Goal: Task Accomplishment & Management: Use online tool/utility

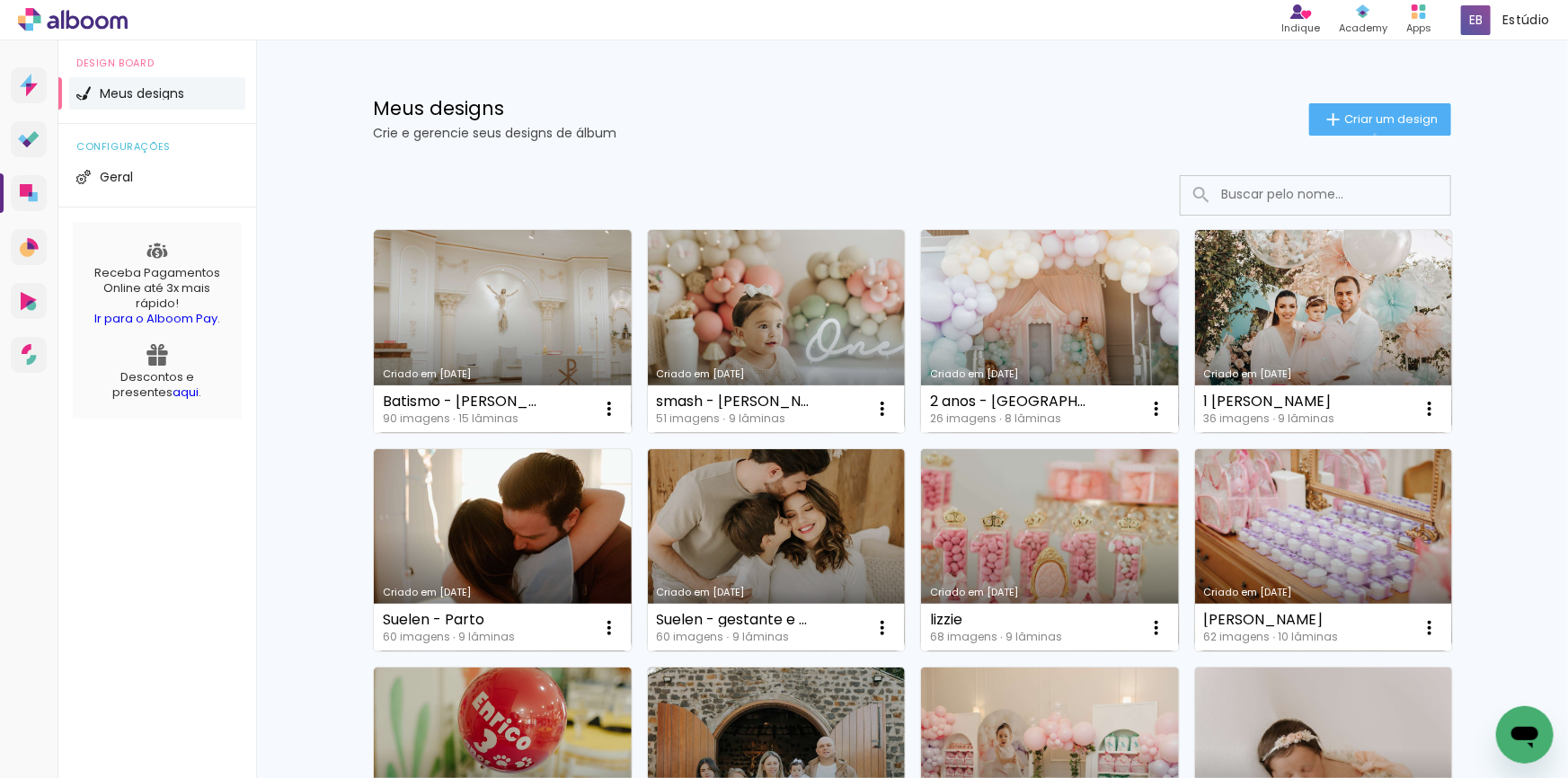
click at [1367, 134] on paper-button "Criar um design" at bounding box center [1380, 119] width 142 height 32
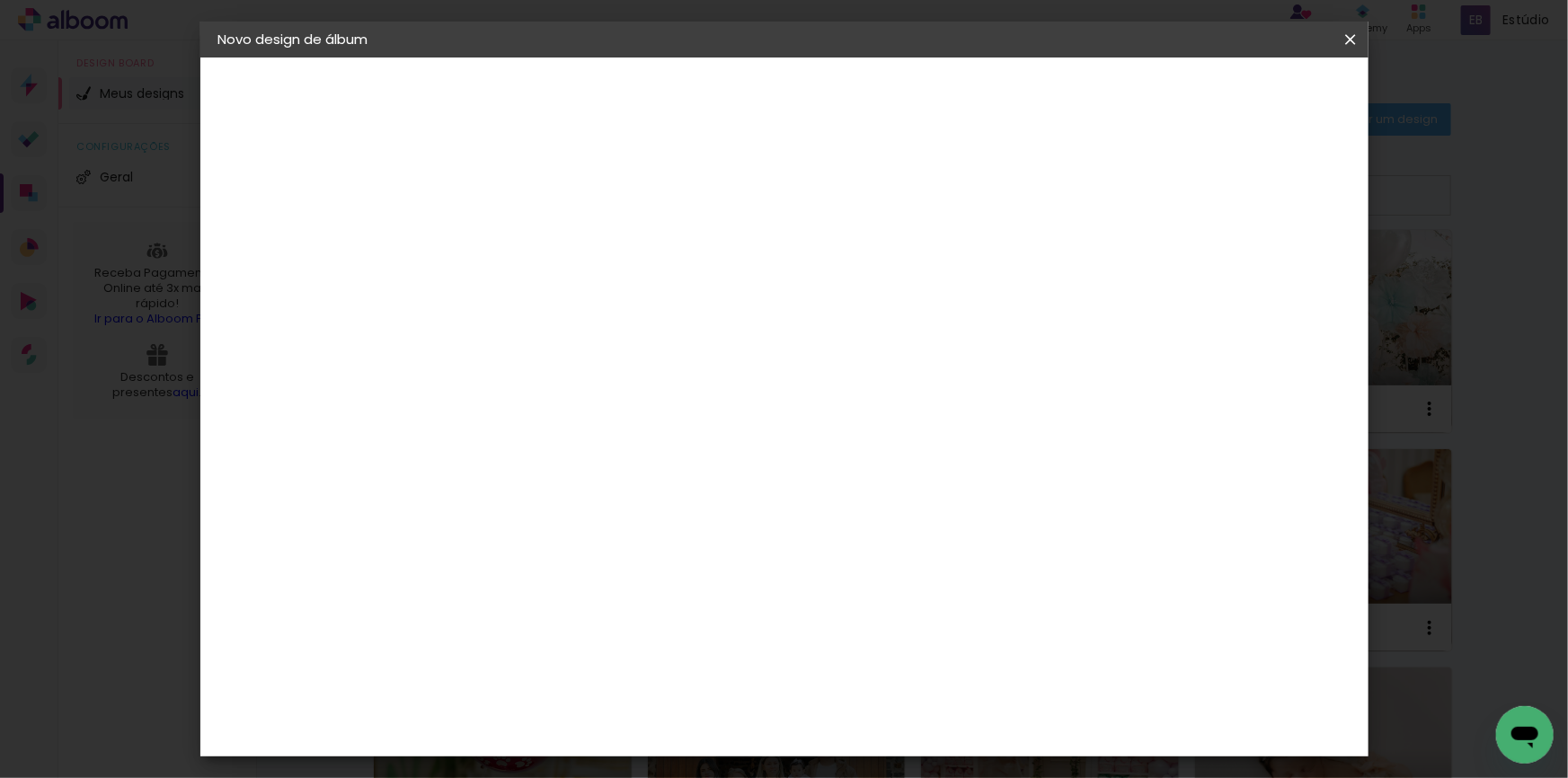
click at [512, 231] on input at bounding box center [512, 241] width 0 height 28
type input "7 ANOS - ALICE"
type paper-input "7 ANOS - ALICE"
click at [0, 0] on slot "Avançar" at bounding box center [0, 0] width 0 height 0
click at [589, 544] on paper-item "Albumaster" at bounding box center [558, 558] width 194 height 40
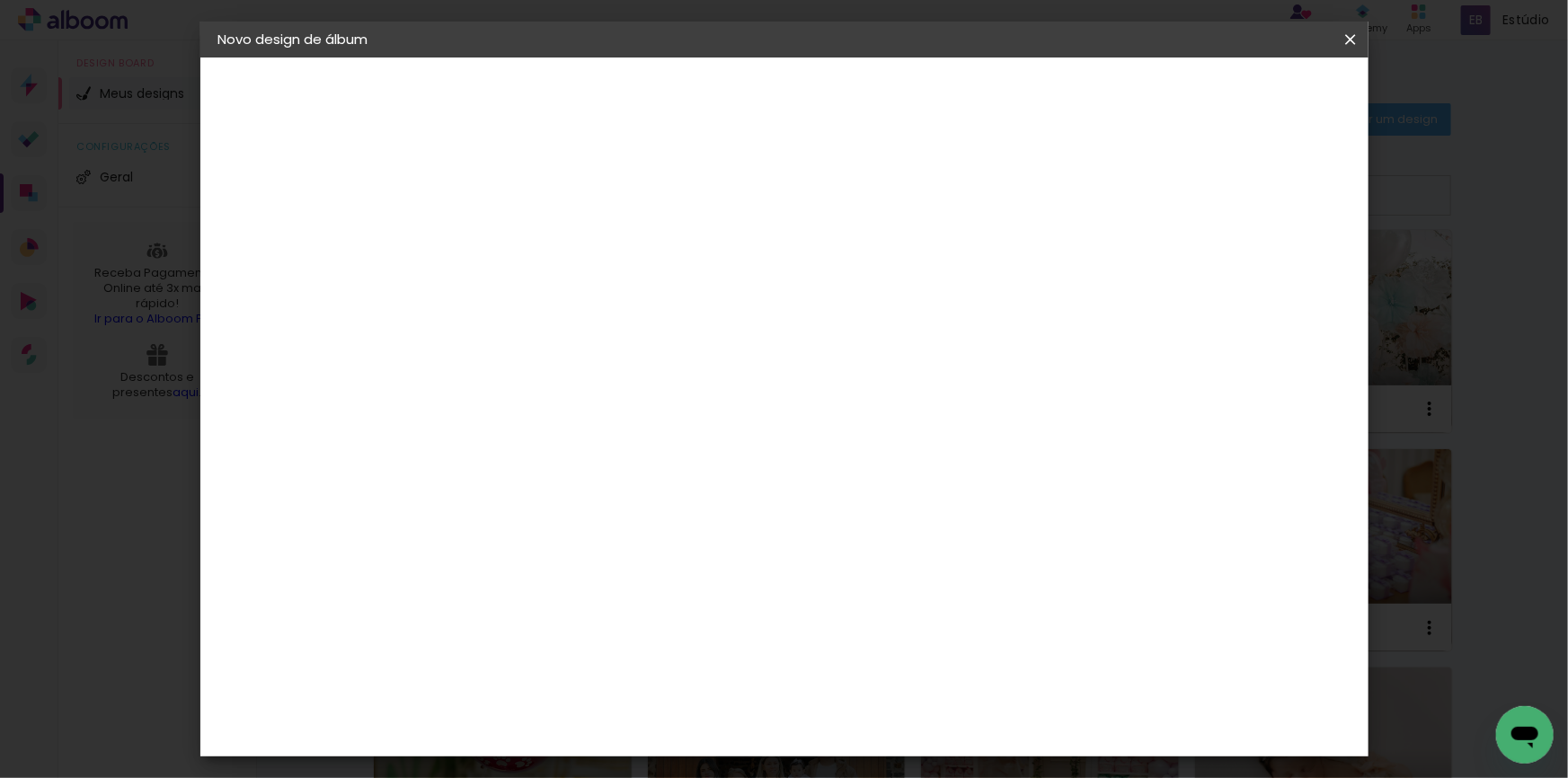
click at [0, 0] on slot "Avançar" at bounding box center [0, 0] width 0 height 0
click at [634, 544] on span "25 × 30" at bounding box center [592, 563] width 84 height 37
click at [805, 80] on paper-button "Avançar" at bounding box center [761, 95] width 88 height 31
click at [1240, 89] on span "Iniciar design" at bounding box center [1199, 96] width 82 height 13
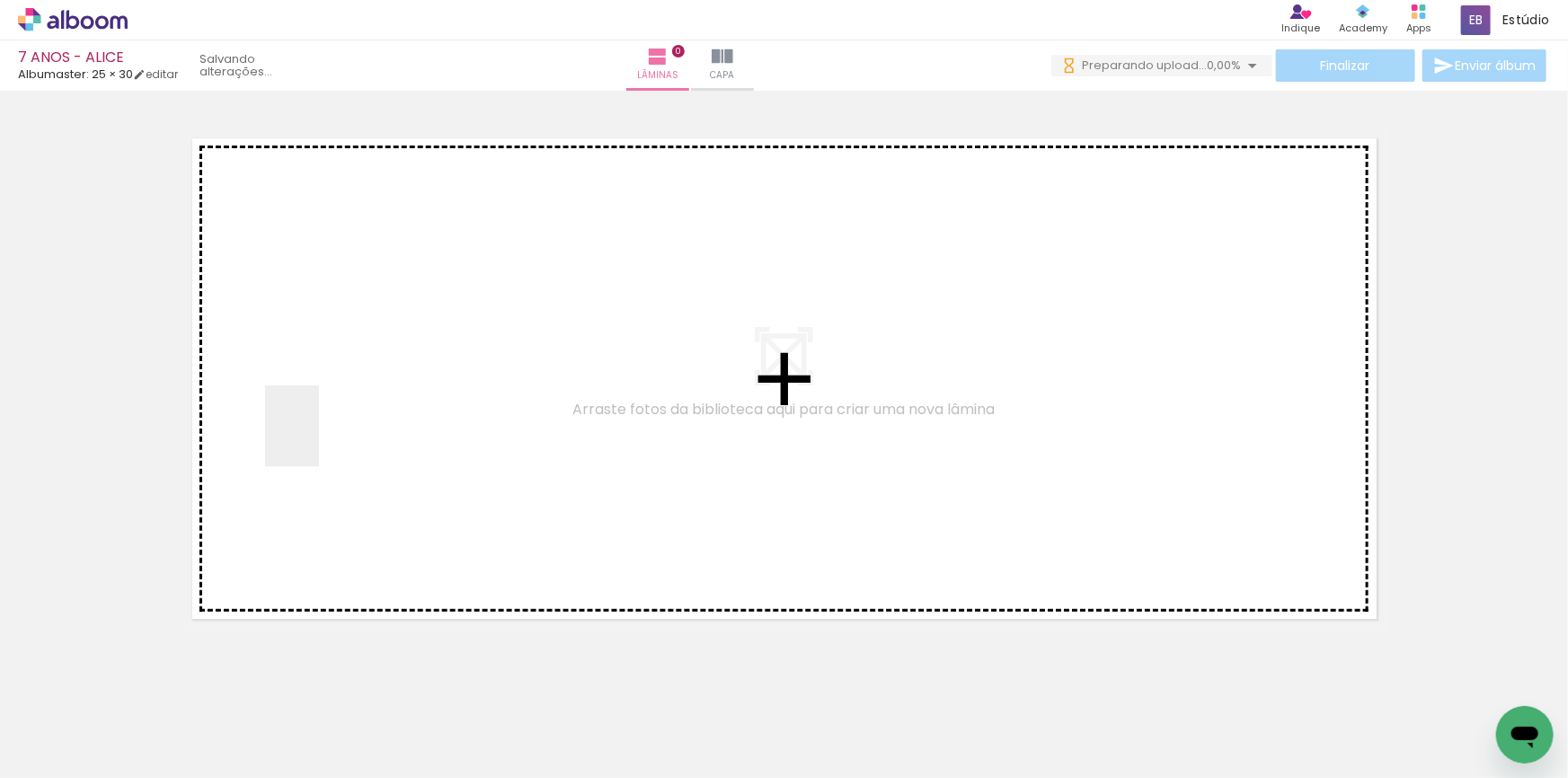
drag, startPoint x: 153, startPoint y: 707, endPoint x: 351, endPoint y: 468, distance: 310.4
click at [332, 411] on quentale-workspace at bounding box center [784, 389] width 1568 height 778
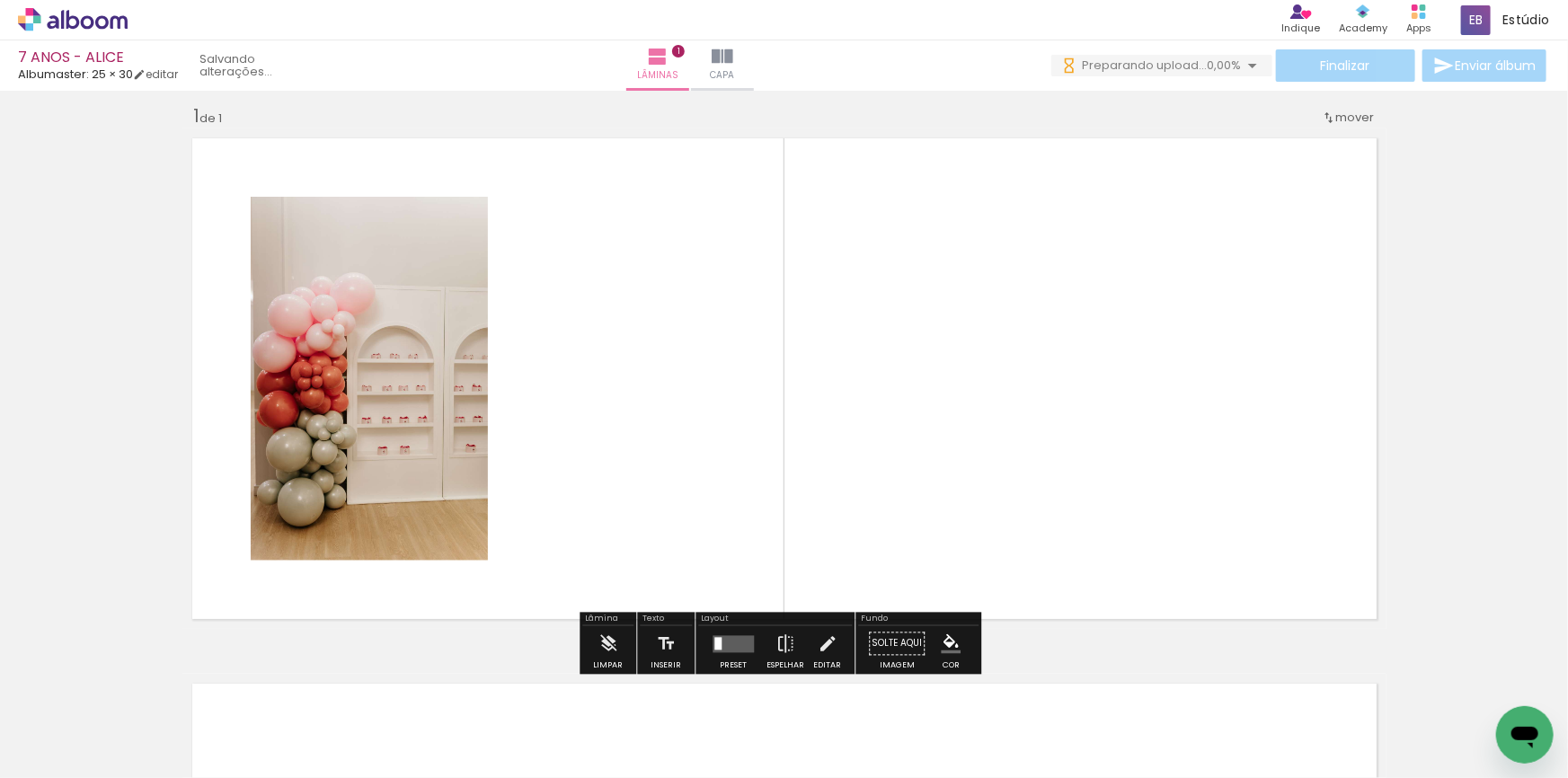
scroll to position [14, 0]
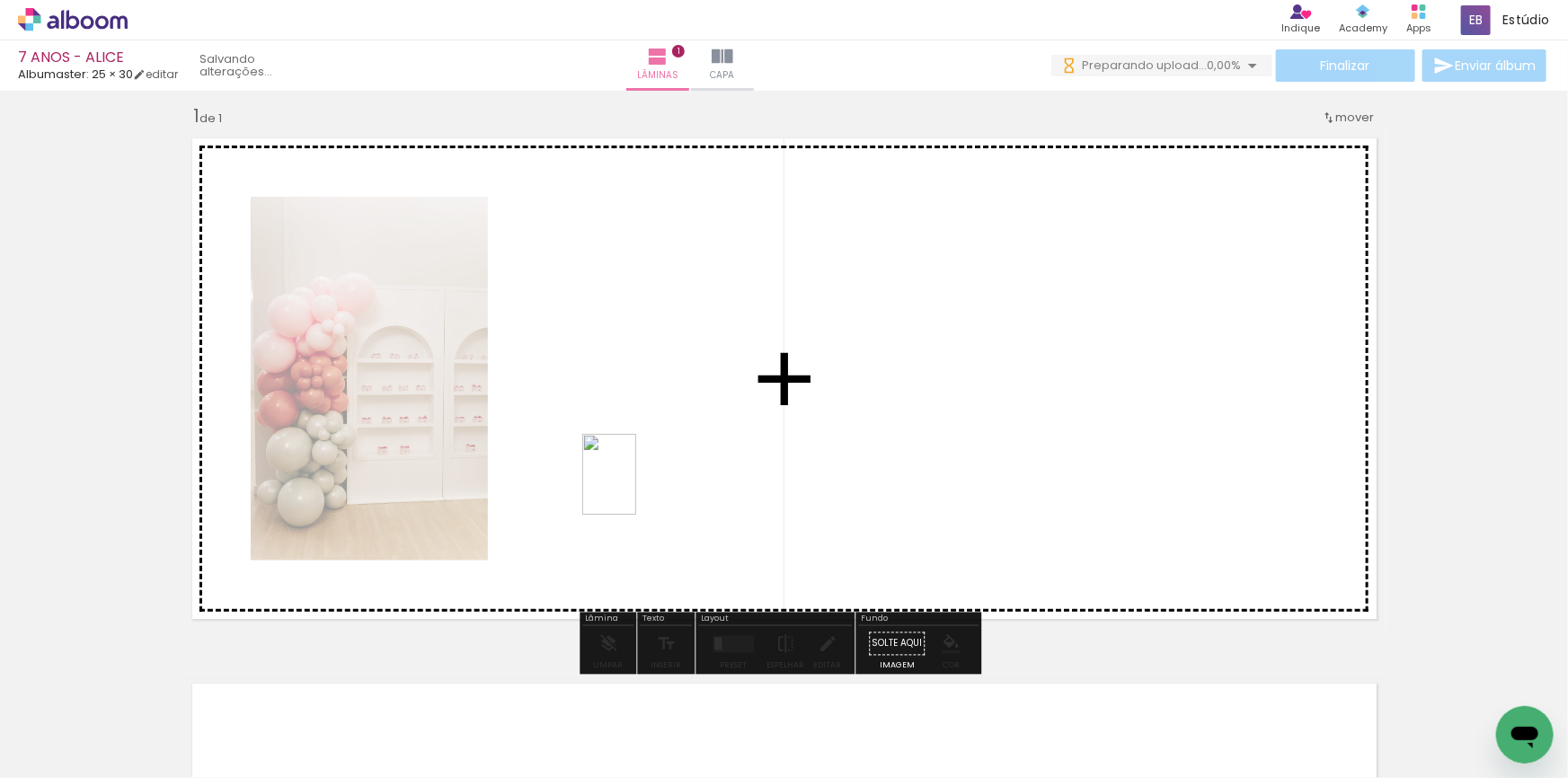
drag, startPoint x: 347, startPoint y: 719, endPoint x: 636, endPoint y: 488, distance: 370.0
click at [636, 488] on quentale-workspace at bounding box center [784, 389] width 1568 height 778
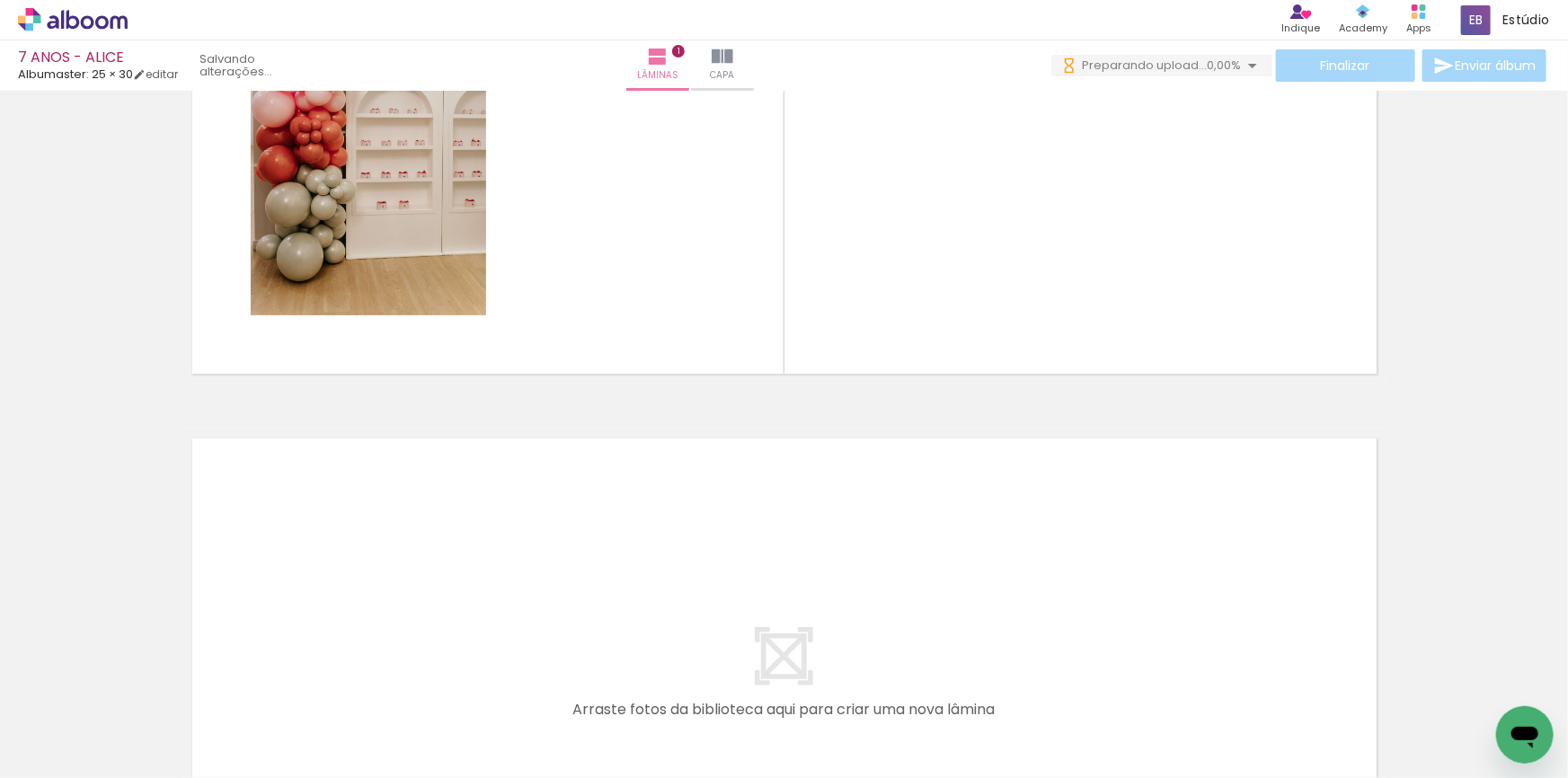
scroll to position [0, 0]
click at [78, 759] on span "Adicionar Fotos" at bounding box center [64, 753] width 54 height 19
click at [0, 0] on input "file" at bounding box center [0, 0] width 0 height 0
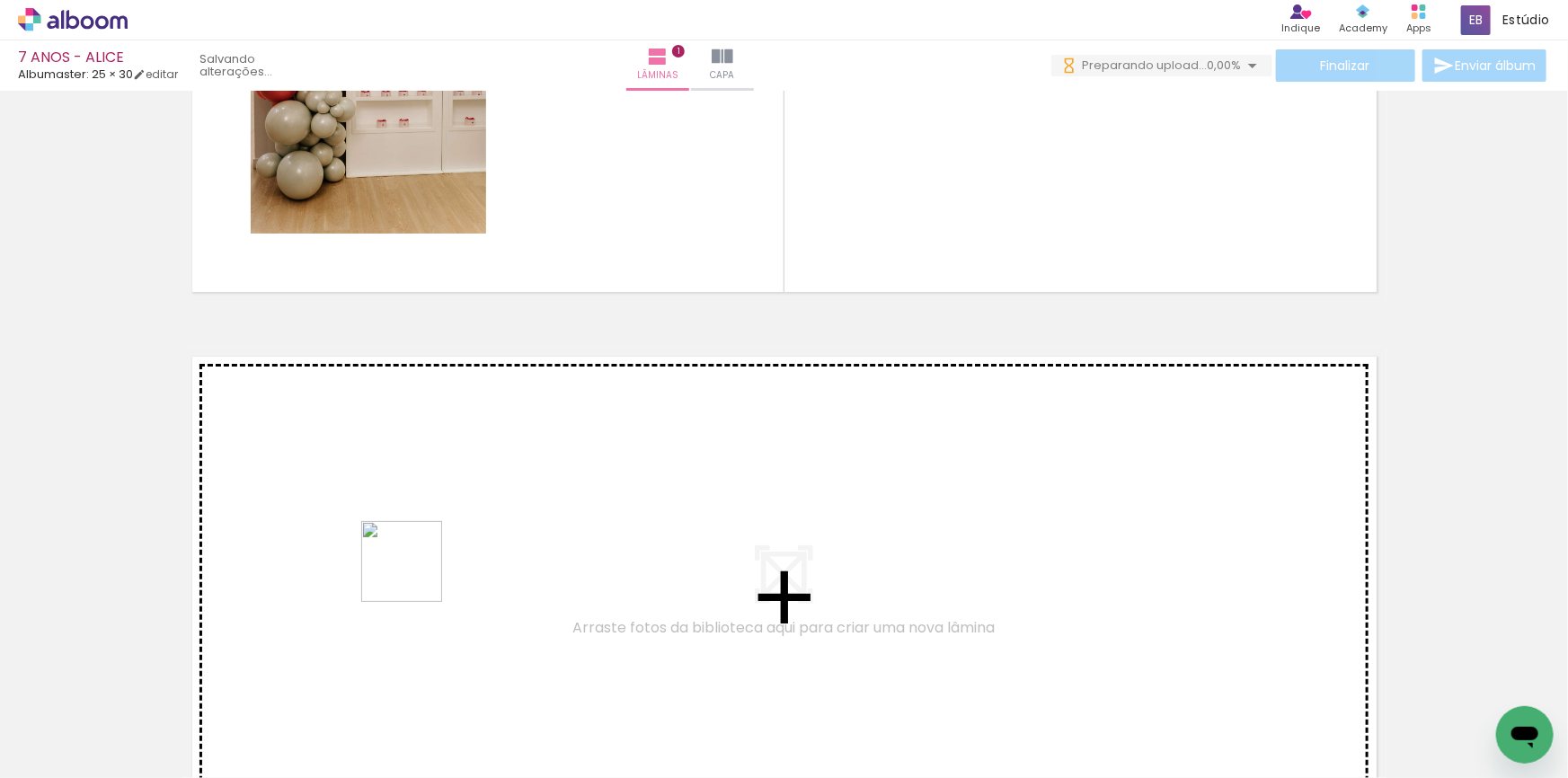
drag, startPoint x: 383, startPoint y: 718, endPoint x: 415, endPoint y: 570, distance: 151.4
click at [415, 570] on quentale-workspace at bounding box center [784, 389] width 1568 height 778
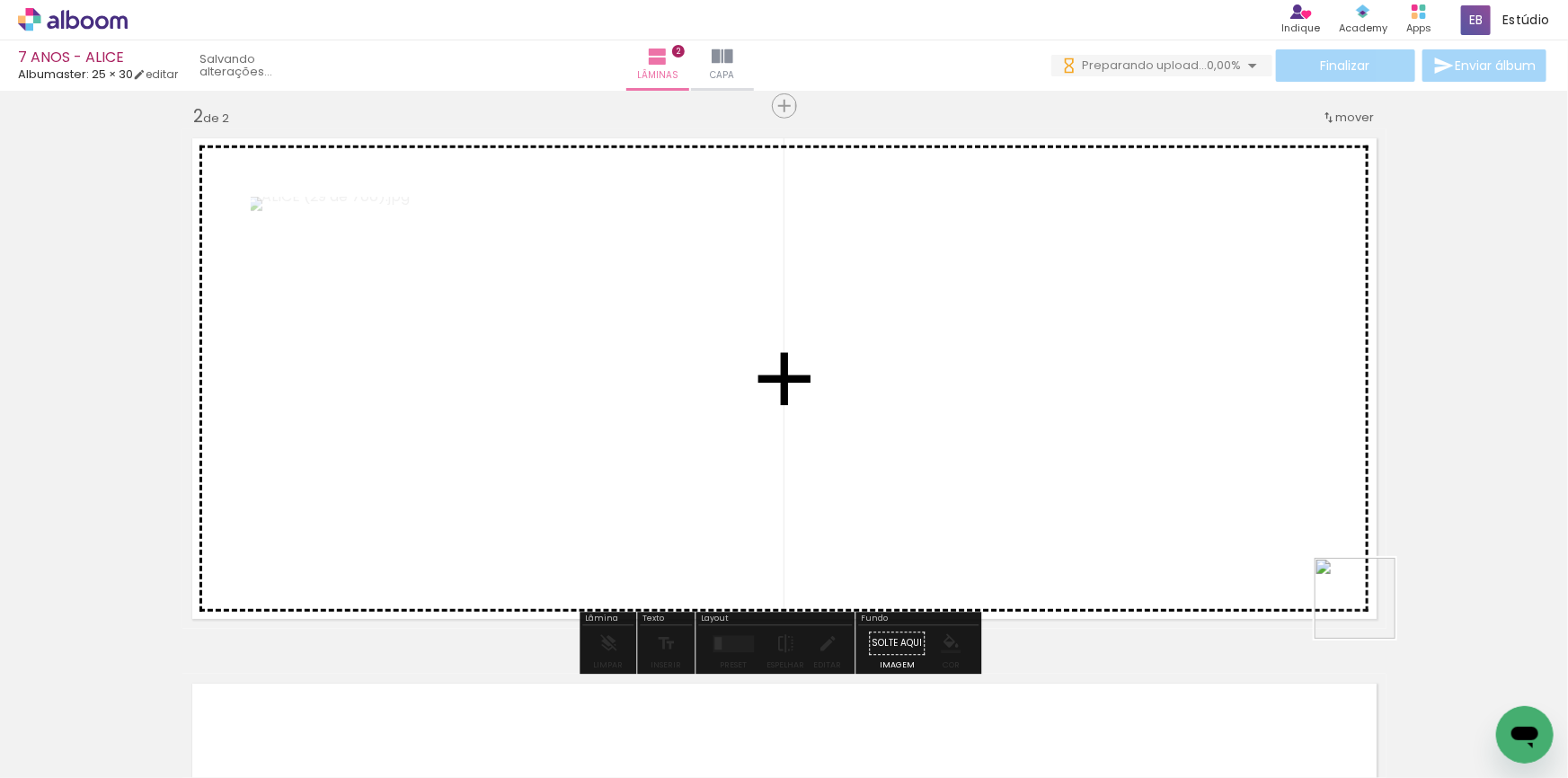
drag, startPoint x: 1478, startPoint y: 722, endPoint x: 971, endPoint y: 416, distance: 592.2
click at [971, 416] on quentale-workspace at bounding box center [784, 389] width 1568 height 778
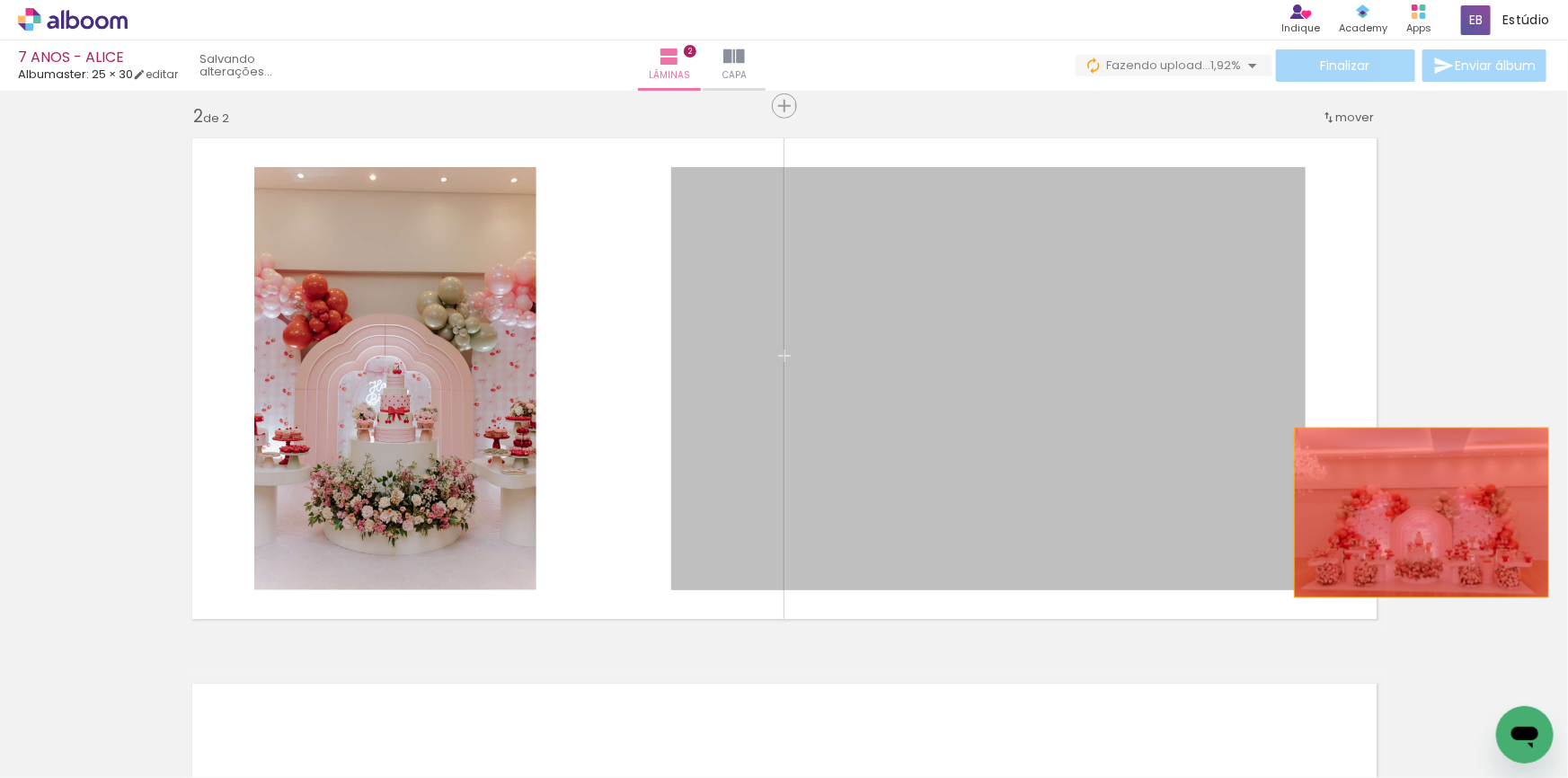
drag, startPoint x: 1061, startPoint y: 482, endPoint x: 1479, endPoint y: 517, distance: 419.5
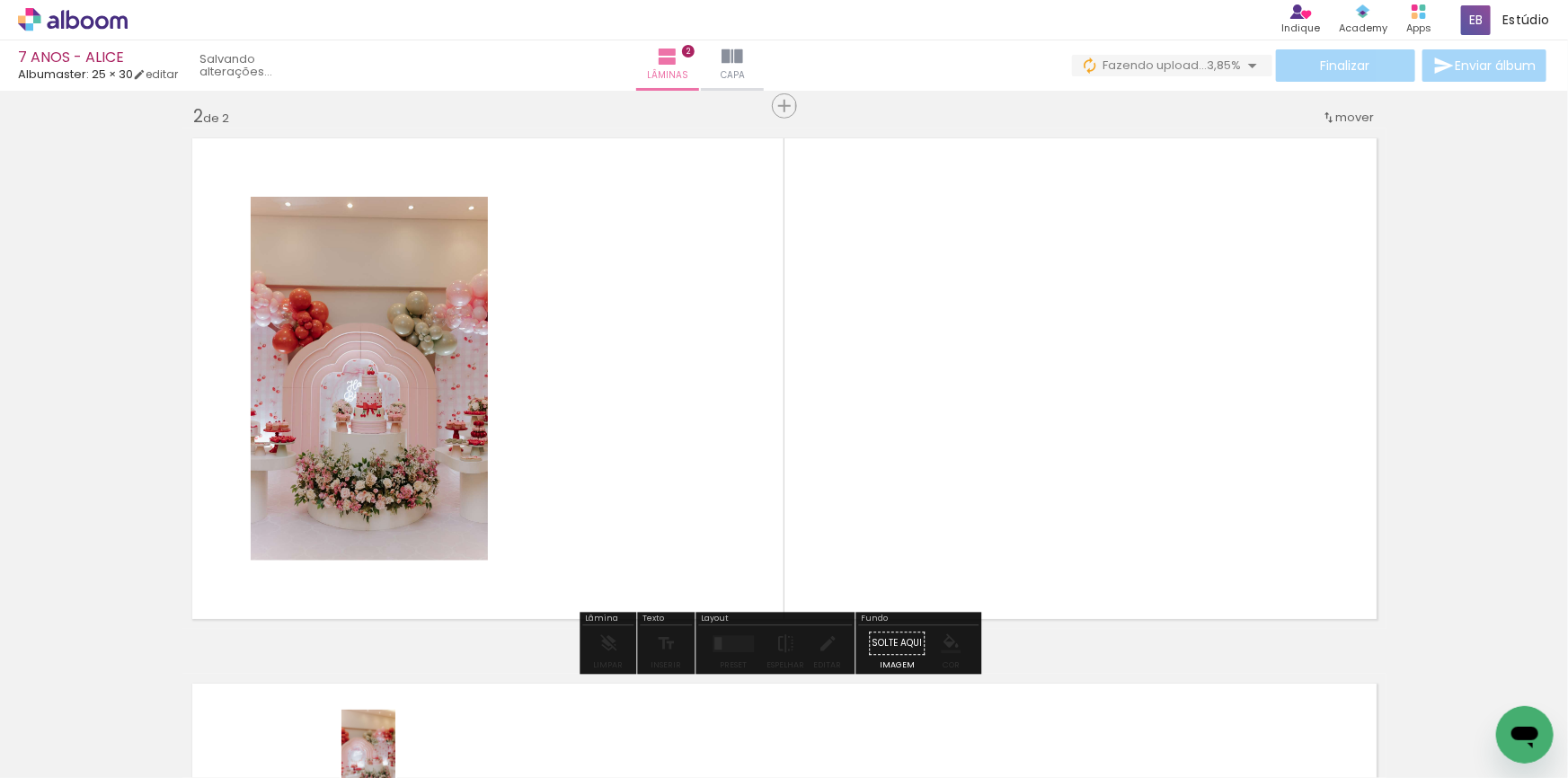
drag, startPoint x: 442, startPoint y: 764, endPoint x: 401, endPoint y: 766, distance: 41.0
click at [394, 763] on quentale-thumb at bounding box center [409, 717] width 100 height 103
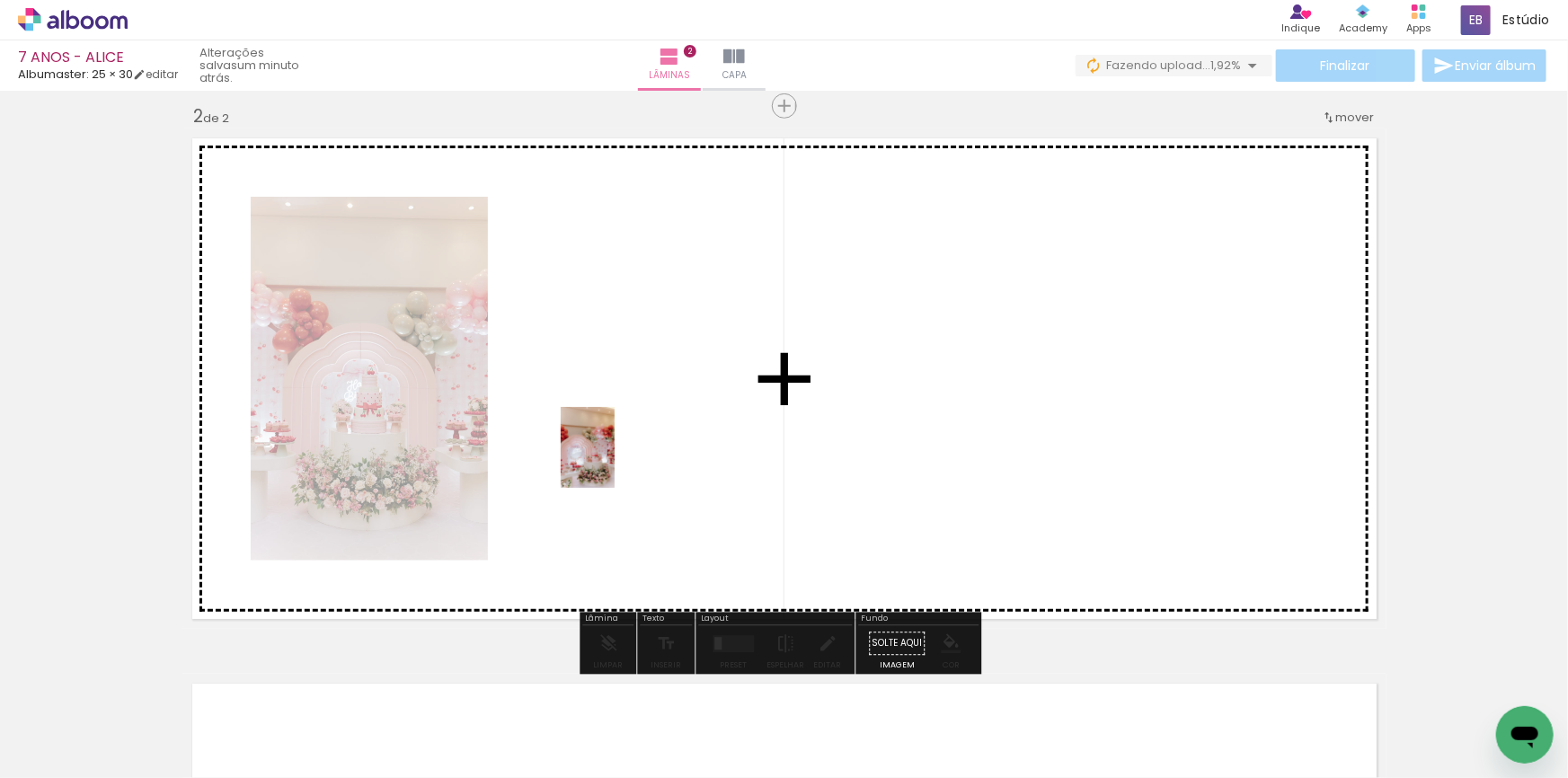
drag, startPoint x: 425, startPoint y: 725, endPoint x: 614, endPoint y: 461, distance: 324.7
click at [614, 461] on quentale-workspace at bounding box center [784, 389] width 1568 height 778
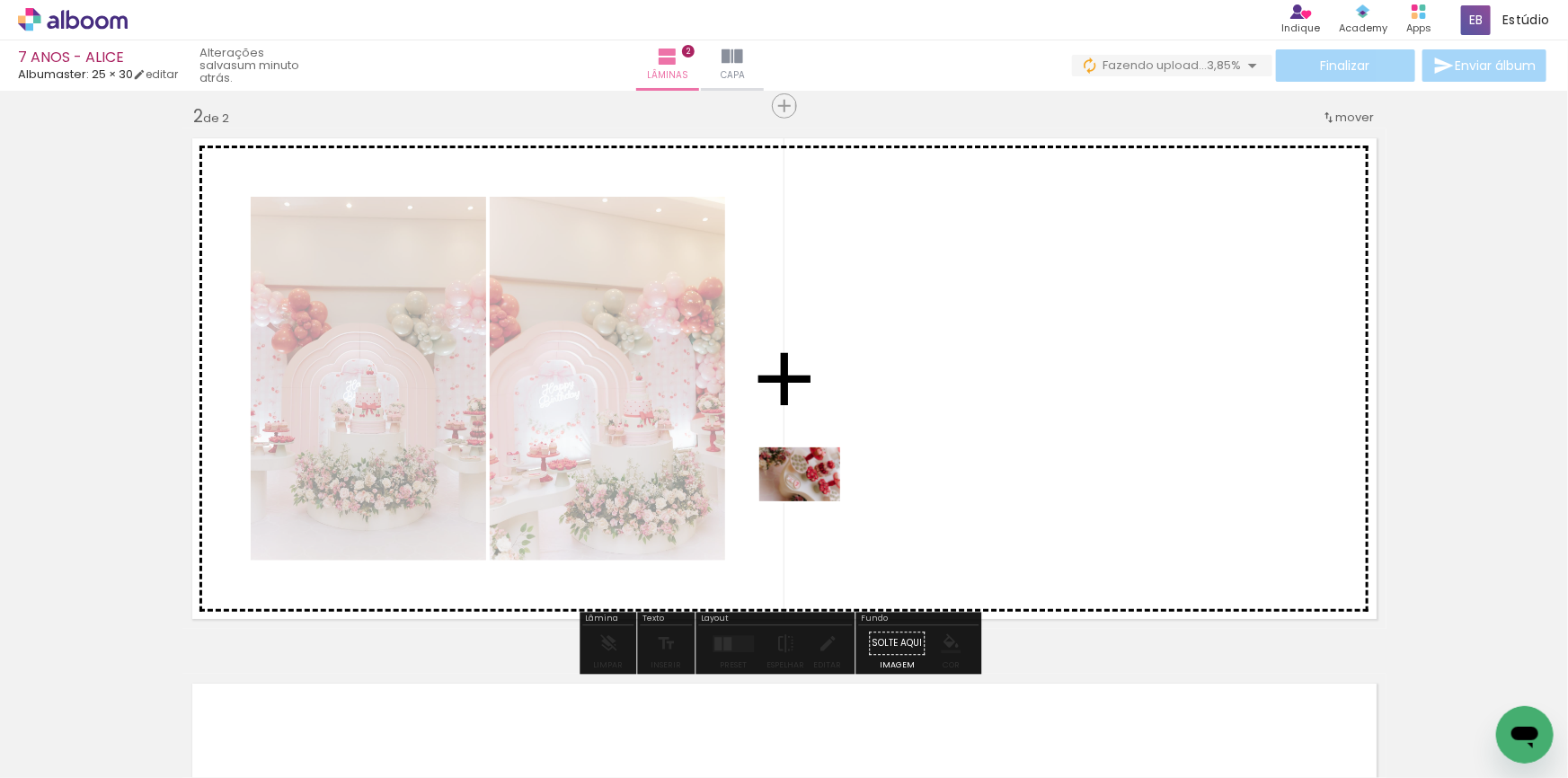
drag, startPoint x: 524, startPoint y: 715, endPoint x: 873, endPoint y: 468, distance: 427.6
click at [873, 468] on quentale-workspace at bounding box center [784, 389] width 1568 height 778
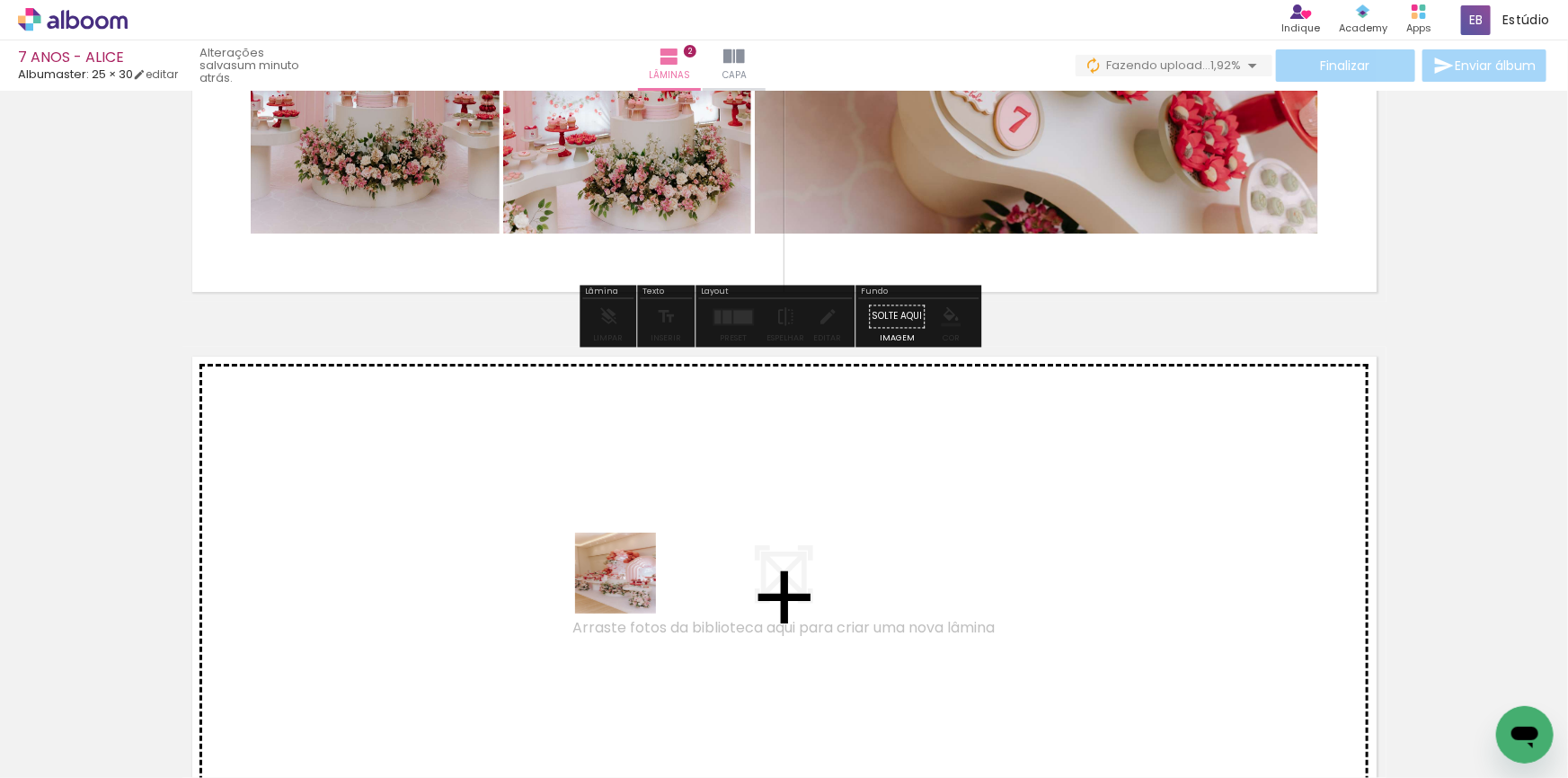
drag, startPoint x: 611, startPoint y: 734, endPoint x: 629, endPoint y: 586, distance: 149.1
click at [629, 586] on quentale-workspace at bounding box center [784, 389] width 1568 height 778
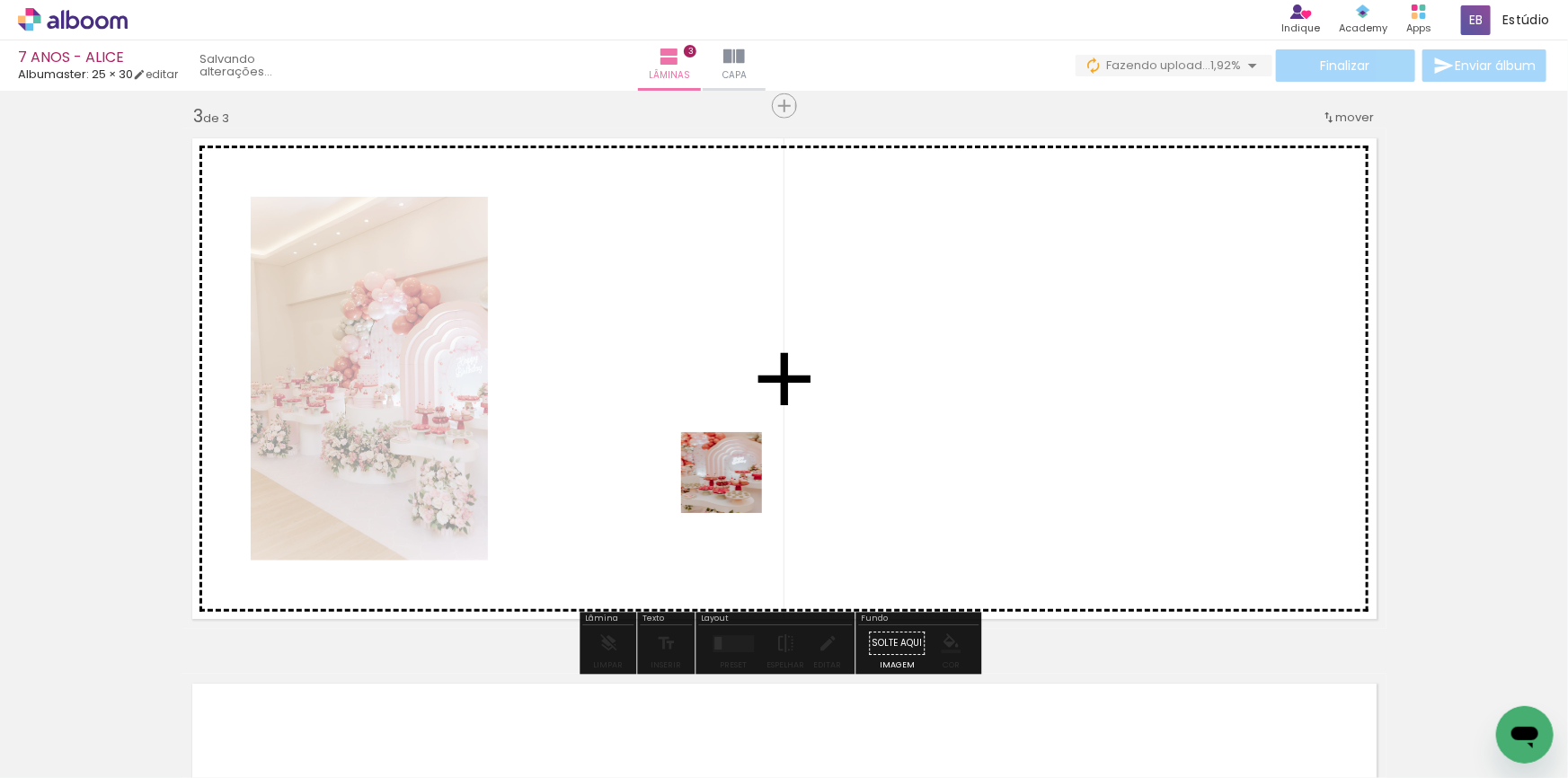
drag, startPoint x: 728, startPoint y: 716, endPoint x: 786, endPoint y: 634, distance: 100.4
click at [737, 484] on quentale-workspace at bounding box center [784, 389] width 1568 height 778
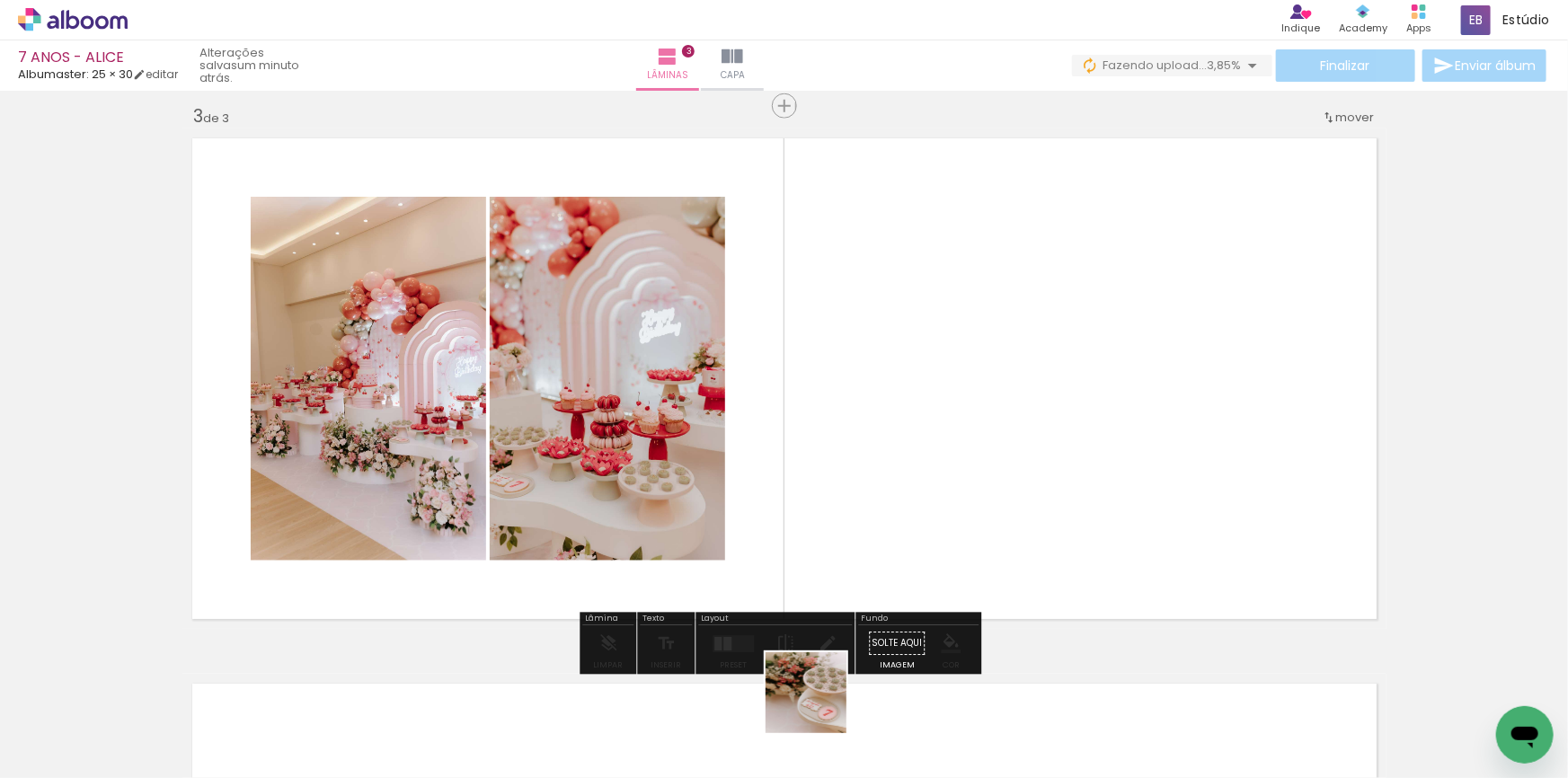
drag, startPoint x: 816, startPoint y: 710, endPoint x: 910, endPoint y: 628, distance: 124.7
click at [879, 479] on quentale-workspace at bounding box center [784, 389] width 1568 height 778
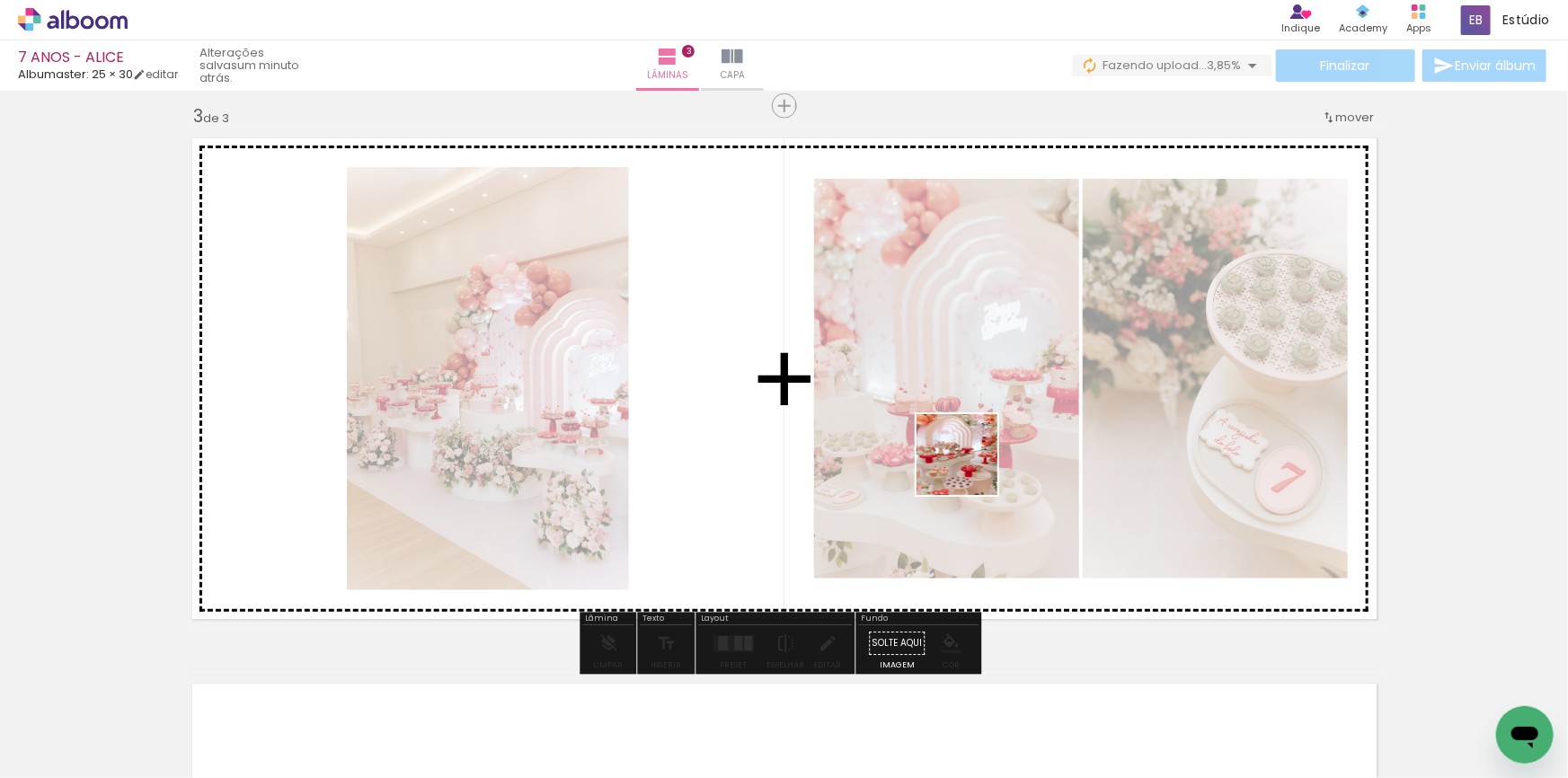
drag, startPoint x: 912, startPoint y: 700, endPoint x: 1012, endPoint y: 671, distance: 104.1
click at [972, 446] on quentale-workspace at bounding box center [784, 389] width 1568 height 778
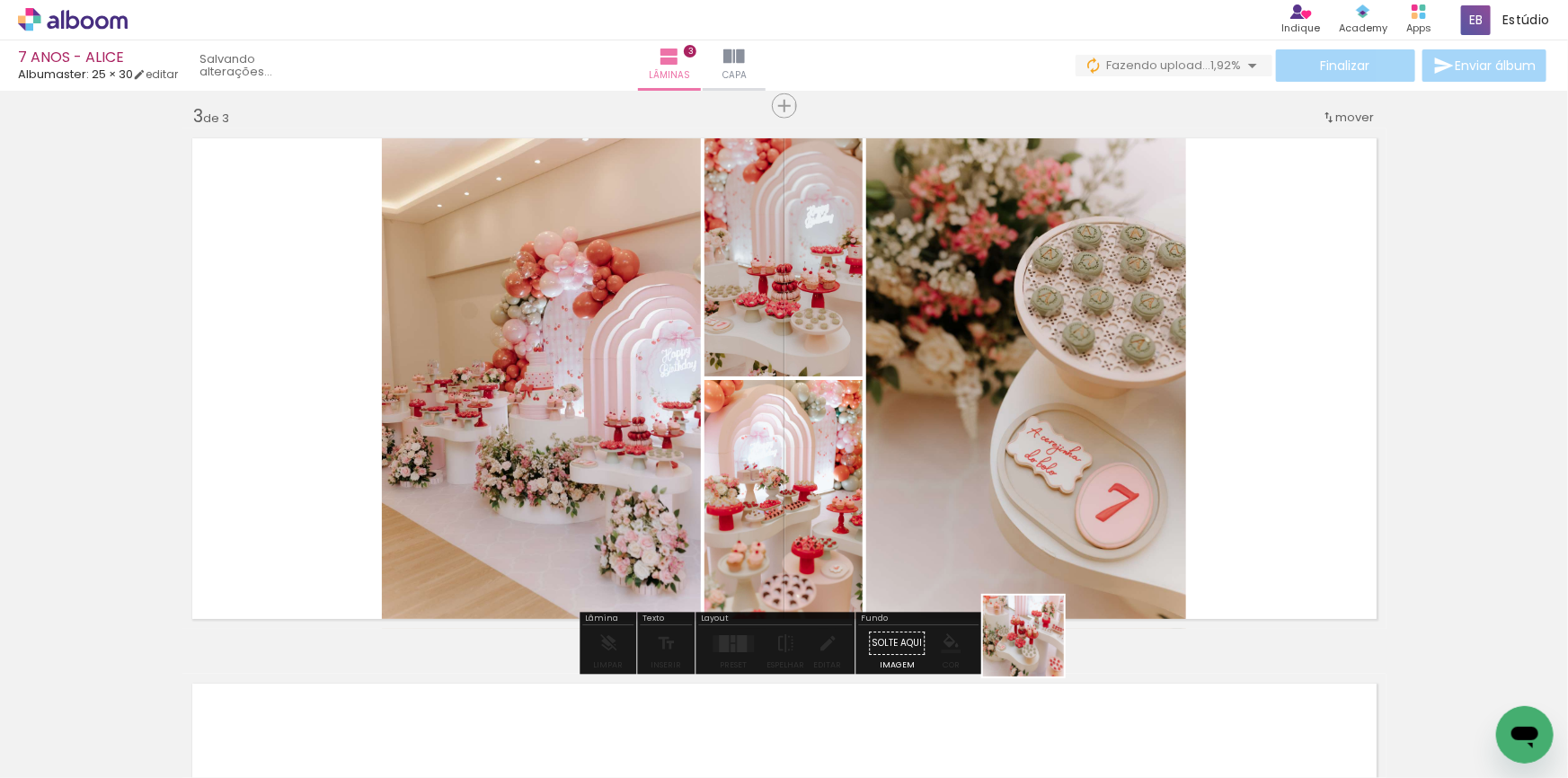
drag, startPoint x: 1034, startPoint y: 718, endPoint x: 1019, endPoint y: 529, distance: 189.6
click at [1029, 521] on quentale-workspace at bounding box center [784, 389] width 1568 height 778
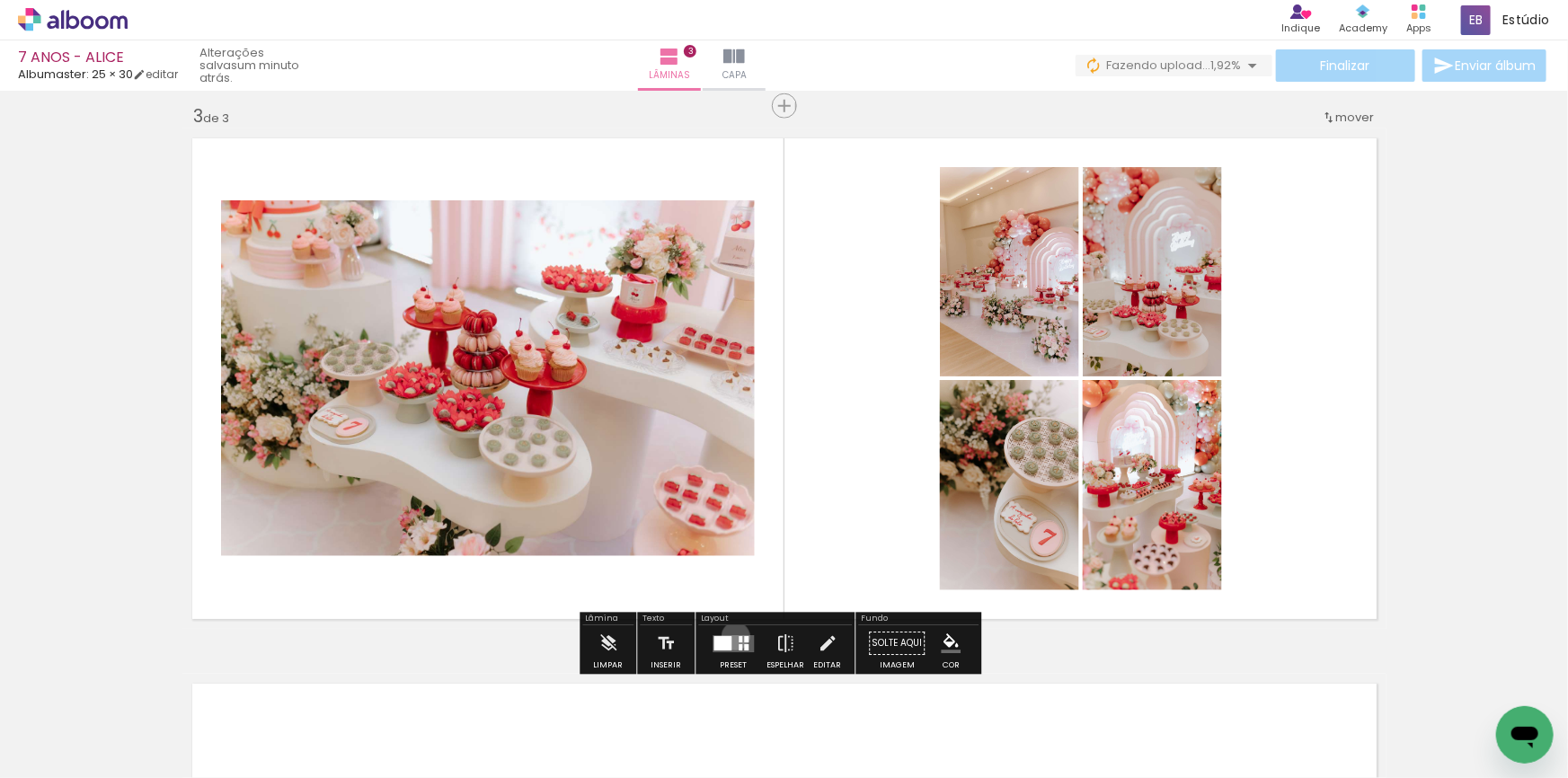
click at [731, 636] on quentale-layouter at bounding box center [733, 644] width 42 height 17
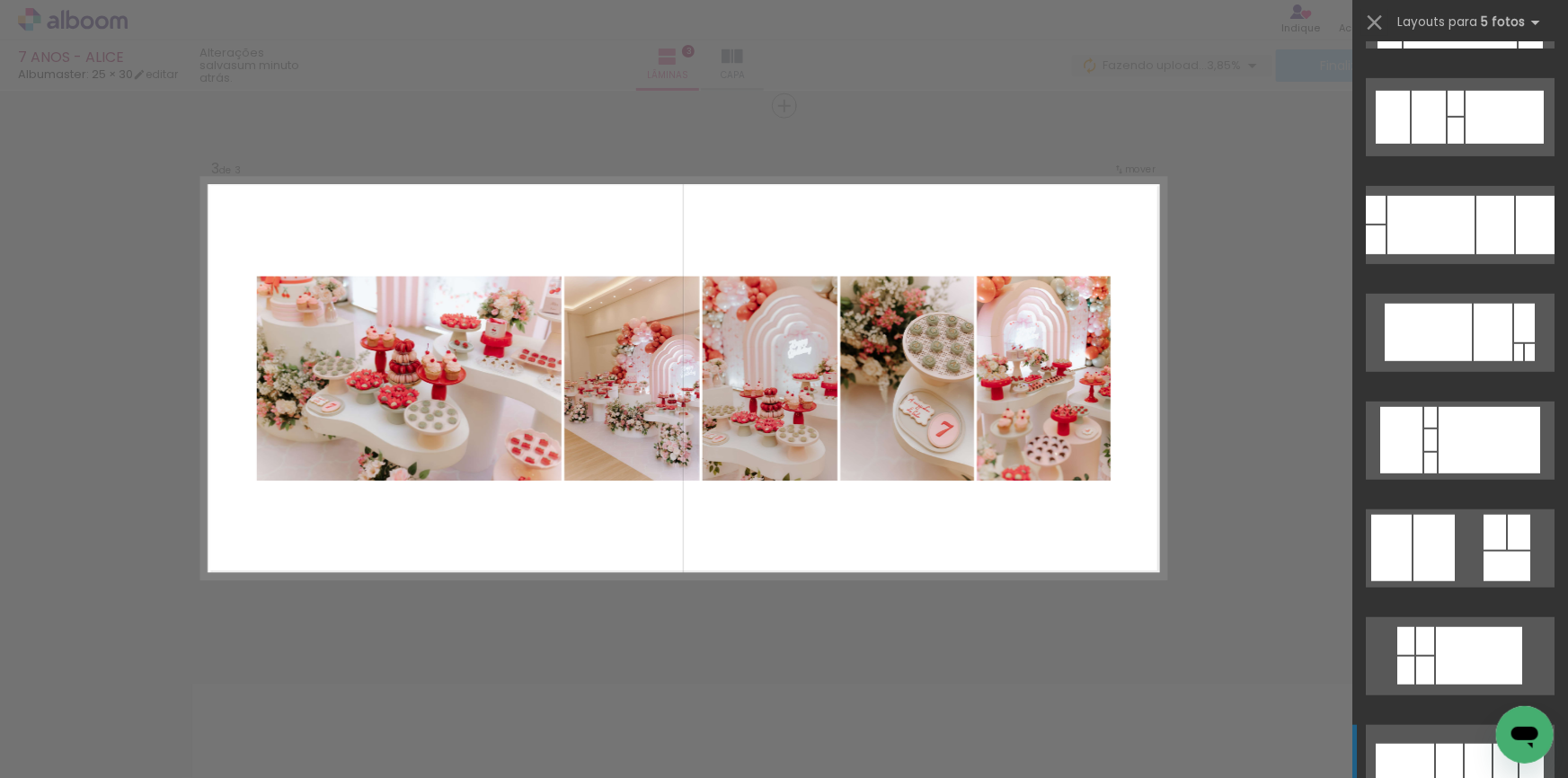
click at [1440, 754] on div at bounding box center [1449, 763] width 27 height 40
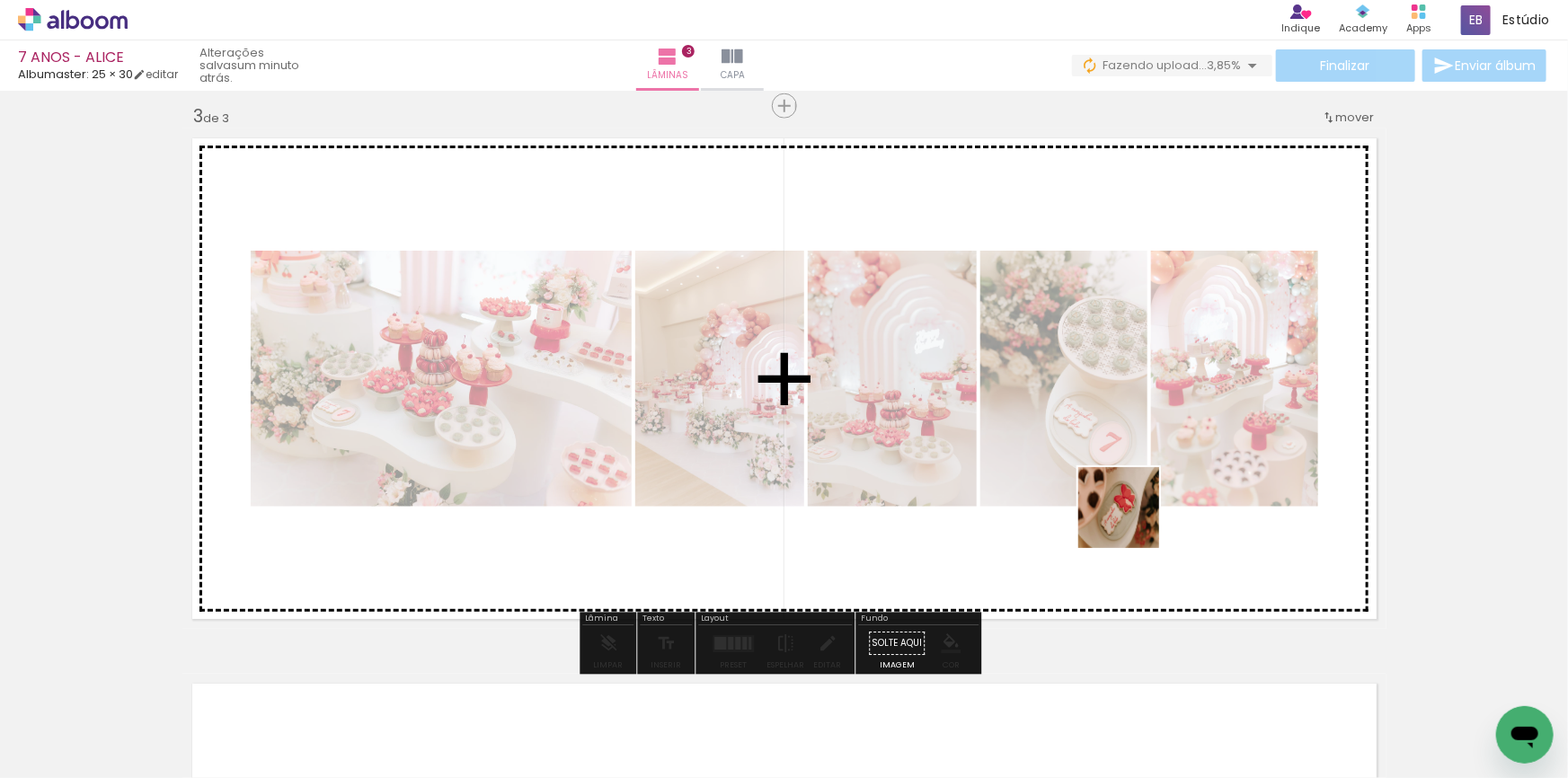
drag, startPoint x: 1117, startPoint y: 729, endPoint x: 1249, endPoint y: 32, distance: 709.4
click at [1135, 501] on quentale-workspace at bounding box center [784, 389] width 1568 height 778
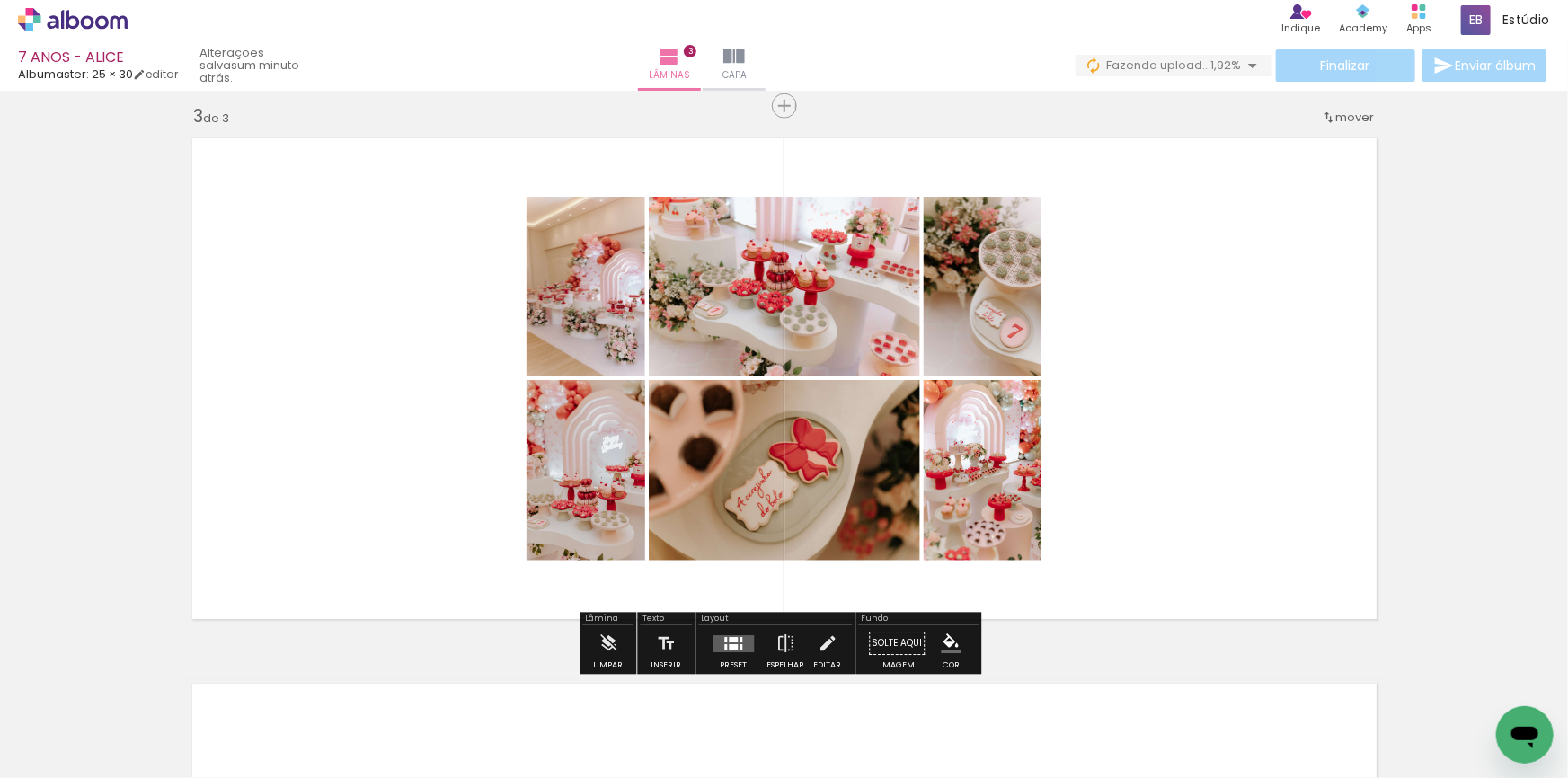
drag, startPoint x: 726, startPoint y: 651, endPoint x: 1293, endPoint y: 498, distance: 587.3
click at [726, 651] on quentale-layouter at bounding box center [733, 644] width 42 height 17
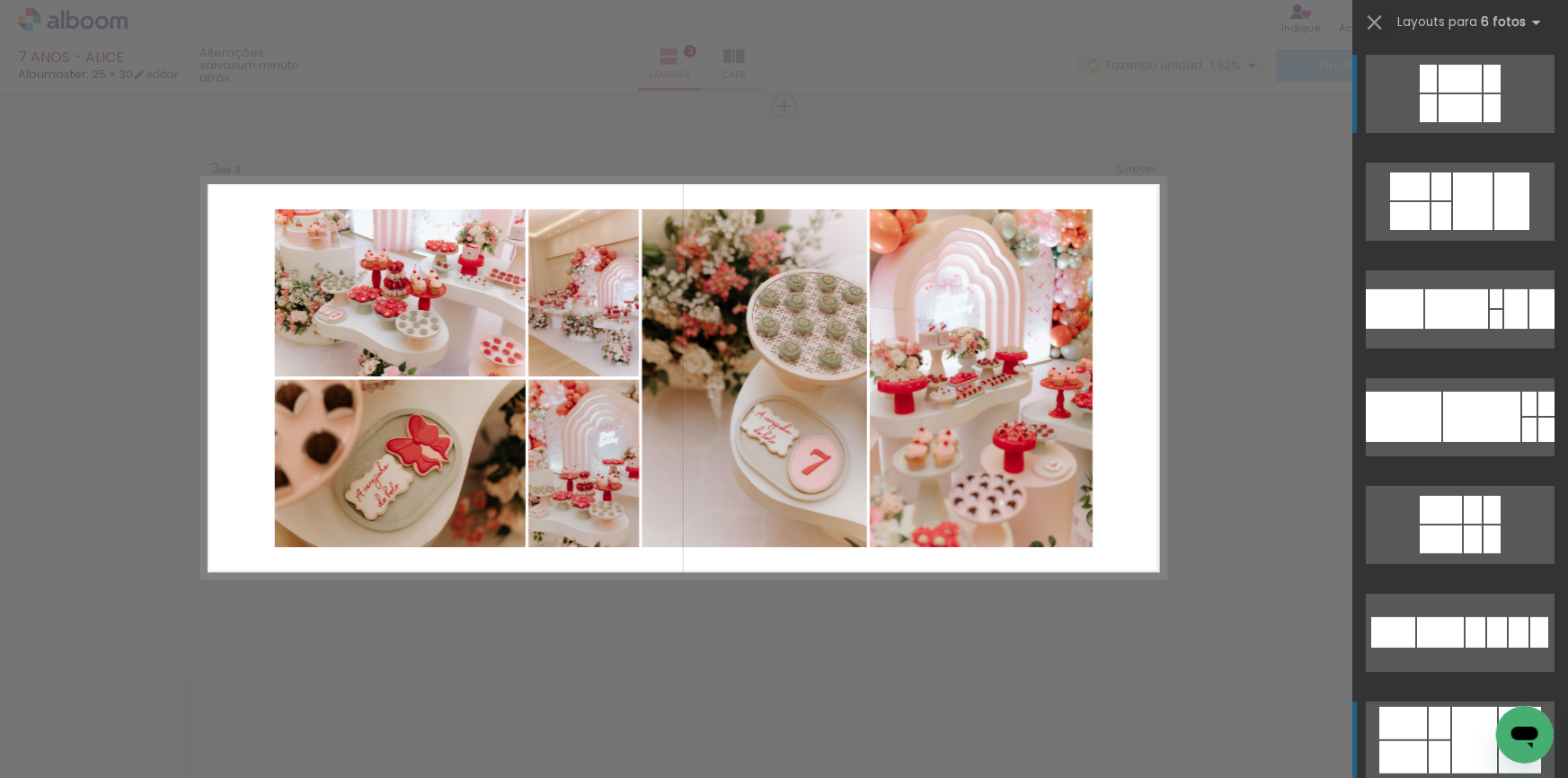
click at [1434, 760] on div at bounding box center [1439, 757] width 21 height 32
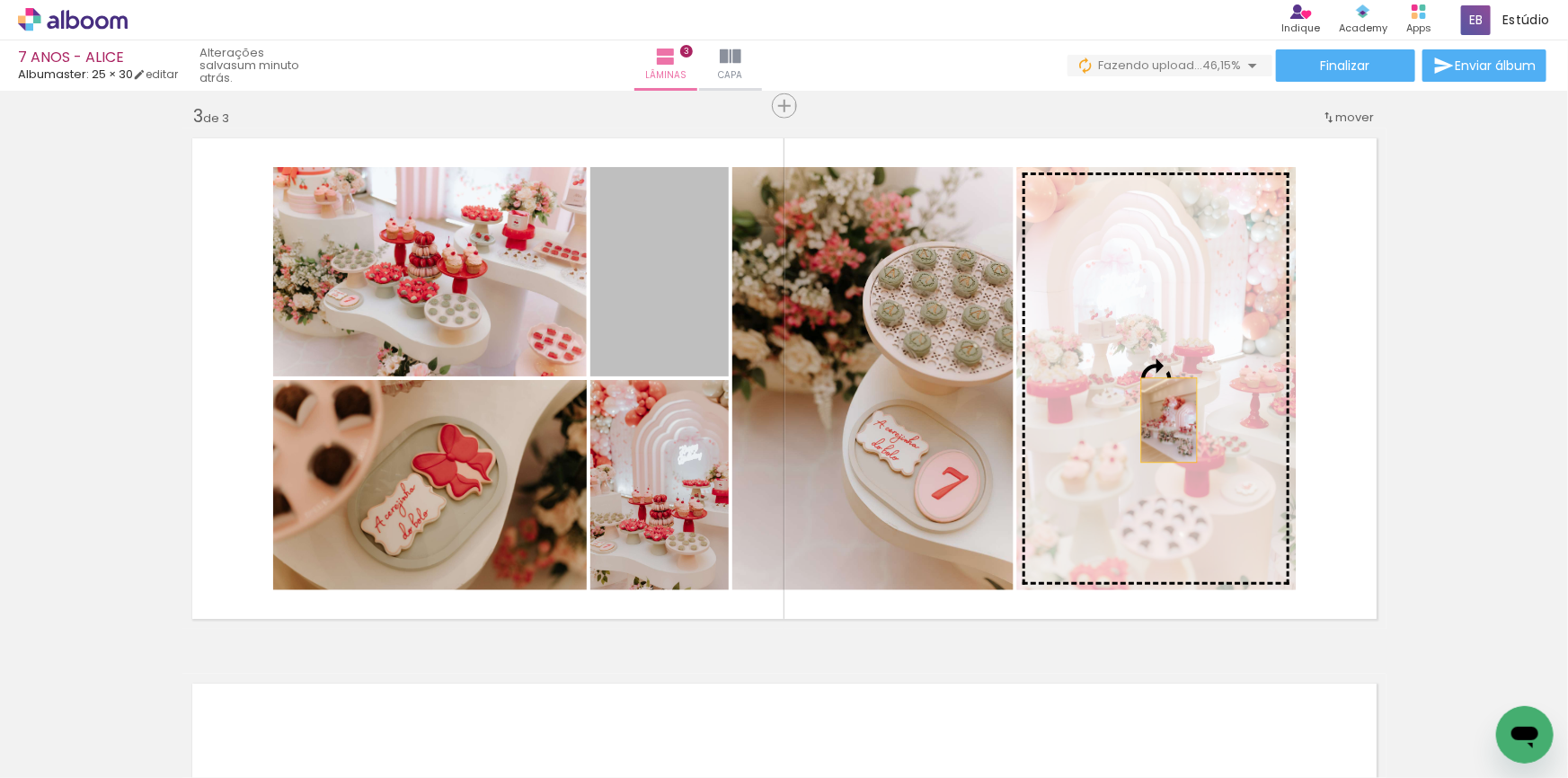
drag, startPoint x: 1154, startPoint y: 415, endPoint x: 1165, endPoint y: 418, distance: 11.4
click at [0, 0] on slot at bounding box center [0, 0] width 0 height 0
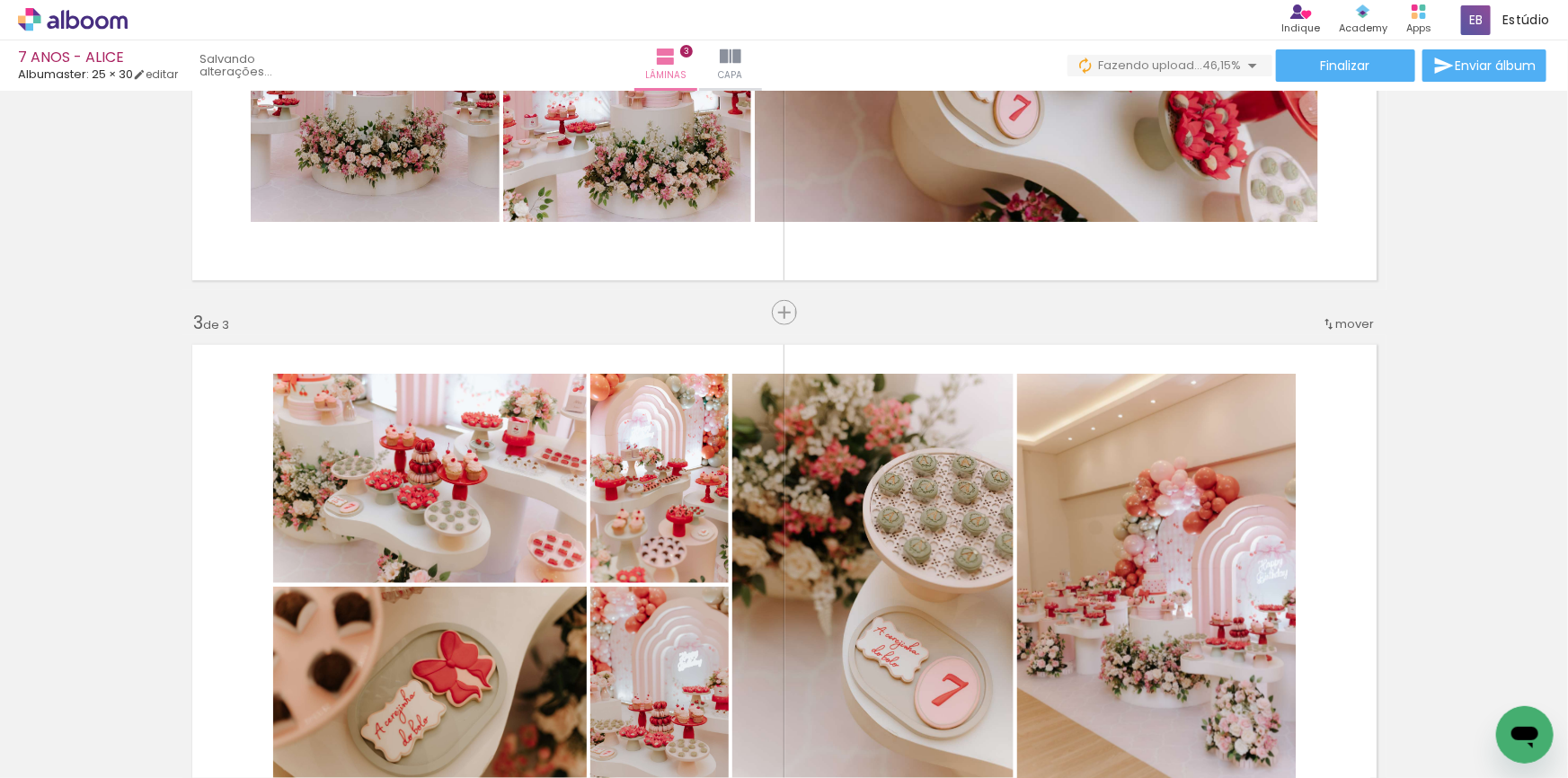
scroll to position [0, 754]
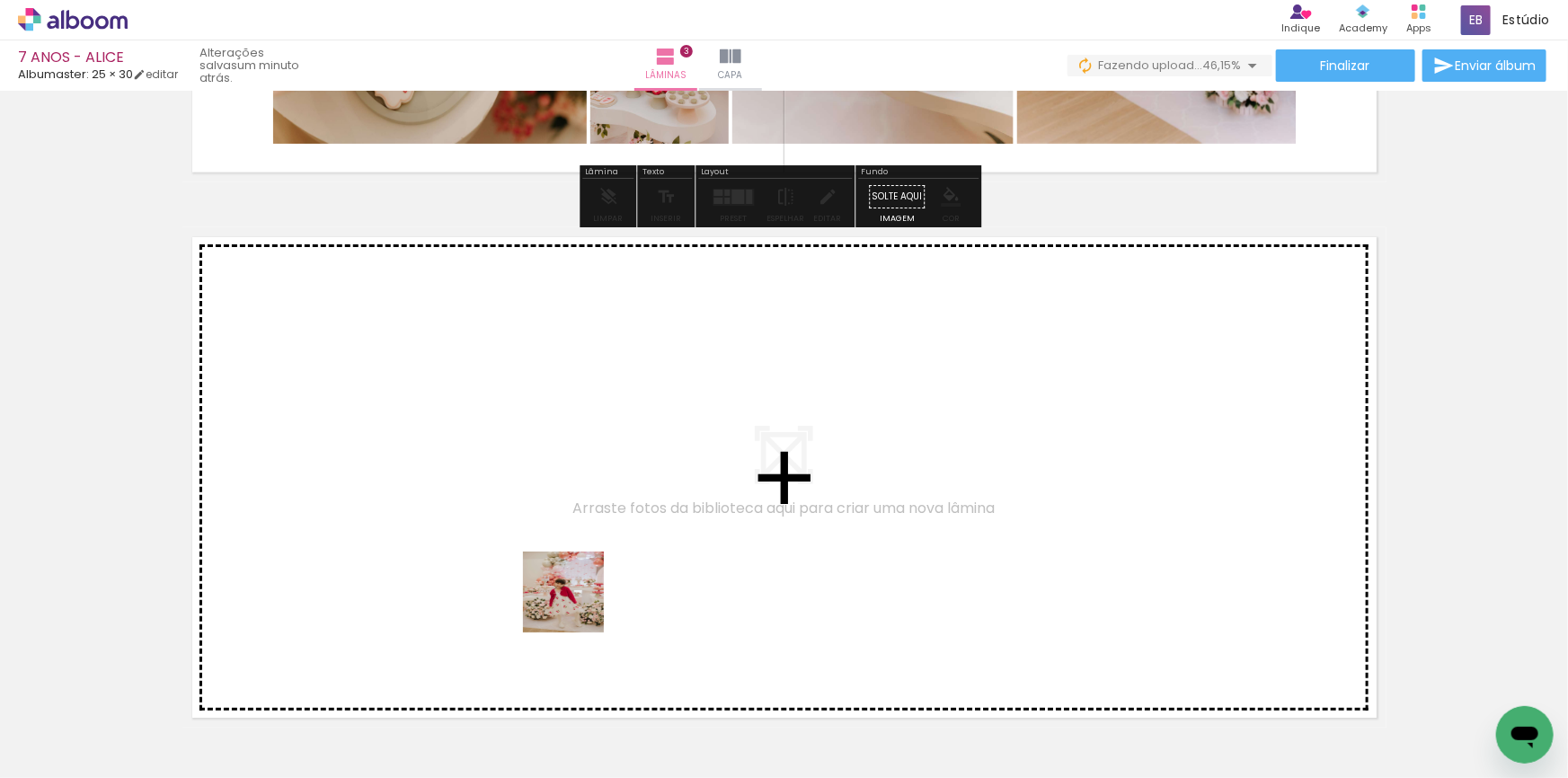
drag, startPoint x: 546, startPoint y: 712, endPoint x: 620, endPoint y: 684, distance: 79.1
click at [602, 548] on quentale-workspace at bounding box center [784, 389] width 1568 height 778
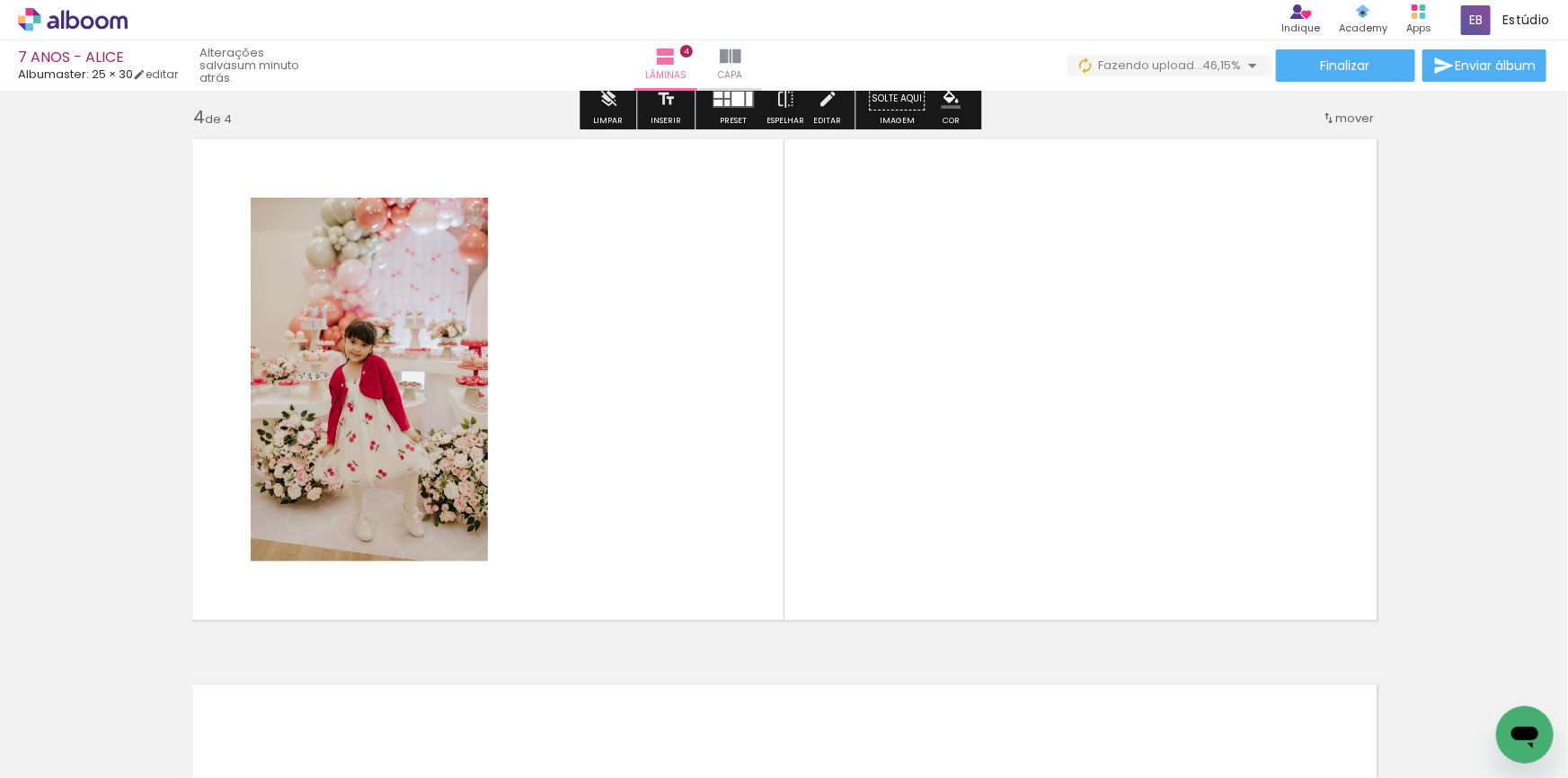
scroll to position [1650, 0]
drag, startPoint x: 624, startPoint y: 699, endPoint x: 756, endPoint y: 592, distance: 169.9
click at [733, 437] on quentale-workspace at bounding box center [784, 389] width 1568 height 778
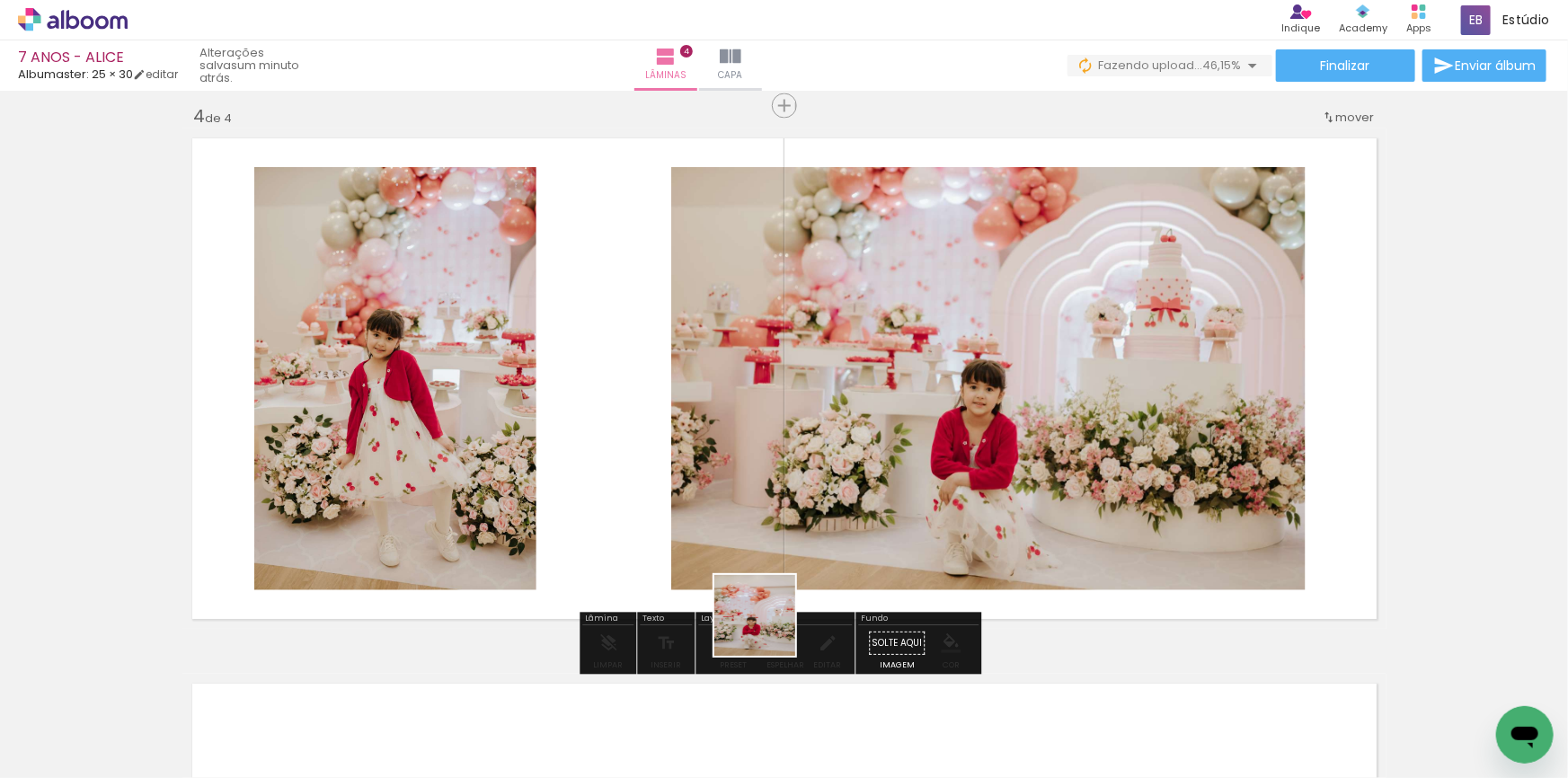
drag, startPoint x: 768, startPoint y: 629, endPoint x: 811, endPoint y: 497, distance: 138.8
click at [815, 492] on quentale-workspace at bounding box center [784, 389] width 1568 height 778
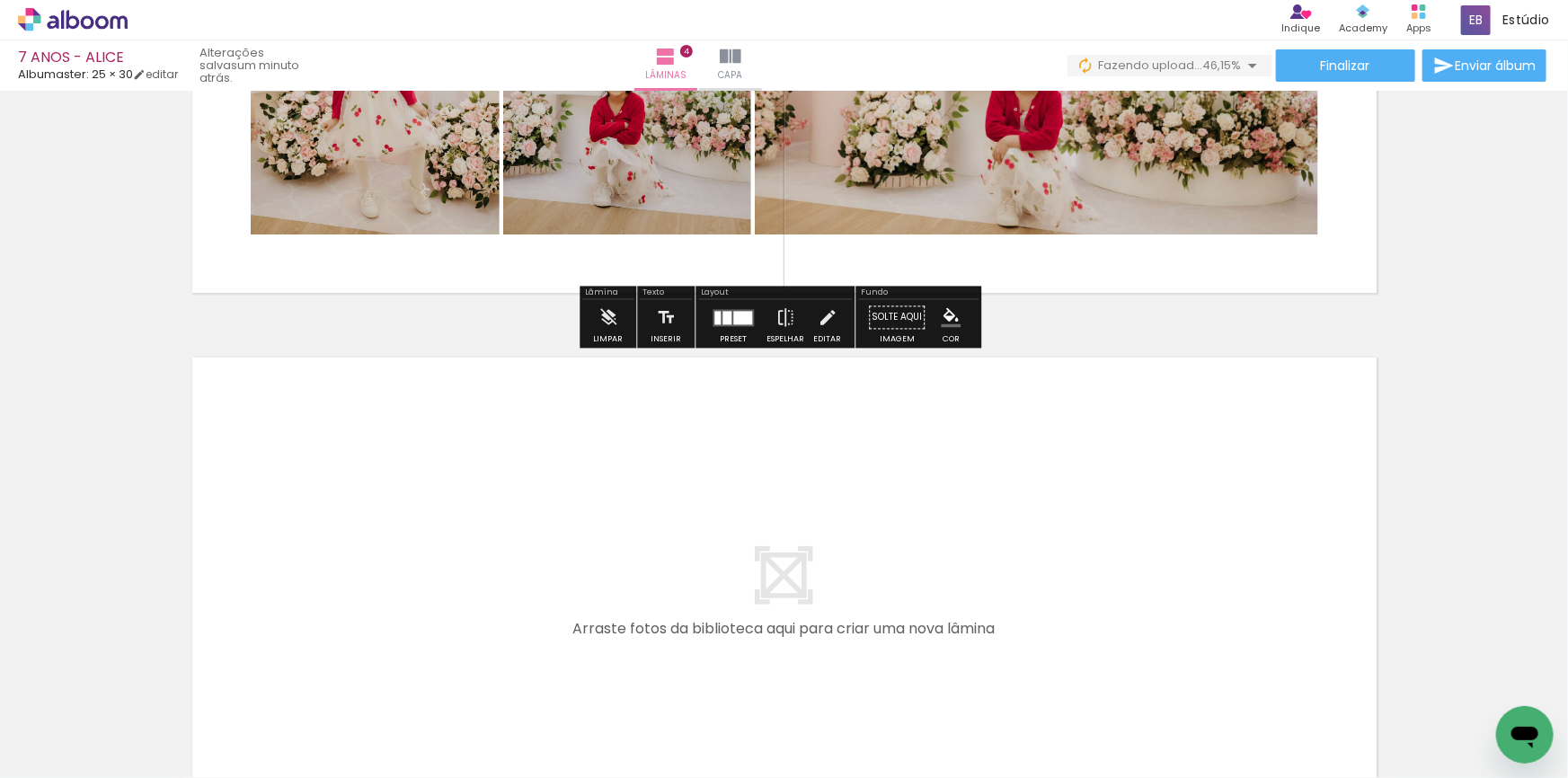
drag, startPoint x: 826, startPoint y: 721, endPoint x: 814, endPoint y: 566, distance: 155.5
click at [814, 566] on quentale-workspace at bounding box center [784, 389] width 1568 height 778
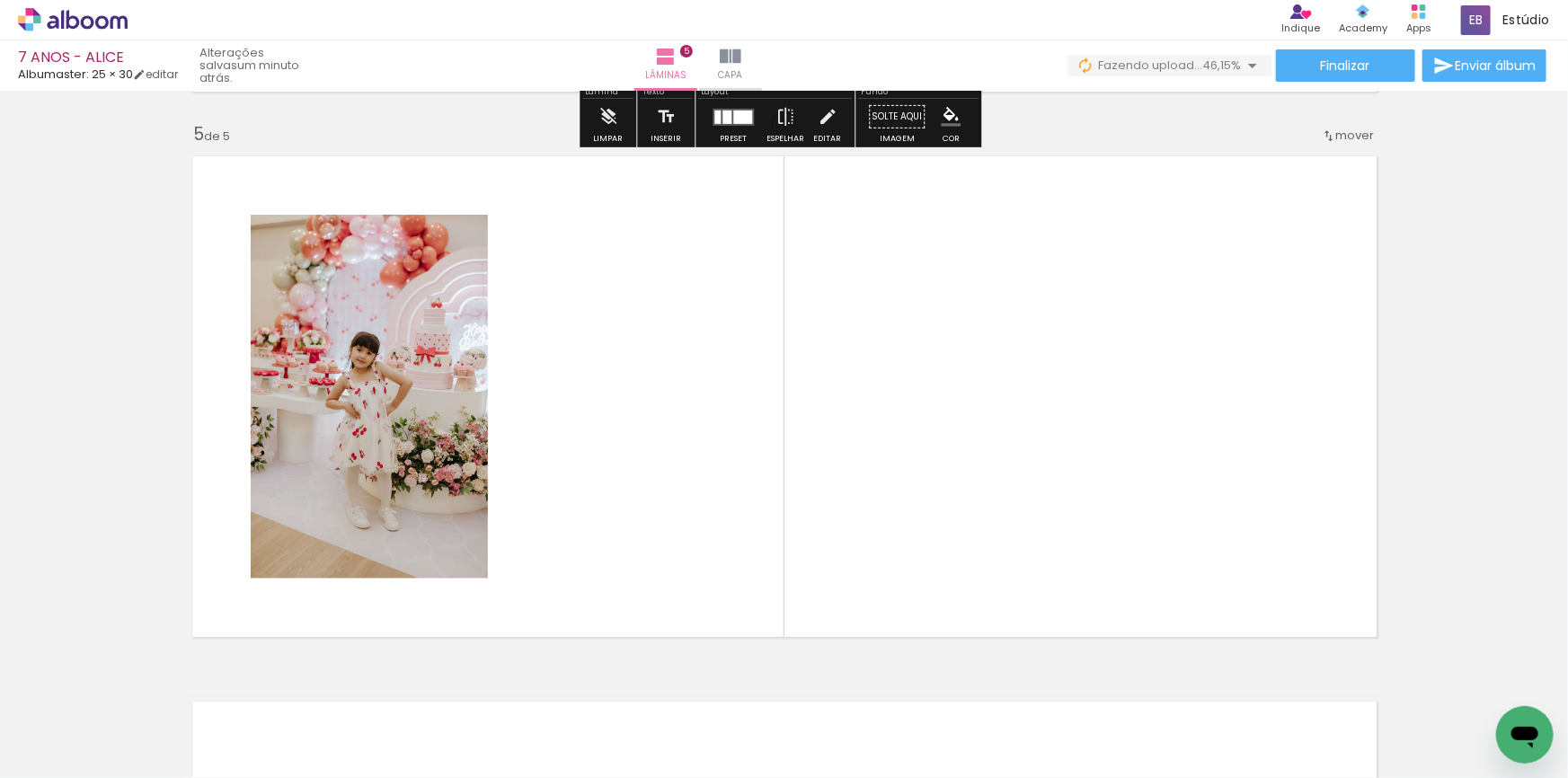
scroll to position [2195, 0]
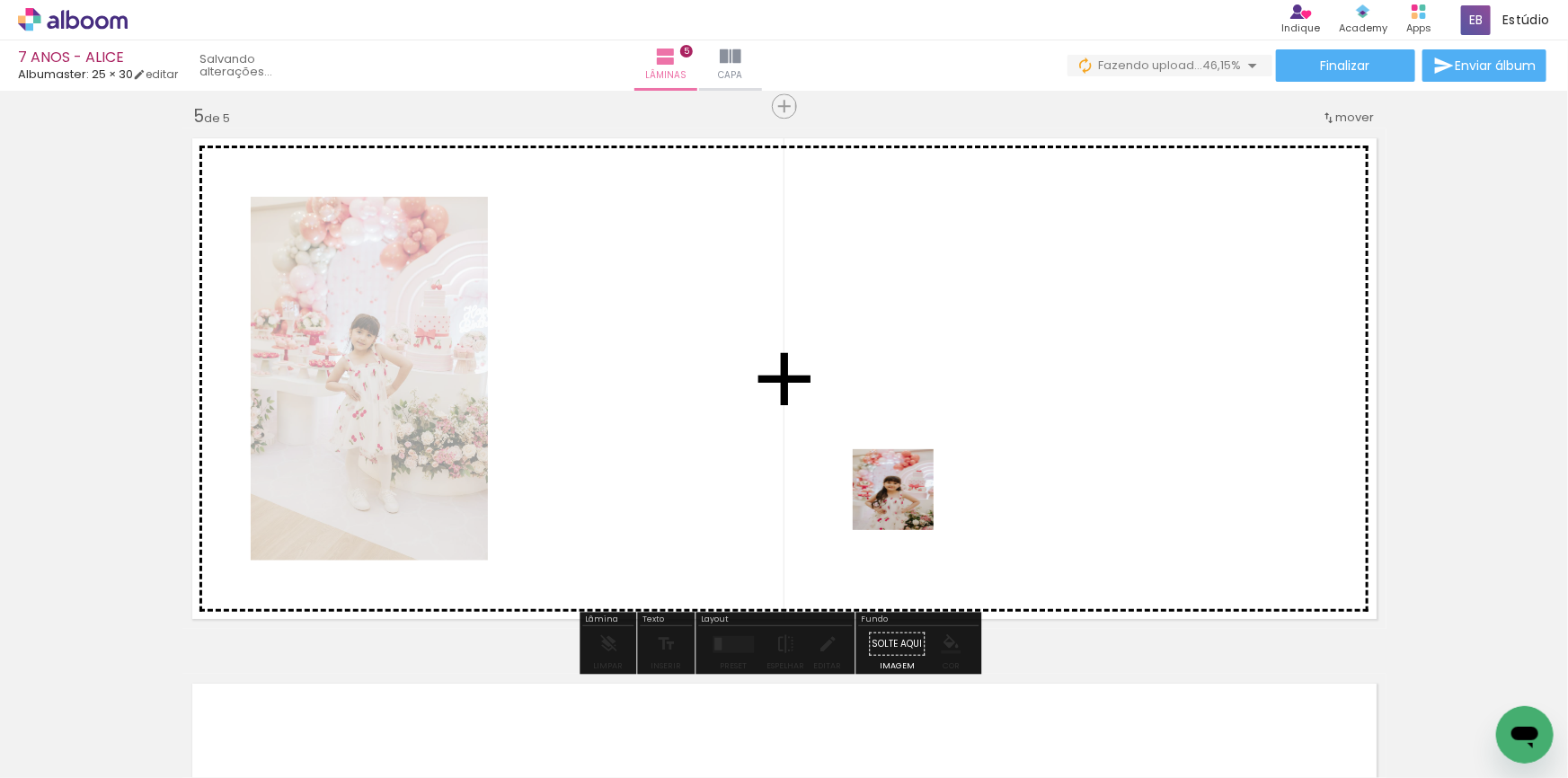
drag, startPoint x: 932, startPoint y: 706, endPoint x: 1046, endPoint y: 661, distance: 122.6
click at [913, 502] on quentale-workspace at bounding box center [784, 389] width 1568 height 778
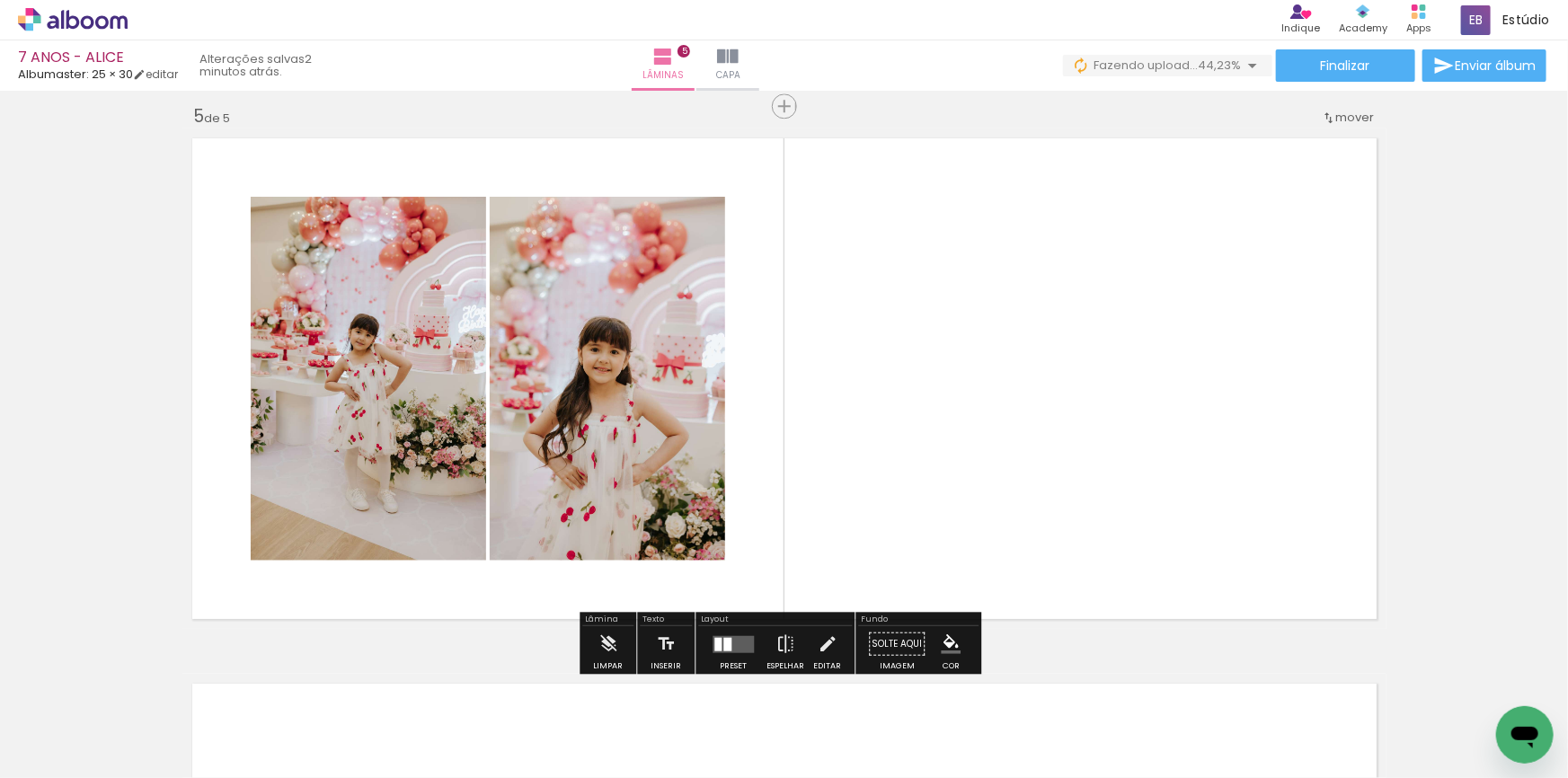
drag, startPoint x: 1051, startPoint y: 715, endPoint x: 1015, endPoint y: 467, distance: 250.6
click at [1015, 467] on quentale-workspace at bounding box center [784, 389] width 1568 height 778
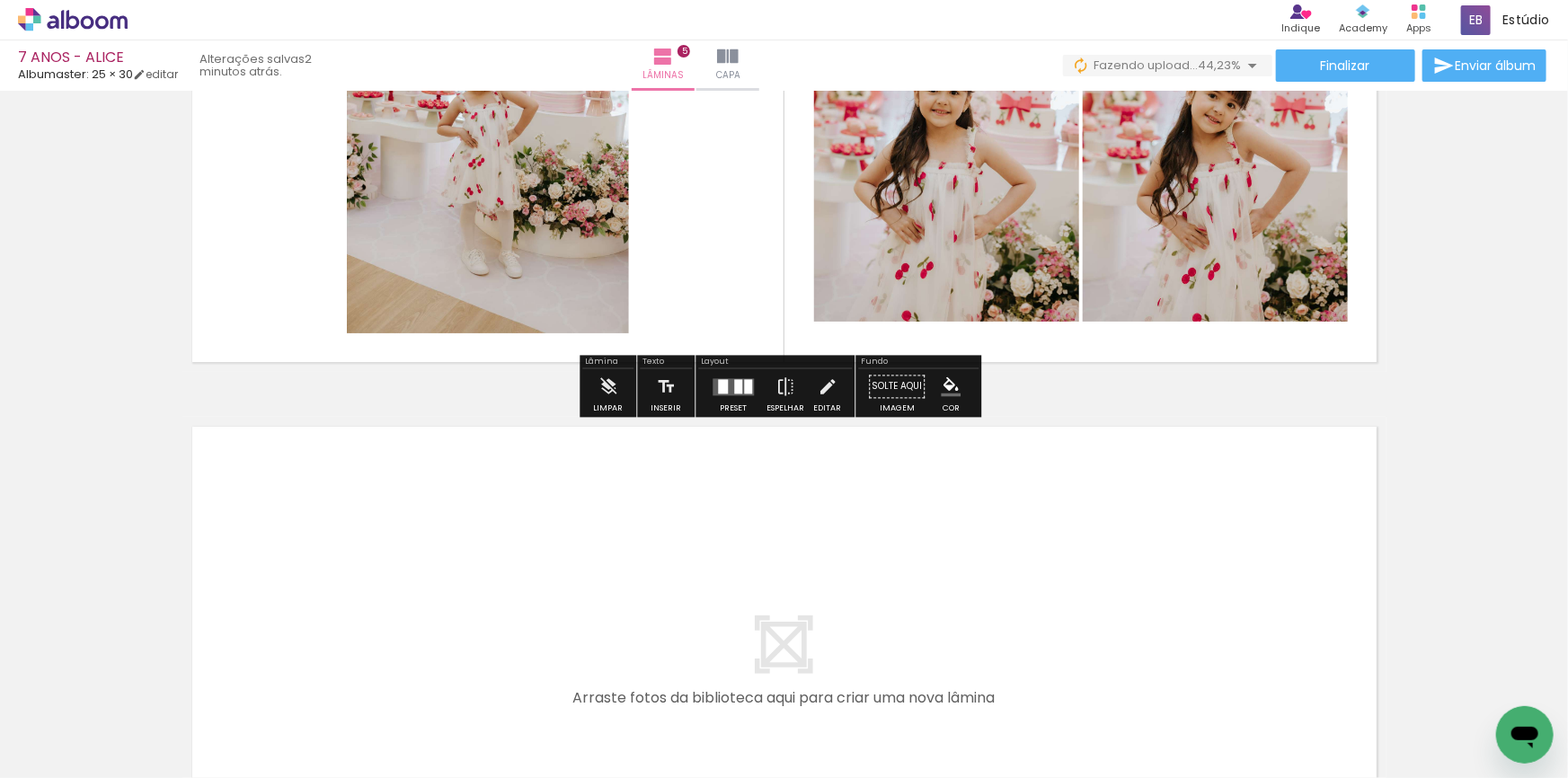
scroll to position [2522, 0]
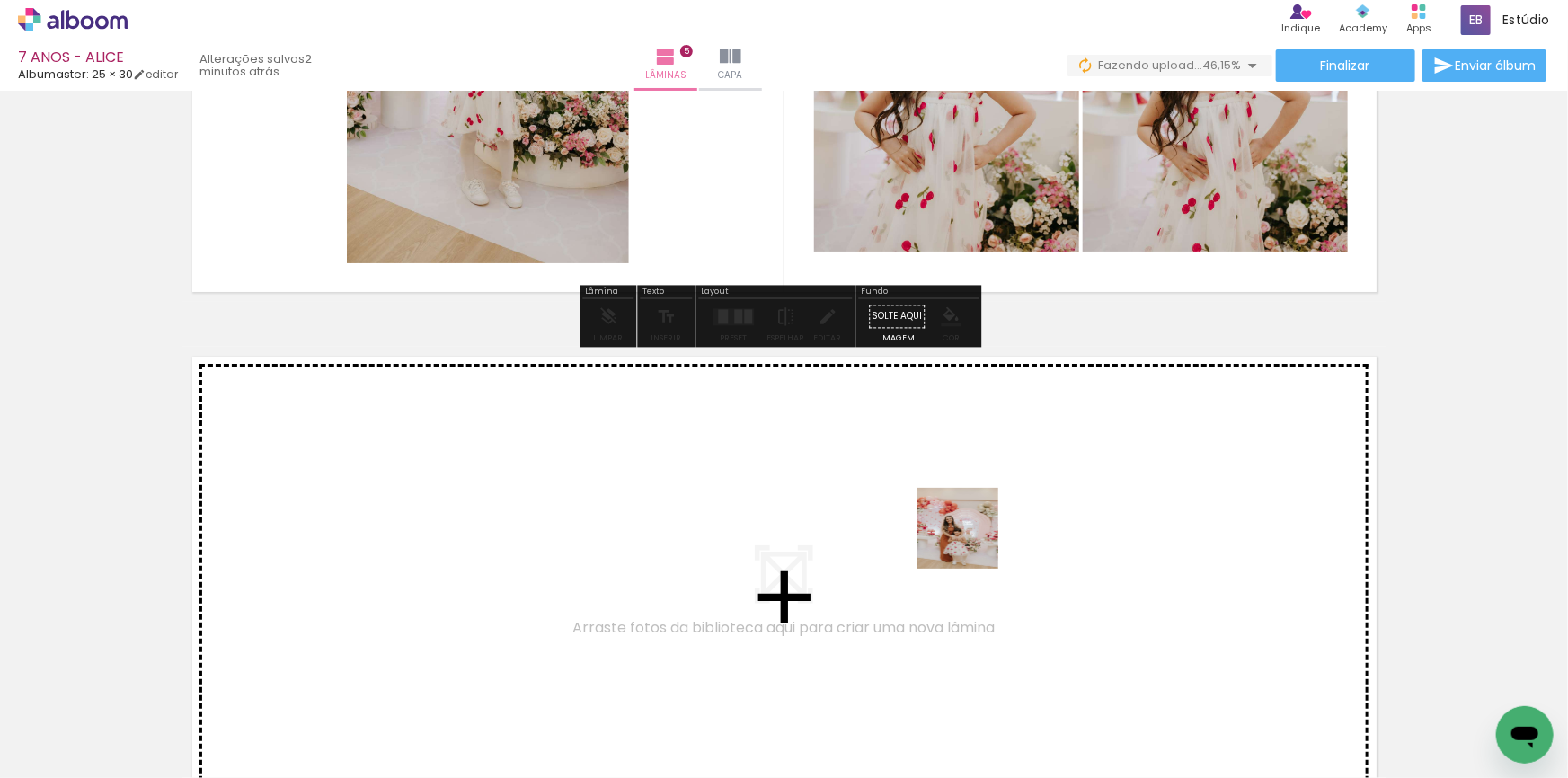
drag, startPoint x: 1167, startPoint y: 711, endPoint x: 971, endPoint y: 542, distance: 258.8
click at [971, 542] on quentale-workspace at bounding box center [784, 389] width 1568 height 778
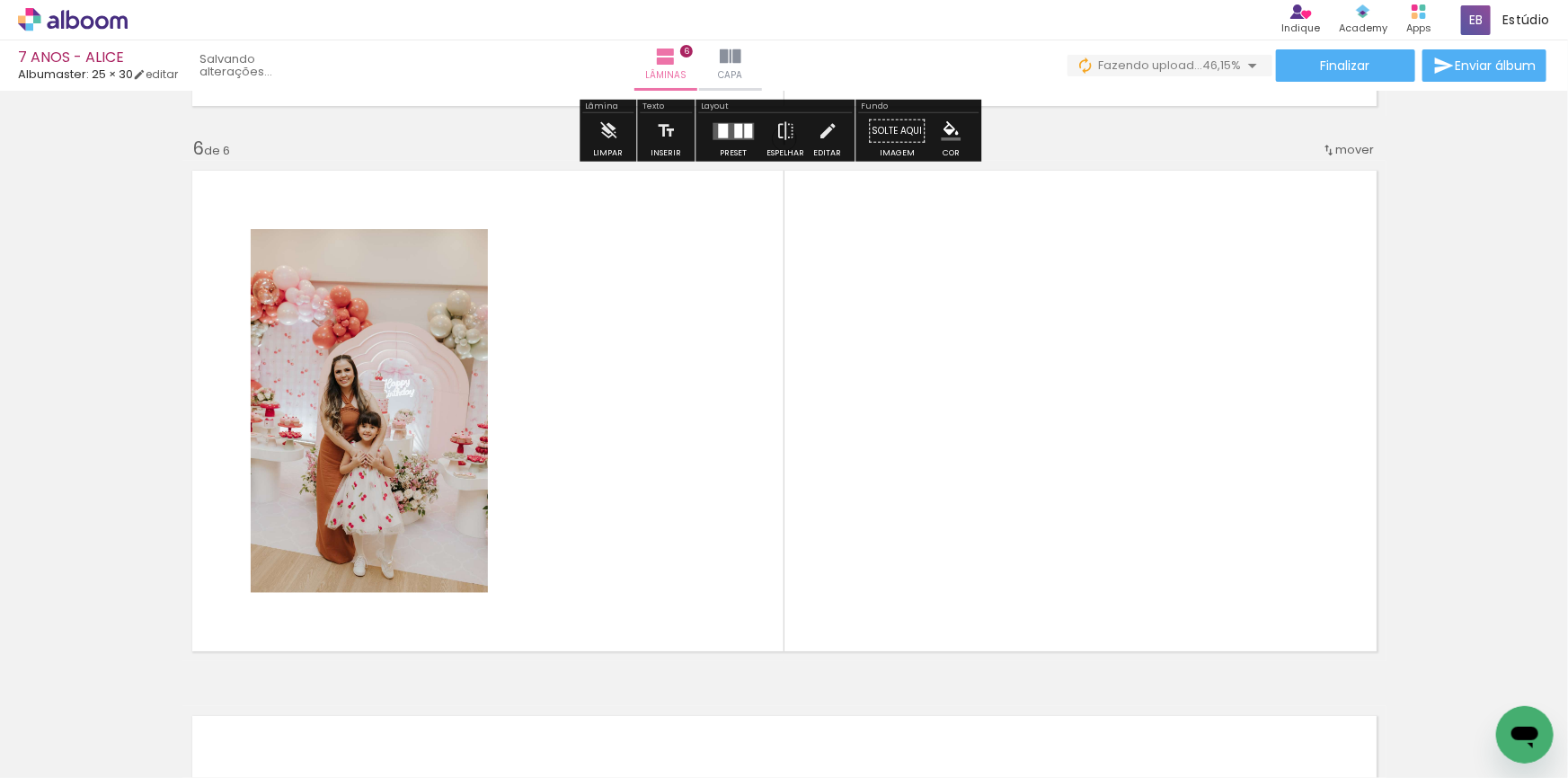
scroll to position [2739, 0]
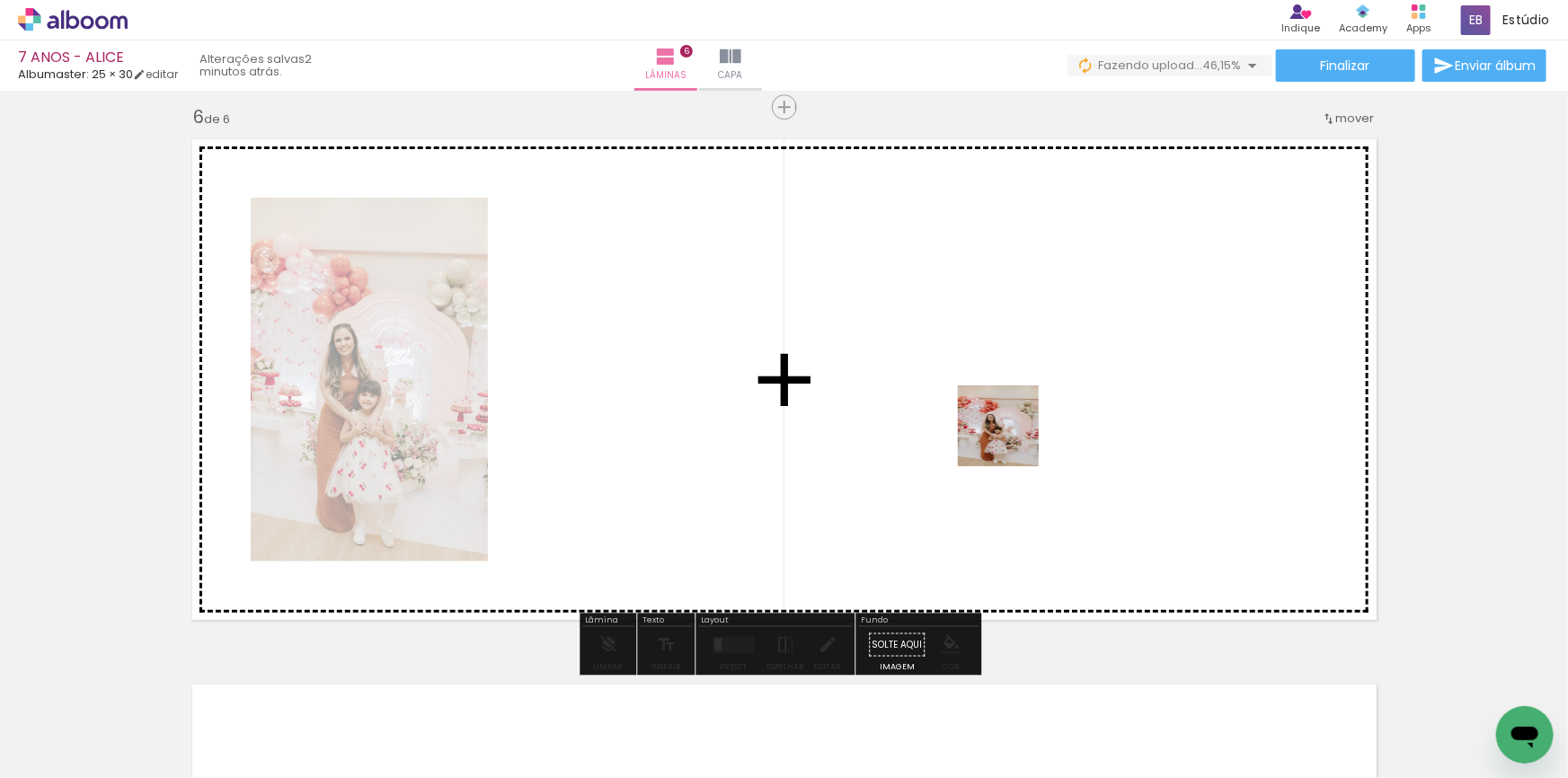
drag, startPoint x: 1229, startPoint y: 712, endPoint x: 1011, endPoint y: 440, distance: 348.6
click at [1011, 440] on quentale-workspace at bounding box center [784, 389] width 1568 height 778
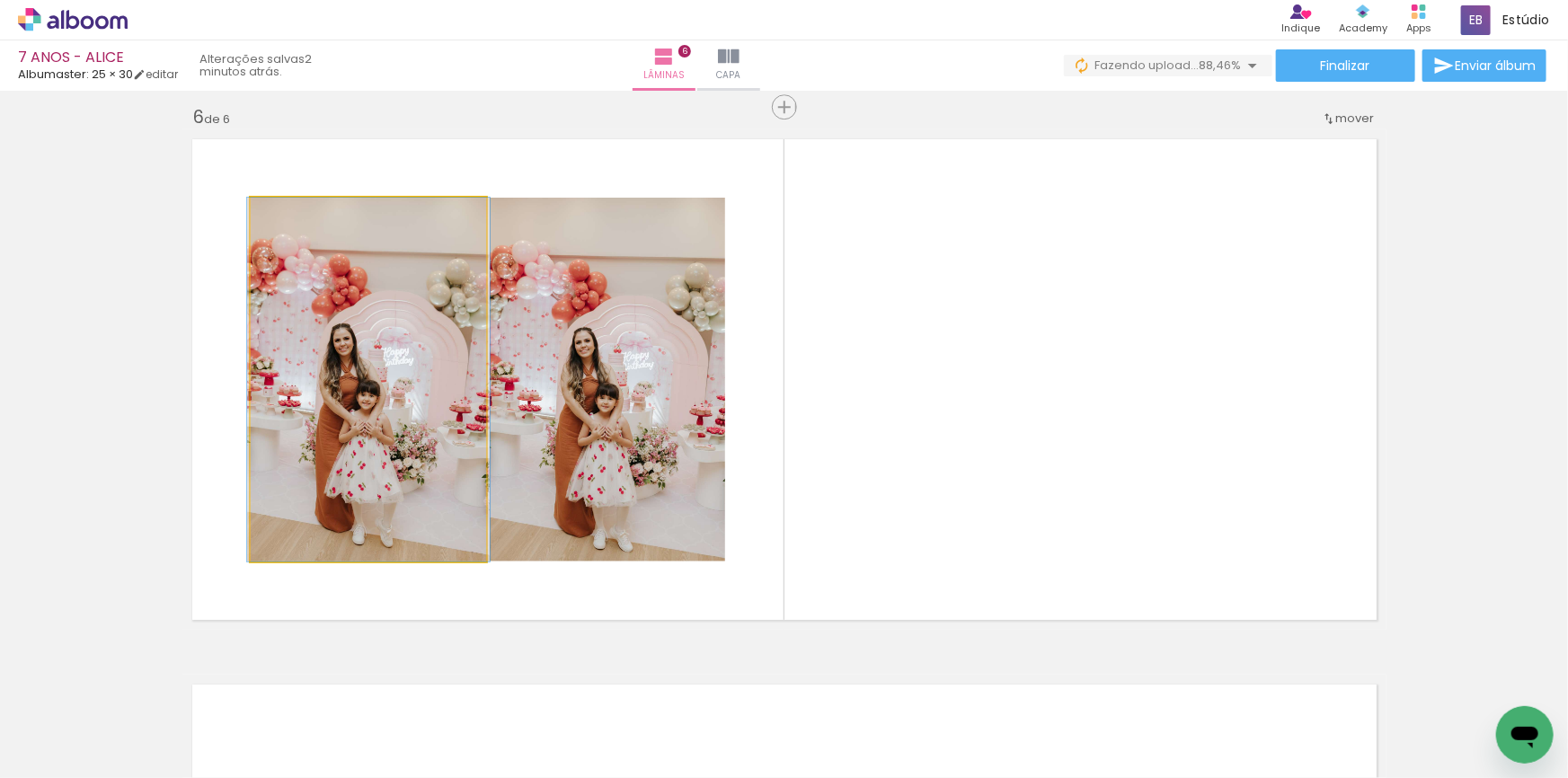
drag, startPoint x: 374, startPoint y: 415, endPoint x: 0, endPoint y: 412, distance: 374.0
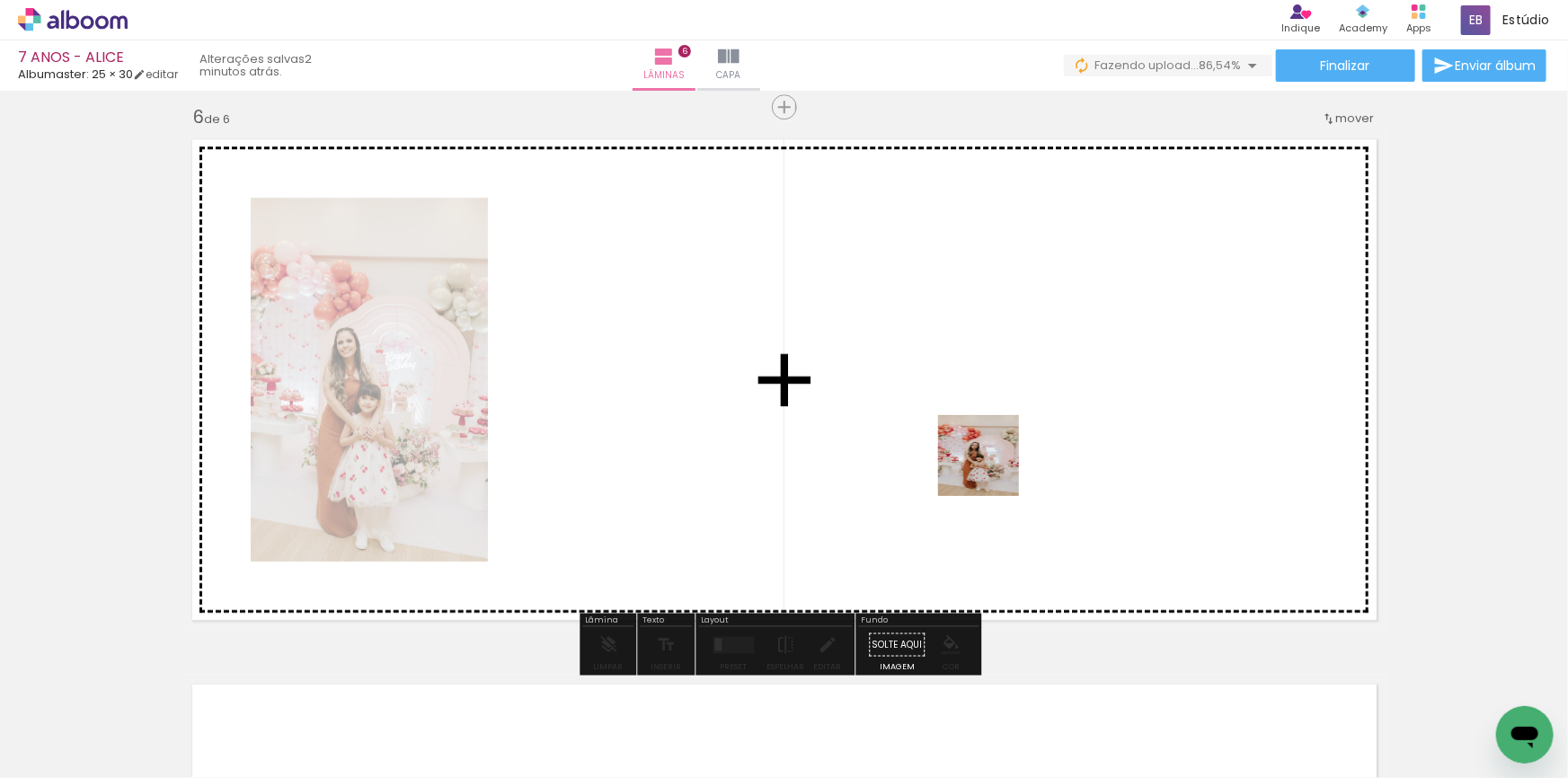
drag, startPoint x: 1342, startPoint y: 713, endPoint x: 1350, endPoint y: 699, distance: 16.1
click at [991, 469] on quentale-workspace at bounding box center [784, 389] width 1568 height 778
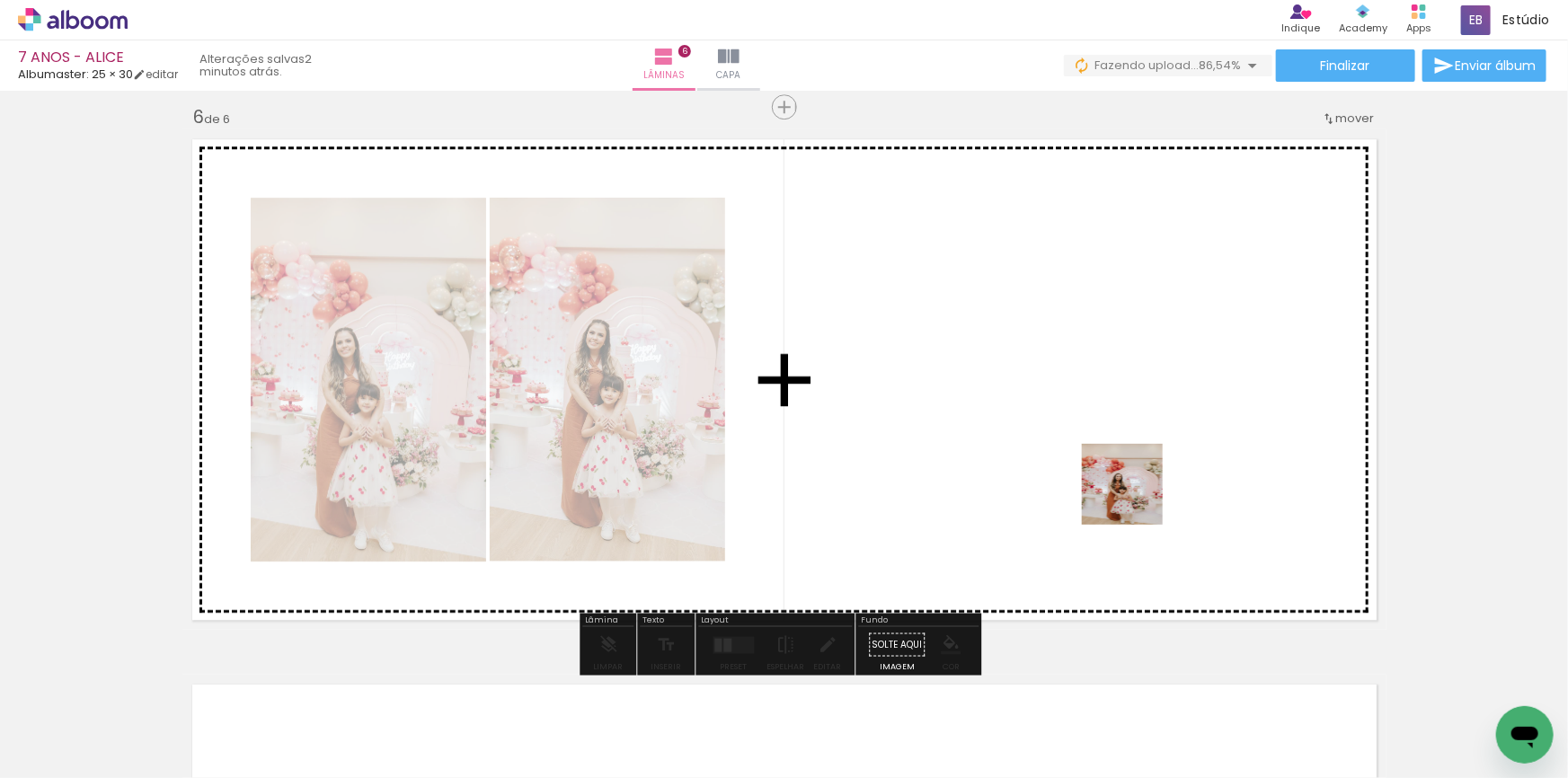
drag, startPoint x: 1448, startPoint y: 718, endPoint x: 1339, endPoint y: 609, distance: 154.1
click at [1081, 461] on quentale-workspace at bounding box center [784, 389] width 1568 height 778
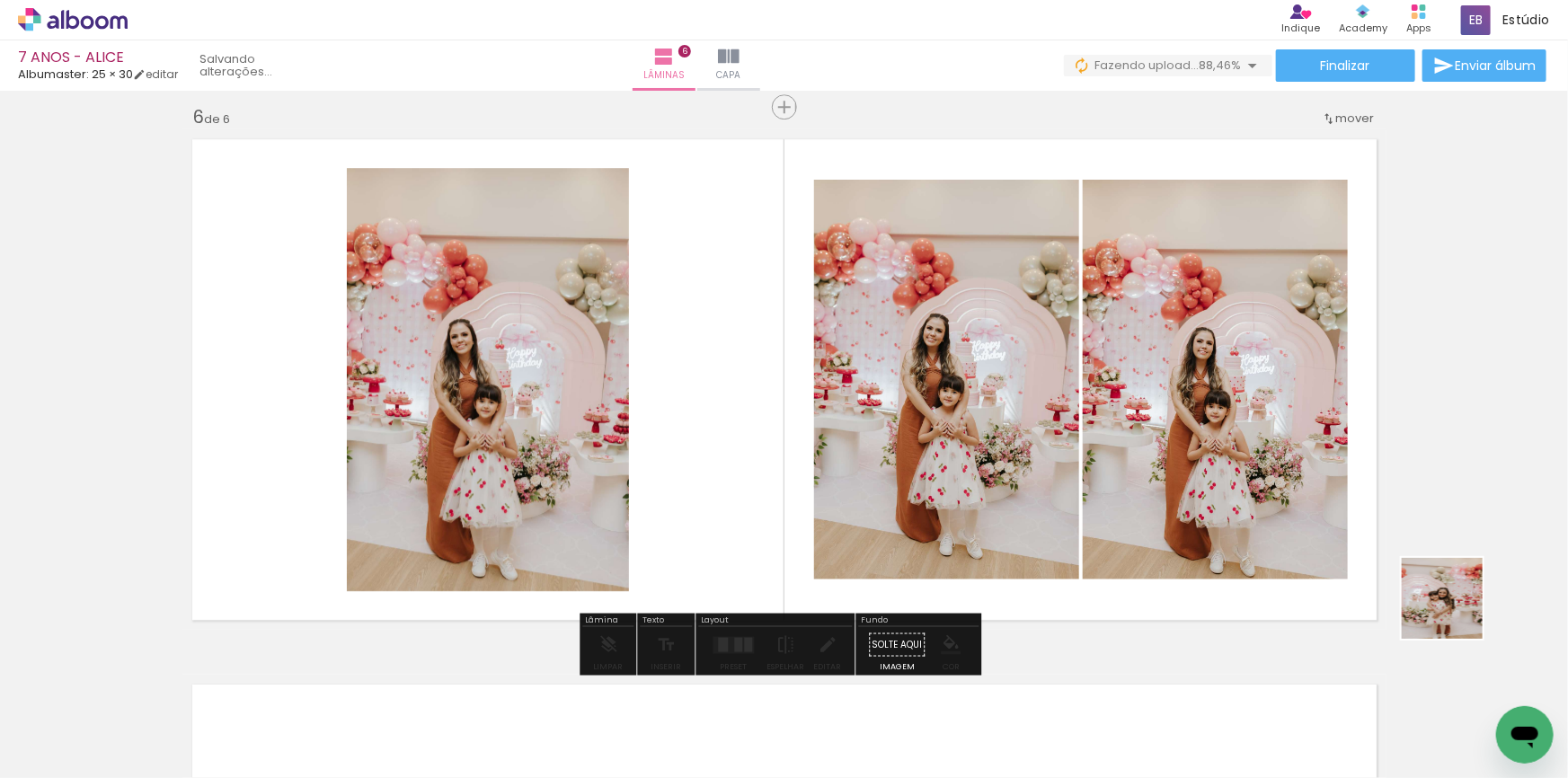
drag, startPoint x: 1553, startPoint y: 701, endPoint x: 1210, endPoint y: 479, distance: 408.6
click at [1210, 479] on quentale-workspace at bounding box center [784, 389] width 1568 height 778
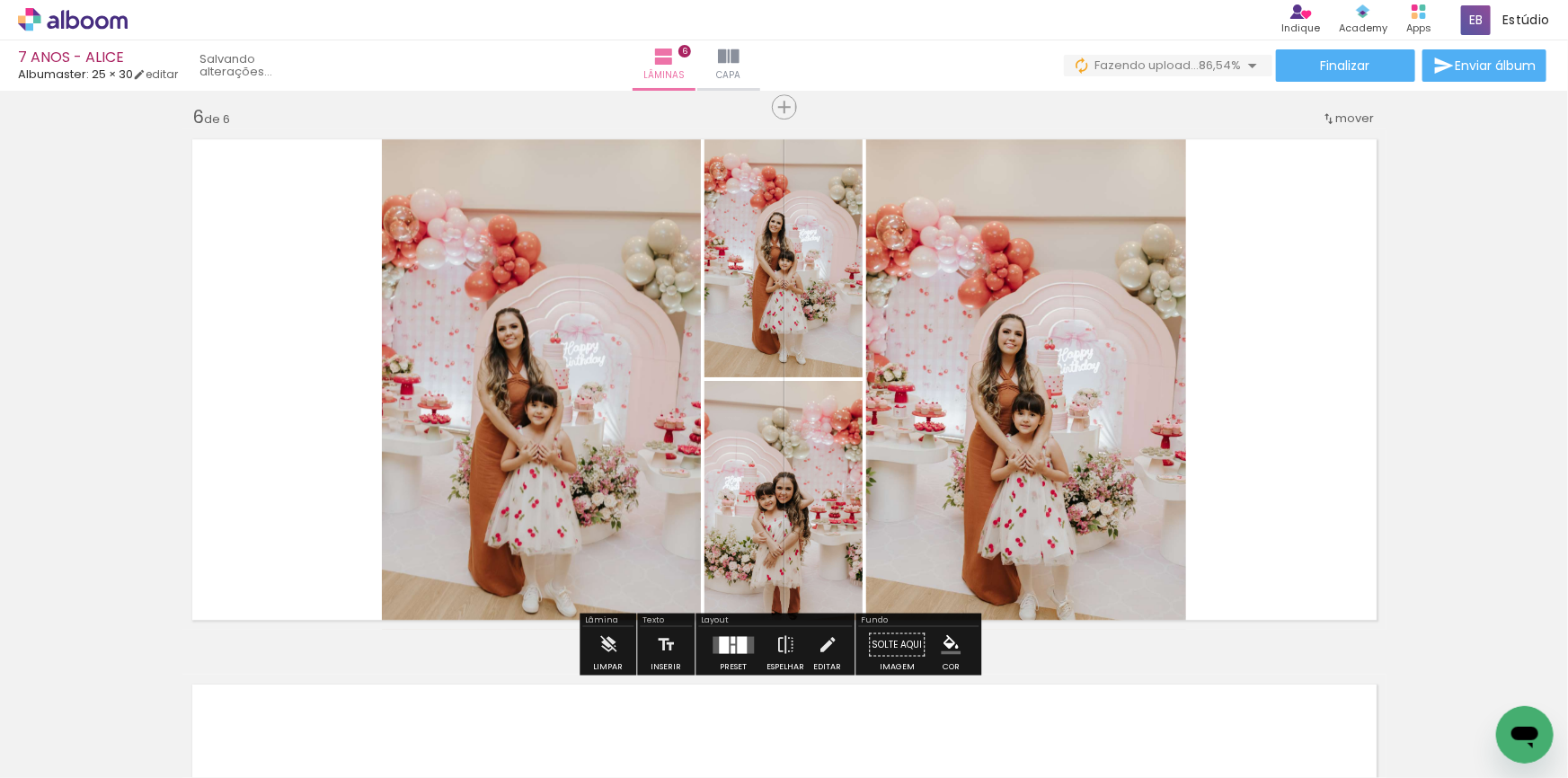
scroll to position [0, 1124]
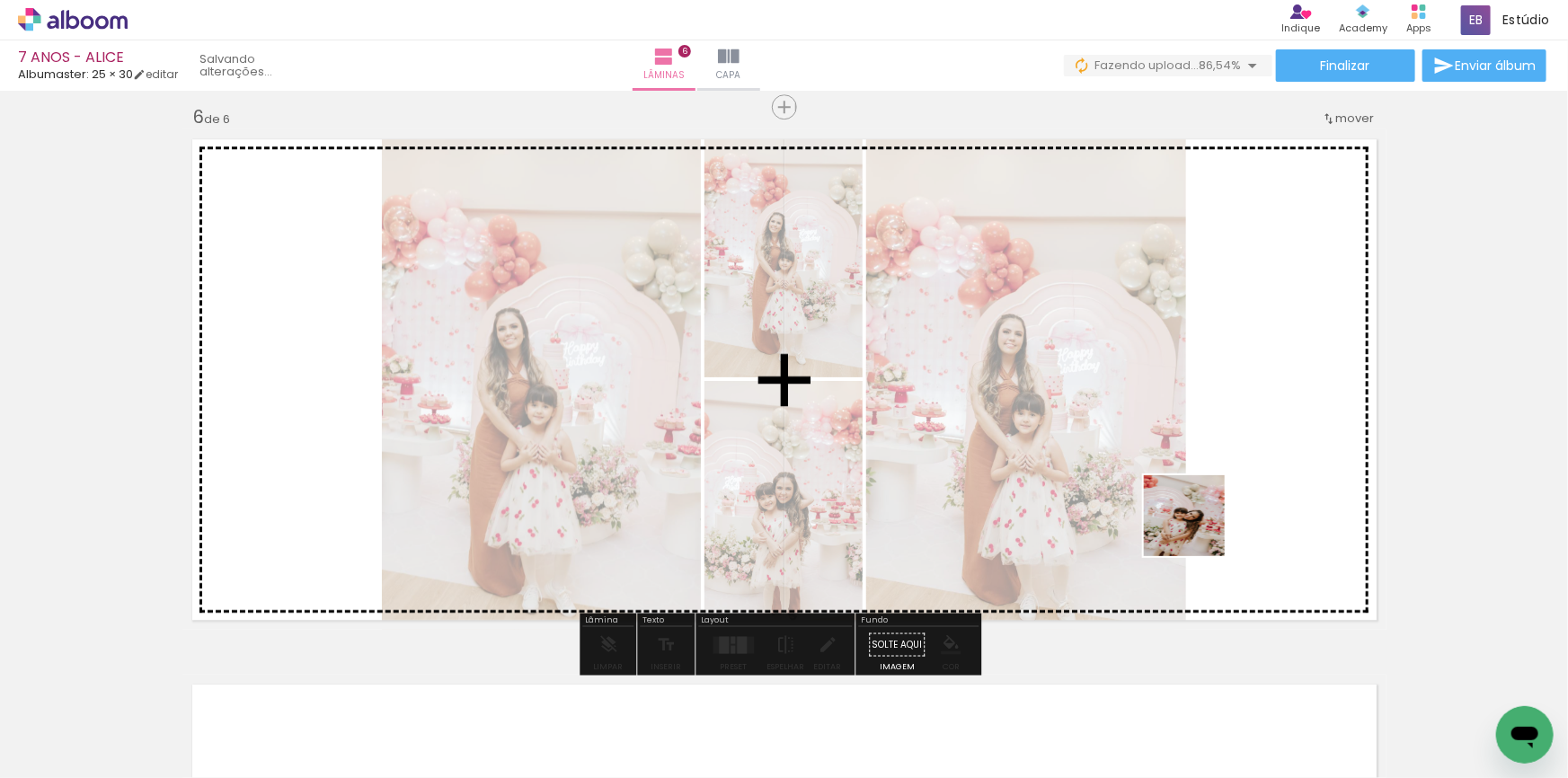
drag, startPoint x: 1272, startPoint y: 734, endPoint x: 1198, endPoint y: 529, distance: 217.9
click at [1198, 529] on quentale-workspace at bounding box center [784, 389] width 1568 height 778
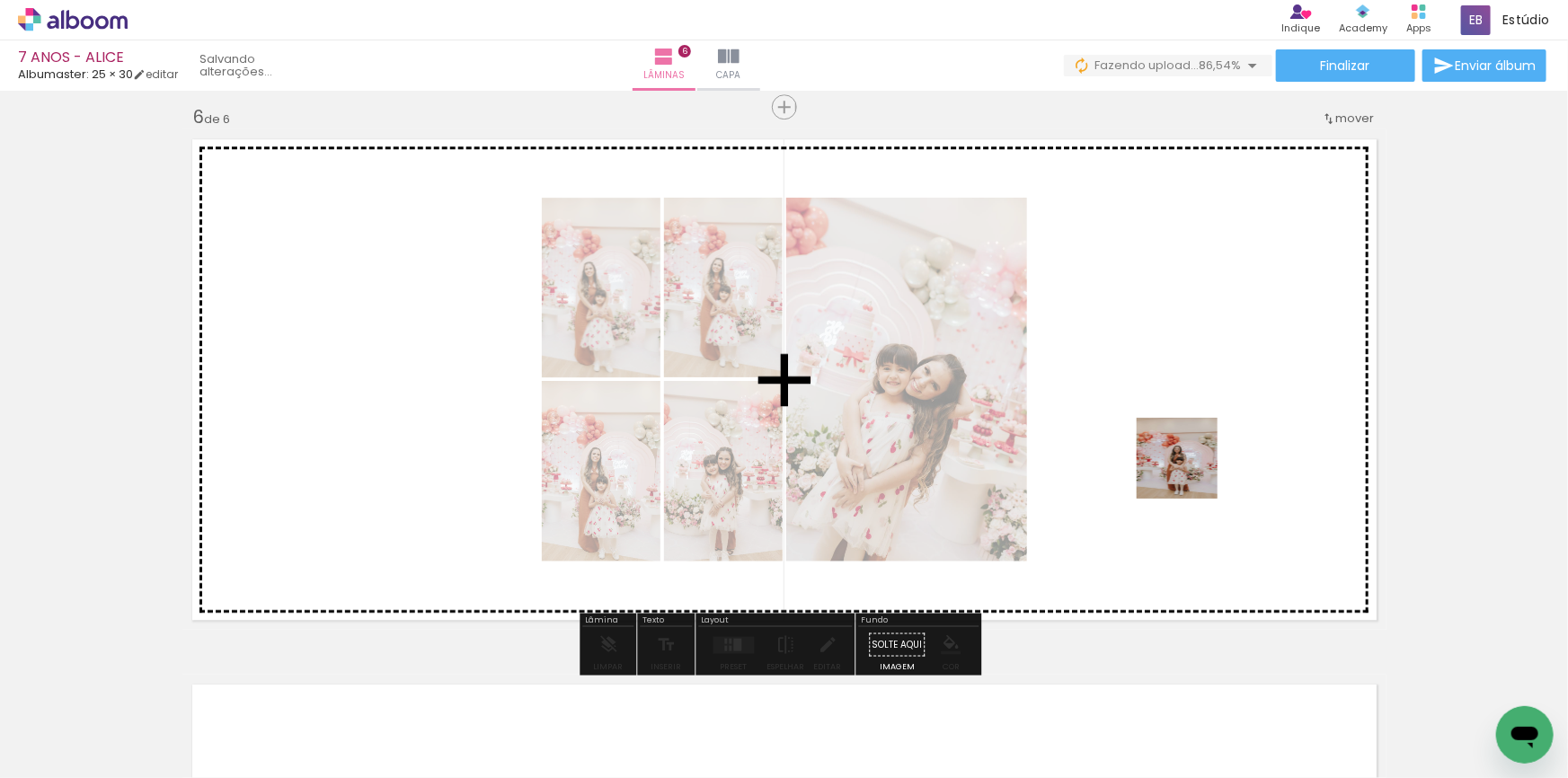
drag, startPoint x: 1382, startPoint y: 721, endPoint x: 1160, endPoint y: 466, distance: 338.1
click at [1164, 441] on quentale-workspace at bounding box center [784, 389] width 1568 height 778
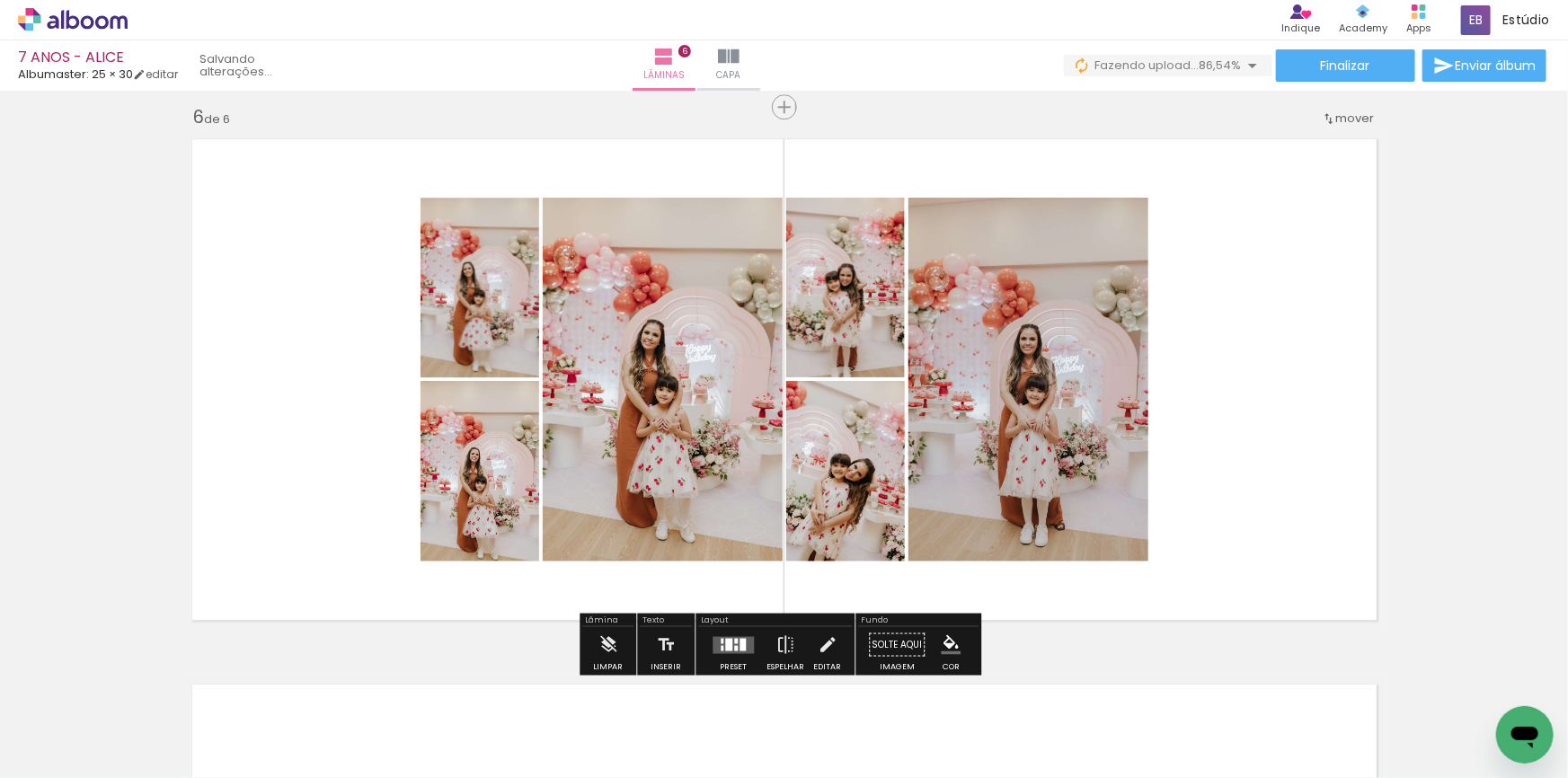
click at [728, 644] on div at bounding box center [729, 644] width 7 height 13
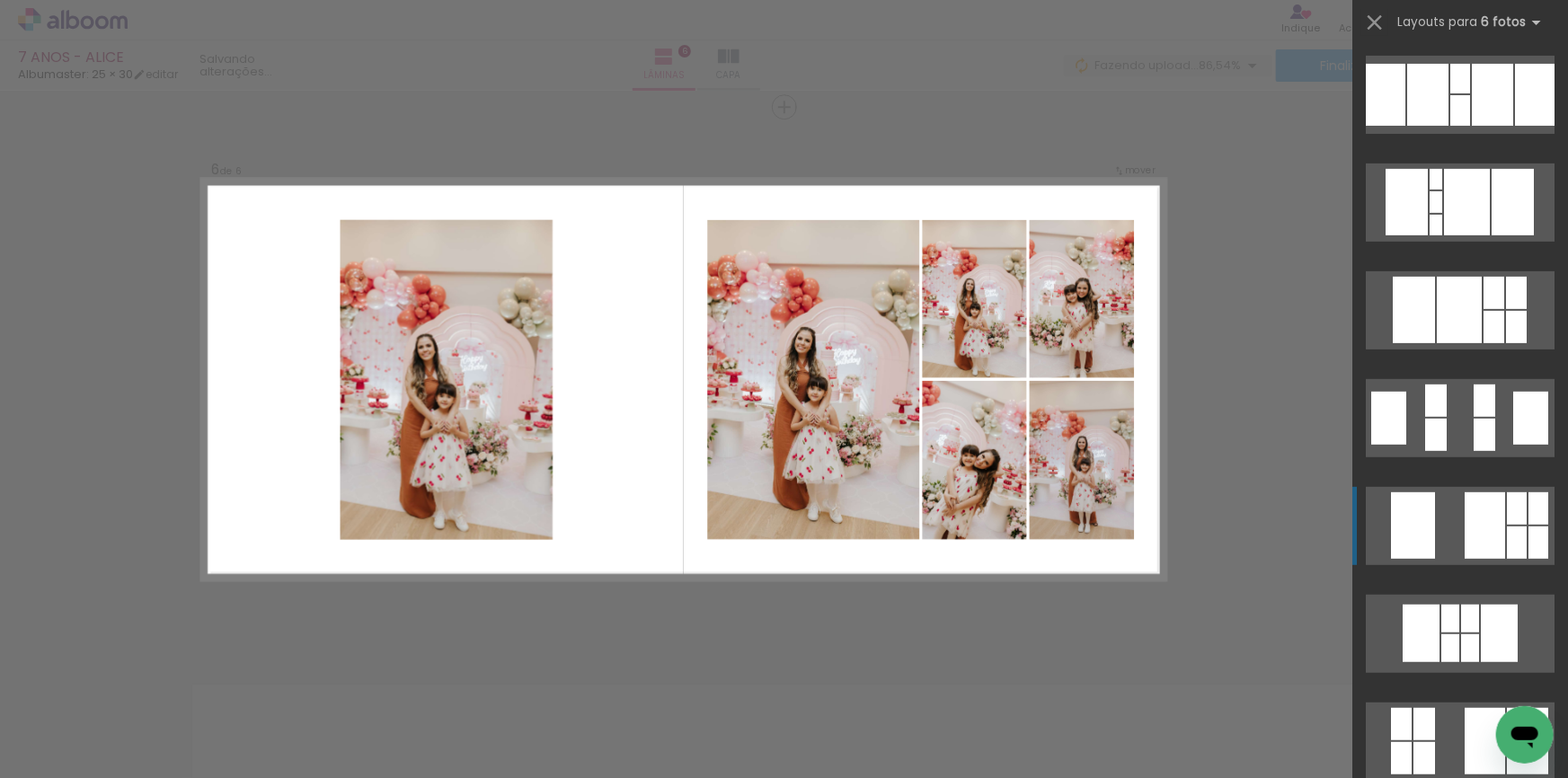
scroll to position [326, 0]
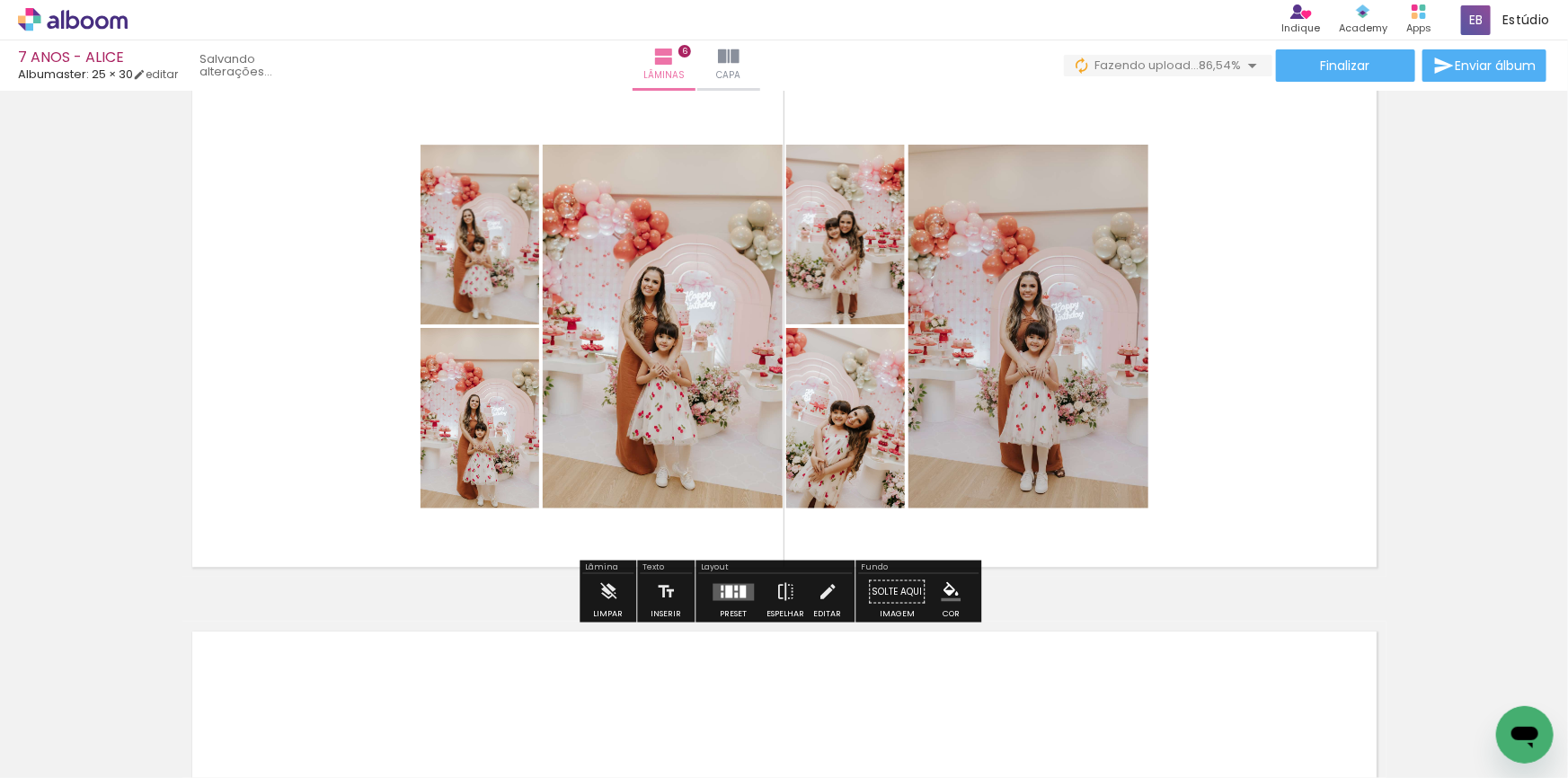
scroll to position [2821, 0]
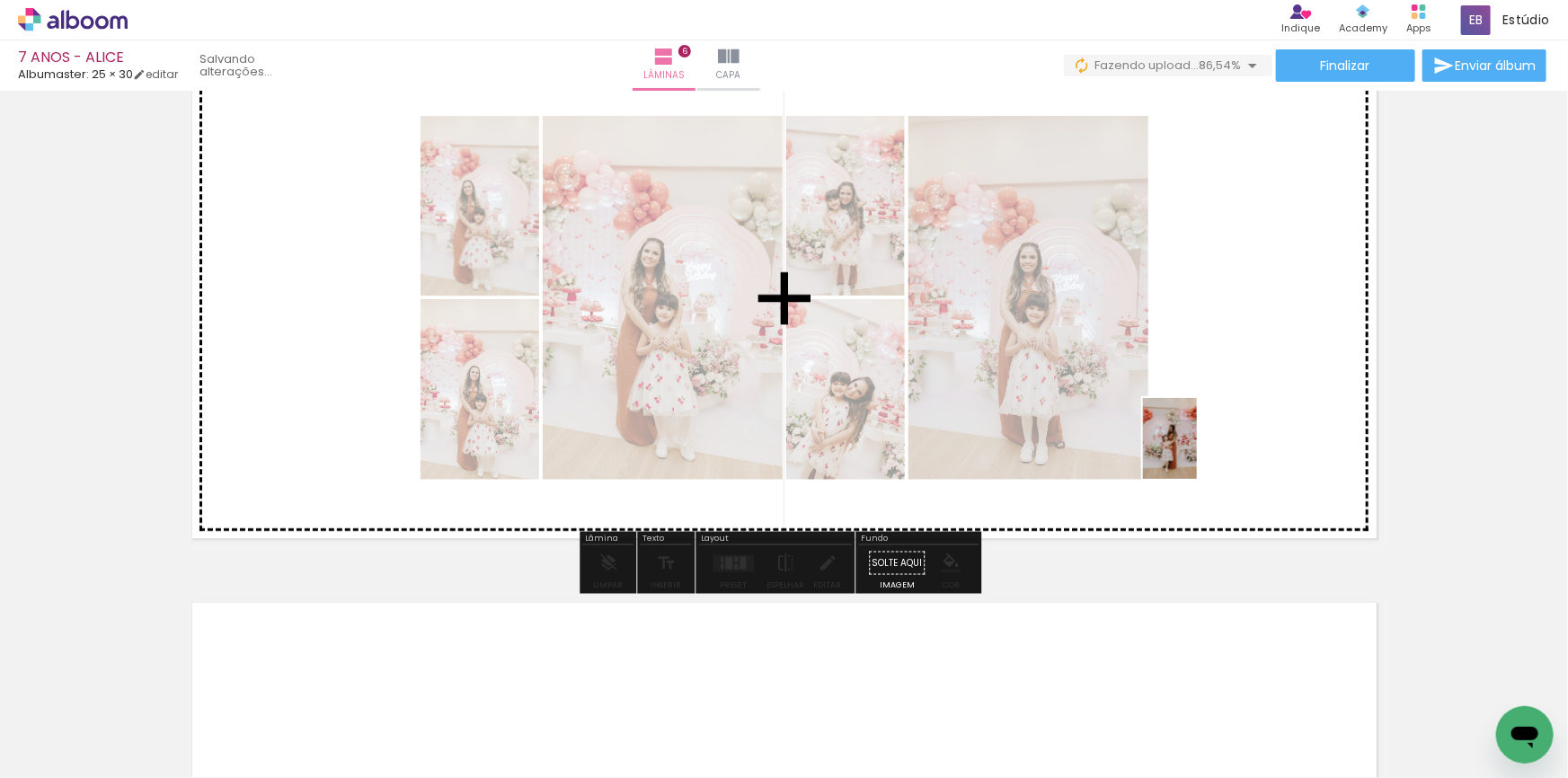
drag, startPoint x: 1453, startPoint y: 692, endPoint x: 1196, endPoint y: 450, distance: 353.0
click at [1196, 450] on quentale-workspace at bounding box center [784, 389] width 1568 height 778
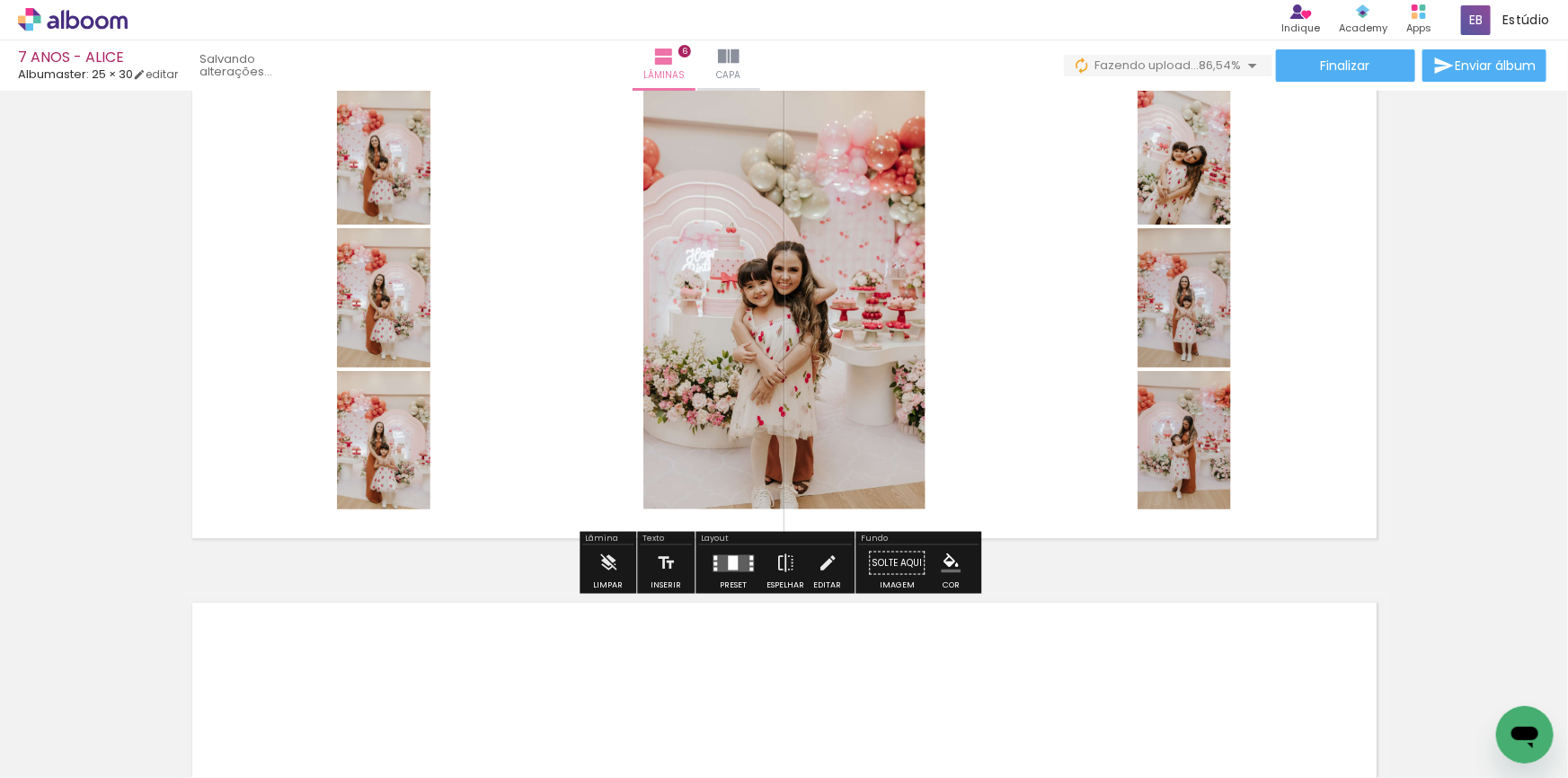
click at [712, 533] on div "Layout" at bounding box center [776, 539] width 154 height 11
drag, startPoint x: 727, startPoint y: 560, endPoint x: 880, endPoint y: 551, distance: 153.3
click at [728, 560] on div at bounding box center [733, 562] width 10 height 14
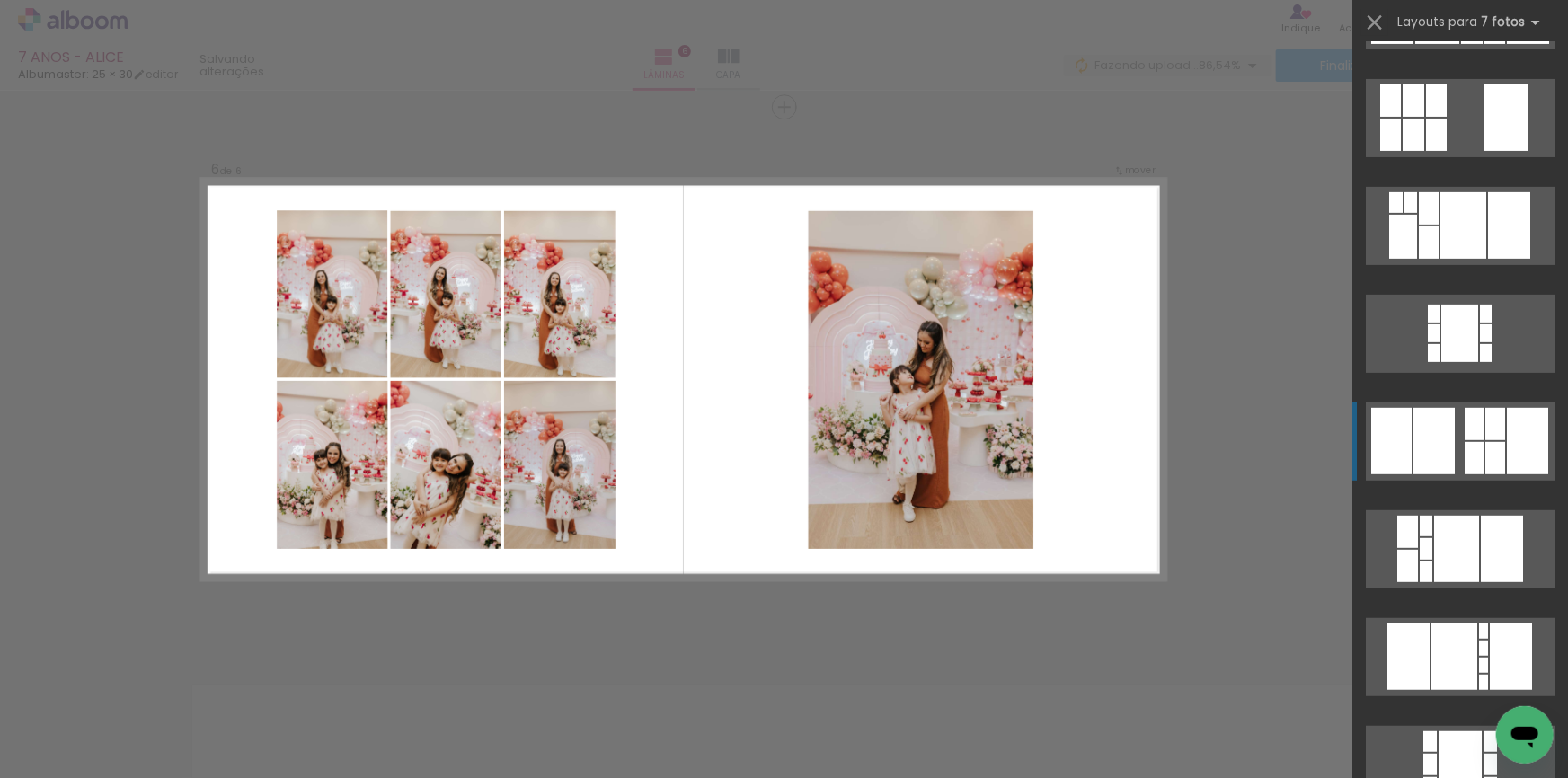
scroll to position [326, 0]
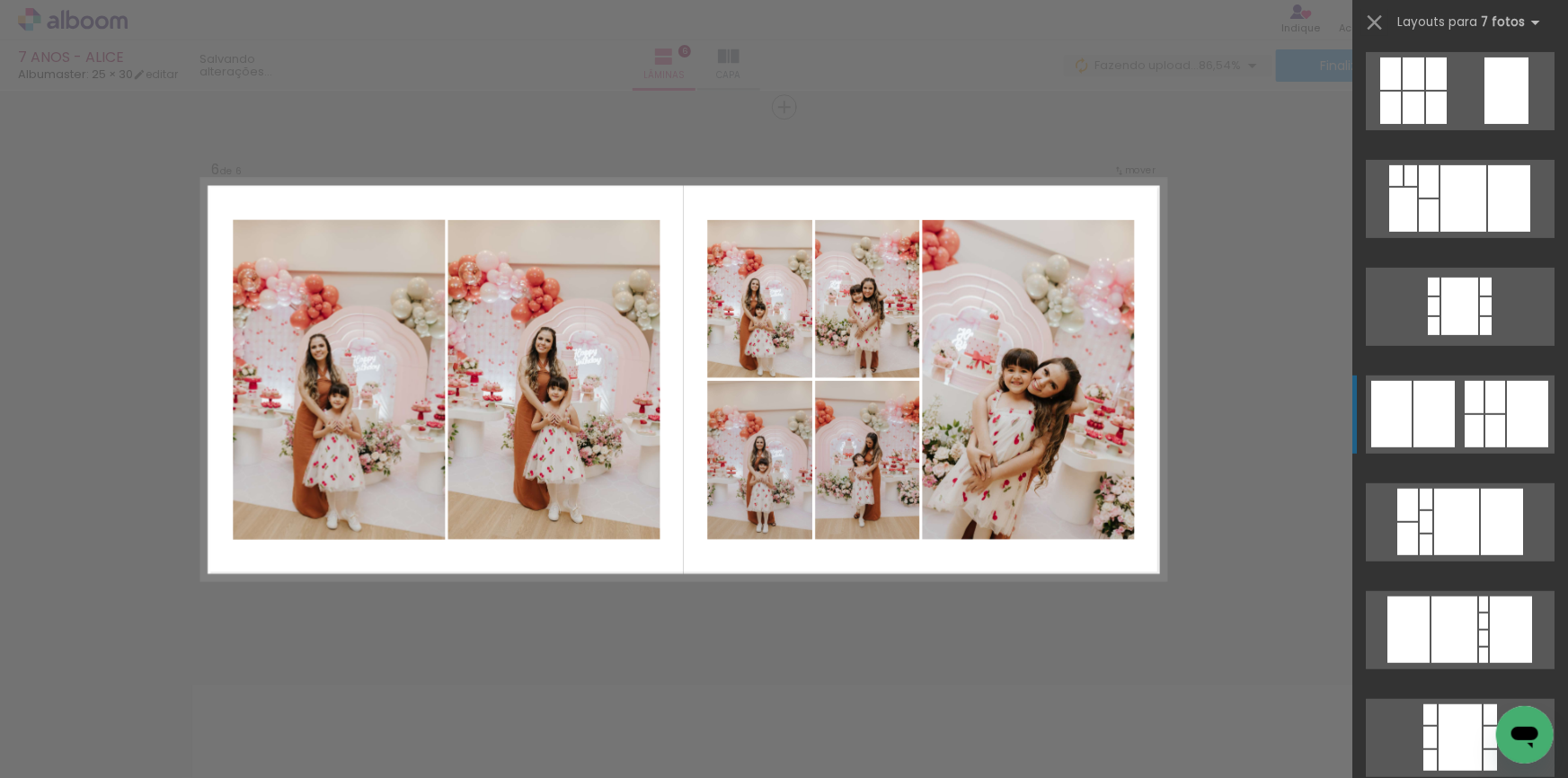
click at [1472, 430] on div at bounding box center [1474, 430] width 19 height 32
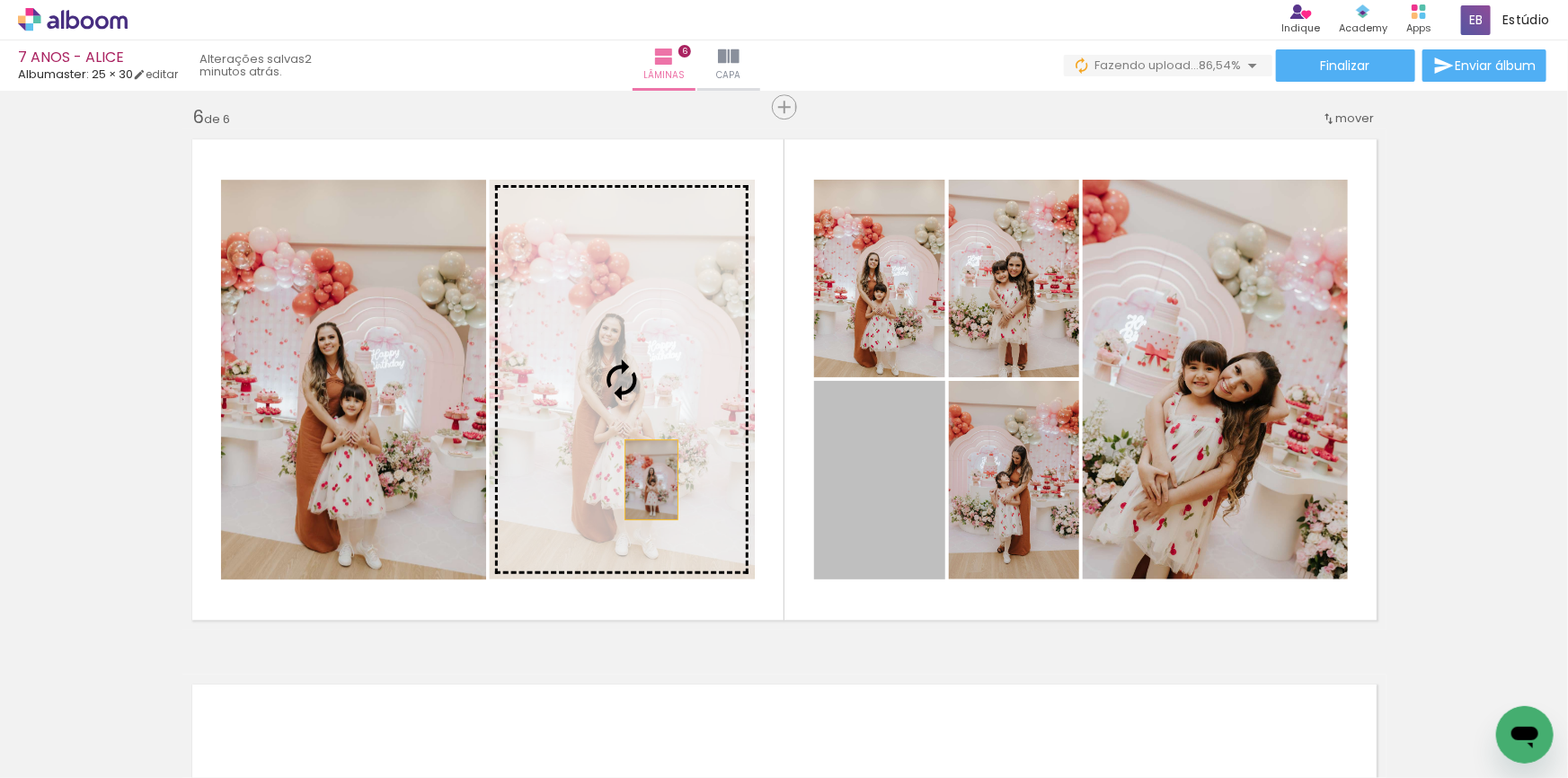
drag, startPoint x: 887, startPoint y: 547, endPoint x: 643, endPoint y: 477, distance: 253.8
click at [0, 0] on slot at bounding box center [0, 0] width 0 height 0
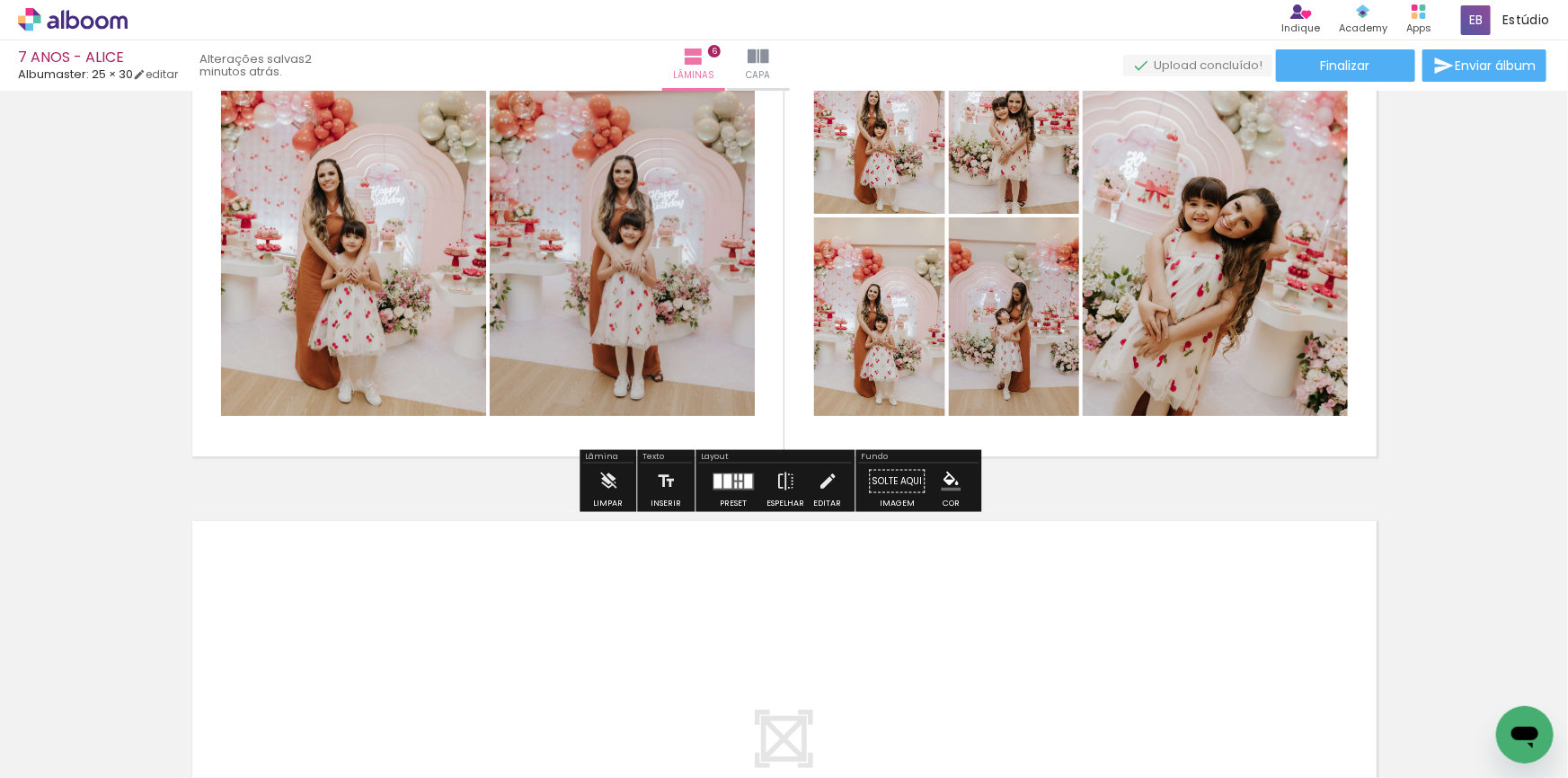
scroll to position [0, 1746]
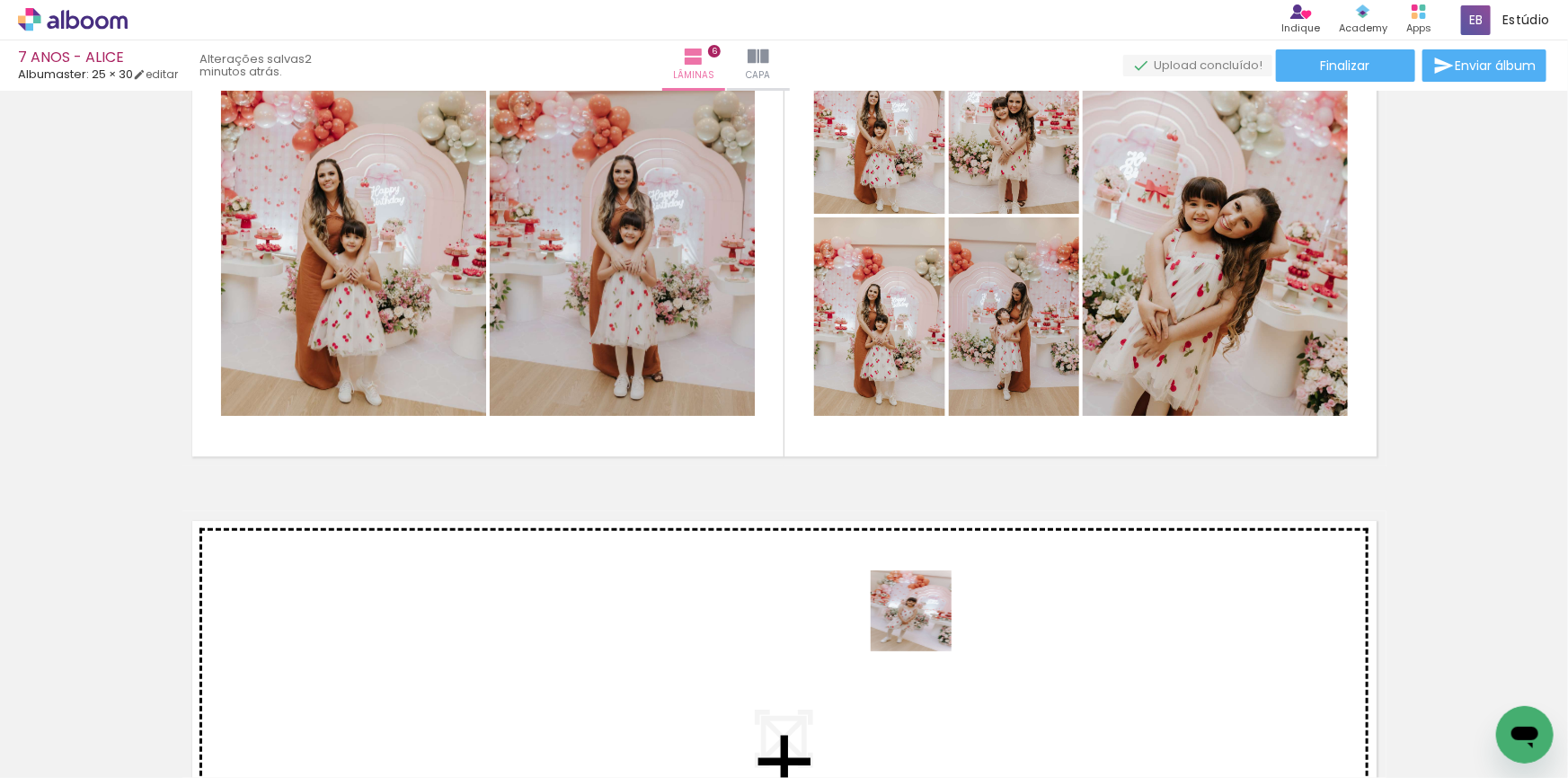
drag, startPoint x: 961, startPoint y: 738, endPoint x: 925, endPoint y: 624, distance: 119.5
click at [925, 624] on quentale-workspace at bounding box center [784, 389] width 1568 height 778
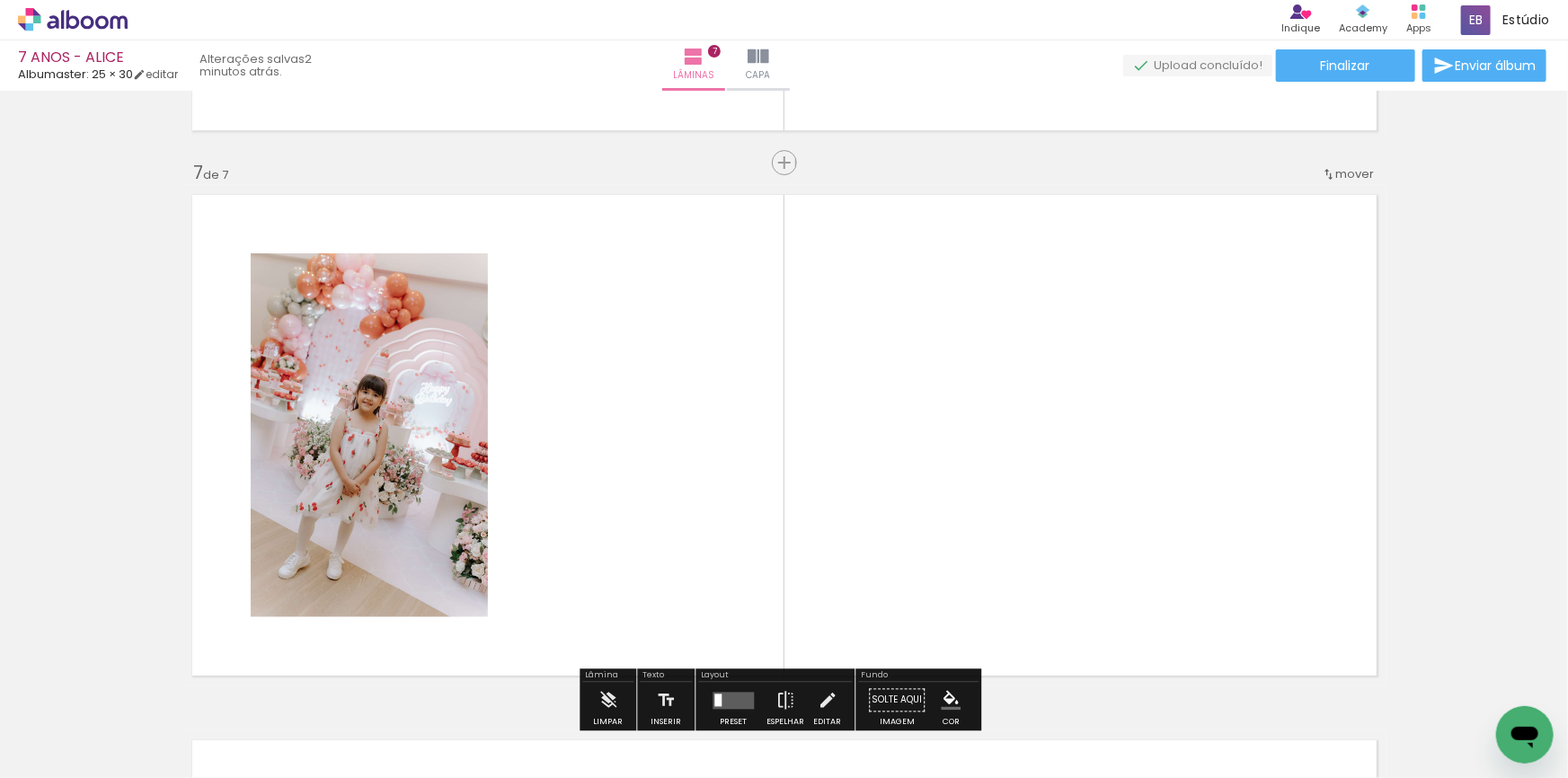
scroll to position [3285, 0]
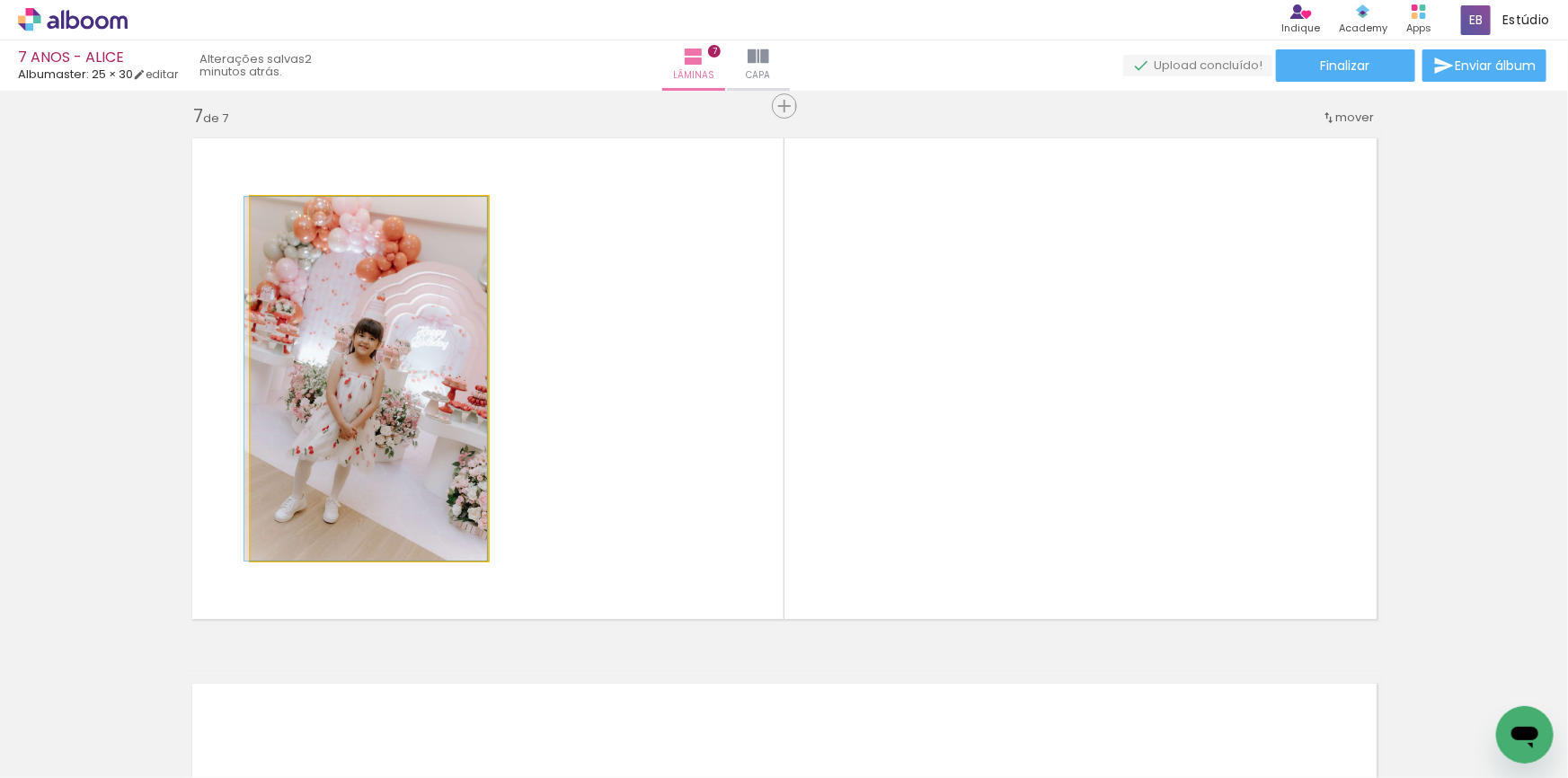
drag, startPoint x: 365, startPoint y: 420, endPoint x: 0, endPoint y: 402, distance: 365.4
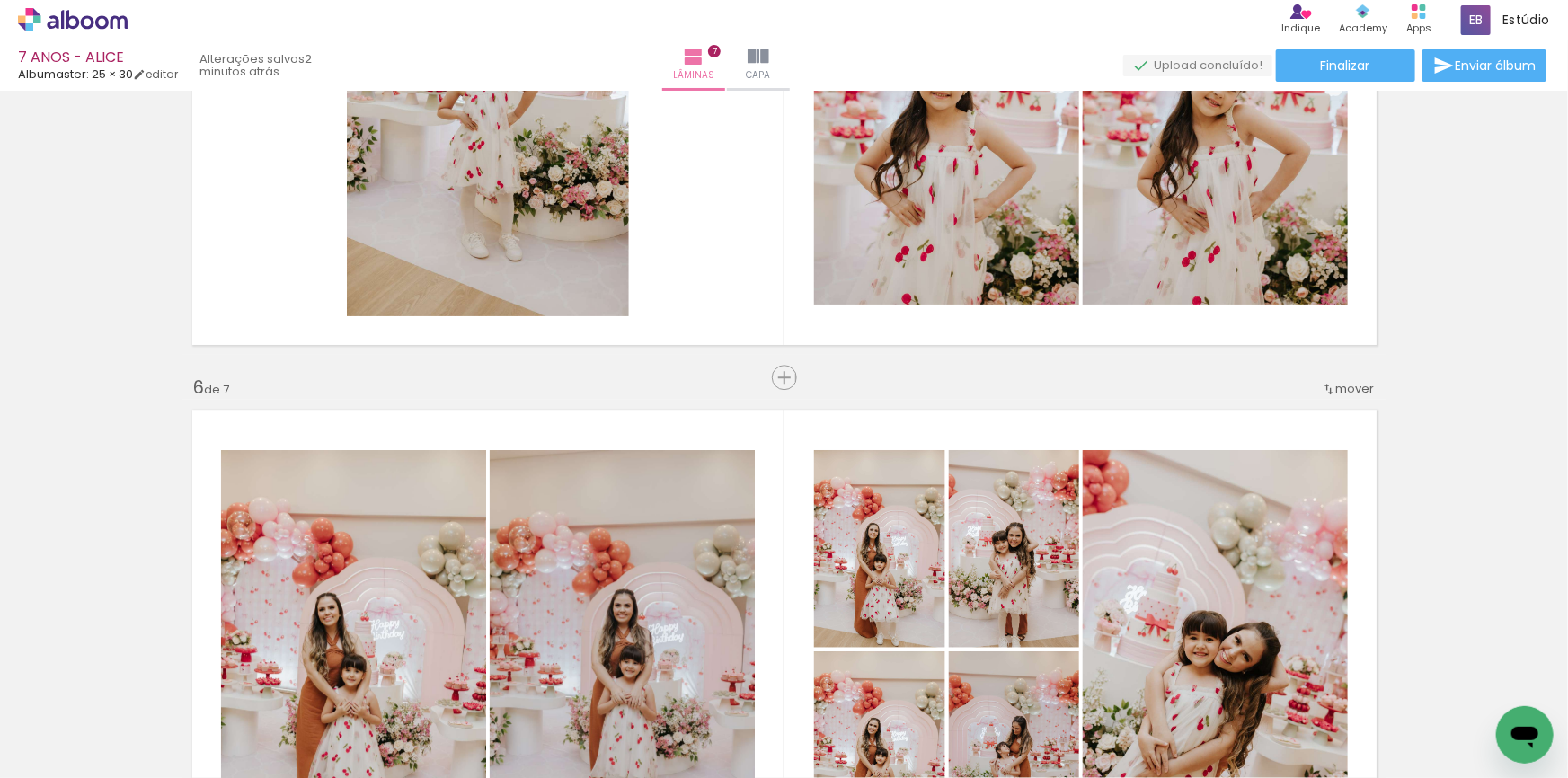
scroll to position [2305, 0]
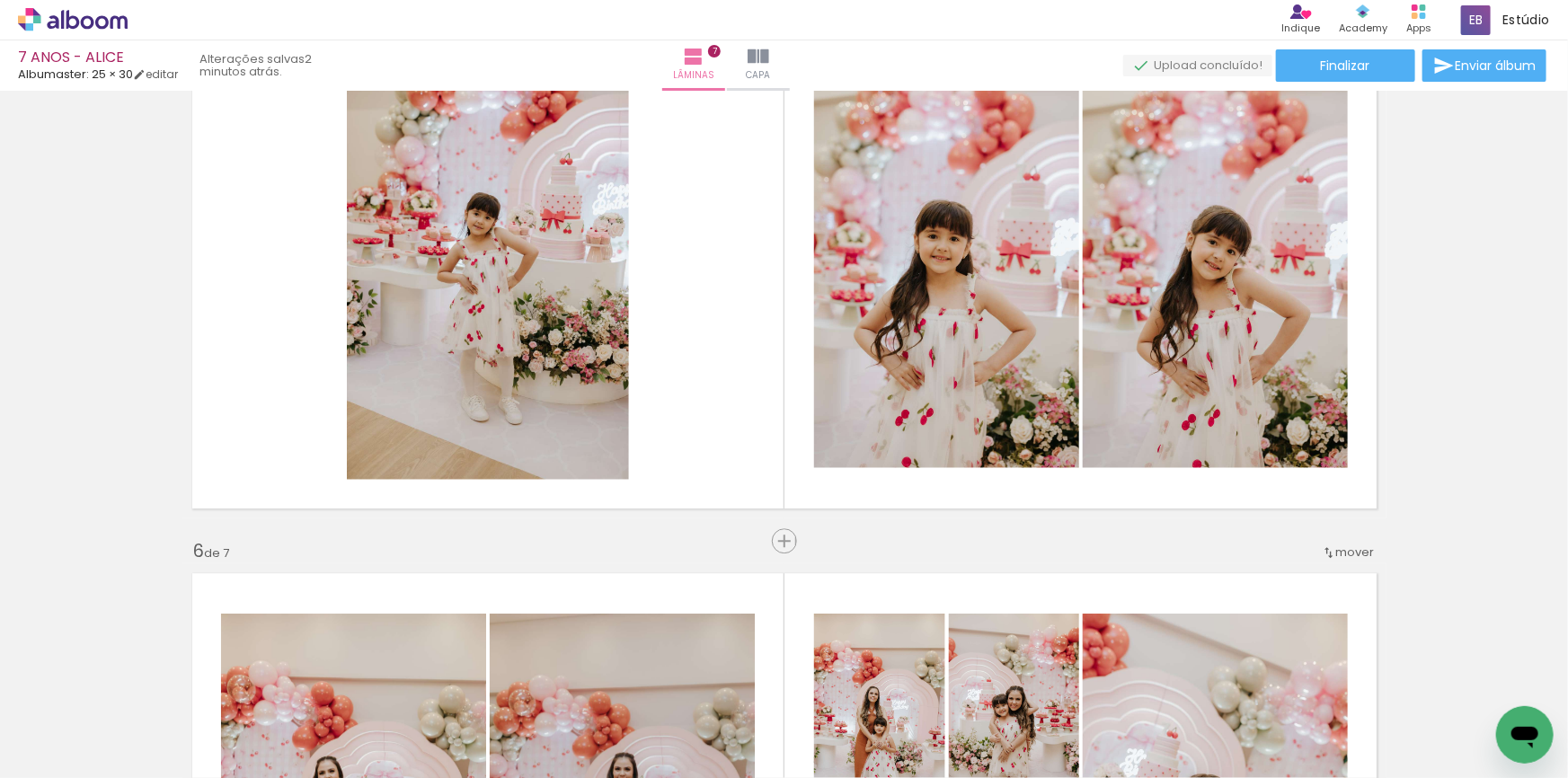
drag, startPoint x: 951, startPoint y: 718, endPoint x: 915, endPoint y: 415, distance: 305.1
click at [915, 415] on quentale-workspace at bounding box center [784, 389] width 1568 height 778
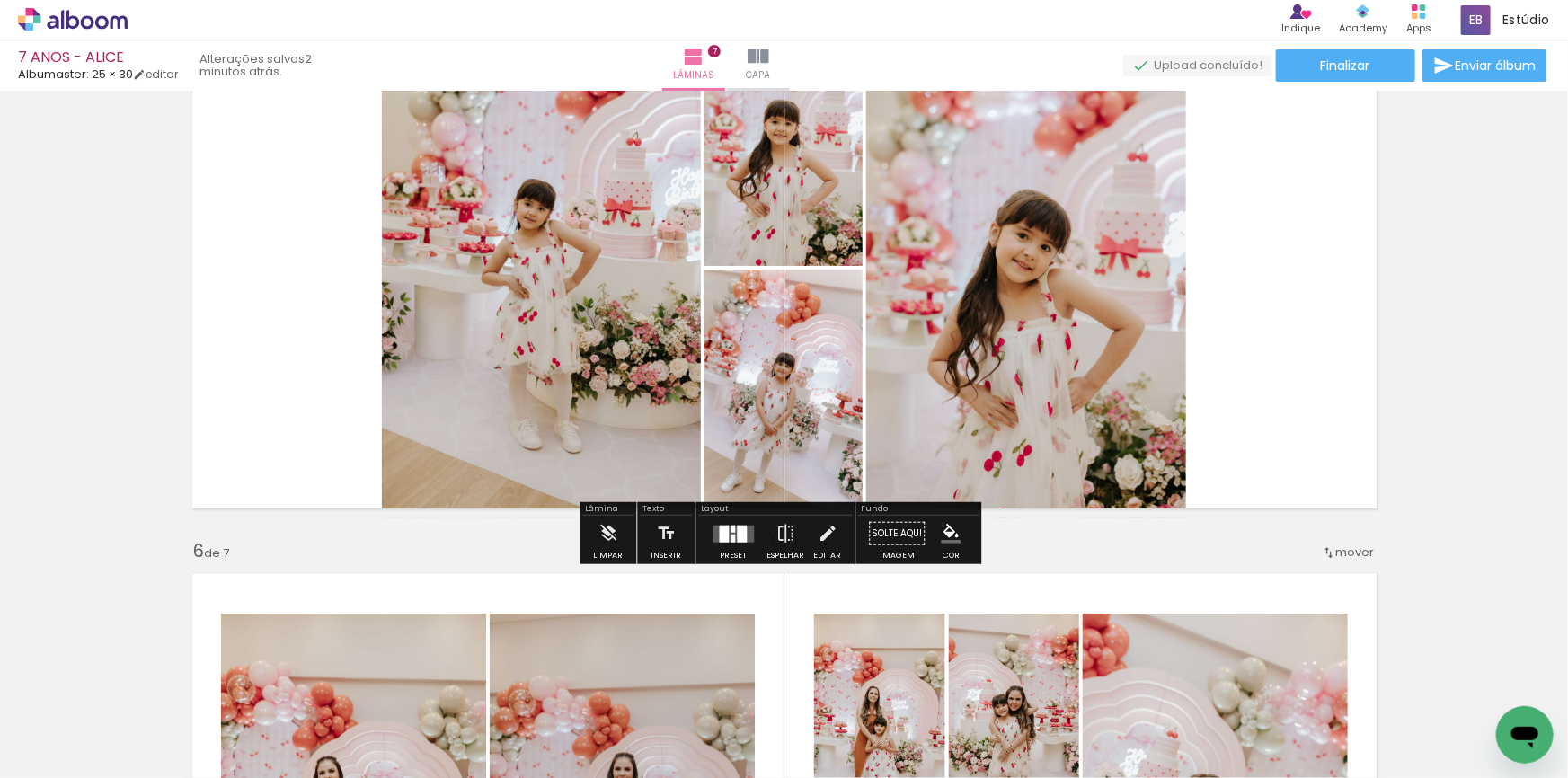
drag, startPoint x: 737, startPoint y: 533, endPoint x: 1258, endPoint y: 371, distance: 545.6
click at [740, 529] on div at bounding box center [741, 533] width 10 height 17
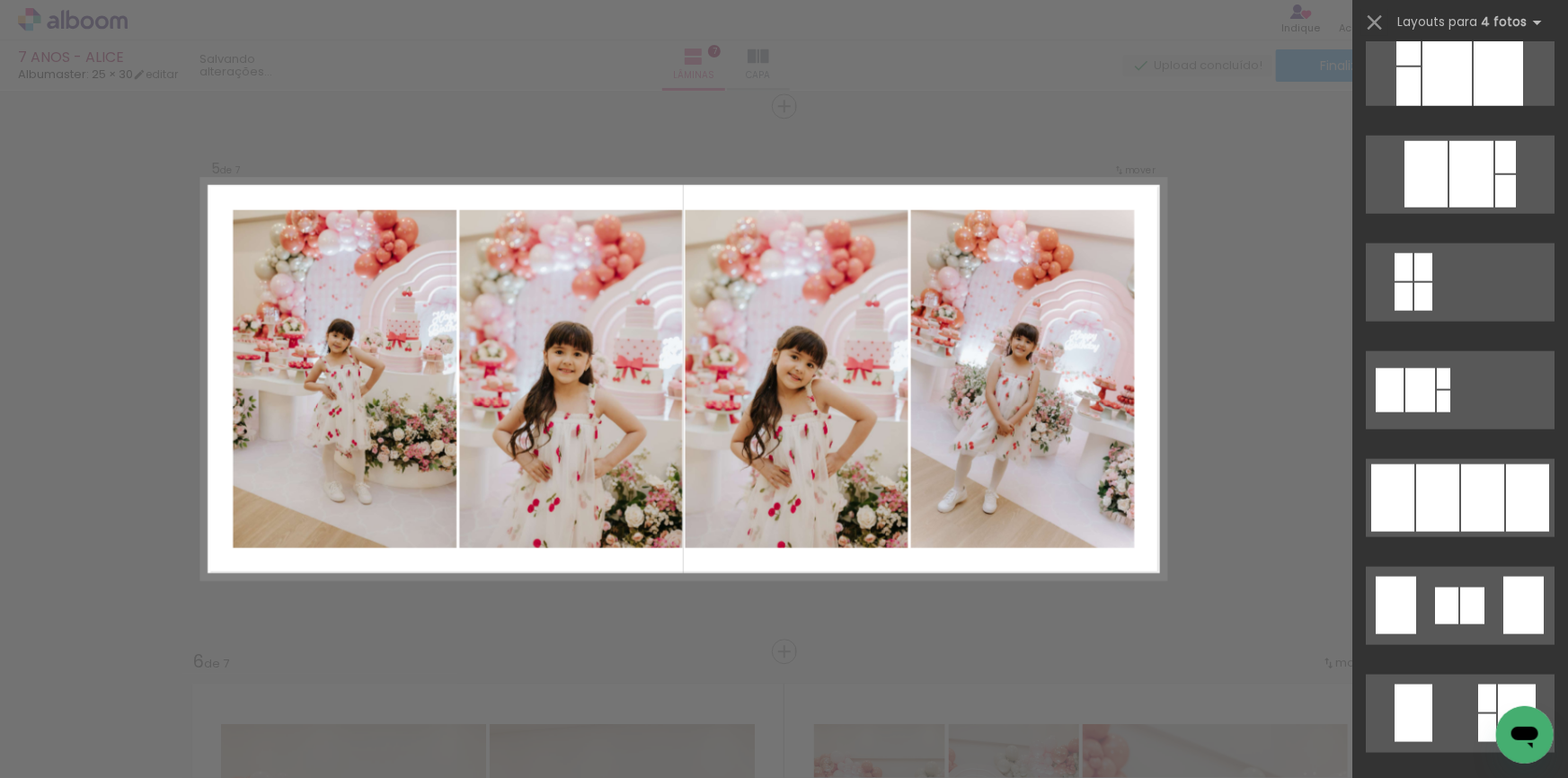
scroll to position [899, 0]
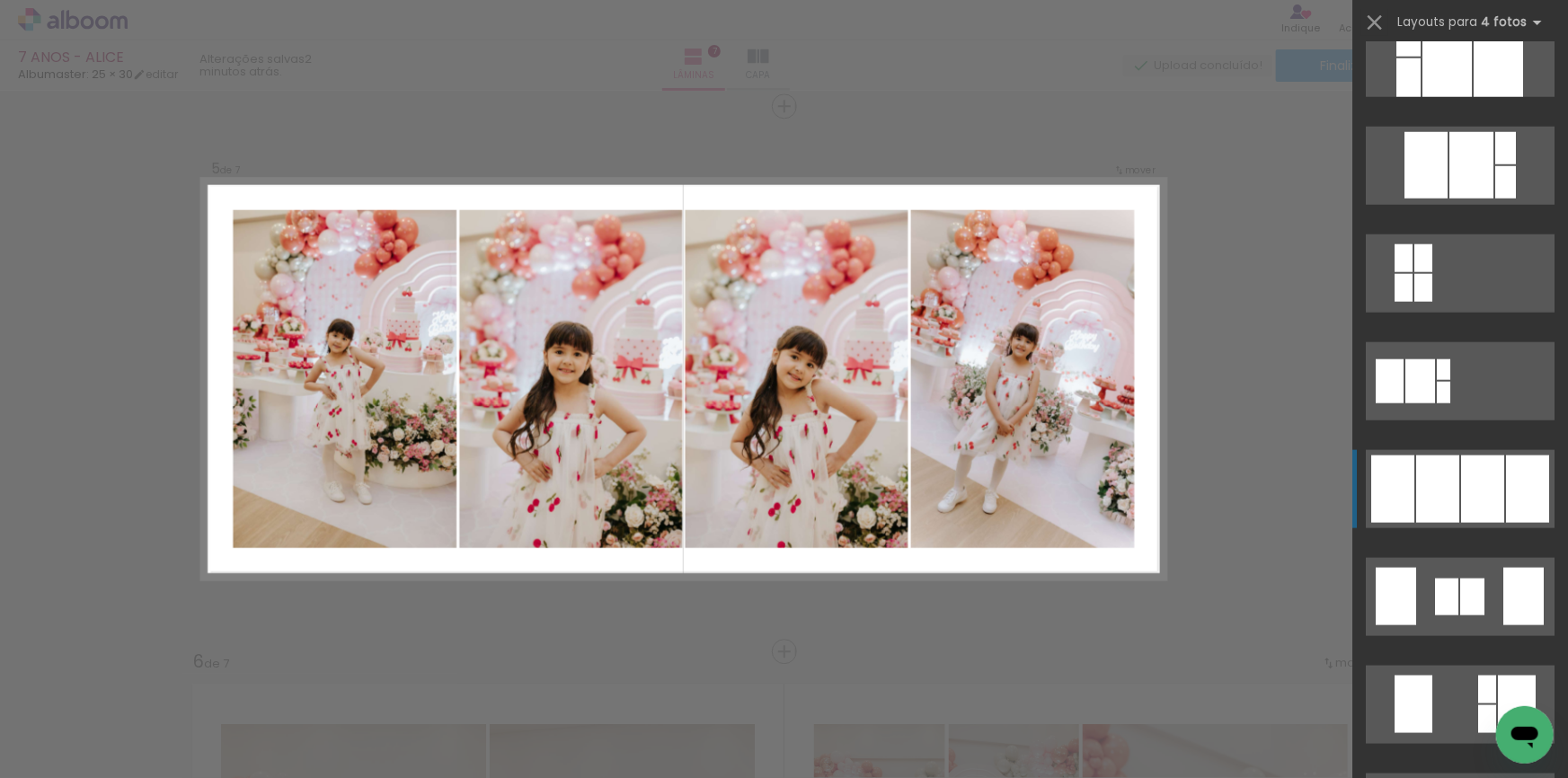
click at [1493, 502] on div at bounding box center [1483, 489] width 43 height 68
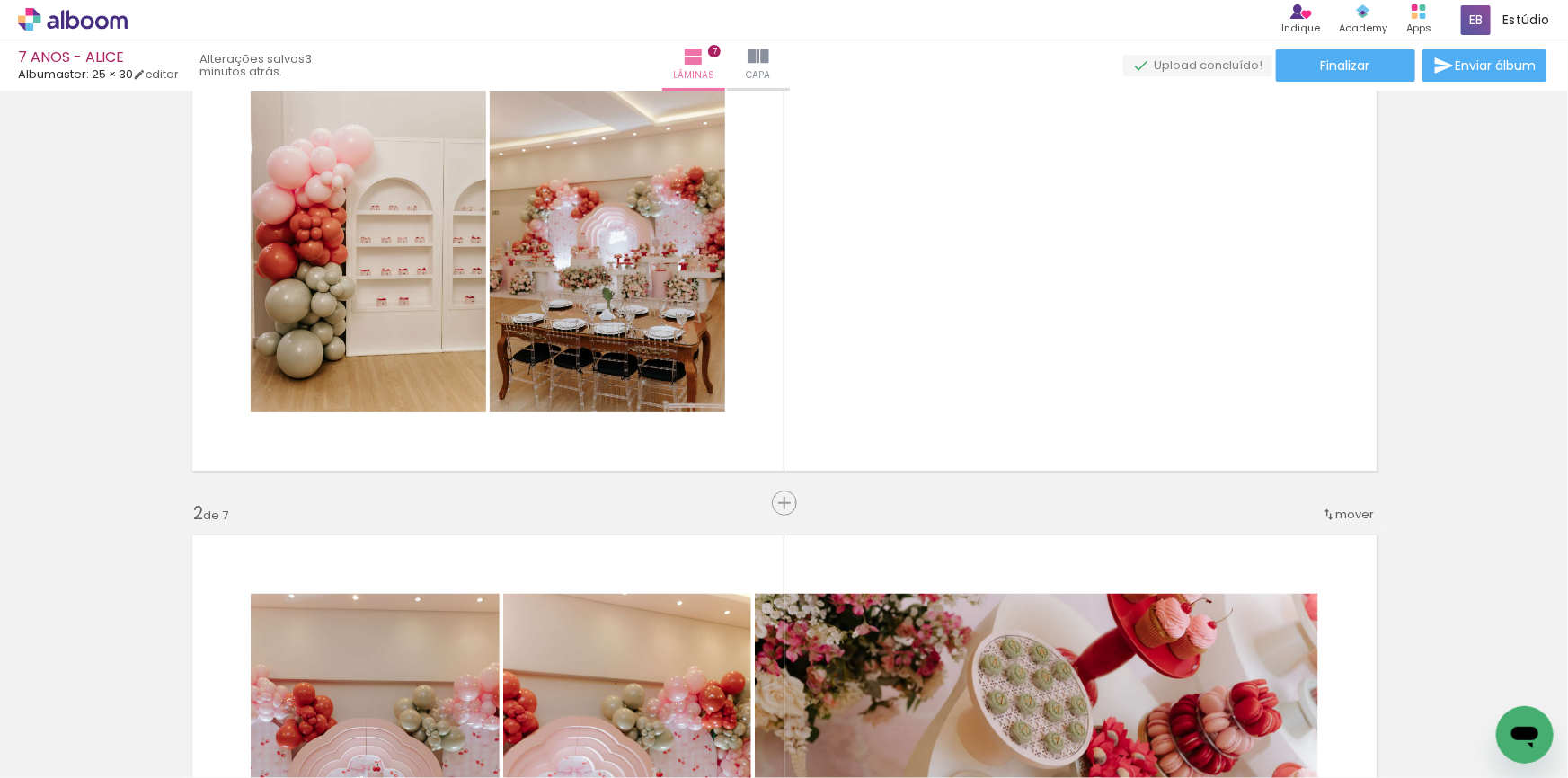
scroll to position [0, 3817]
drag, startPoint x: 666, startPoint y: 772, endPoint x: 8, endPoint y: 12, distance: 1005.3
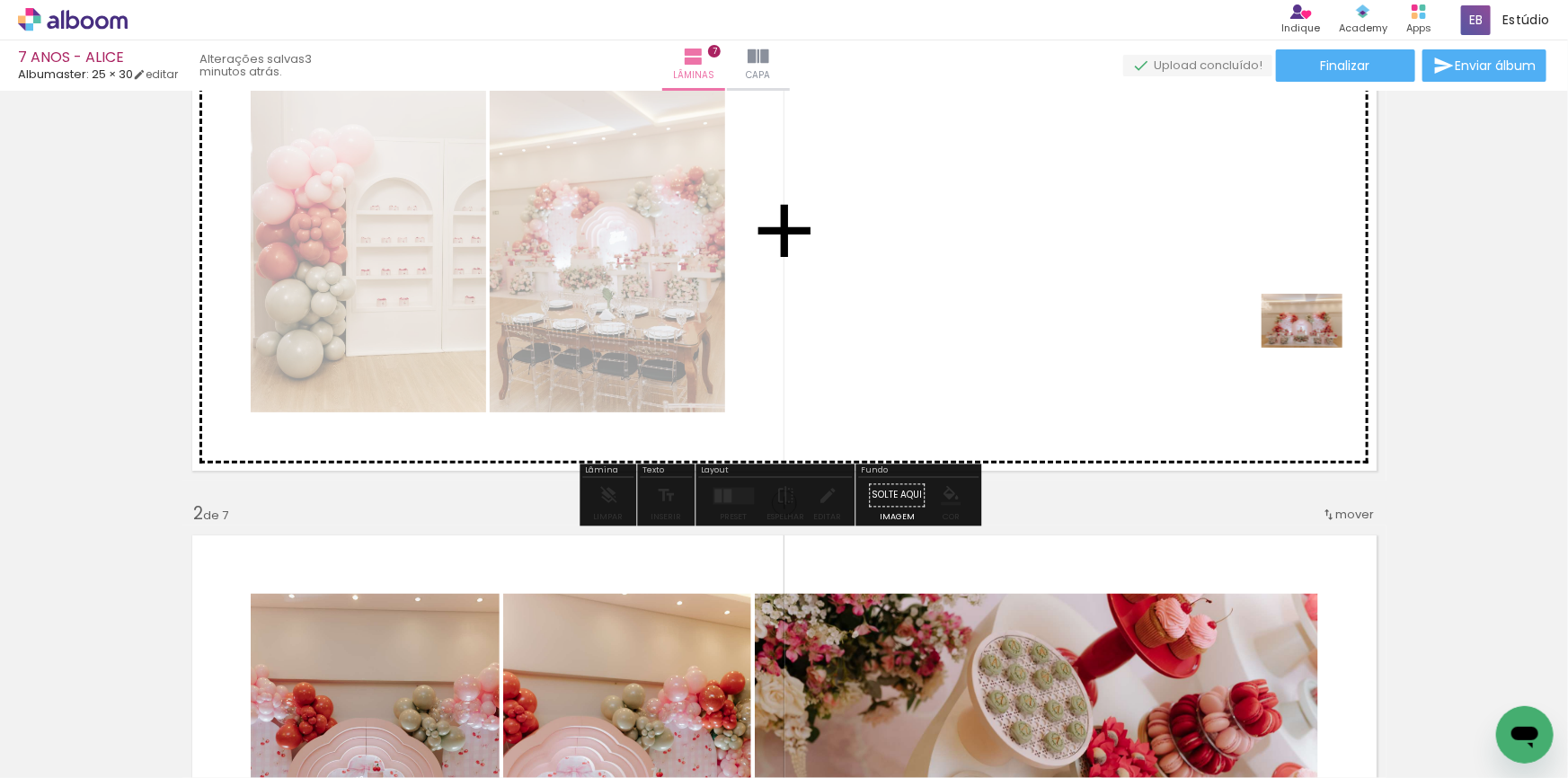
drag, startPoint x: 1484, startPoint y: 715, endPoint x: 1312, endPoint y: 348, distance: 405.3
click at [1315, 348] on quentale-workspace at bounding box center [784, 389] width 1568 height 778
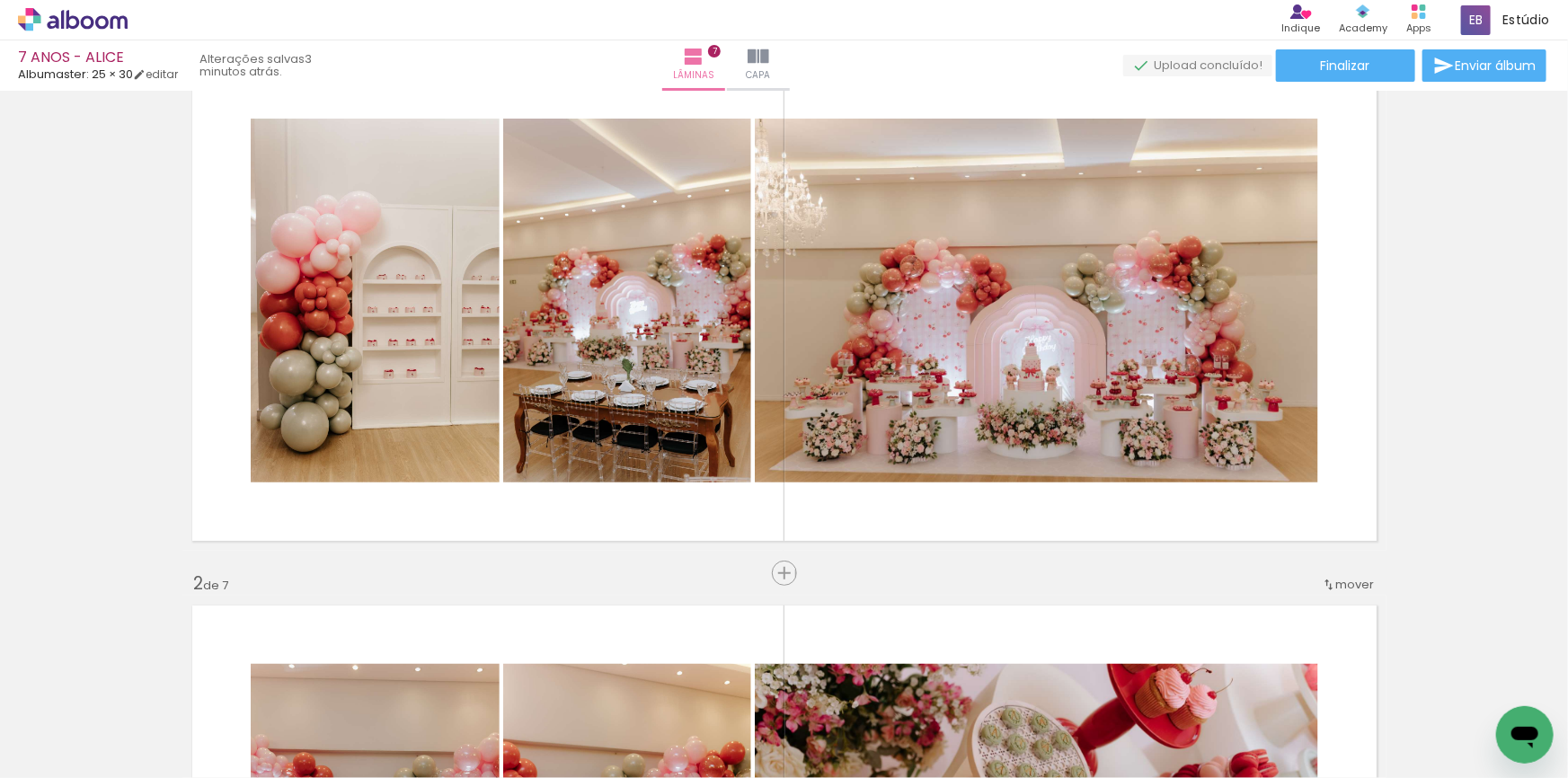
scroll to position [81, 0]
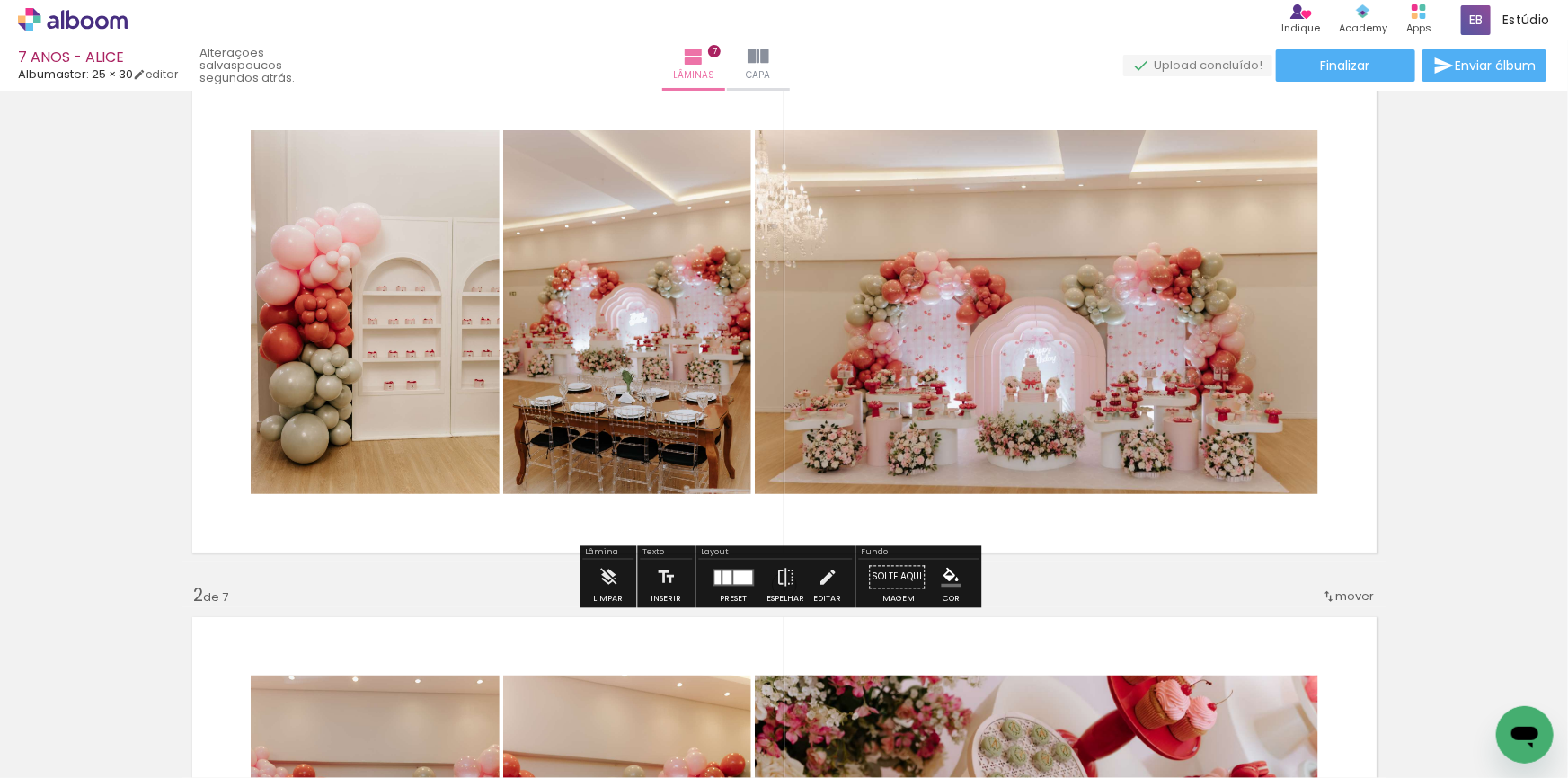
scroll to position [0, 3817]
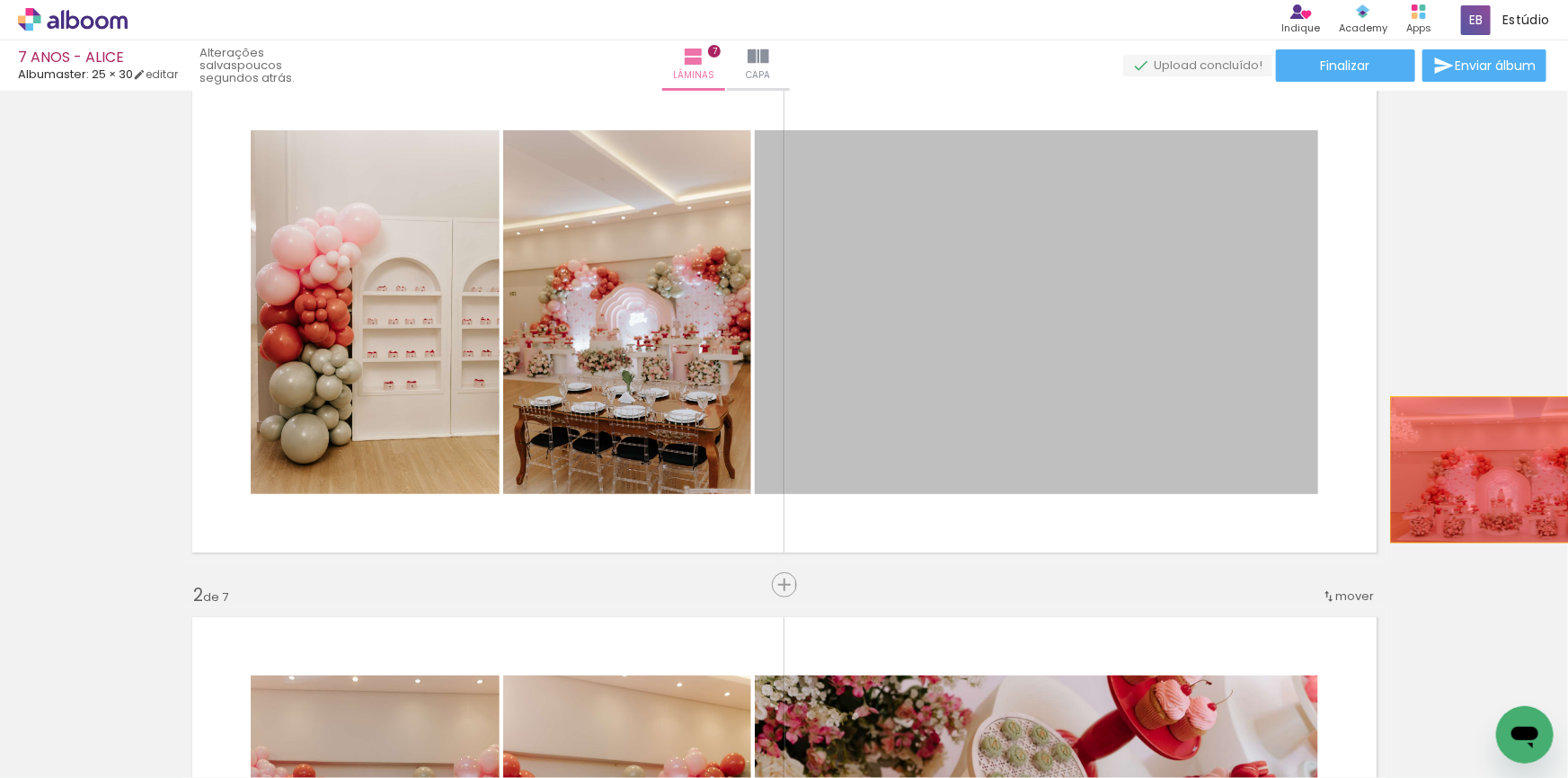
drag, startPoint x: 1113, startPoint y: 356, endPoint x: 1497, endPoint y: 469, distance: 400.3
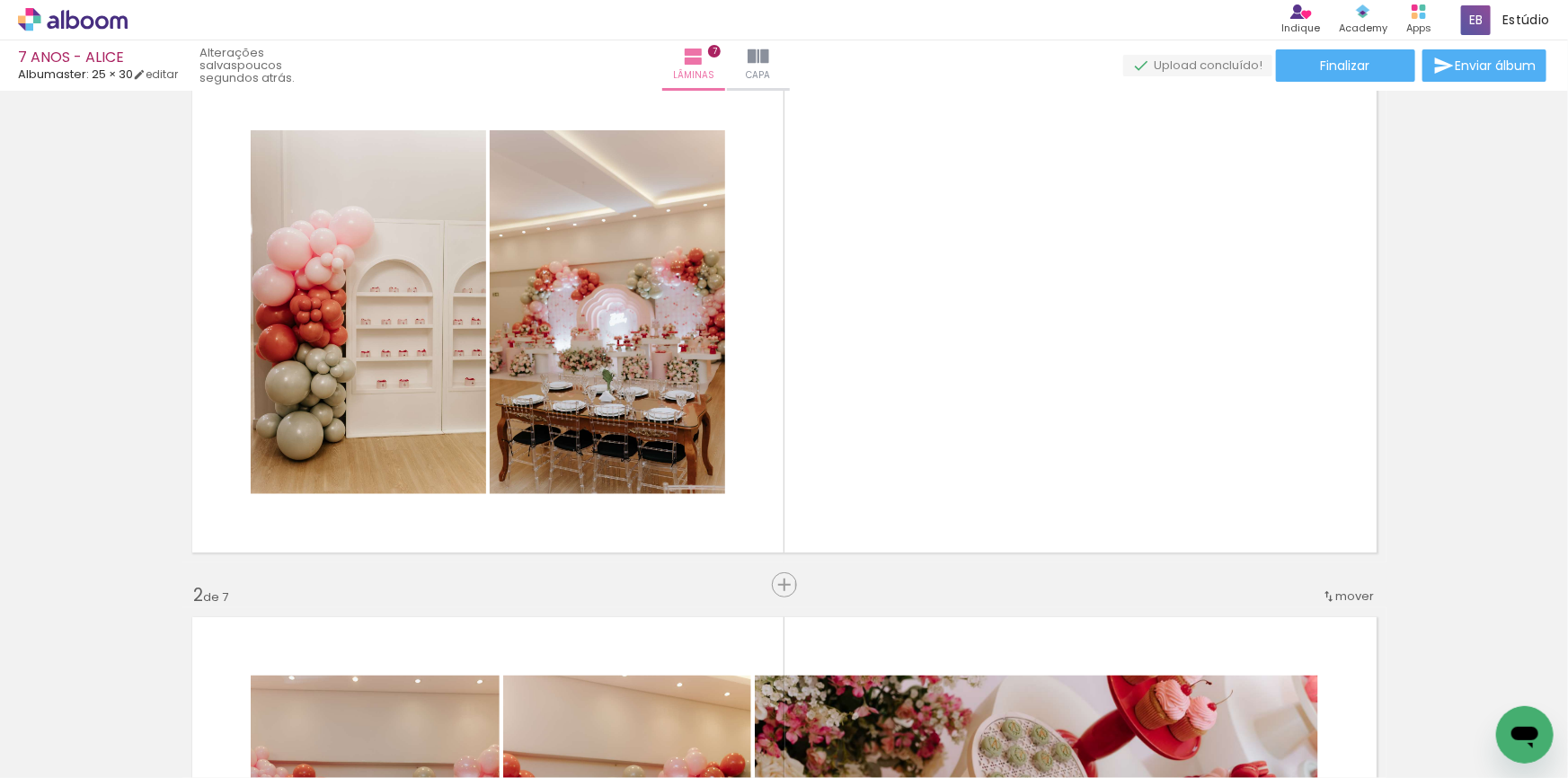
click at [82, 756] on span "Adicionar Fotos" at bounding box center [64, 753] width 54 height 19
click at [0, 0] on input "file" at bounding box center [0, 0] width 0 height 0
drag, startPoint x: 1481, startPoint y: 725, endPoint x: 1184, endPoint y: 427, distance: 420.7
click at [1184, 427] on quentale-workspace at bounding box center [784, 389] width 1568 height 778
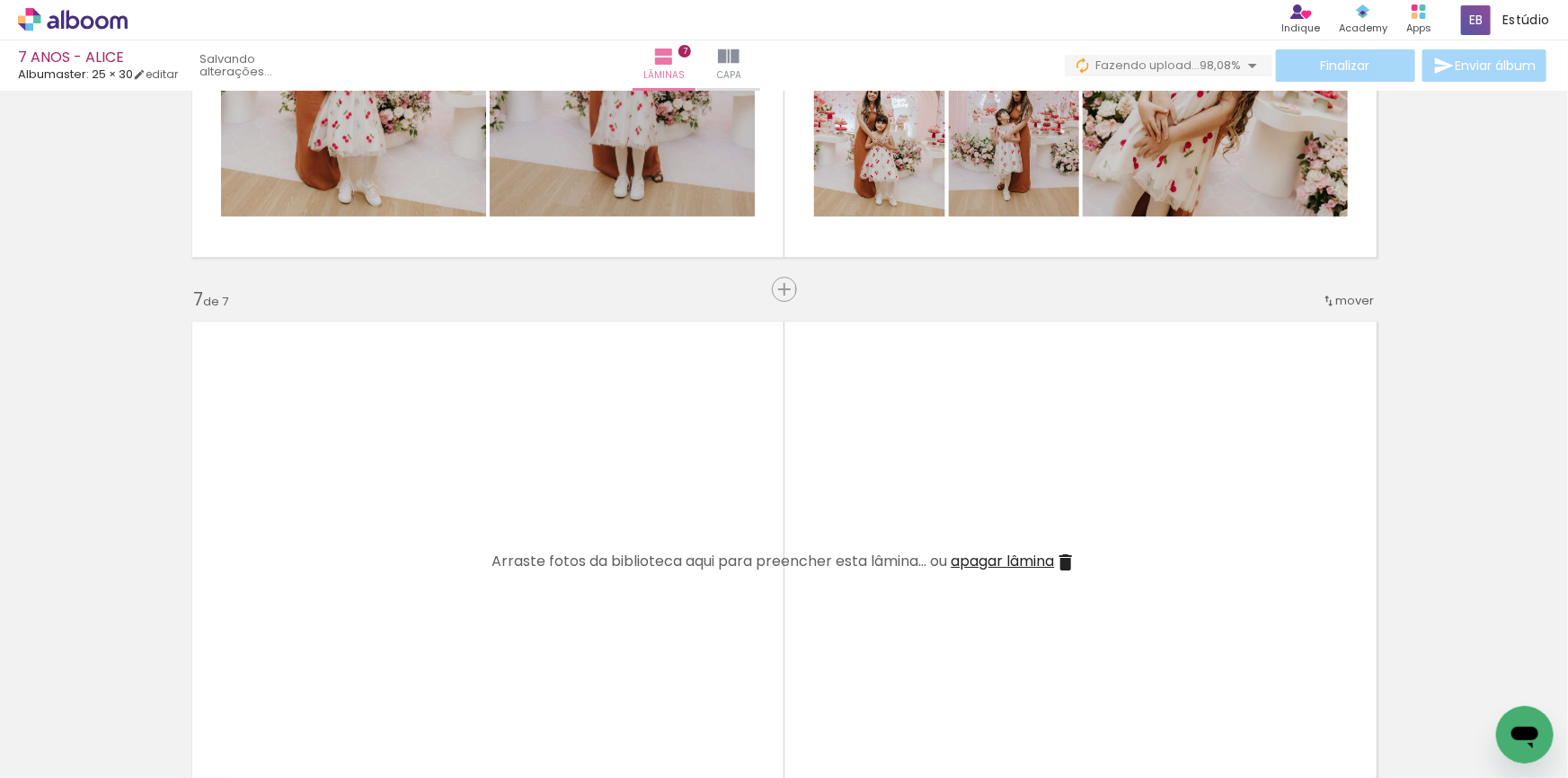
scroll to position [0, 1998]
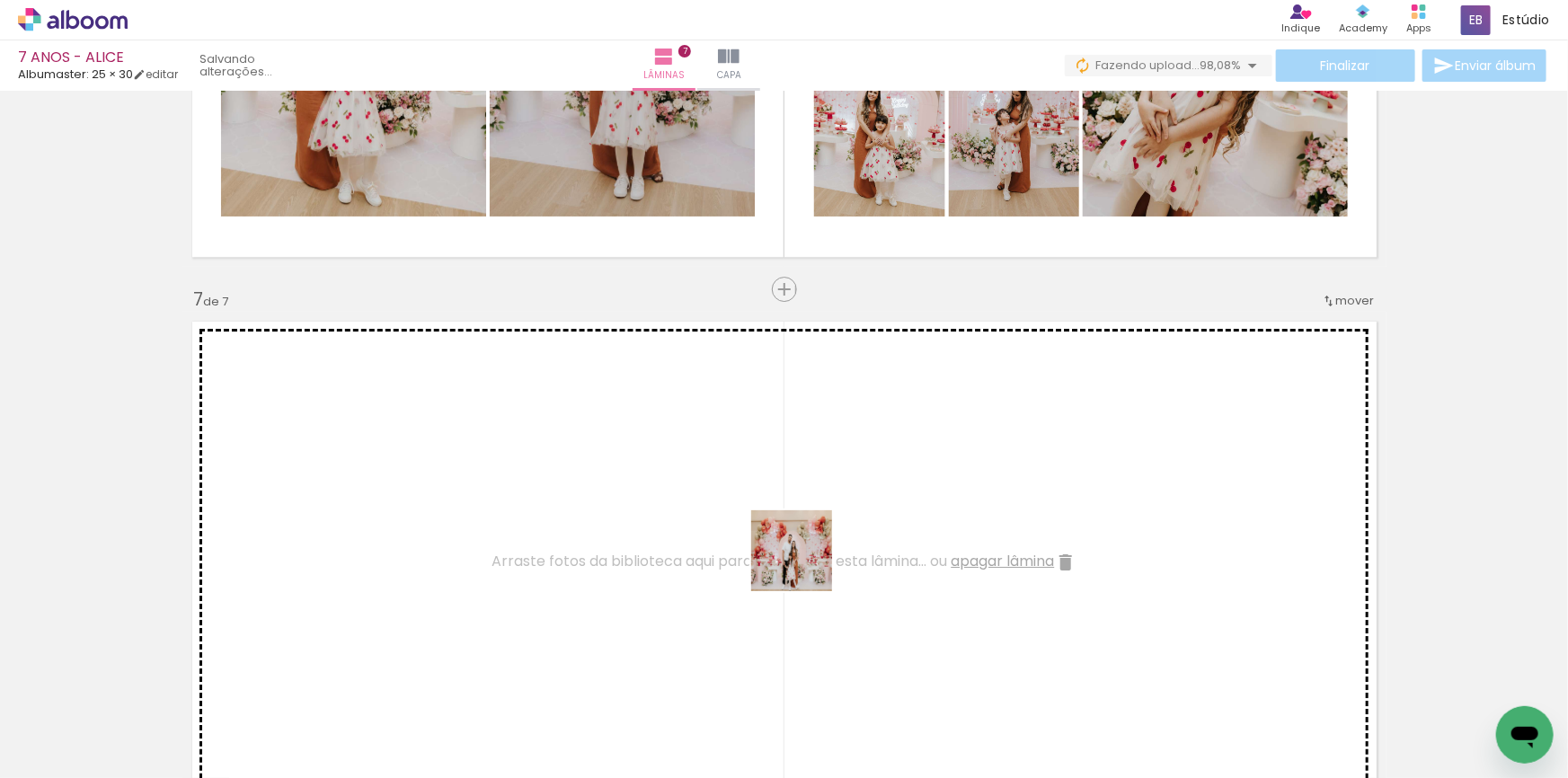
drag, startPoint x: 790, startPoint y: 733, endPoint x: 876, endPoint y: 698, distance: 92.8
click at [804, 564] on quentale-workspace at bounding box center [784, 389] width 1568 height 778
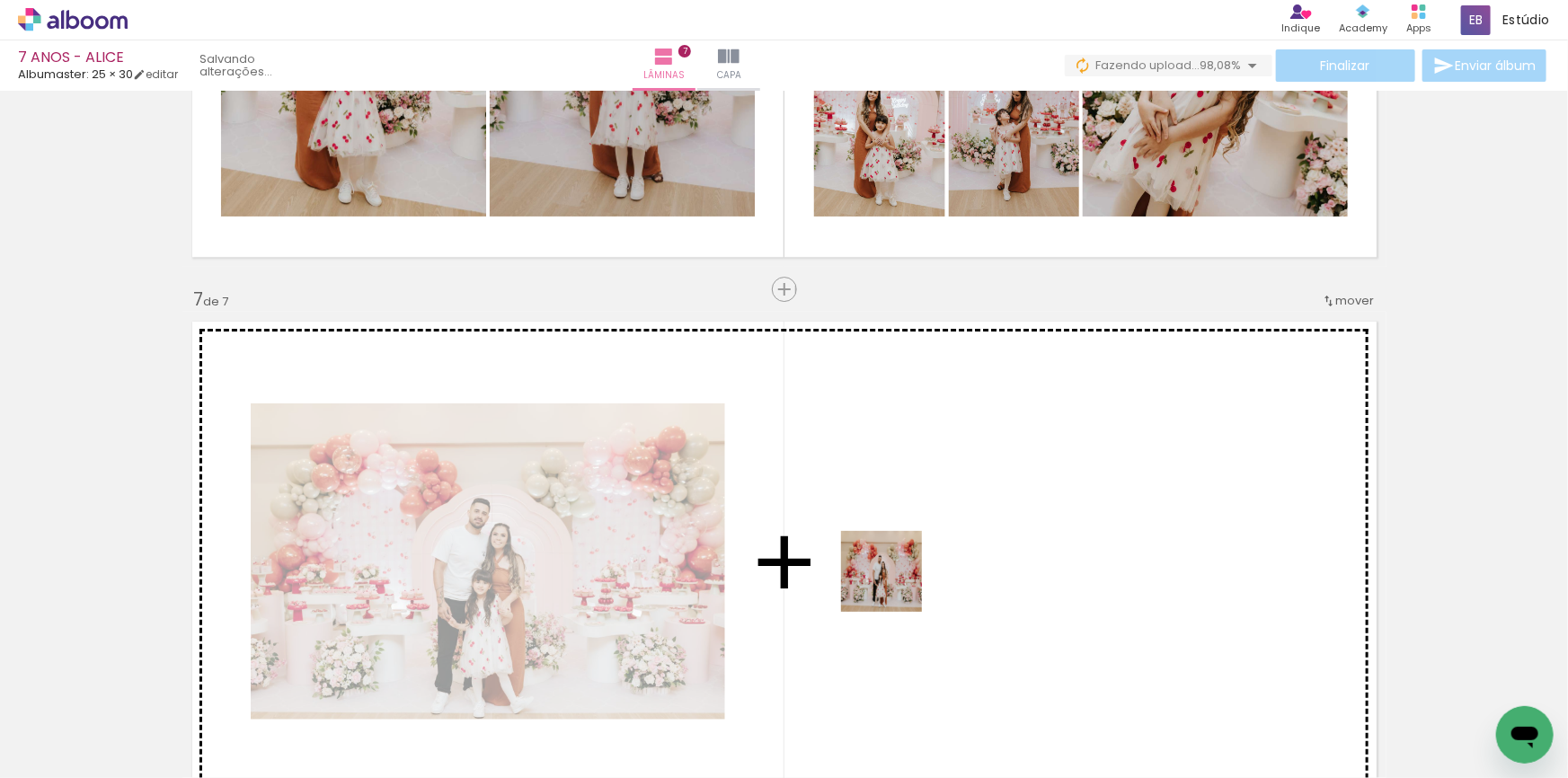
drag, startPoint x: 900, startPoint y: 727, endPoint x: 896, endPoint y: 583, distance: 144.1
click at [896, 583] on quentale-workspace at bounding box center [784, 389] width 1568 height 778
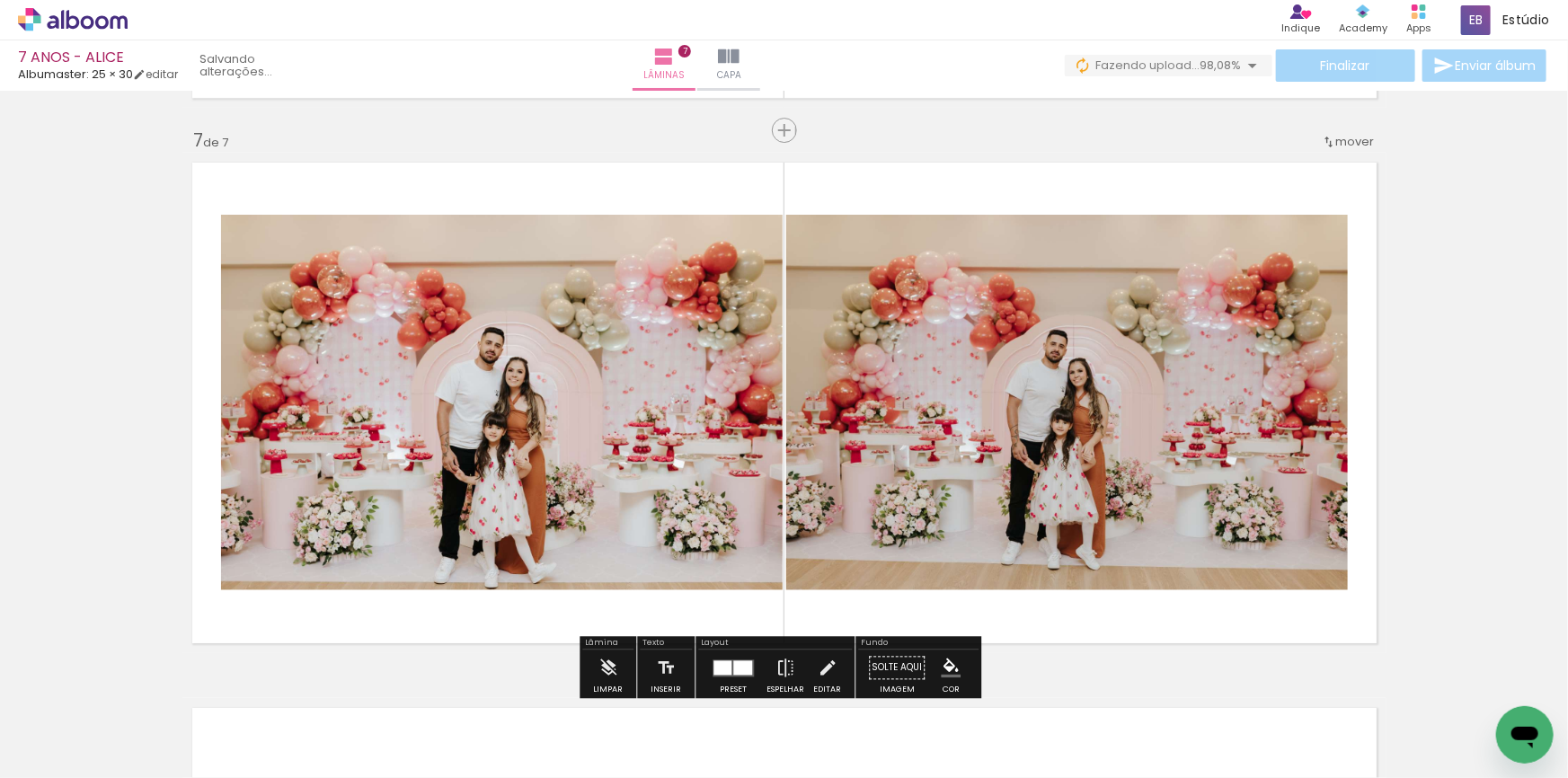
scroll to position [3266, 0]
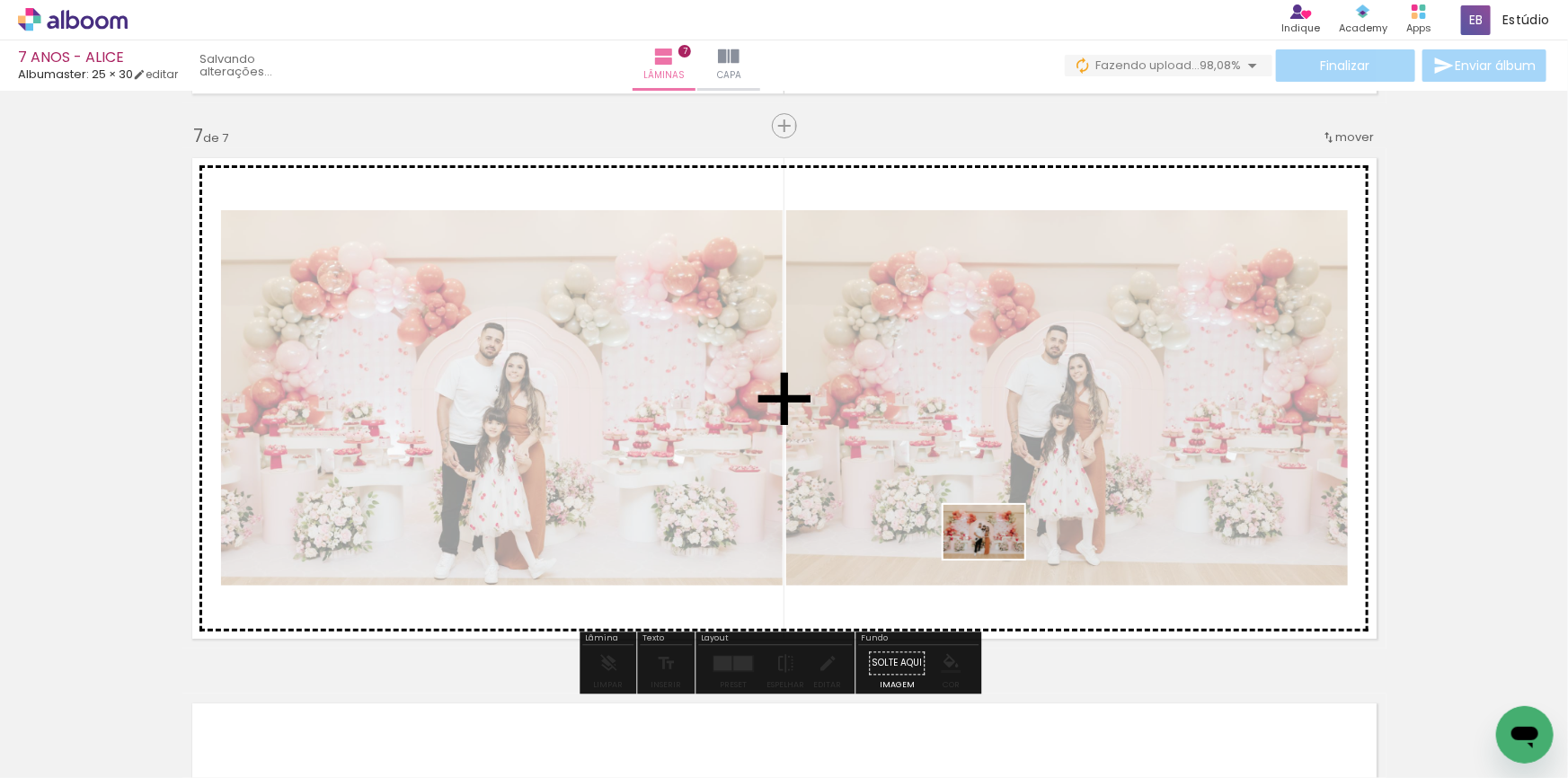
drag, startPoint x: 1012, startPoint y: 745, endPoint x: 992, endPoint y: 504, distance: 241.8
click at [992, 504] on quentale-workspace at bounding box center [784, 389] width 1568 height 778
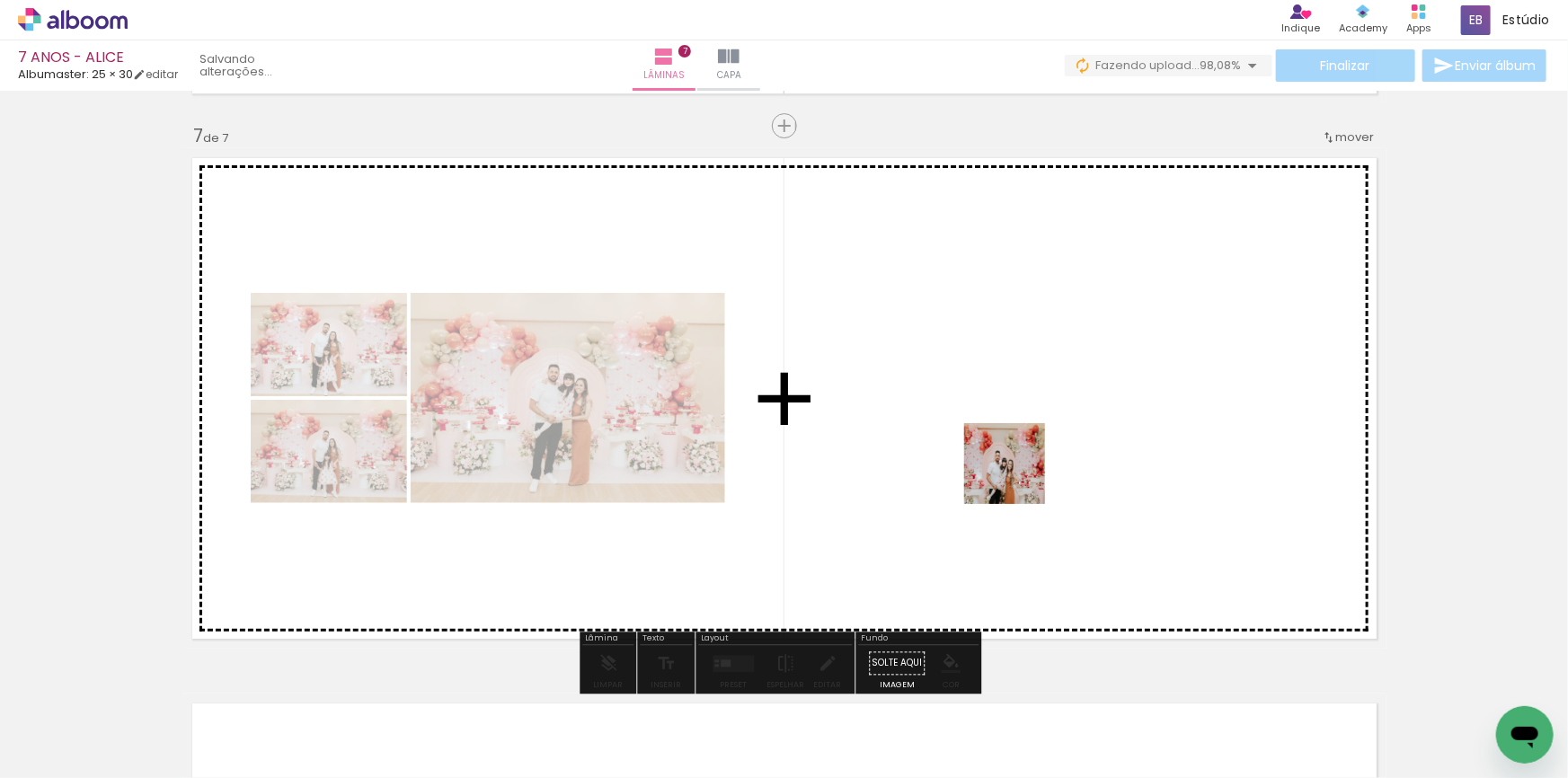
drag, startPoint x: 1078, startPoint y: 705, endPoint x: 1018, endPoint y: 477, distance: 235.8
click at [1018, 477] on quentale-workspace at bounding box center [784, 389] width 1568 height 778
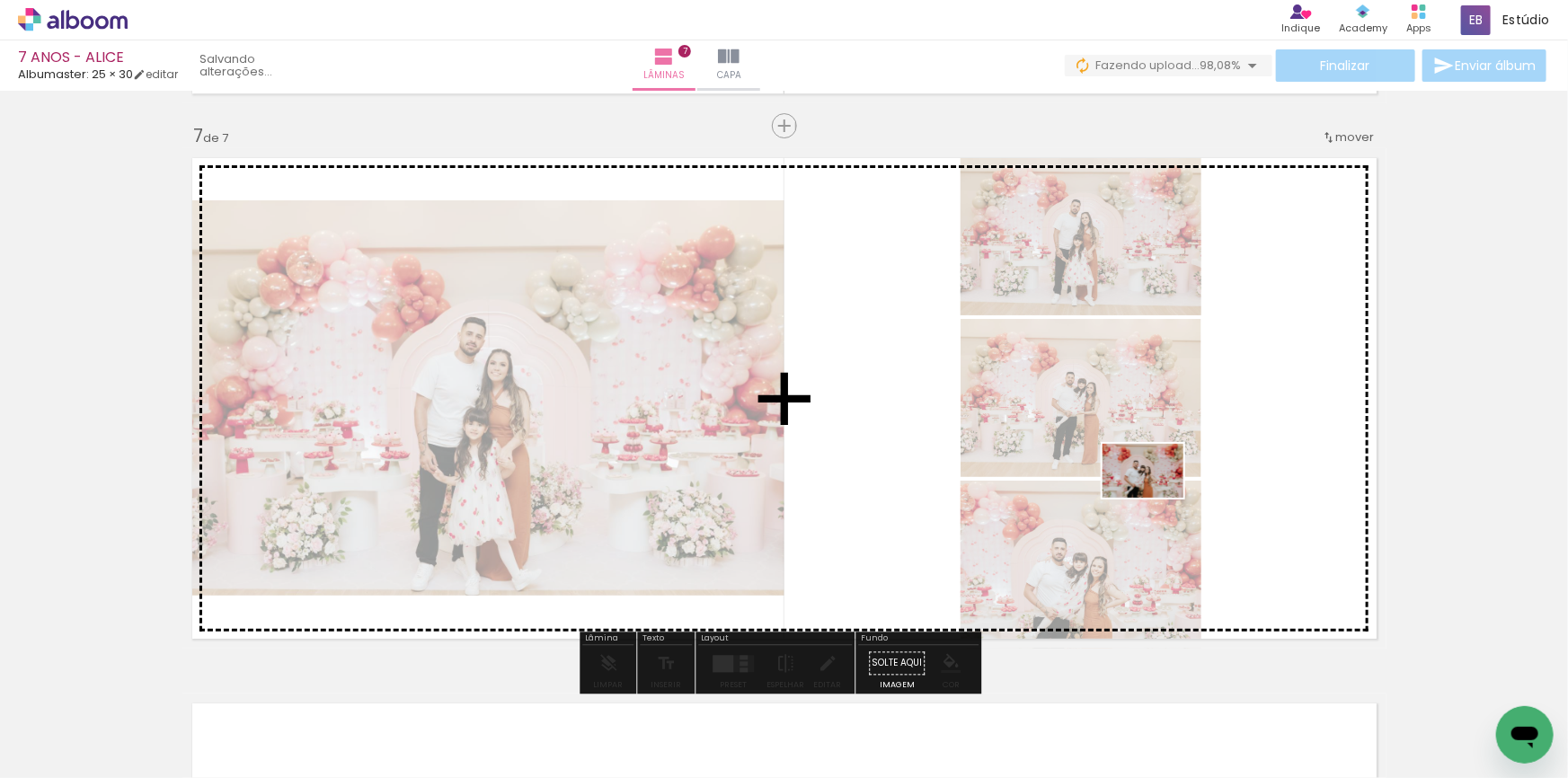
drag, startPoint x: 1195, startPoint y: 705, endPoint x: 1157, endPoint y: 498, distance: 210.5
click at [1157, 498] on quentale-workspace at bounding box center [784, 389] width 1568 height 778
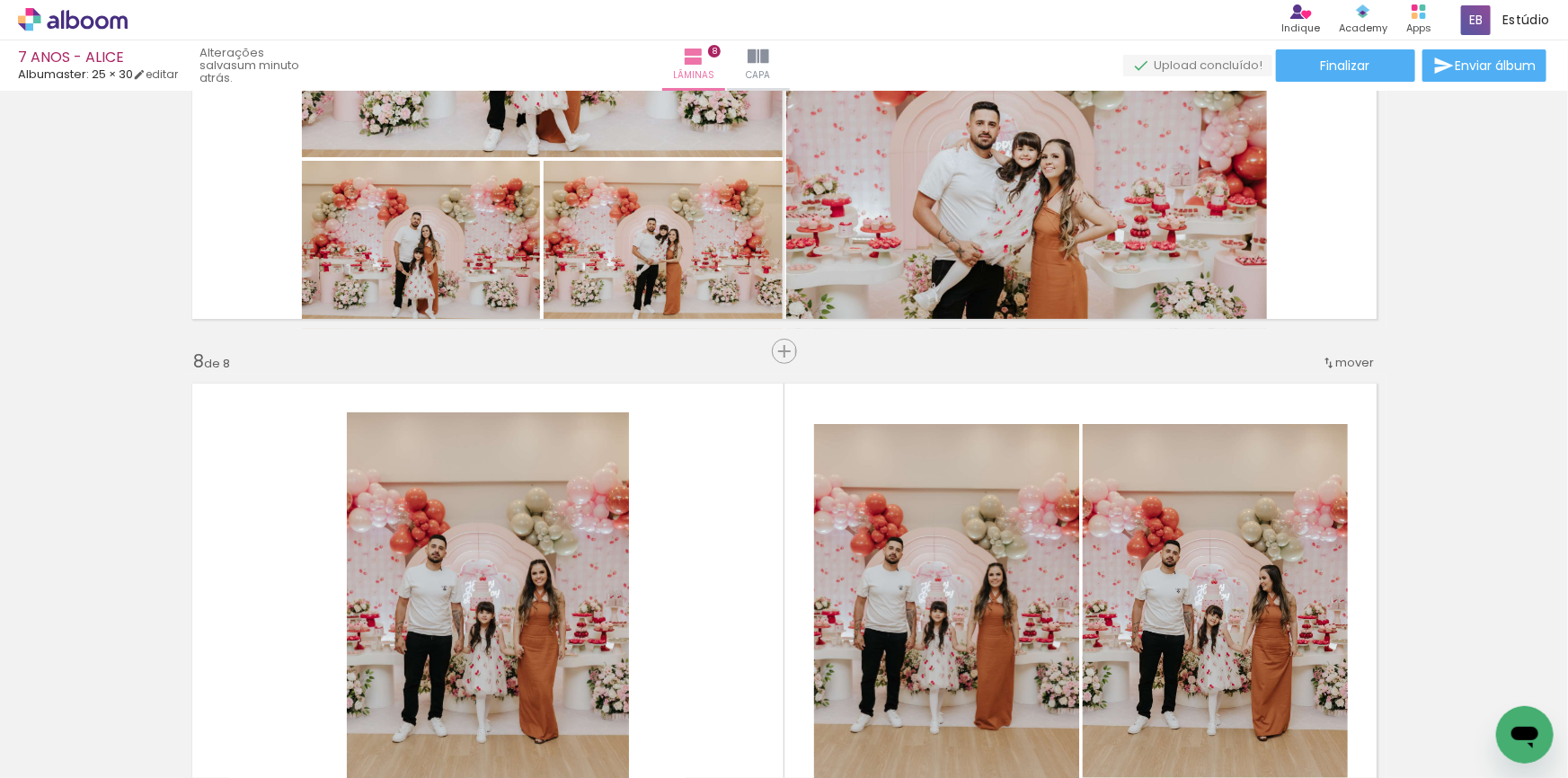
scroll to position [0, 3817]
drag, startPoint x: 1301, startPoint y: 770, endPoint x: 57, endPoint y: 28, distance: 1448.5
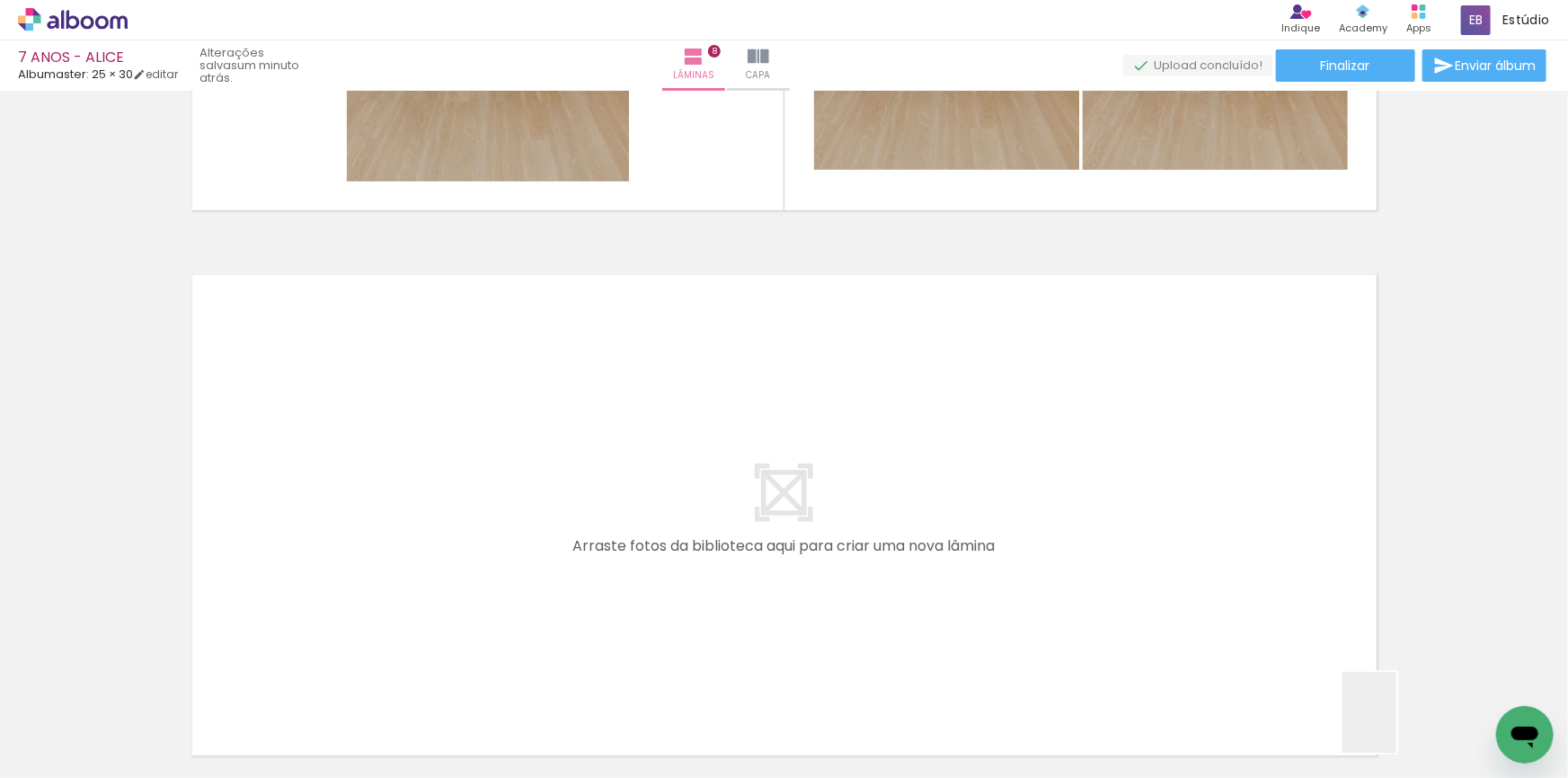
drag, startPoint x: 1396, startPoint y: 726, endPoint x: 1231, endPoint y: 493, distance: 285.5
click at [1231, 493] on quentale-workspace at bounding box center [784, 389] width 1568 height 778
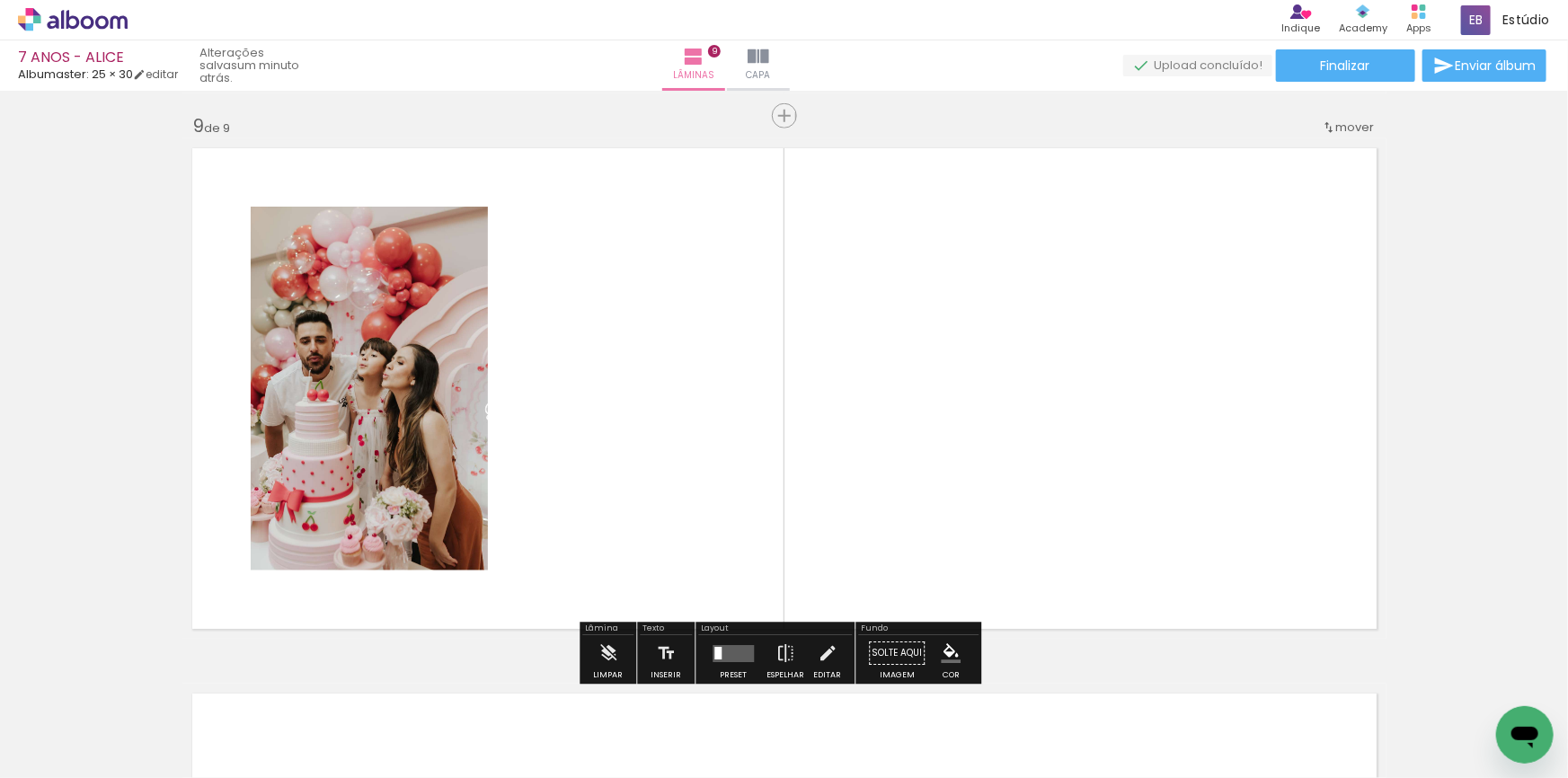
scroll to position [4375, 0]
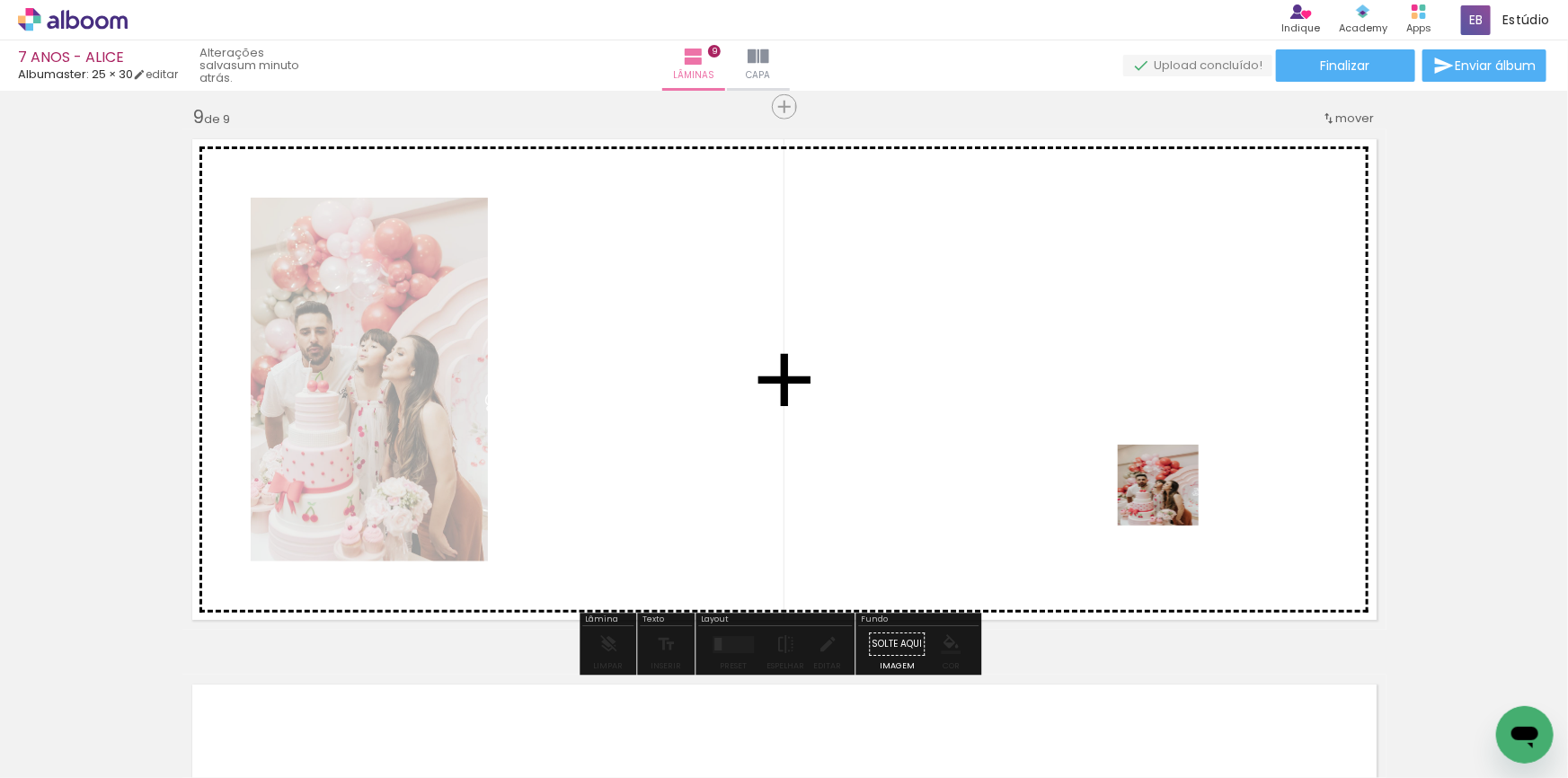
drag, startPoint x: 1296, startPoint y: 678, endPoint x: 1187, endPoint y: 605, distance: 131.2
click at [1145, 462] on quentale-workspace at bounding box center [784, 389] width 1568 height 778
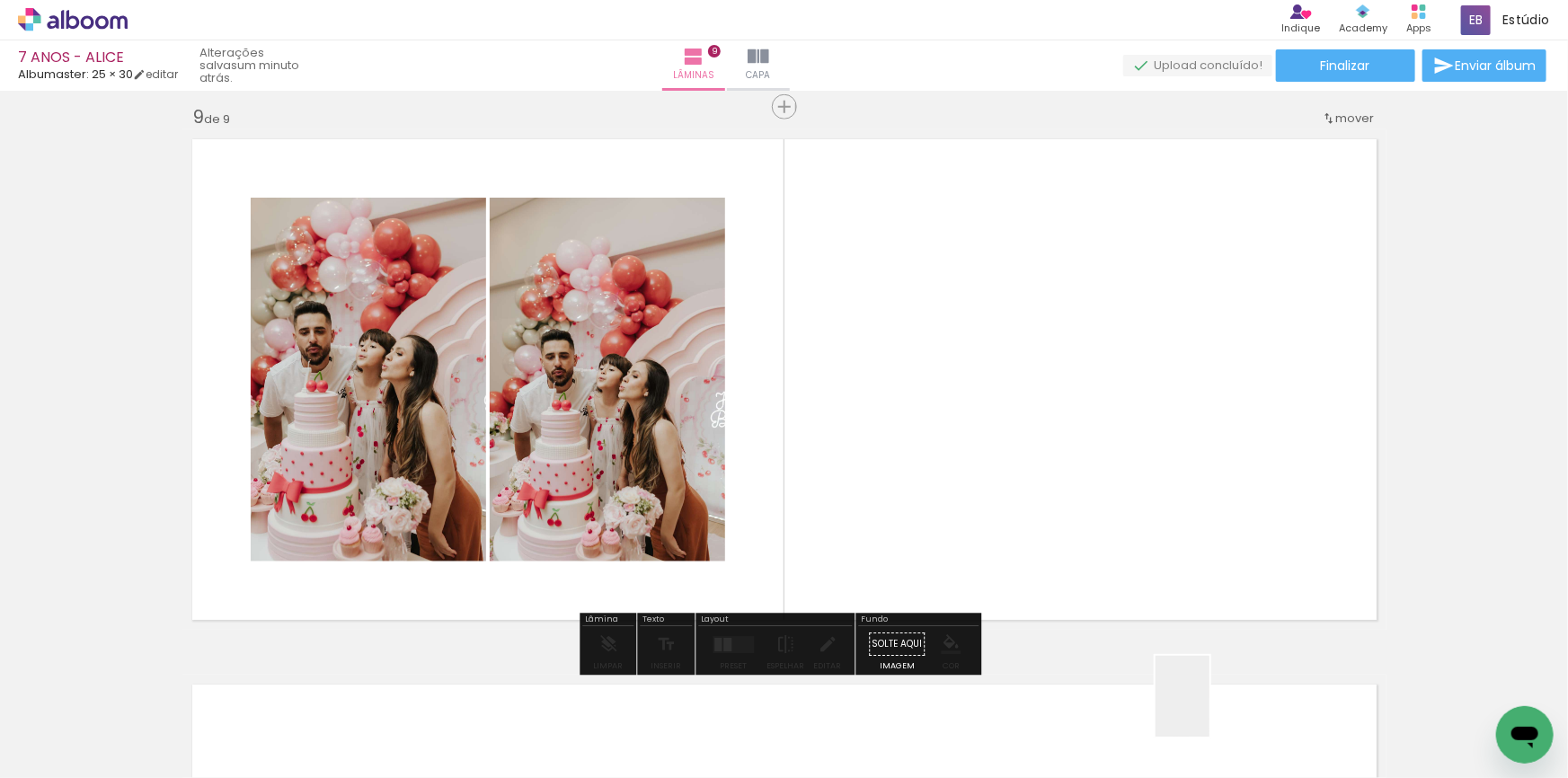
drag, startPoint x: 1210, startPoint y: 709, endPoint x: 1133, endPoint y: 633, distance: 108.2
click at [1097, 493] on quentale-workspace at bounding box center [784, 389] width 1568 height 778
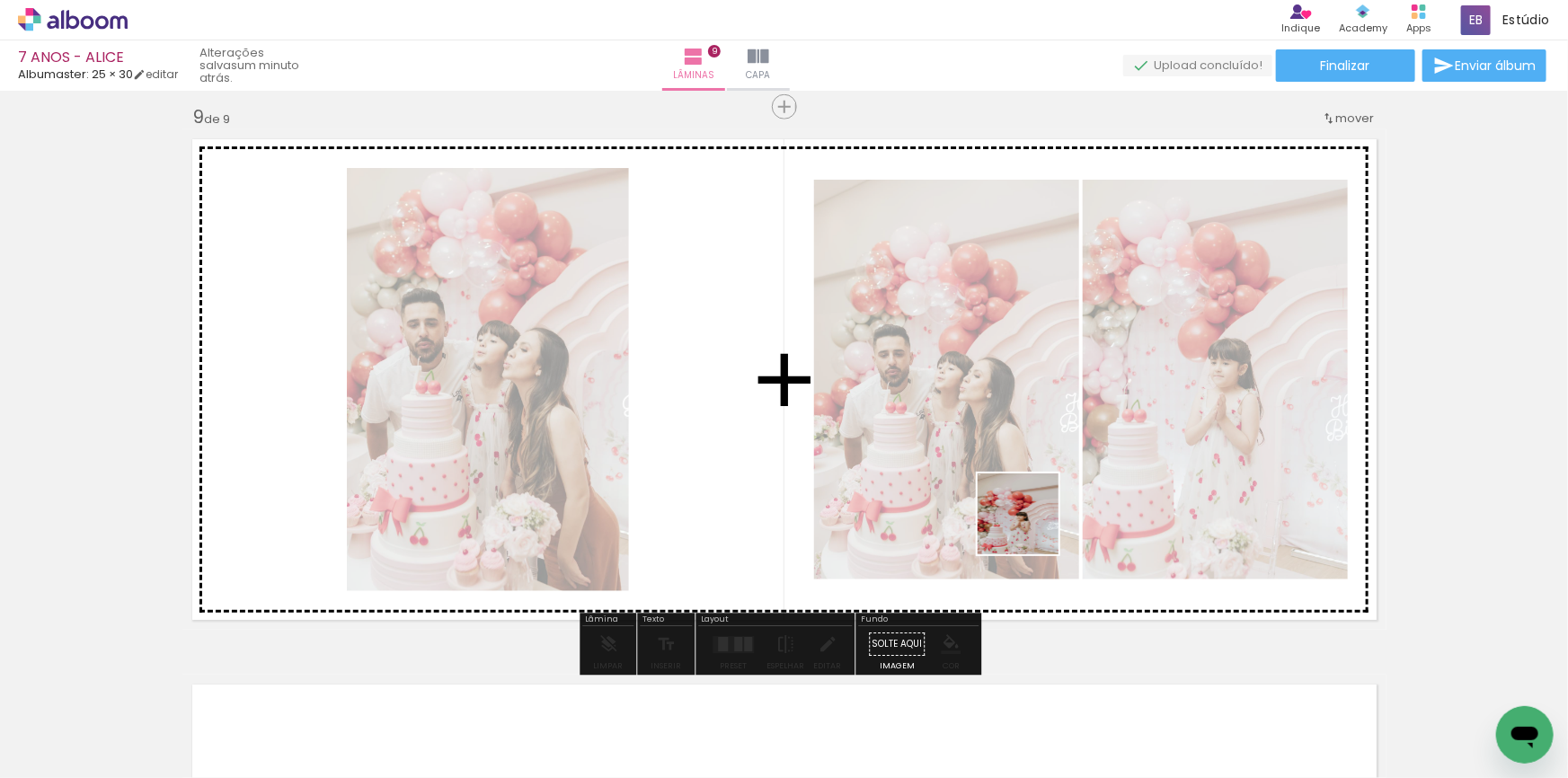
drag, startPoint x: 1090, startPoint y: 696, endPoint x: 952, endPoint y: 37, distance: 673.3
click at [1020, 487] on quentale-workspace at bounding box center [784, 389] width 1568 height 778
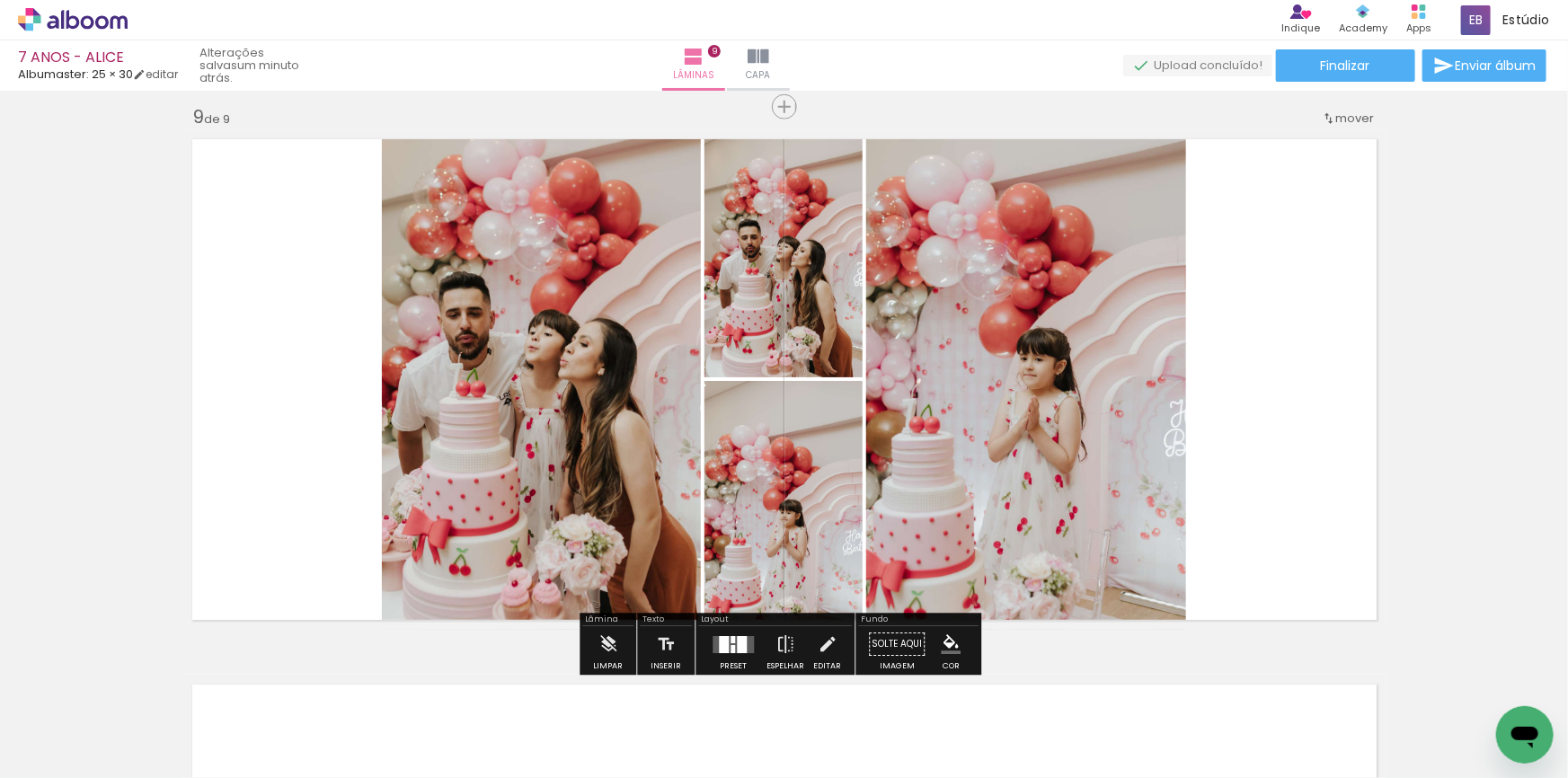
drag, startPoint x: 739, startPoint y: 633, endPoint x: 1345, endPoint y: 364, distance: 663.0
click at [750, 629] on div at bounding box center [733, 644] width 48 height 36
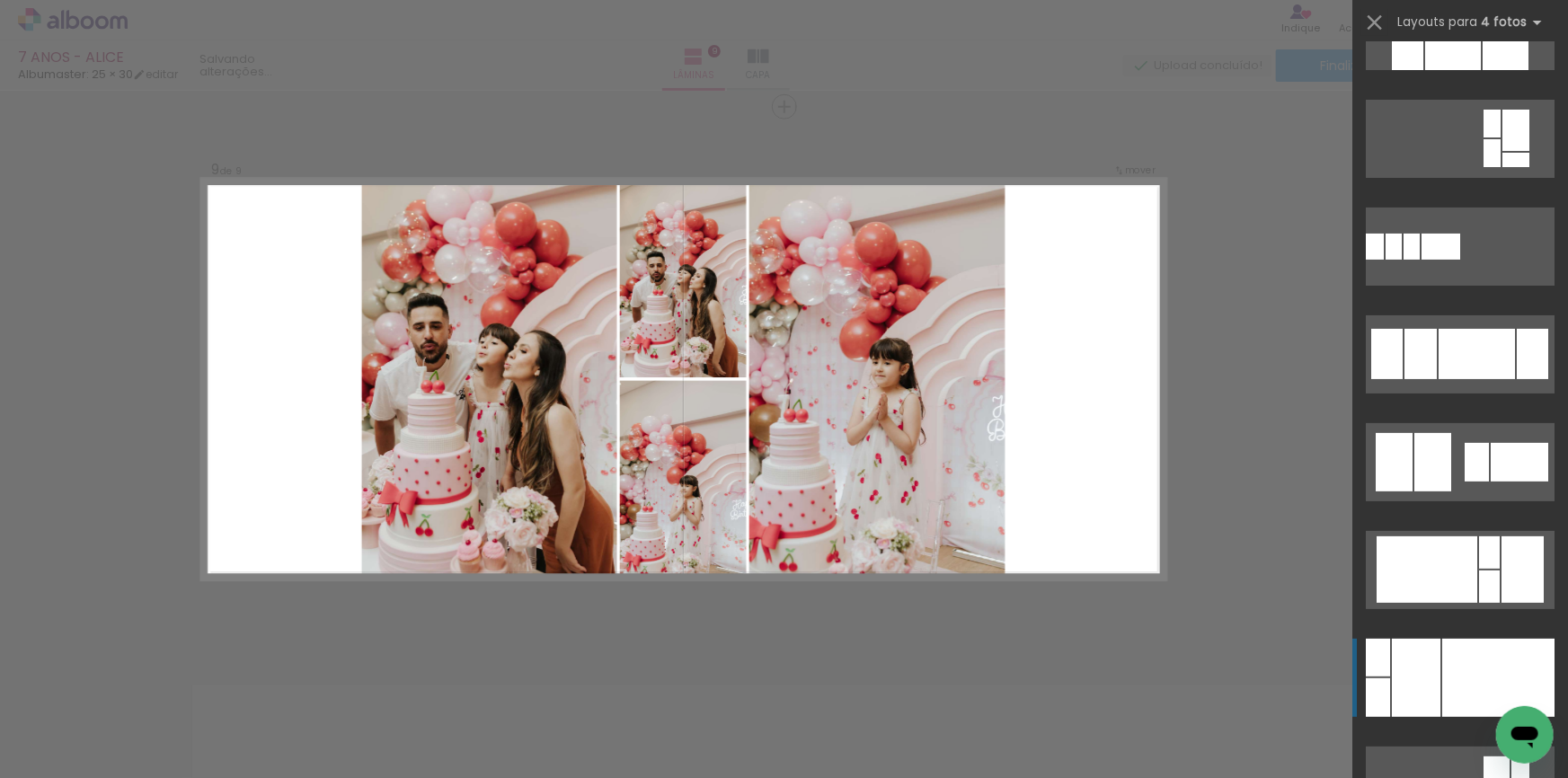
scroll to position [7021, 0]
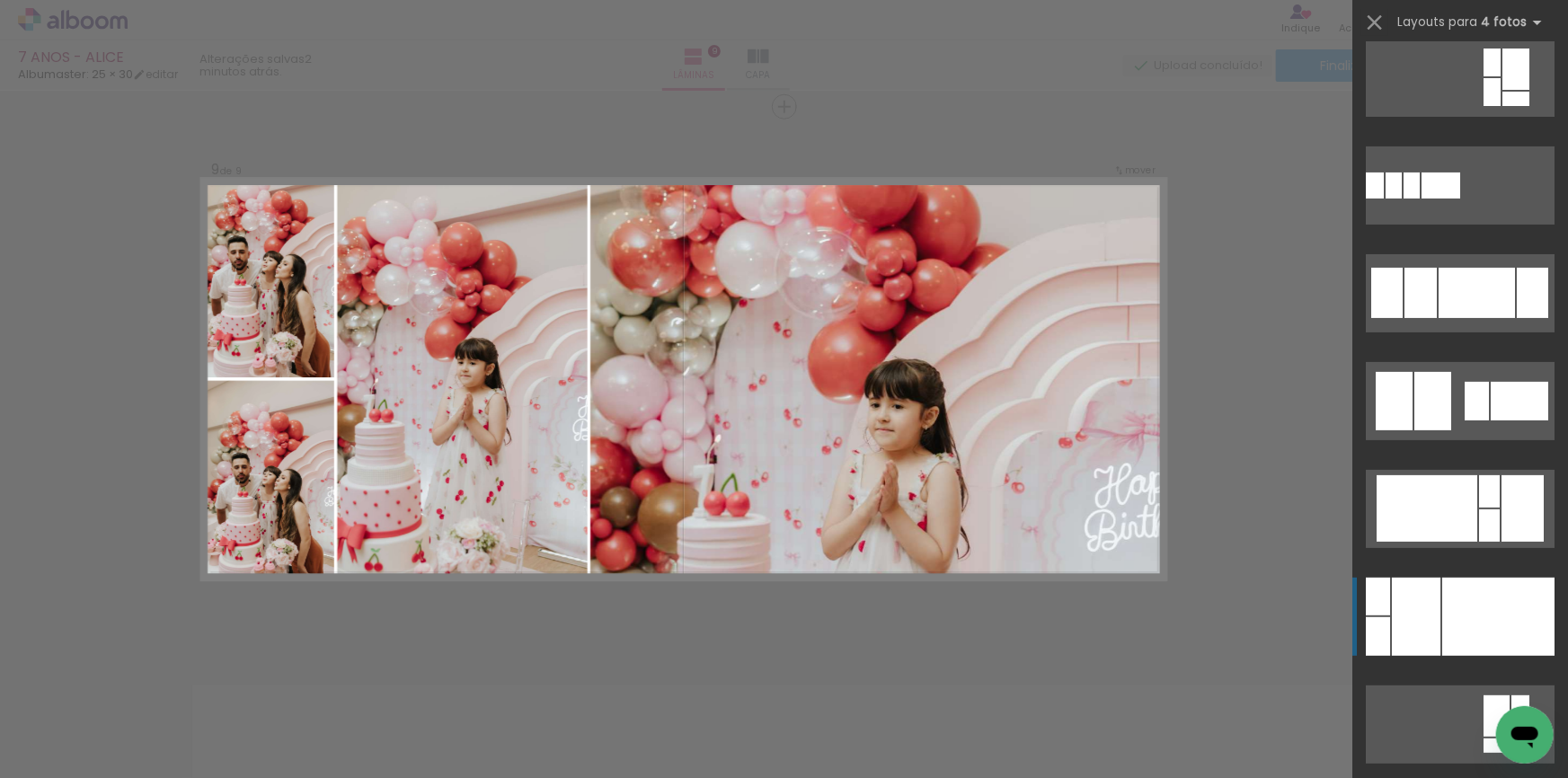
click at [1476, 597] on div at bounding box center [1498, 617] width 112 height 78
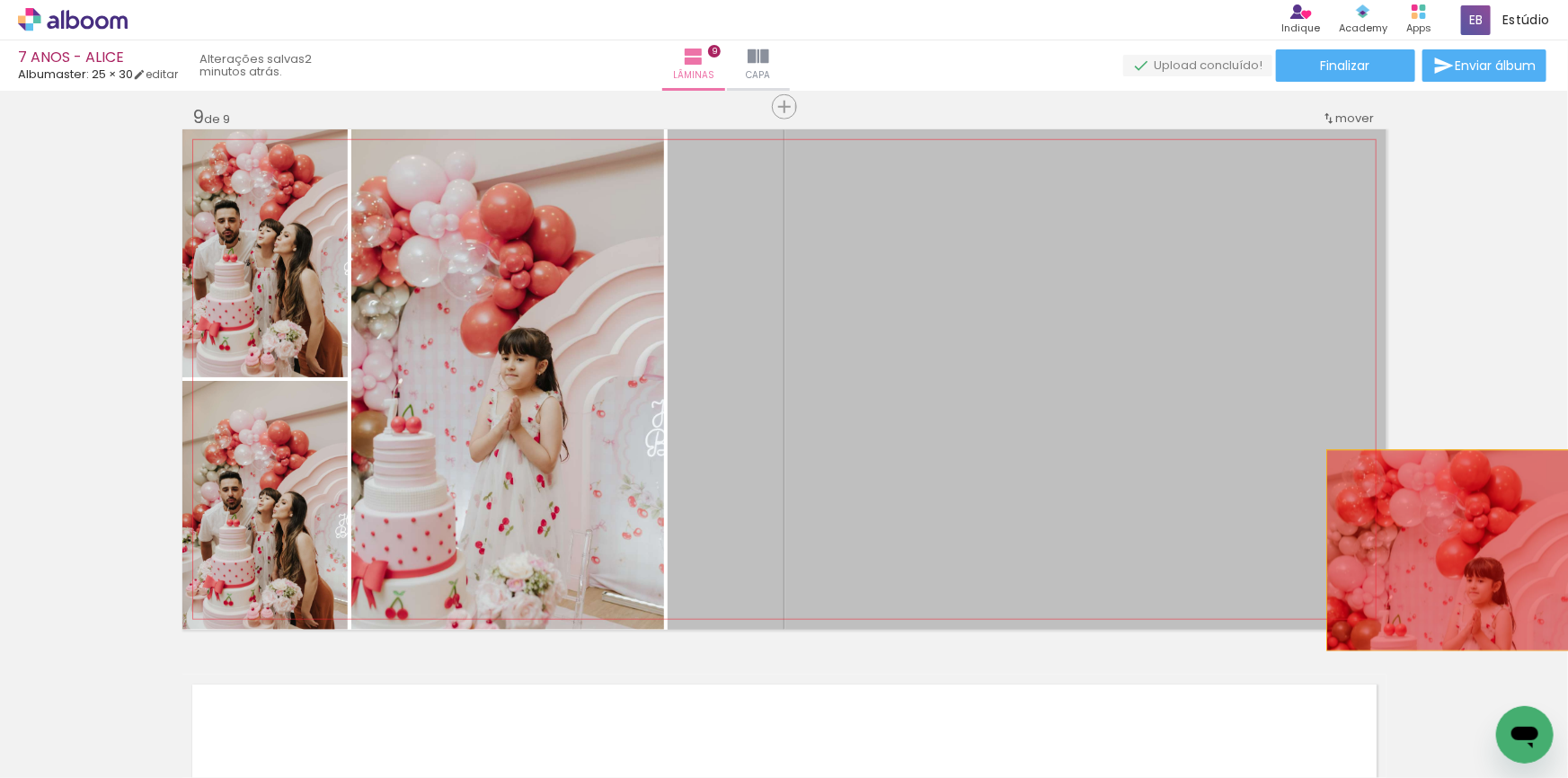
drag, startPoint x: 880, startPoint y: 471, endPoint x: 1484, endPoint y: 555, distance: 609.8
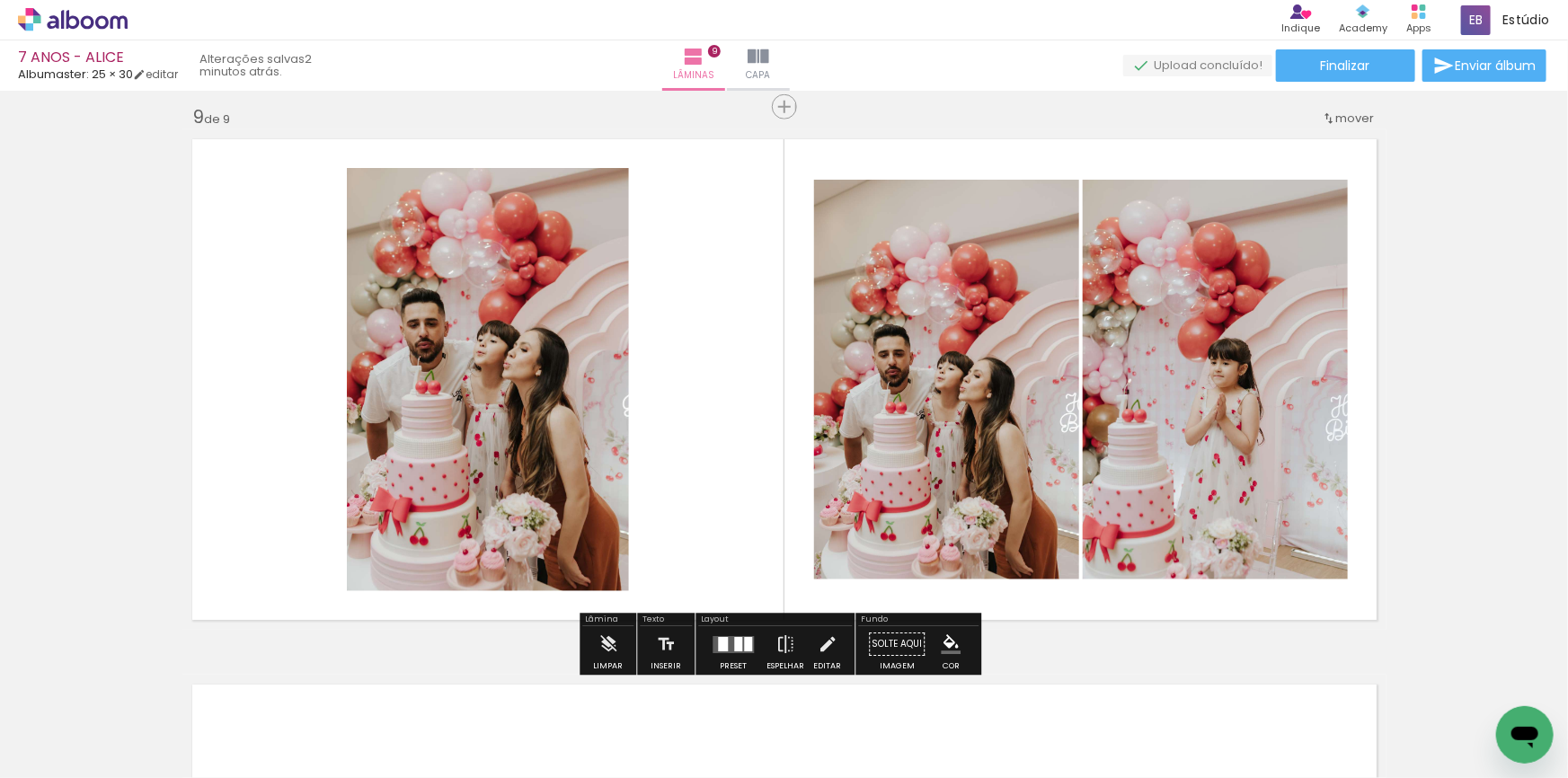
click at [724, 642] on div at bounding box center [723, 644] width 10 height 14
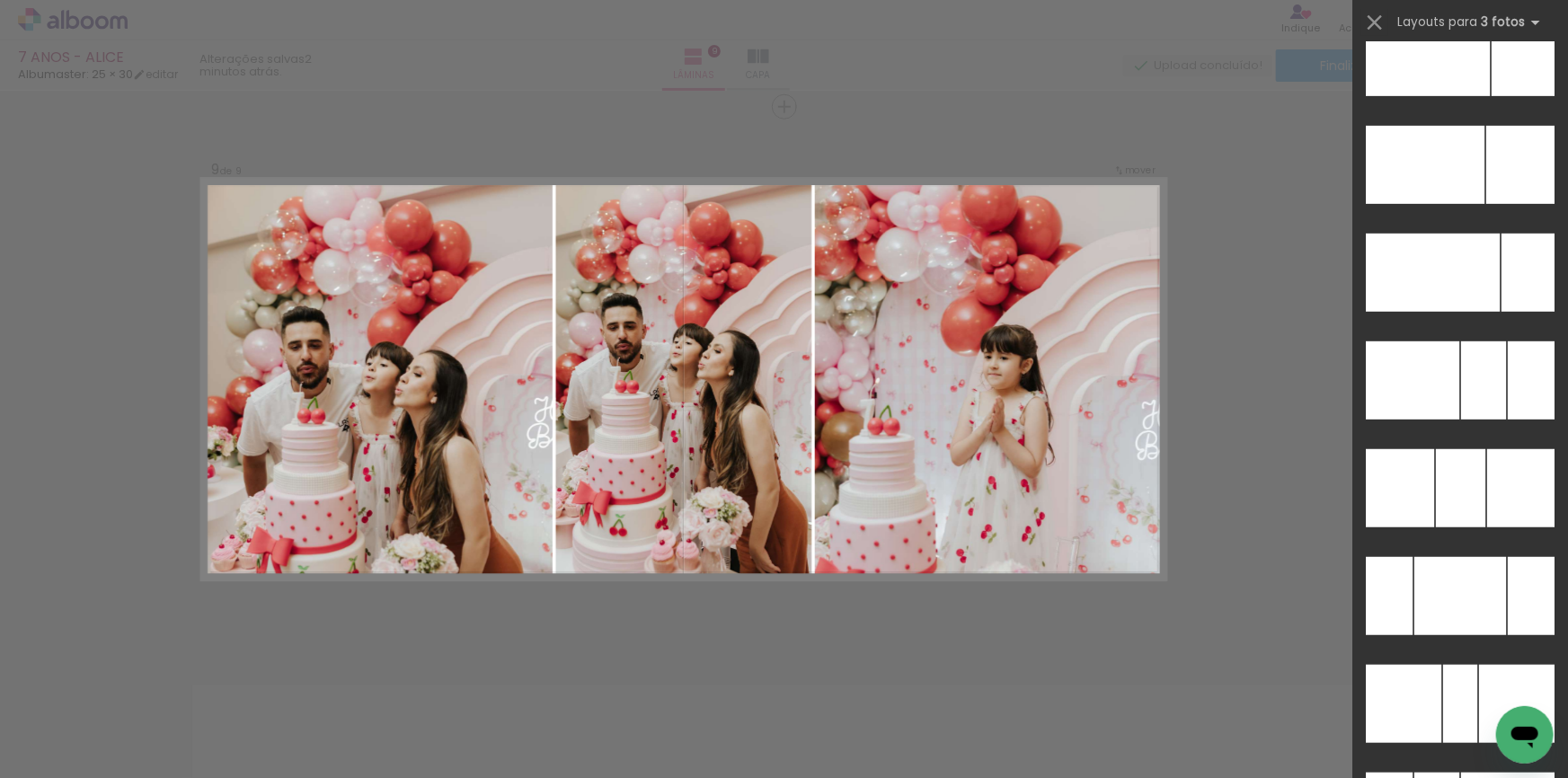
scroll to position [17711, 0]
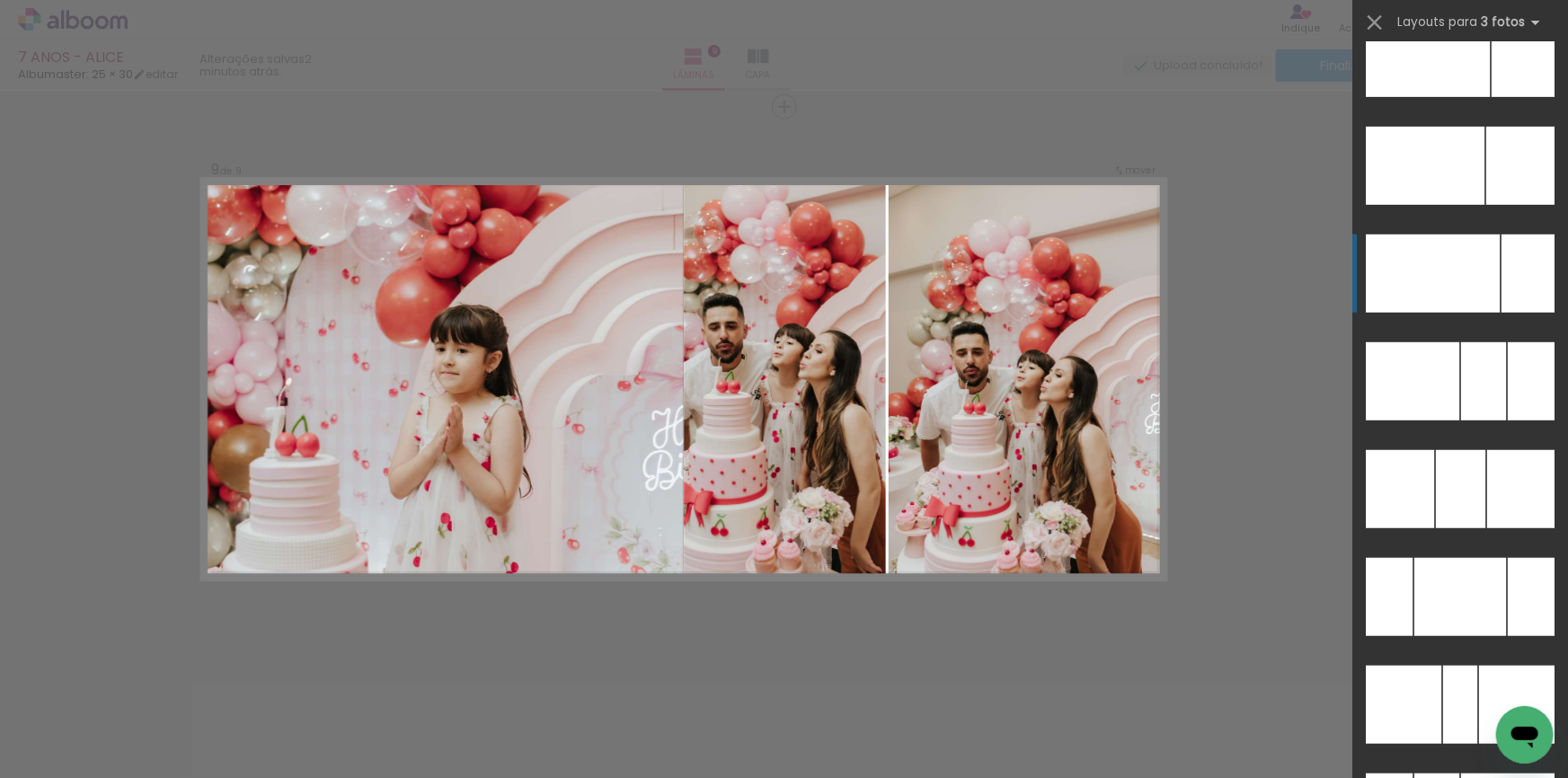
click at [1461, 296] on div at bounding box center [1480, 274] width 40 height 78
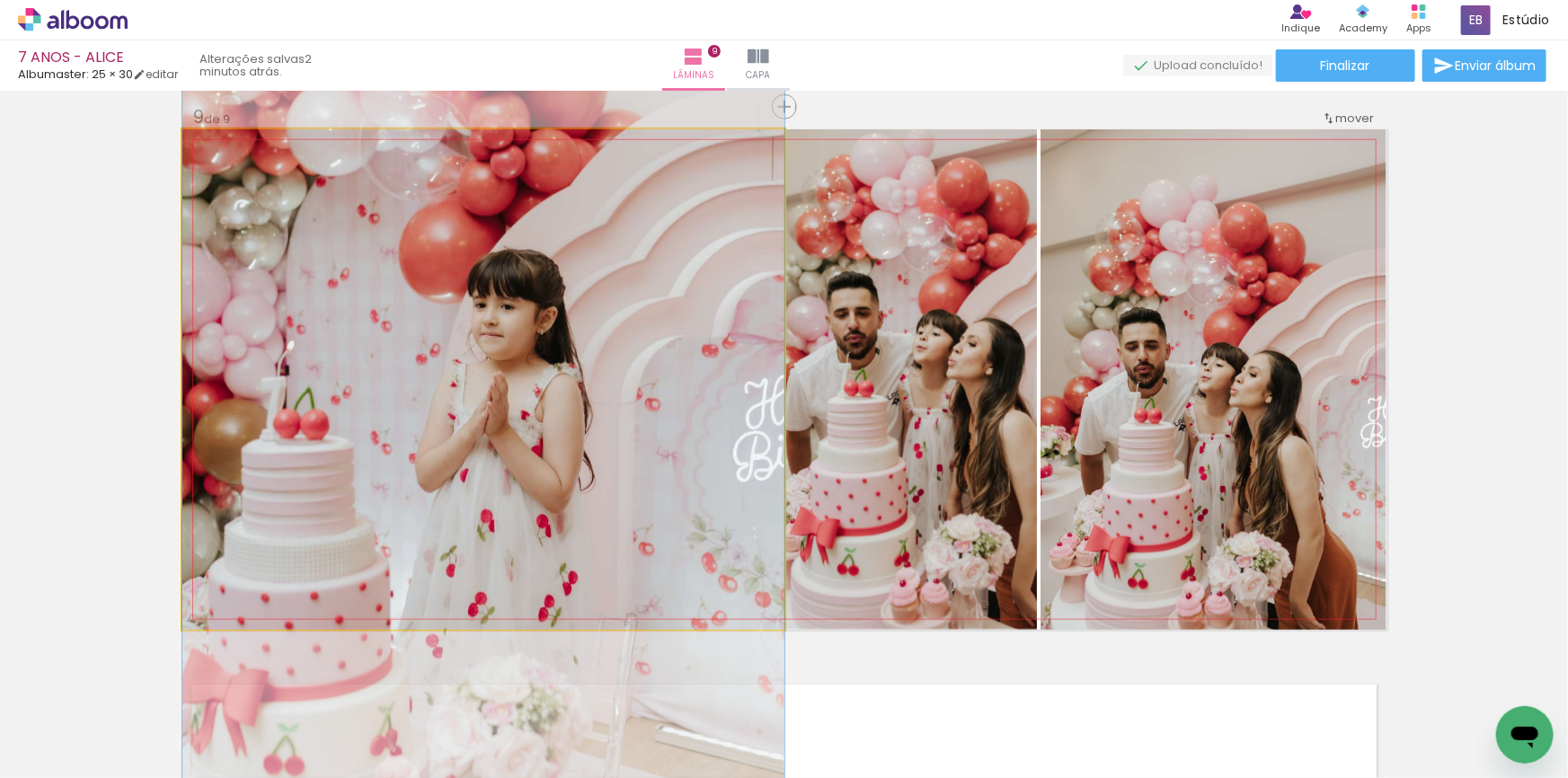
drag, startPoint x: 466, startPoint y: 407, endPoint x: 466, endPoint y: 370, distance: 37.0
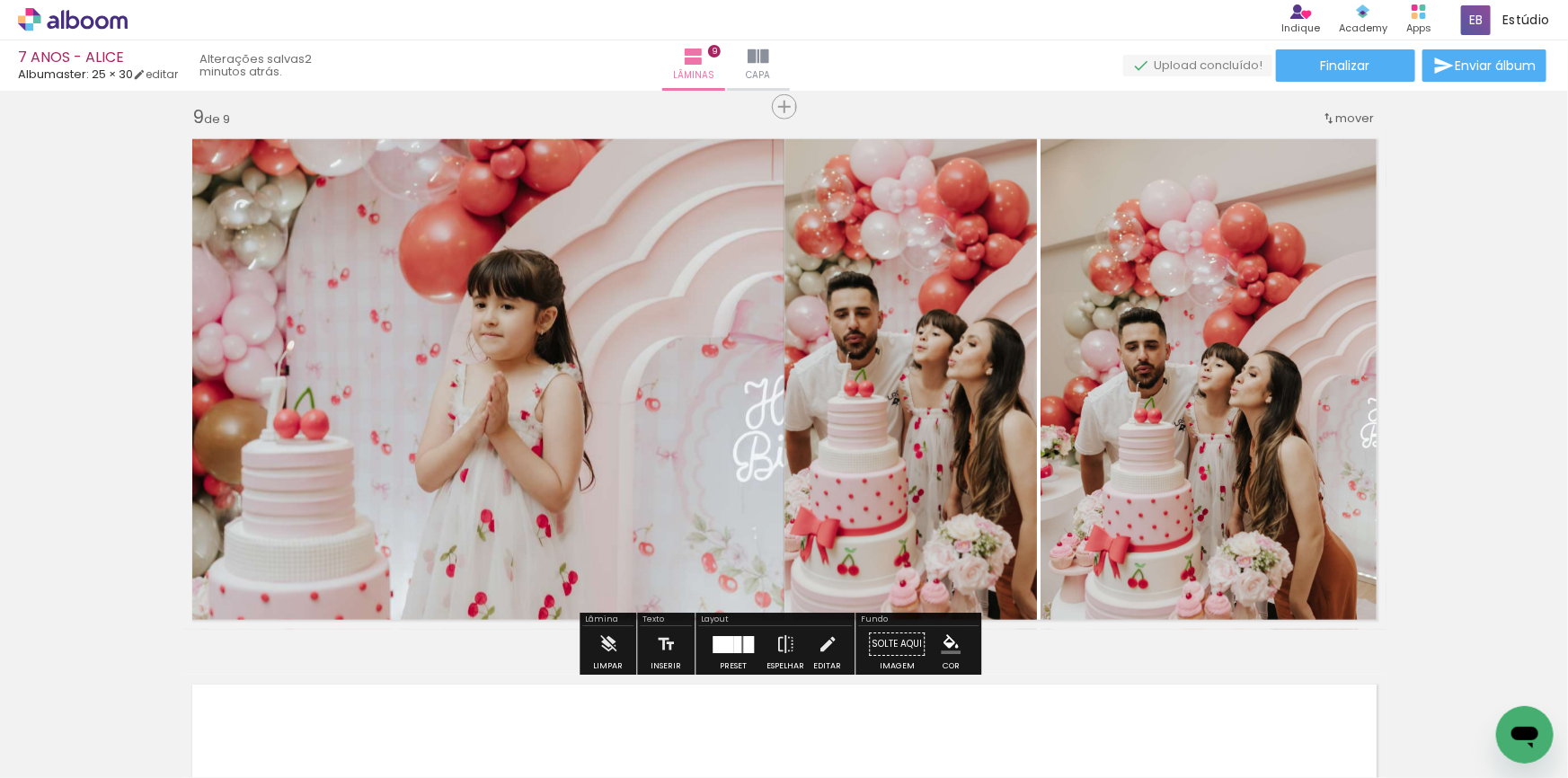
click at [737, 644] on div at bounding box center [737, 644] width 8 height 17
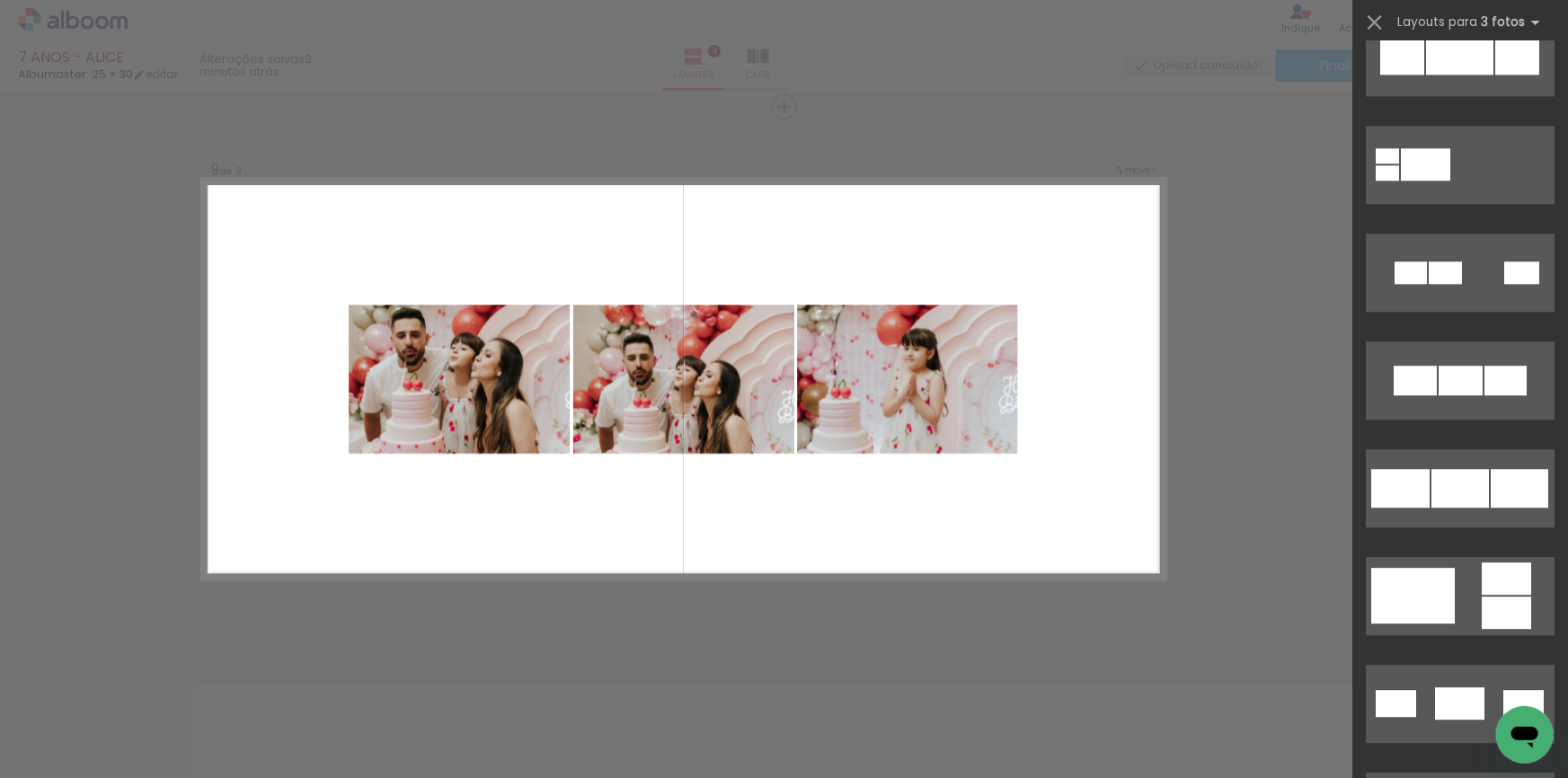
scroll to position [12257, 0]
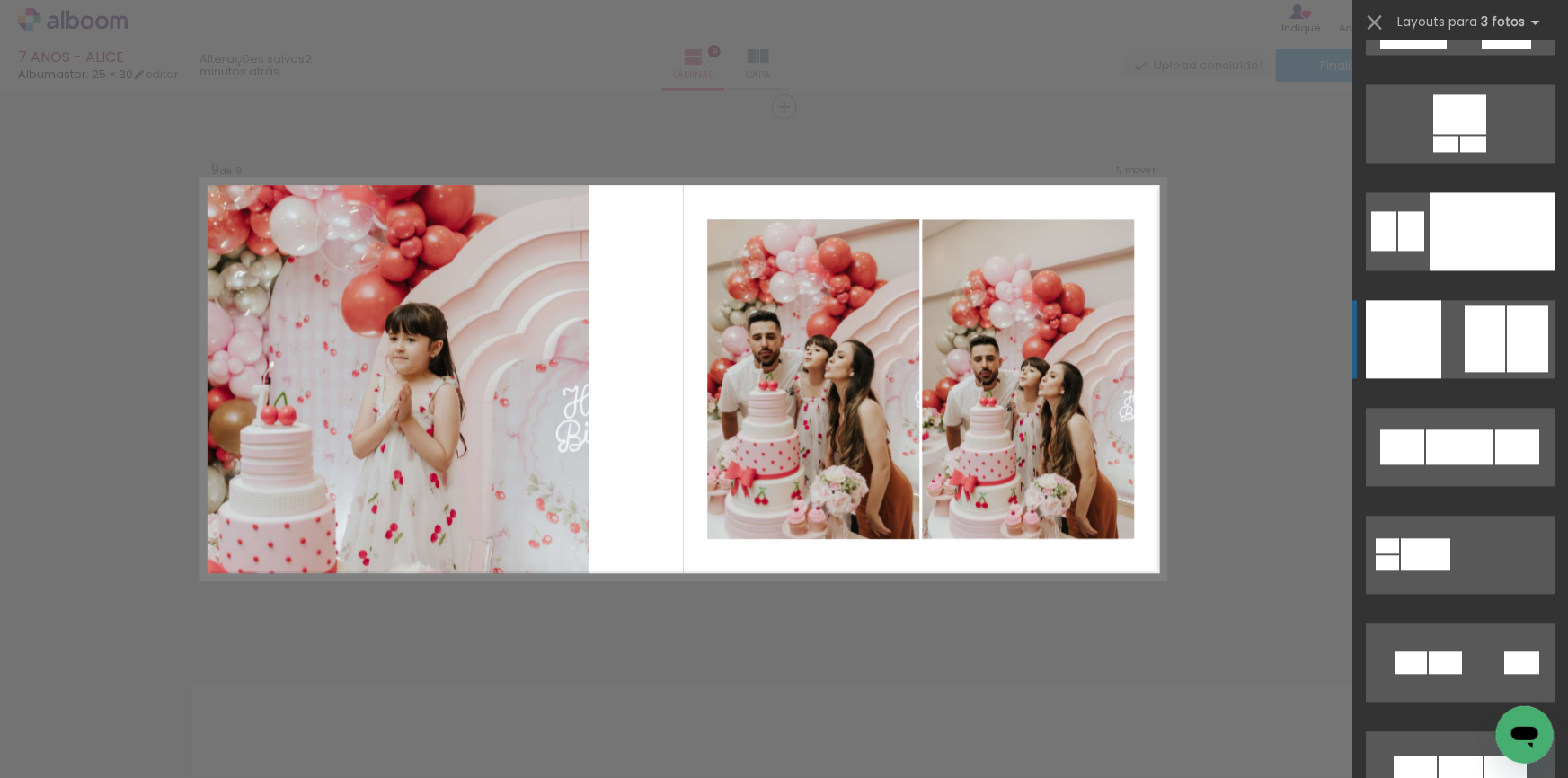
click at [1485, 366] on div at bounding box center [1485, 338] width 41 height 67
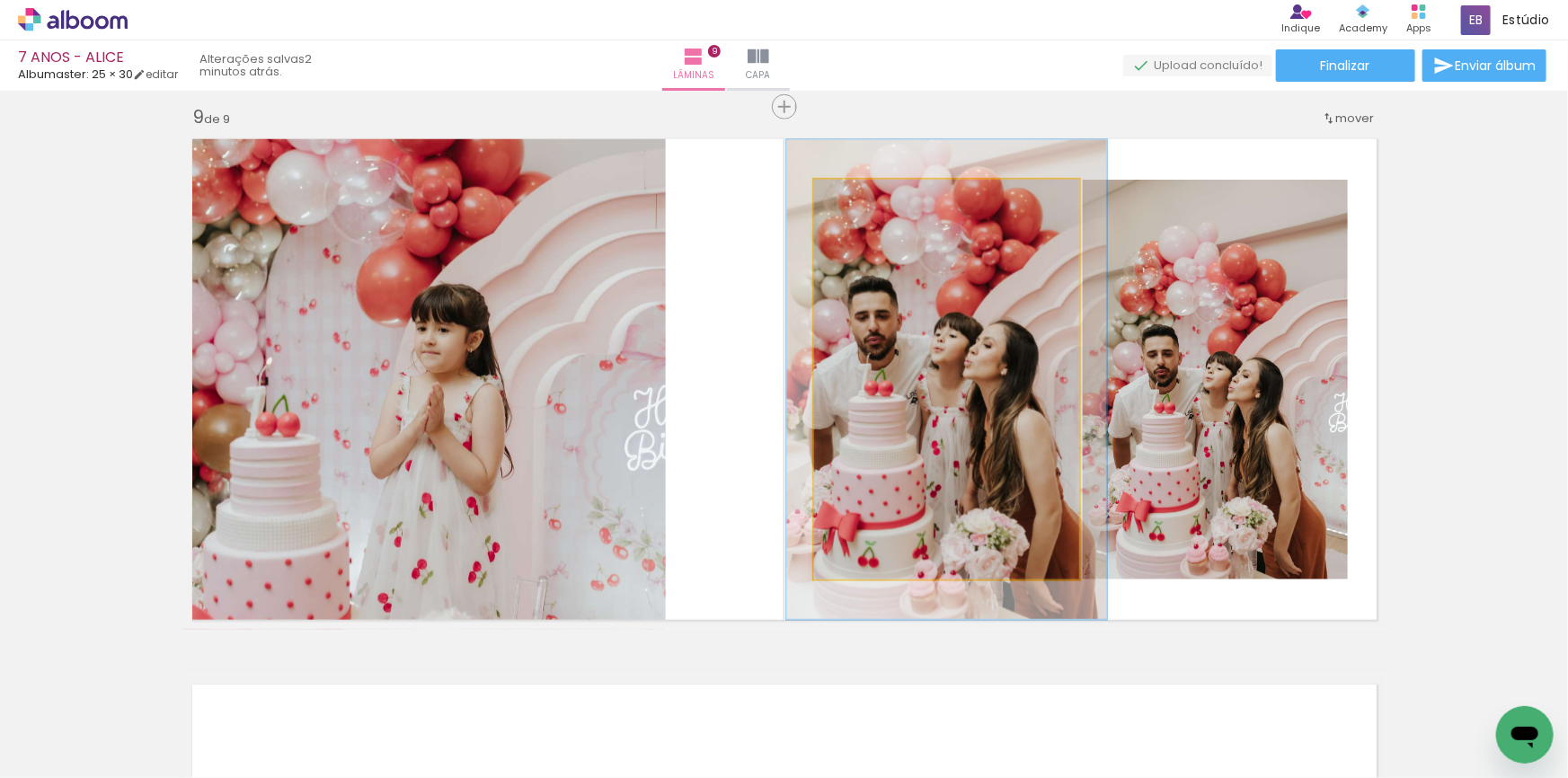
drag, startPoint x: 860, startPoint y: 197, endPoint x: 873, endPoint y: 193, distance: 13.6
type paper-slider "122"
click at [873, 193] on div at bounding box center [868, 198] width 29 height 29
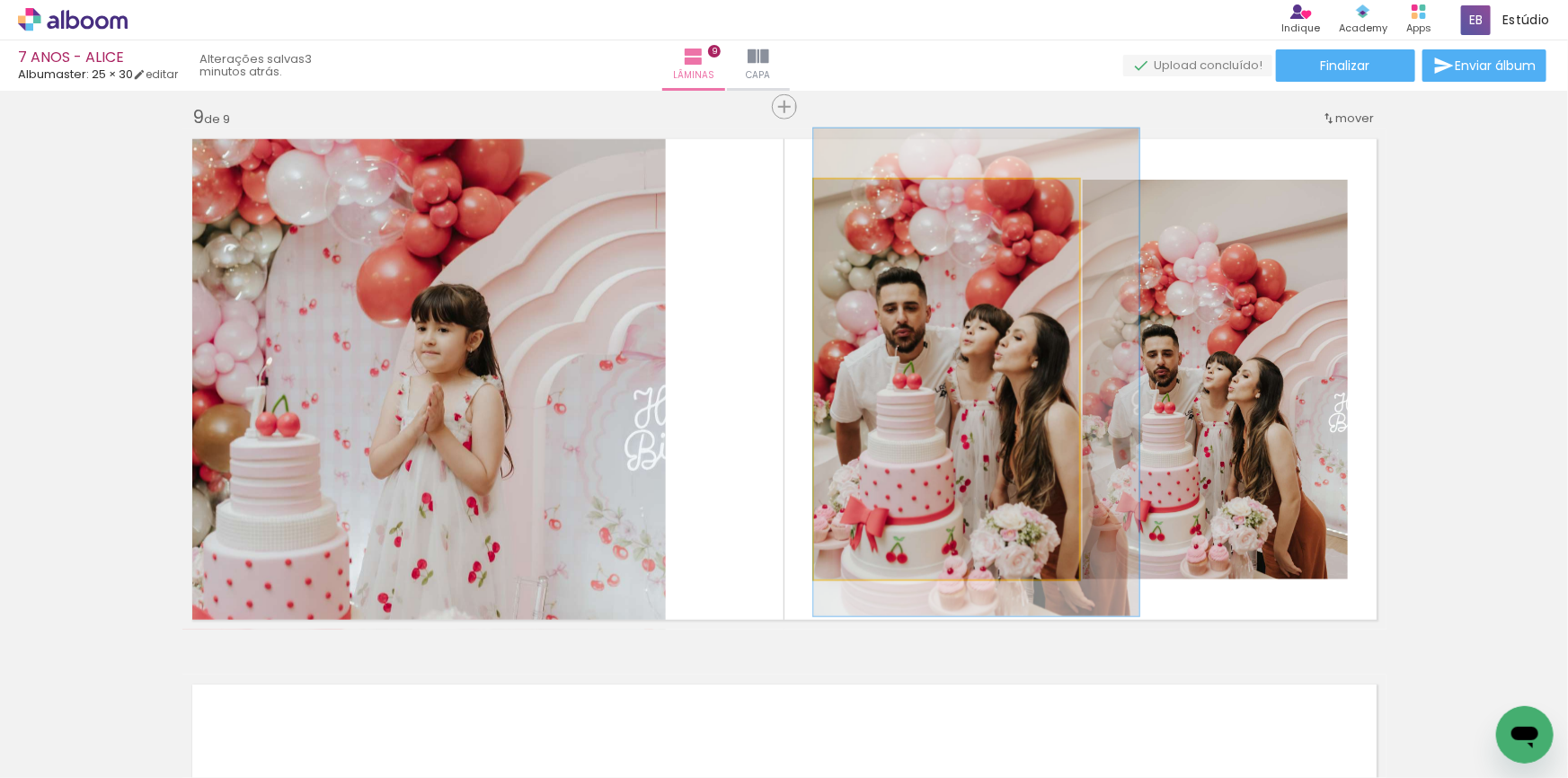
drag, startPoint x: 949, startPoint y: 377, endPoint x: 986, endPoint y: 370, distance: 37.7
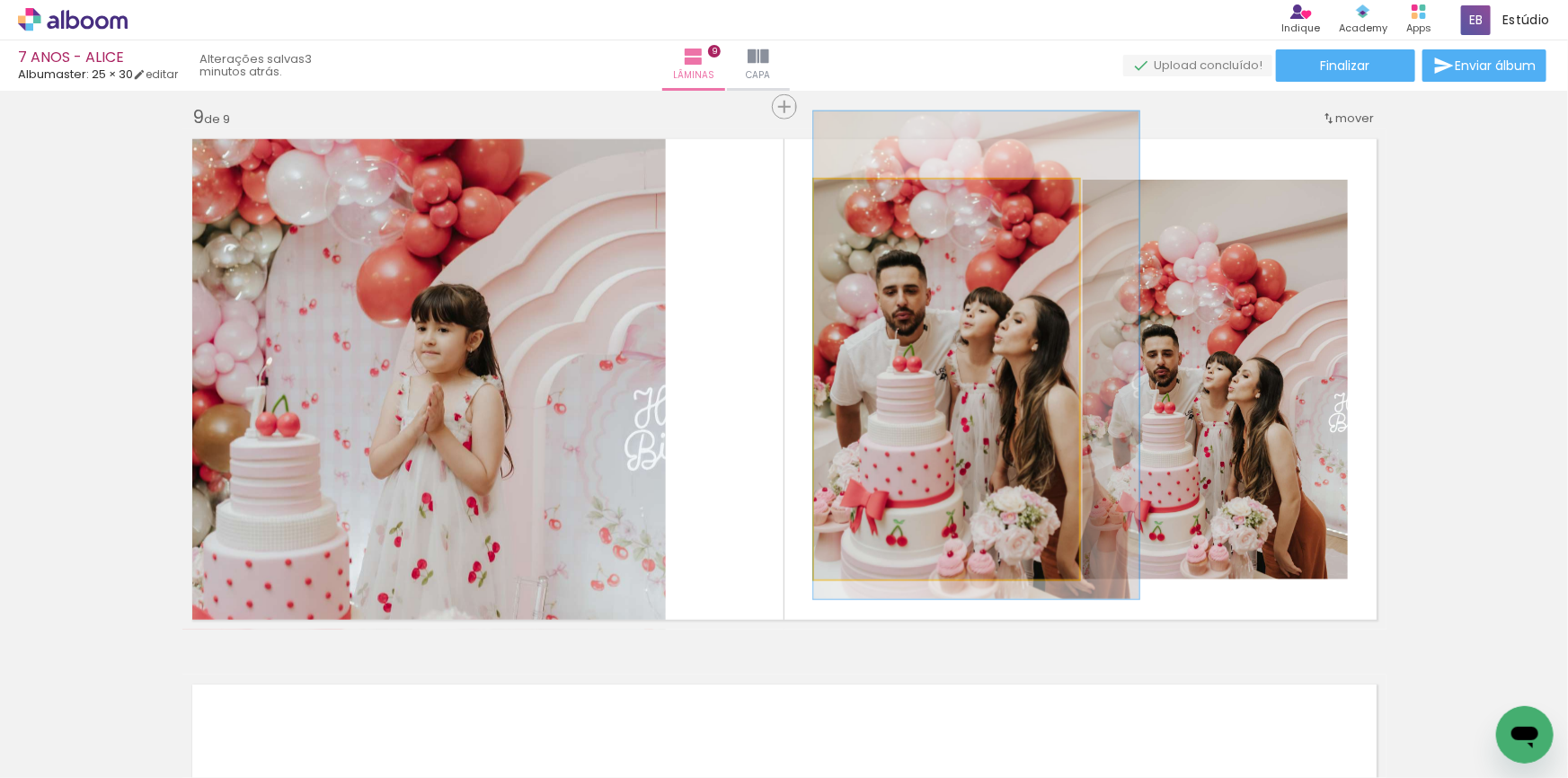
drag, startPoint x: 963, startPoint y: 404, endPoint x: 969, endPoint y: 382, distance: 22.8
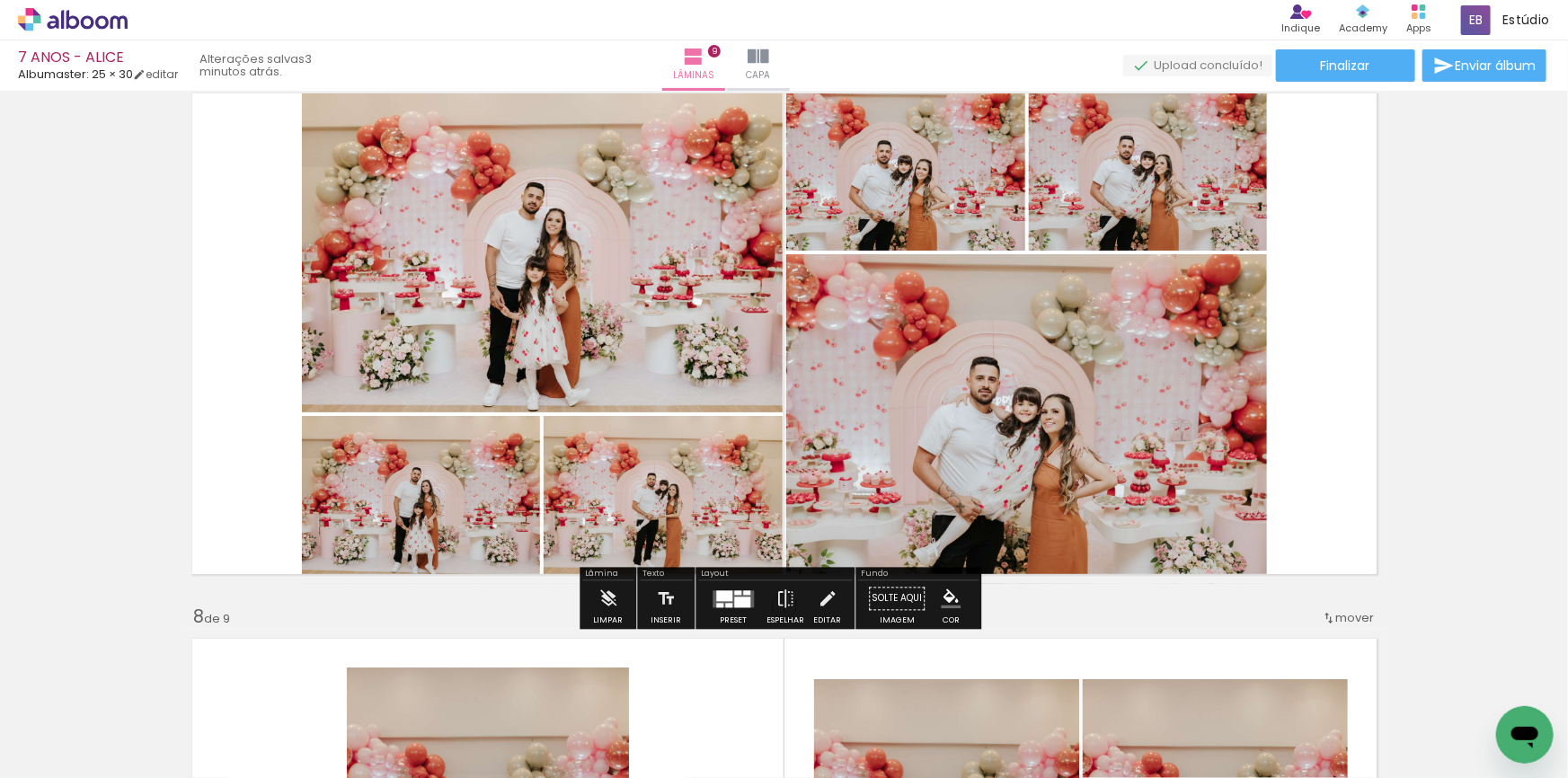
scroll to position [3558, 0]
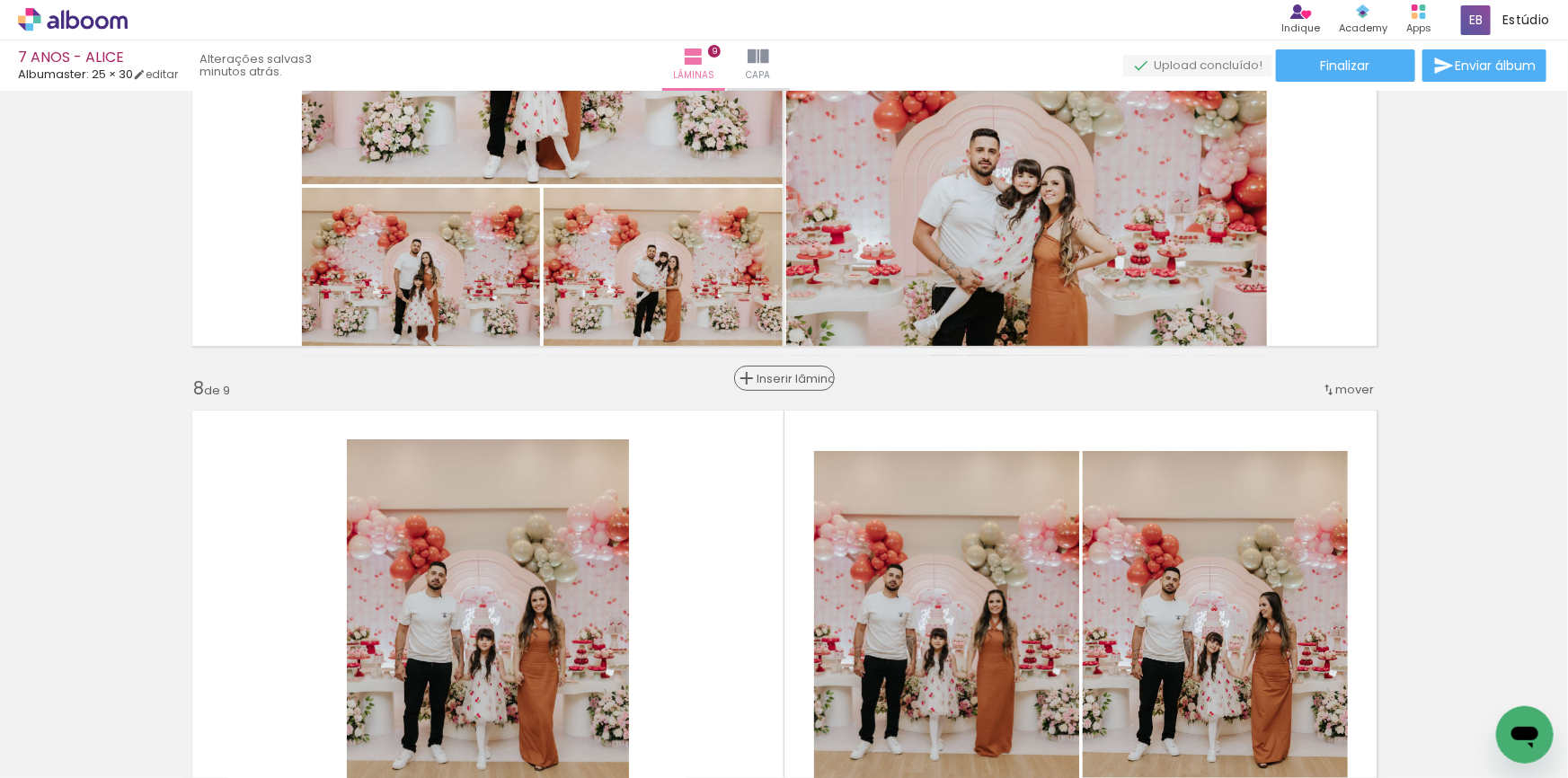
click at [771, 373] on span "Inserir lâmina" at bounding box center [792, 378] width 71 height 12
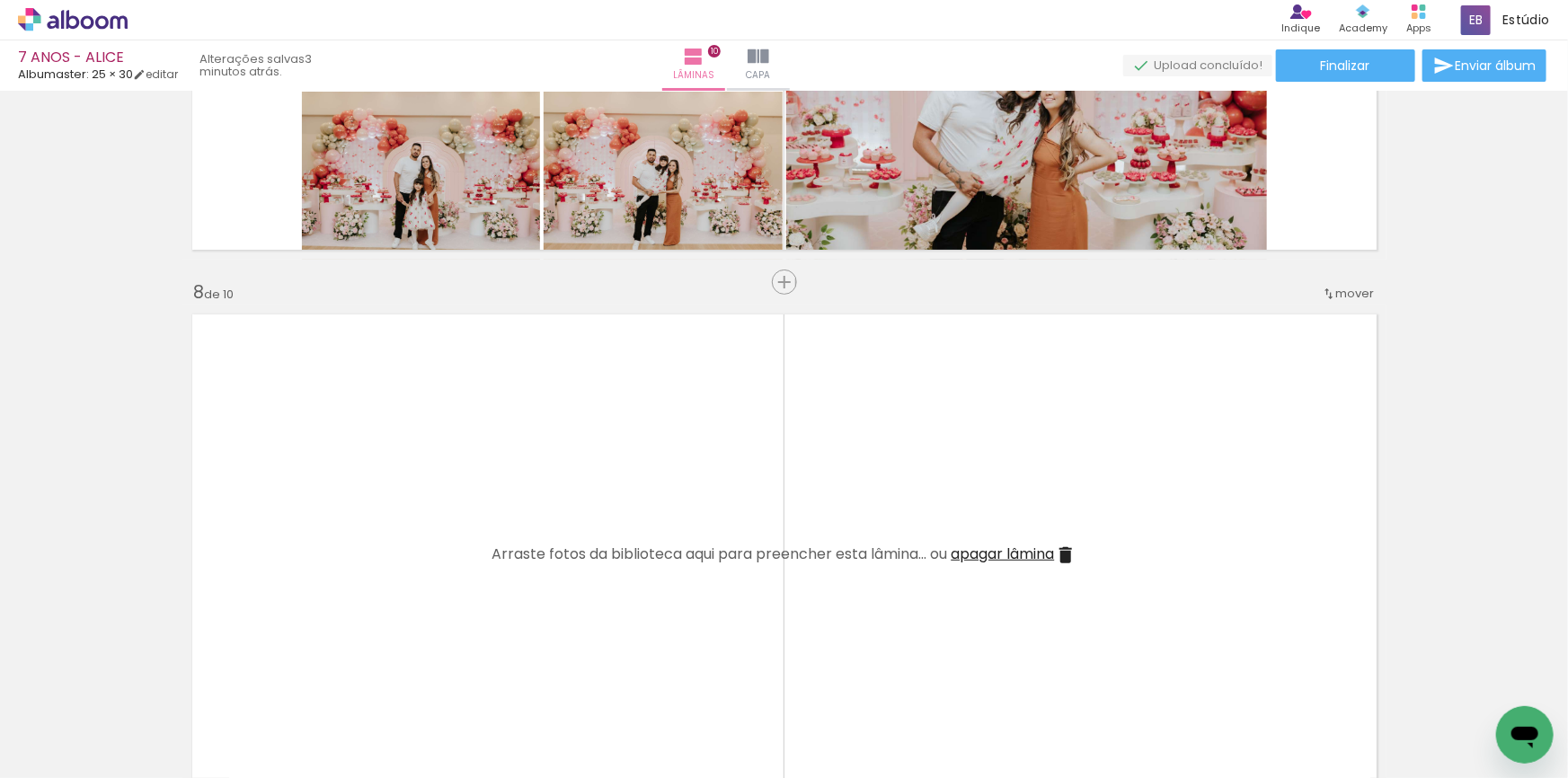
scroll to position [3885, 0]
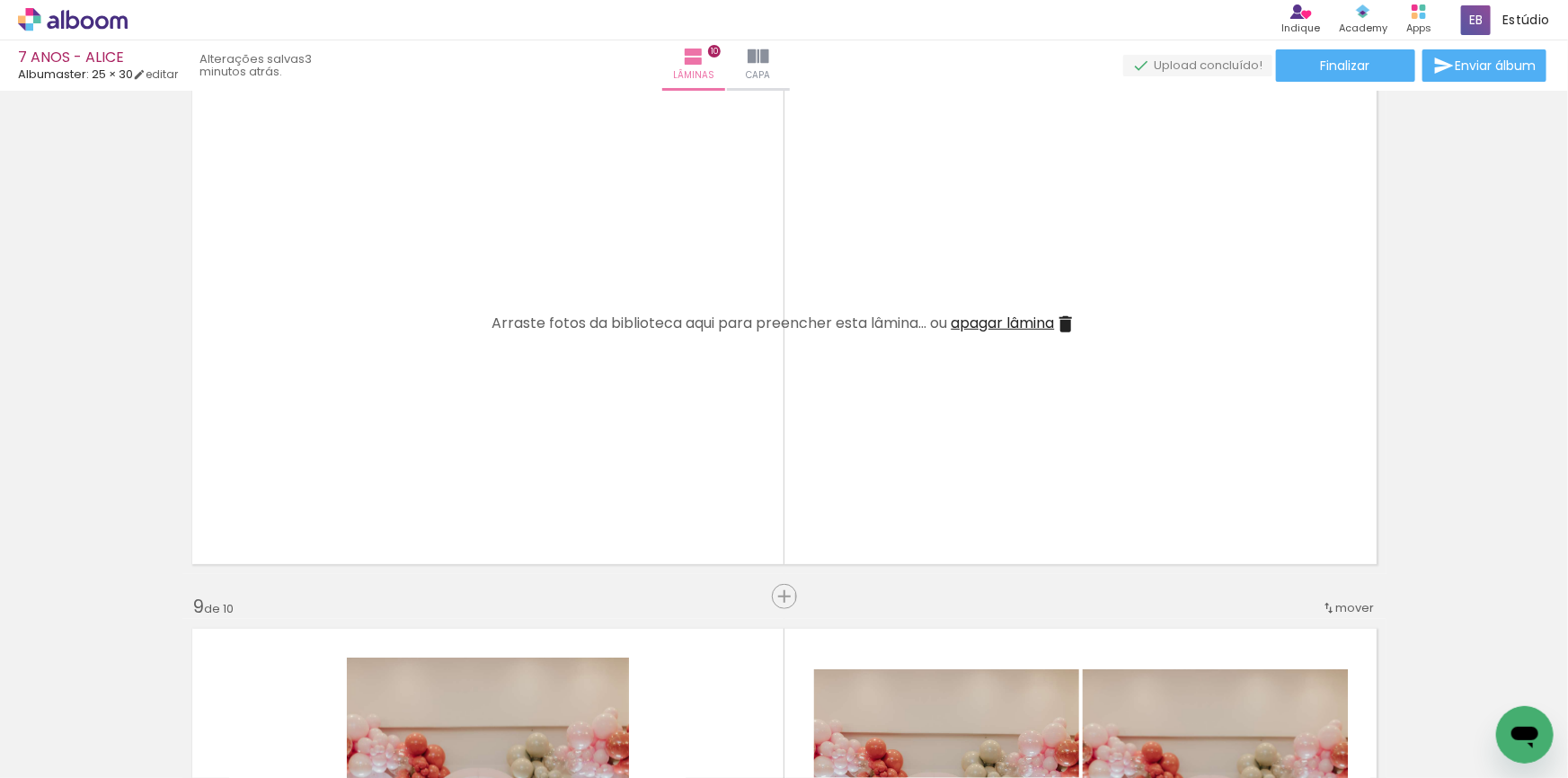
click at [1198, 763] on quentale-thumb at bounding box center [1193, 717] width 100 height 103
drag, startPoint x: 613, startPoint y: 731, endPoint x: 697, endPoint y: 663, distance: 108.1
click at [672, 457] on quentale-workspace at bounding box center [784, 389] width 1568 height 778
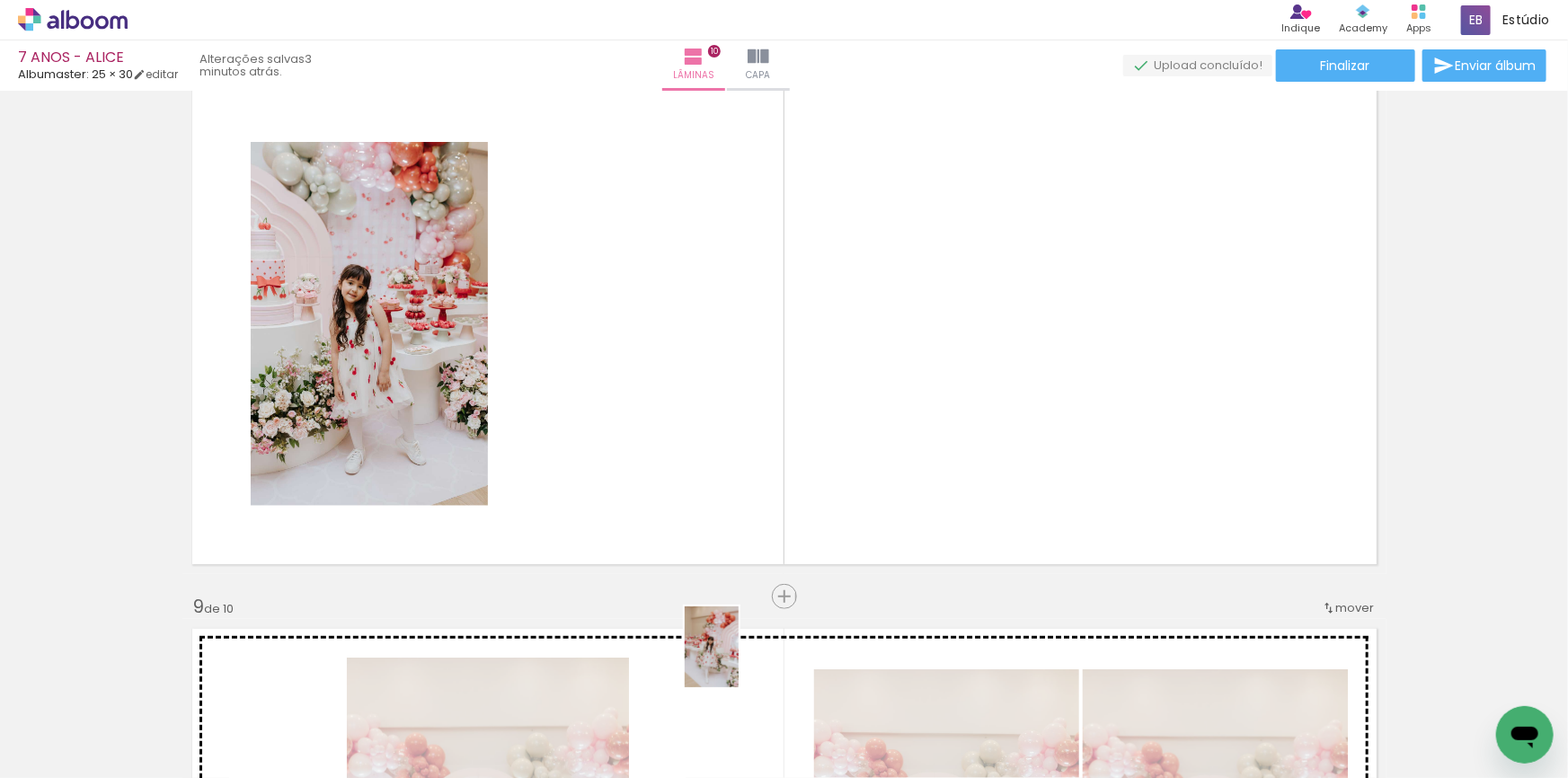
drag, startPoint x: 725, startPoint y: 718, endPoint x: 781, endPoint y: 368, distance: 354.5
click at [781, 368] on quentale-workspace at bounding box center [784, 389] width 1568 height 778
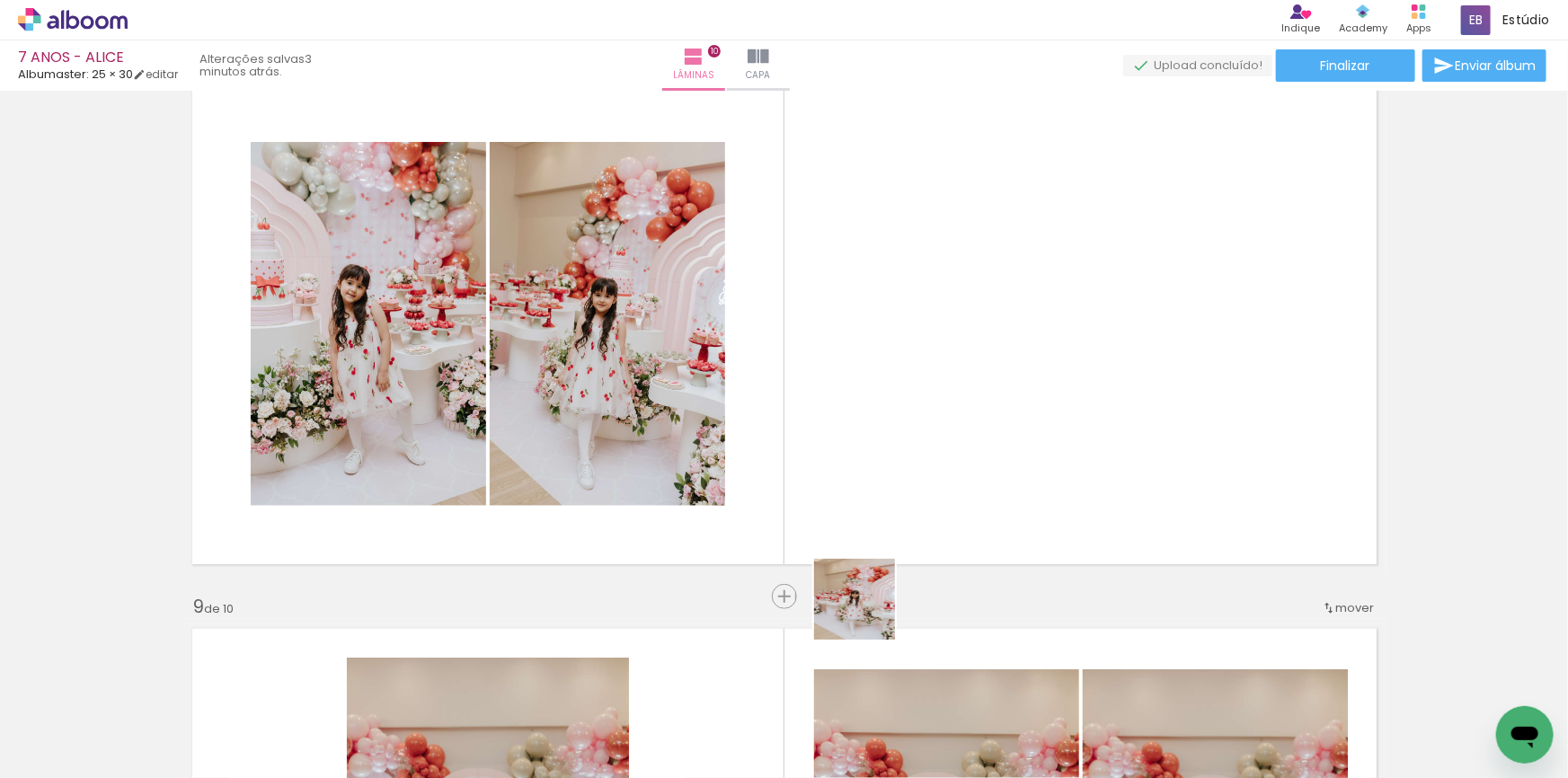
drag, startPoint x: 826, startPoint y: 728, endPoint x: 936, endPoint y: 456, distance: 293.4
click at [931, 456] on quentale-workspace at bounding box center [784, 389] width 1568 height 778
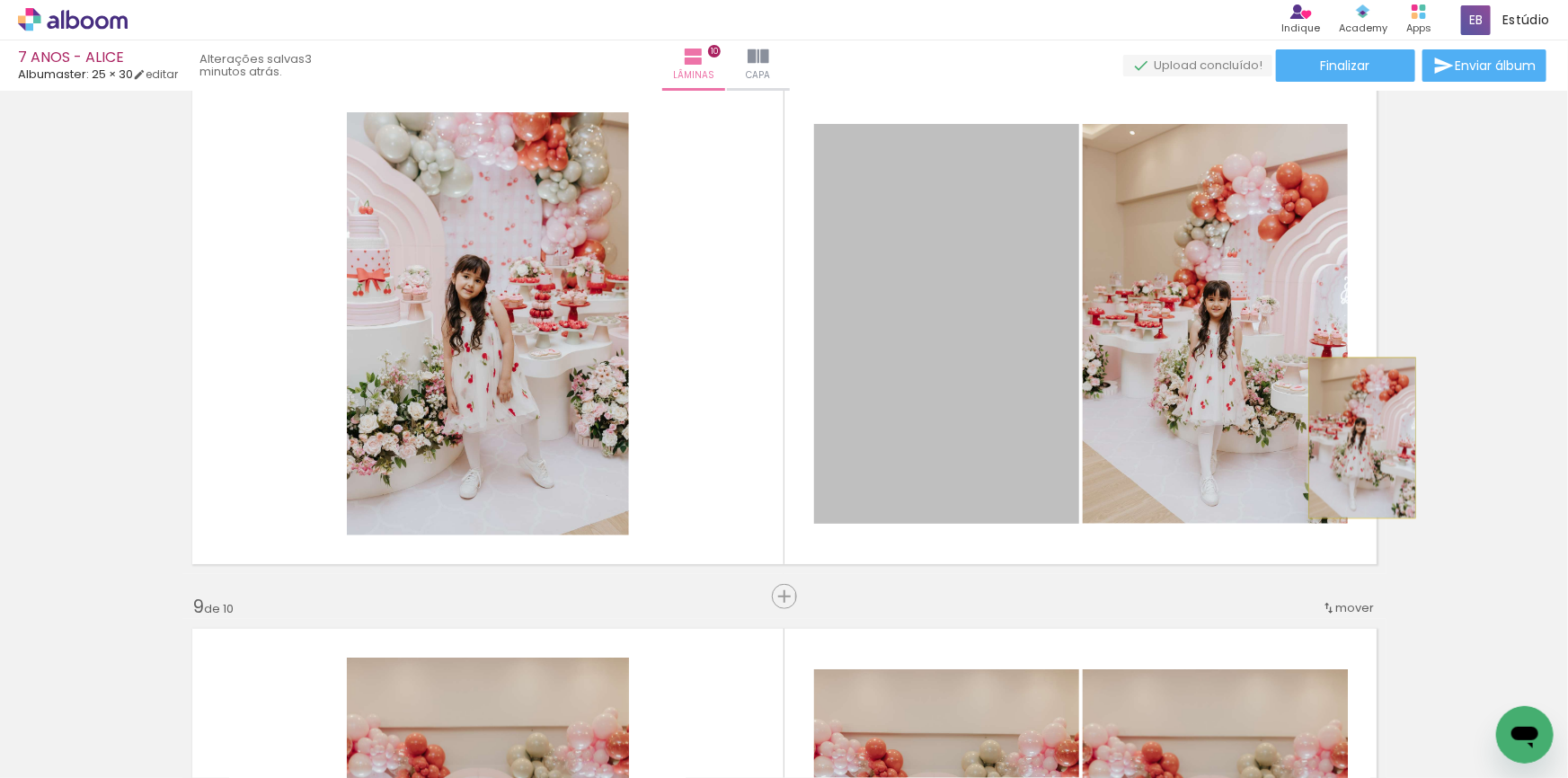
drag, startPoint x: 953, startPoint y: 386, endPoint x: 1356, endPoint y: 438, distance: 406.3
click at [1356, 438] on quentale-layouter at bounding box center [785, 323] width 1204 height 500
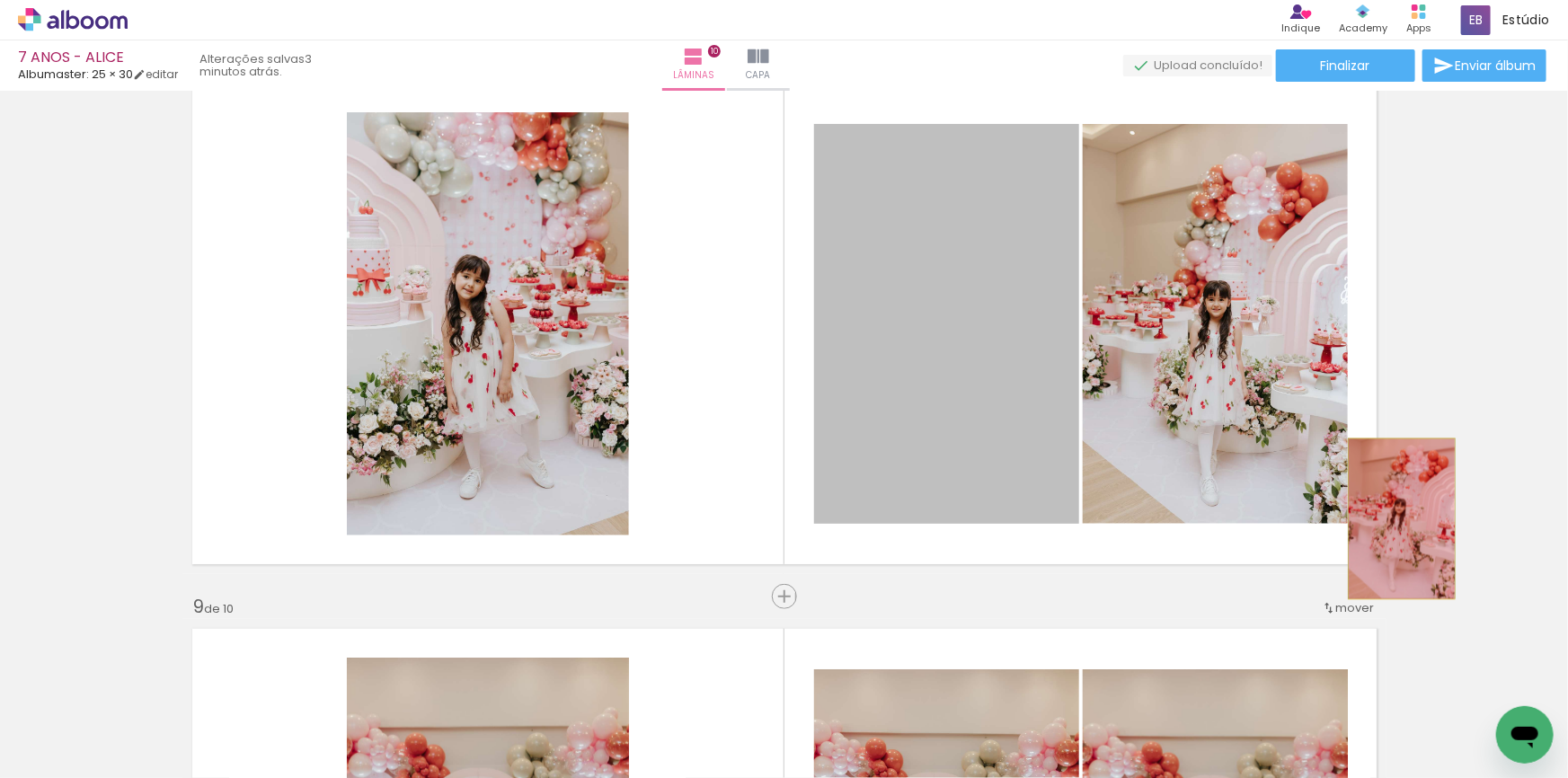
drag, startPoint x: 970, startPoint y: 426, endPoint x: 1425, endPoint y: 533, distance: 467.4
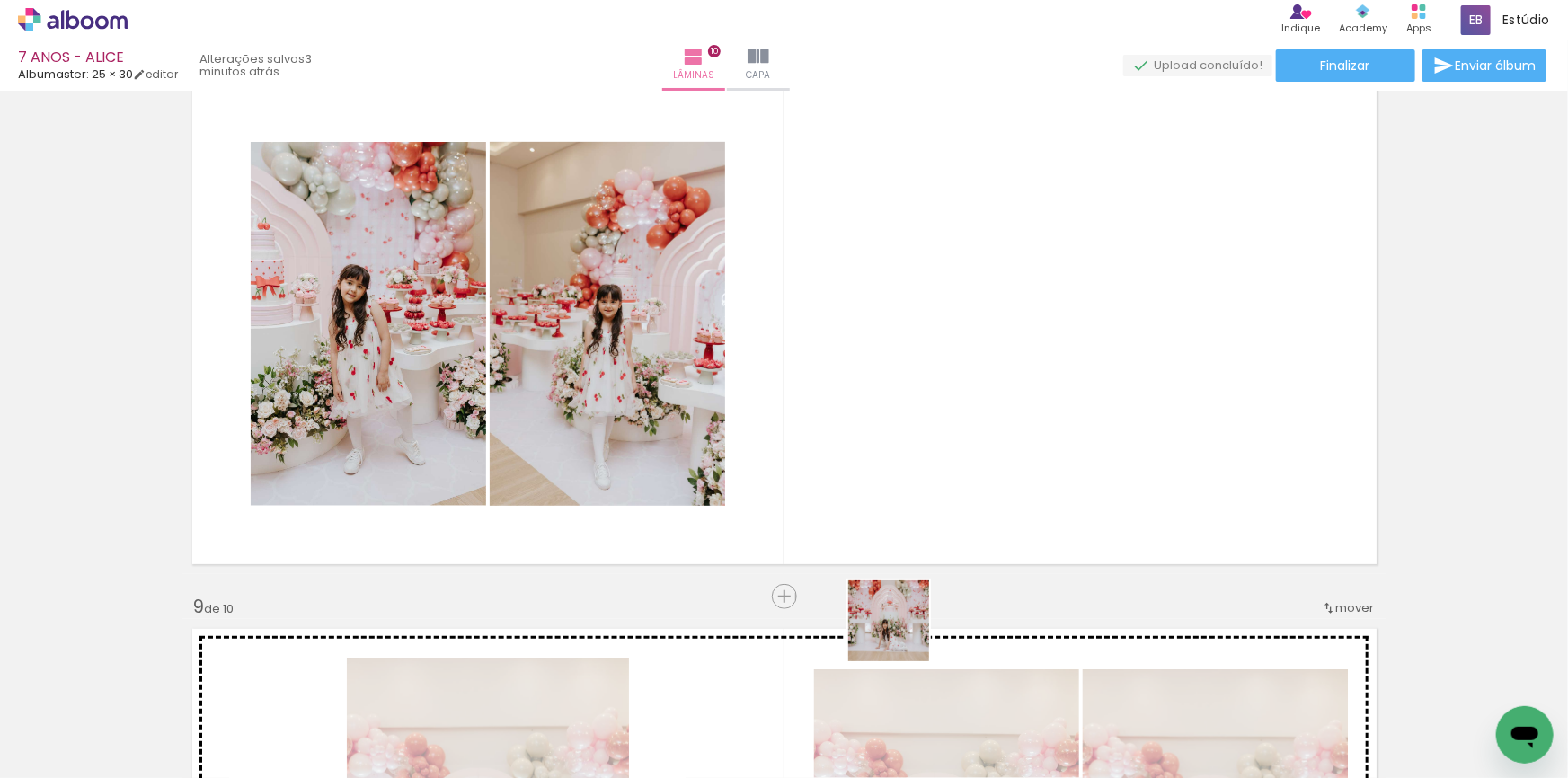
drag, startPoint x: 902, startPoint y: 634, endPoint x: 912, endPoint y: 443, distance: 191.3
click at [912, 443] on quentale-workspace at bounding box center [784, 389] width 1568 height 778
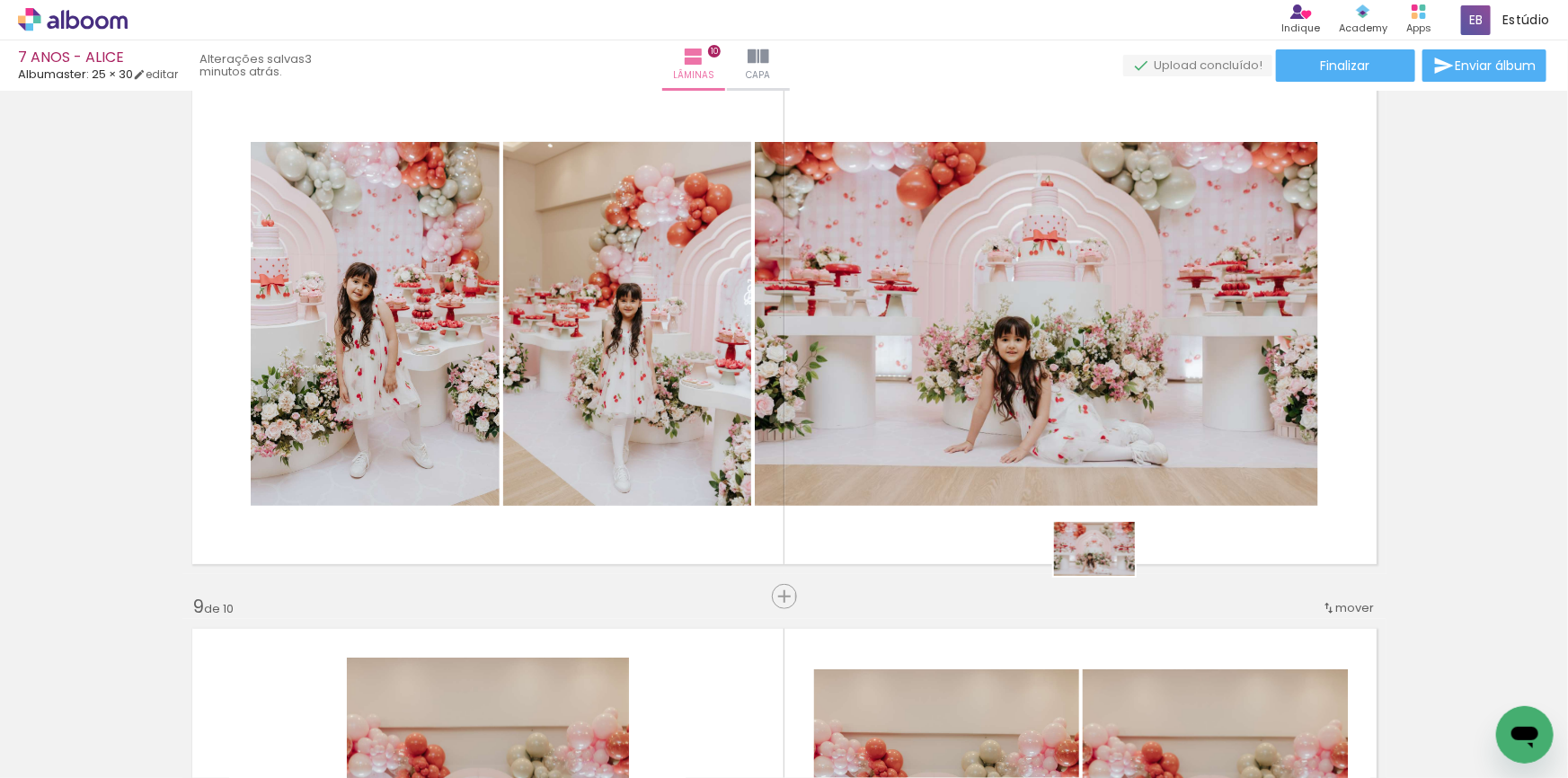
drag, startPoint x: 1149, startPoint y: 738, endPoint x: 1108, endPoint y: 518, distance: 223.8
click at [1108, 518] on quentale-workspace at bounding box center [784, 389] width 1568 height 778
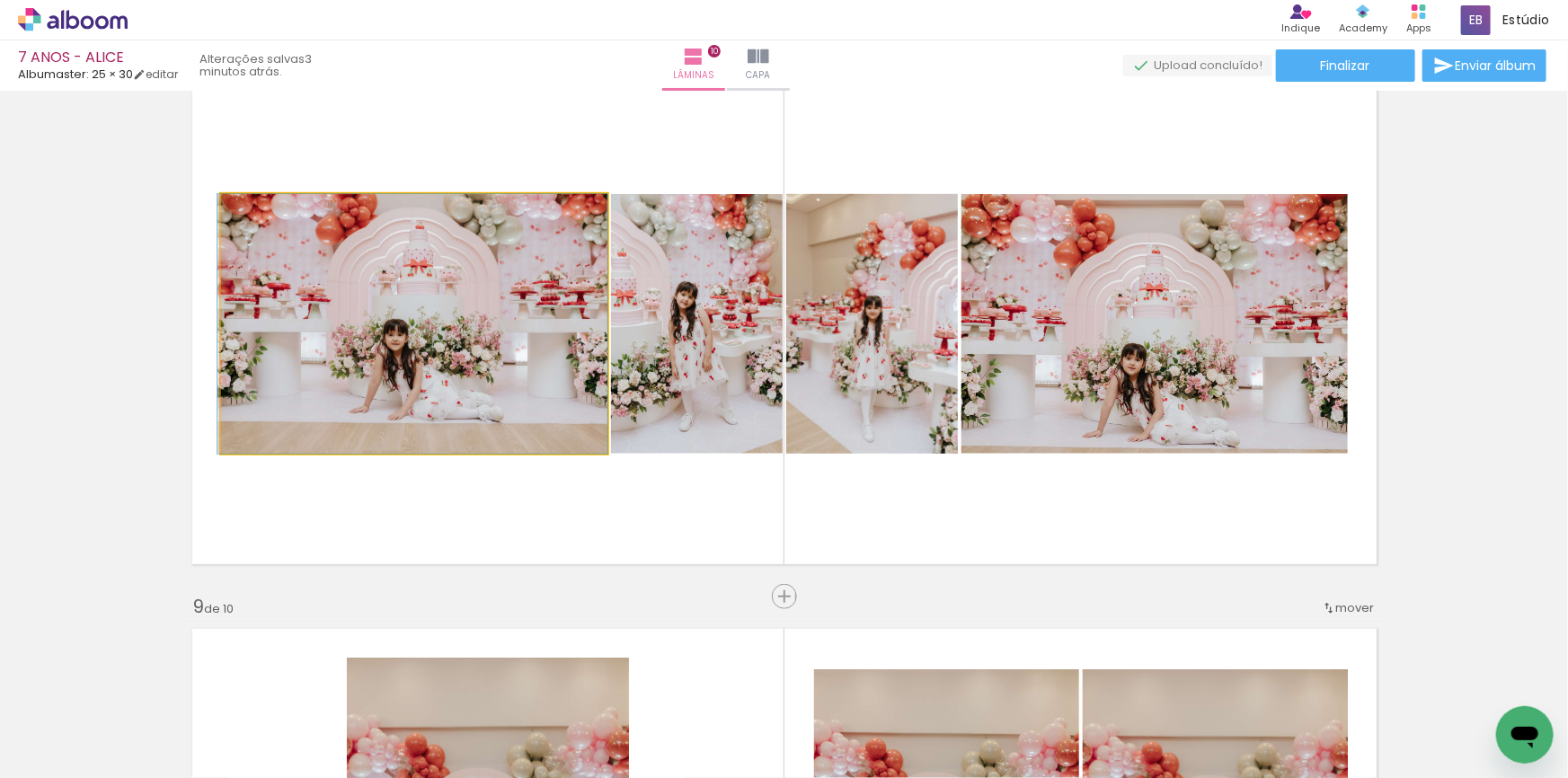
drag, startPoint x: 488, startPoint y: 369, endPoint x: 483, endPoint y: 393, distance: 24.5
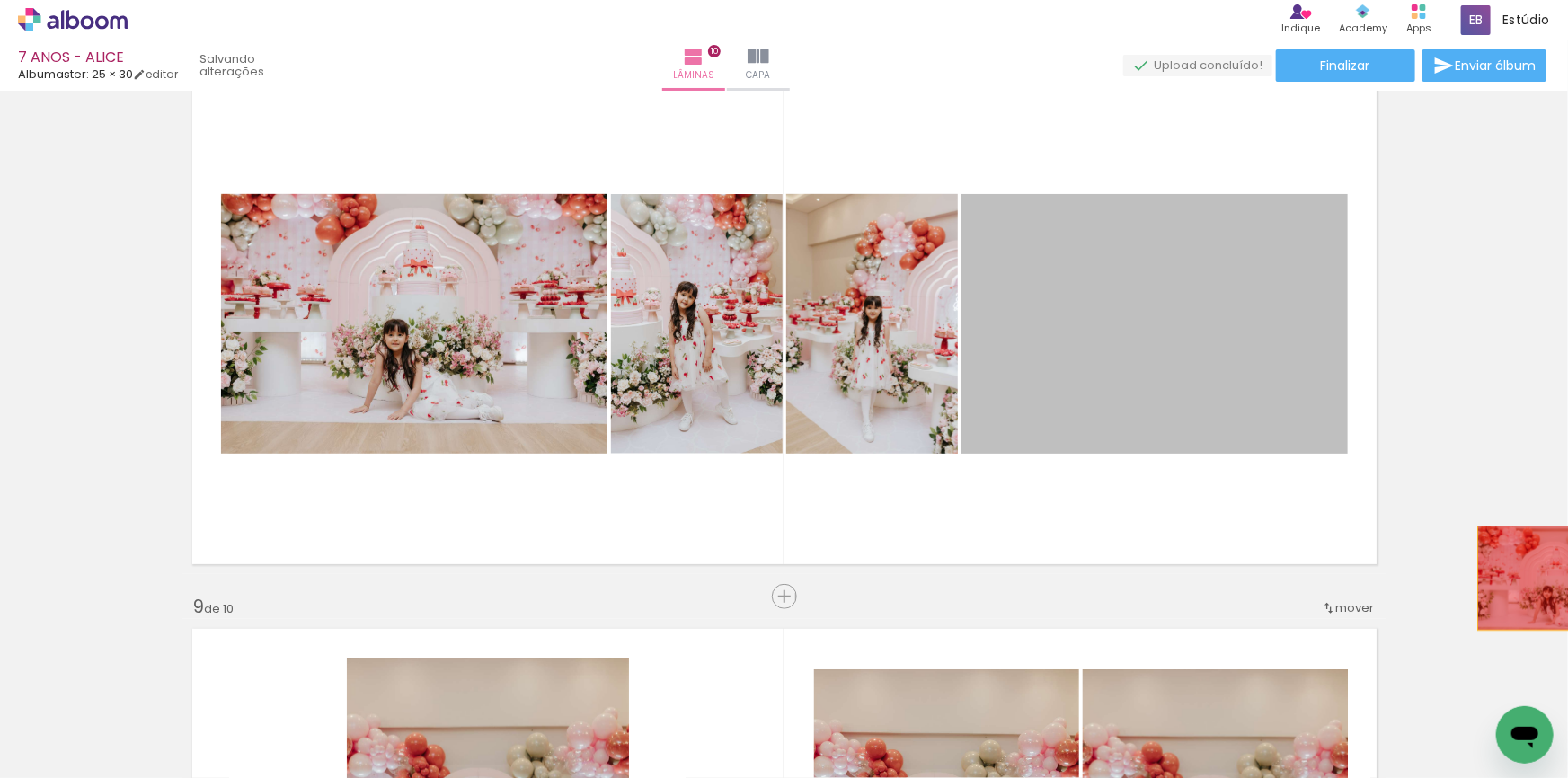
drag, startPoint x: 1032, startPoint y: 359, endPoint x: 1567, endPoint y: 621, distance: 595.7
click at [1567, 619] on div "Inserir lâmina 1 de 10 Inserir lâmina 2 de 10 Inserir lâmina 3 de 10 Inserir lâ…" at bounding box center [784, 434] width 1568 height 687
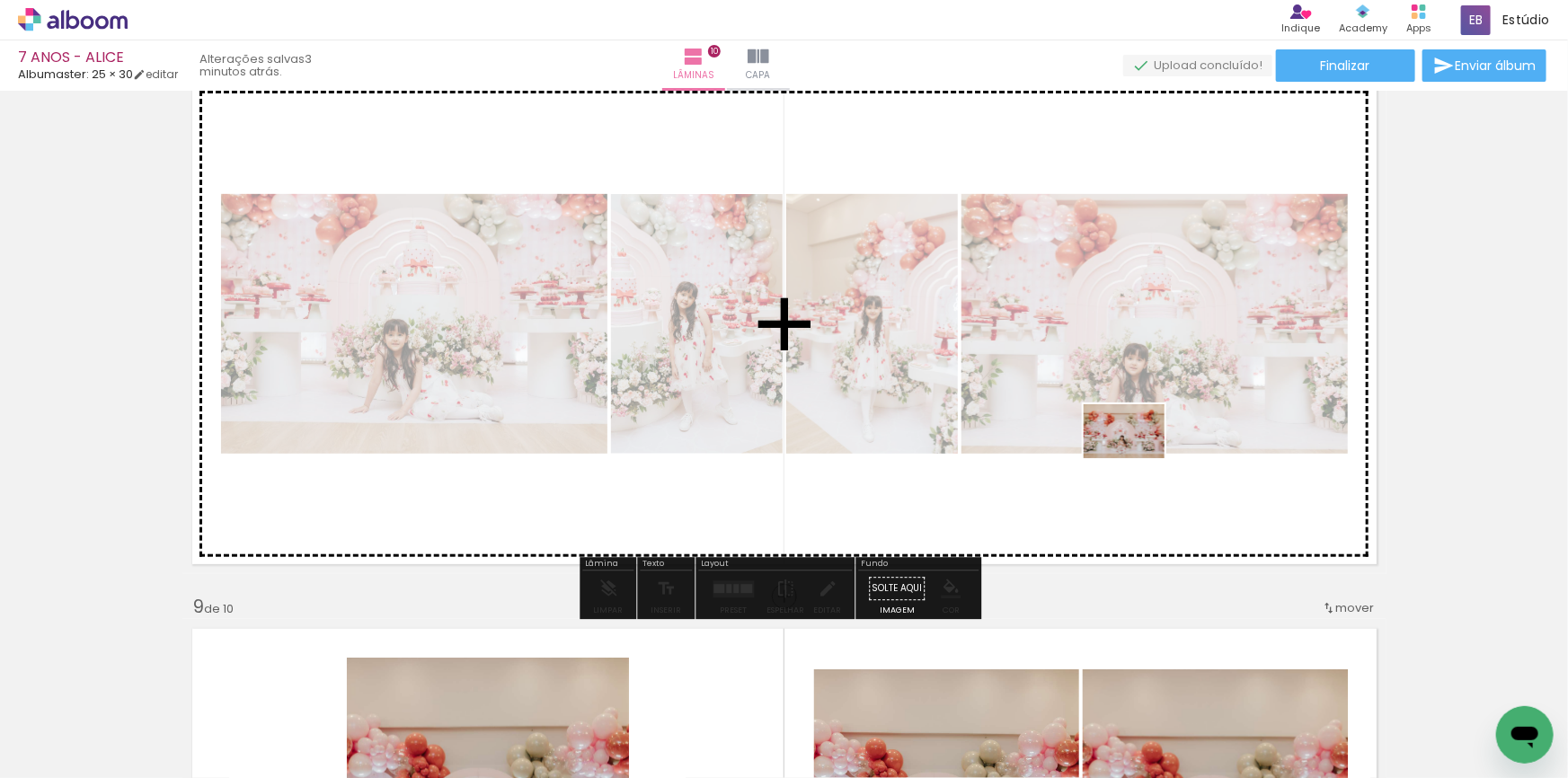
drag, startPoint x: 1298, startPoint y: 735, endPoint x: 1137, endPoint y: 458, distance: 320.4
click at [1137, 458] on quentale-workspace at bounding box center [784, 389] width 1568 height 778
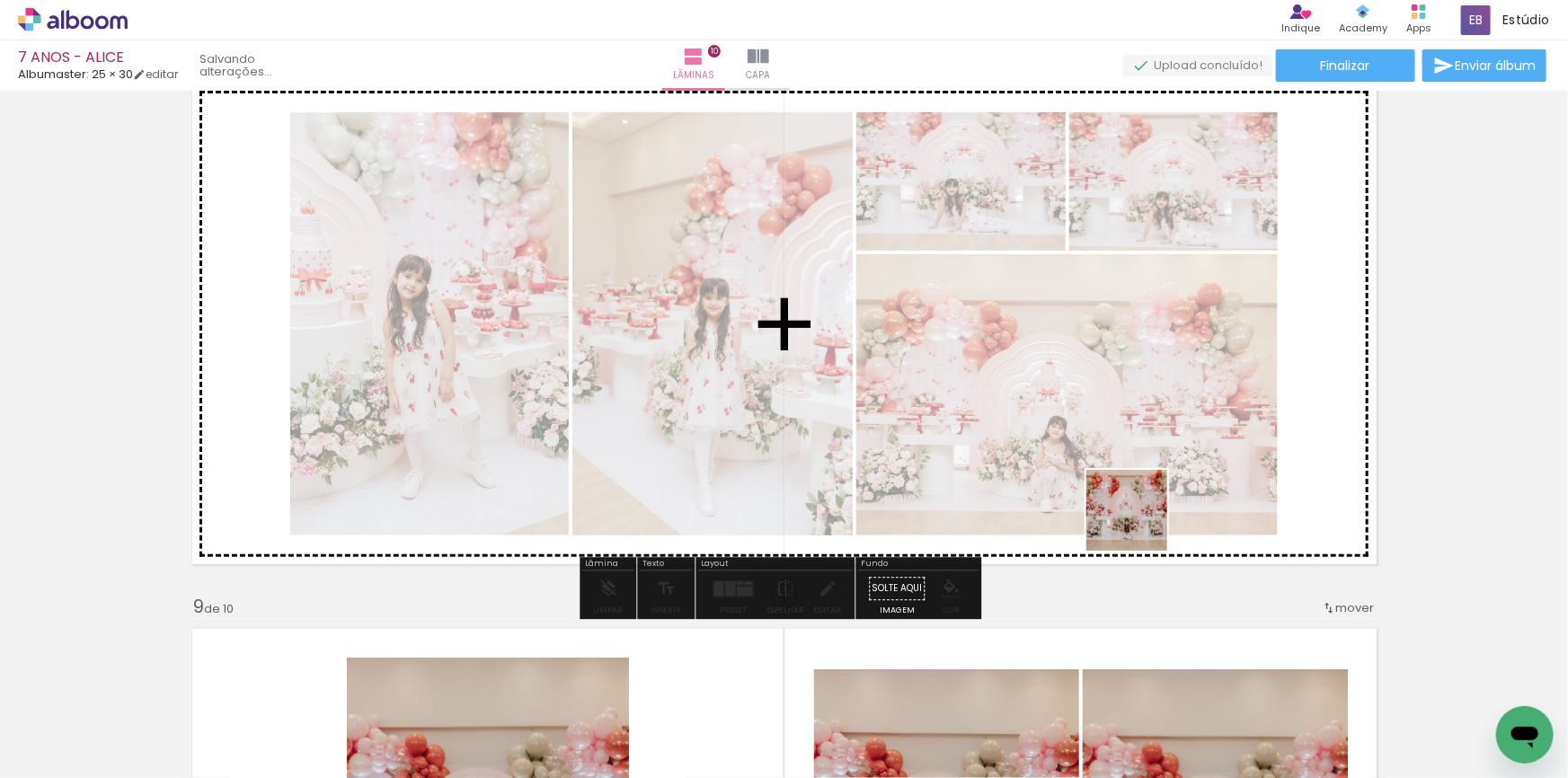
drag, startPoint x: 1199, startPoint y: 725, endPoint x: 1408, endPoint y: 753, distance: 210.9
click at [1136, 515] on quentale-workspace at bounding box center [784, 389] width 1568 height 778
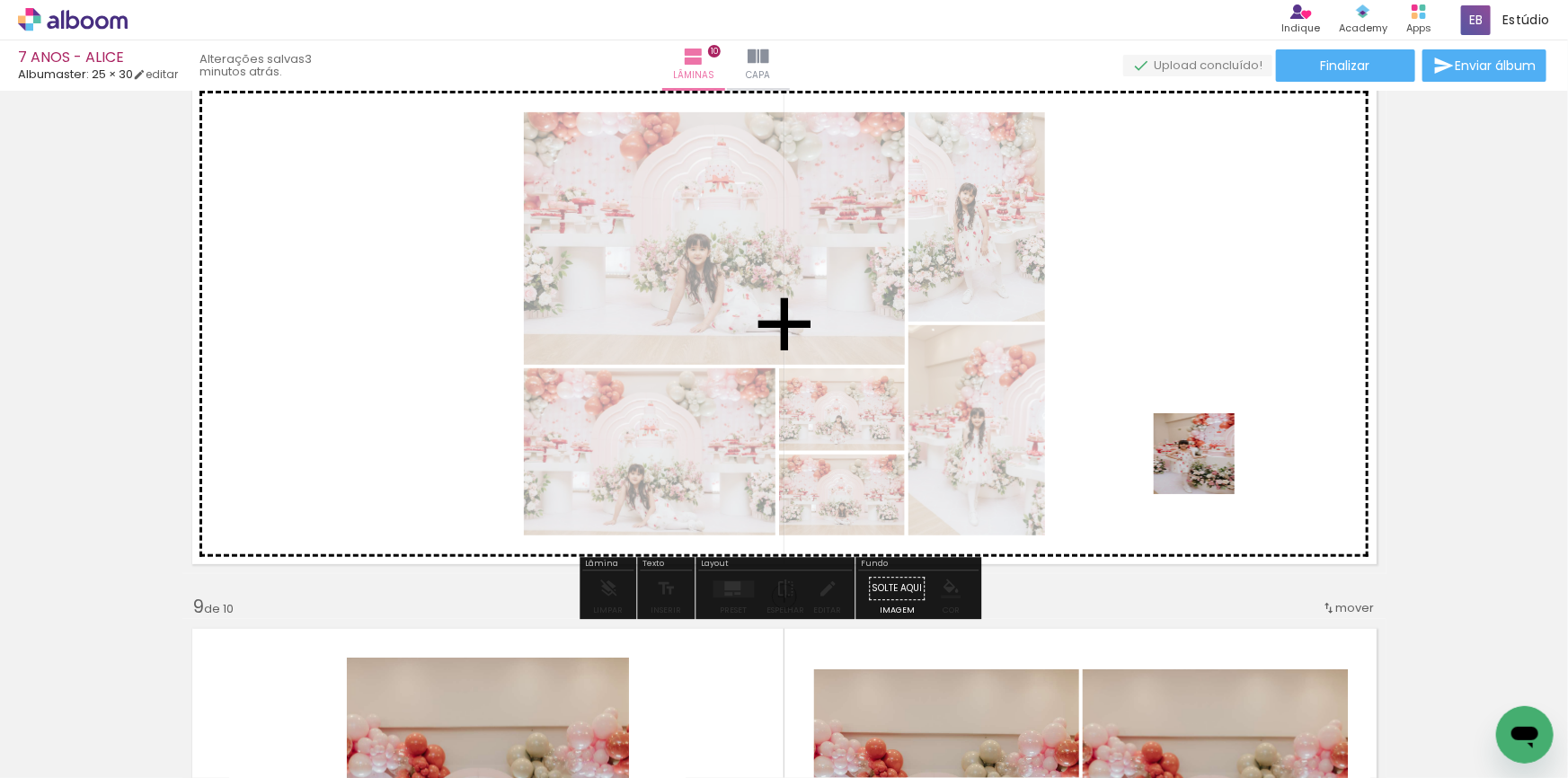
drag, startPoint x: 1430, startPoint y: 734, endPoint x: 958, endPoint y: 516, distance: 519.9
click at [1193, 453] on quentale-workspace at bounding box center [784, 389] width 1568 height 778
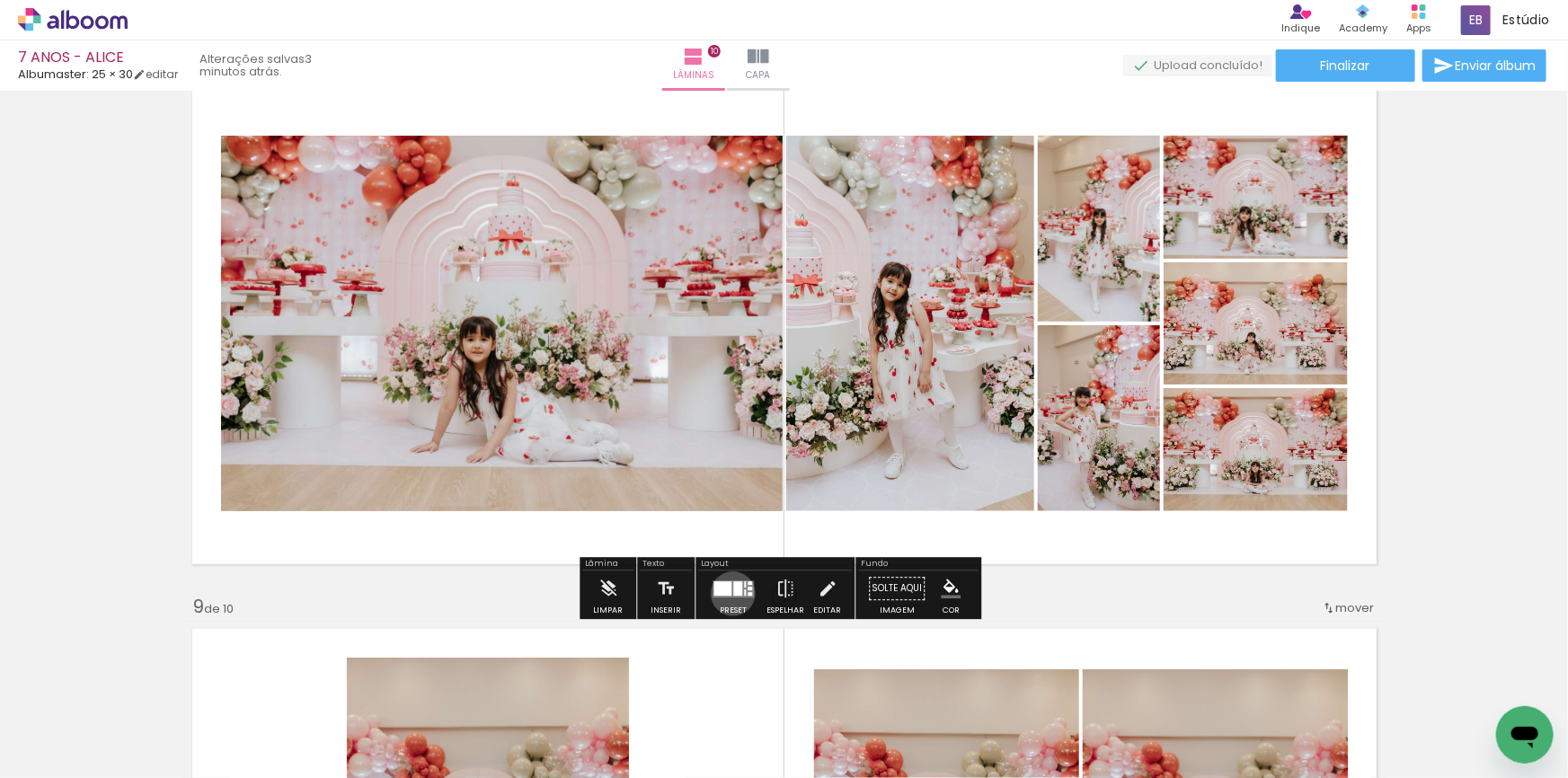
click at [733, 593] on div at bounding box center [738, 588] width 9 height 14
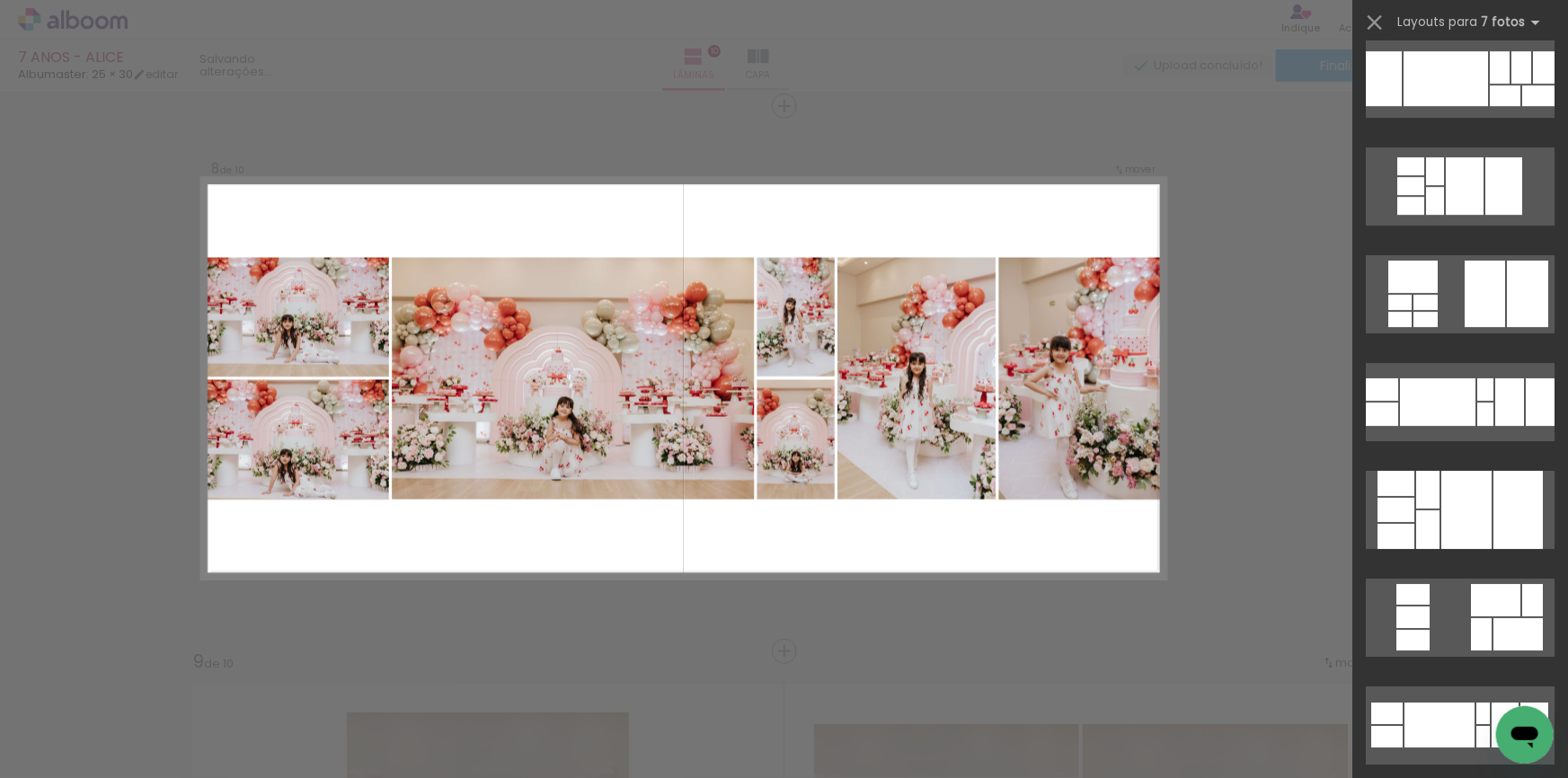
scroll to position [3020, 0]
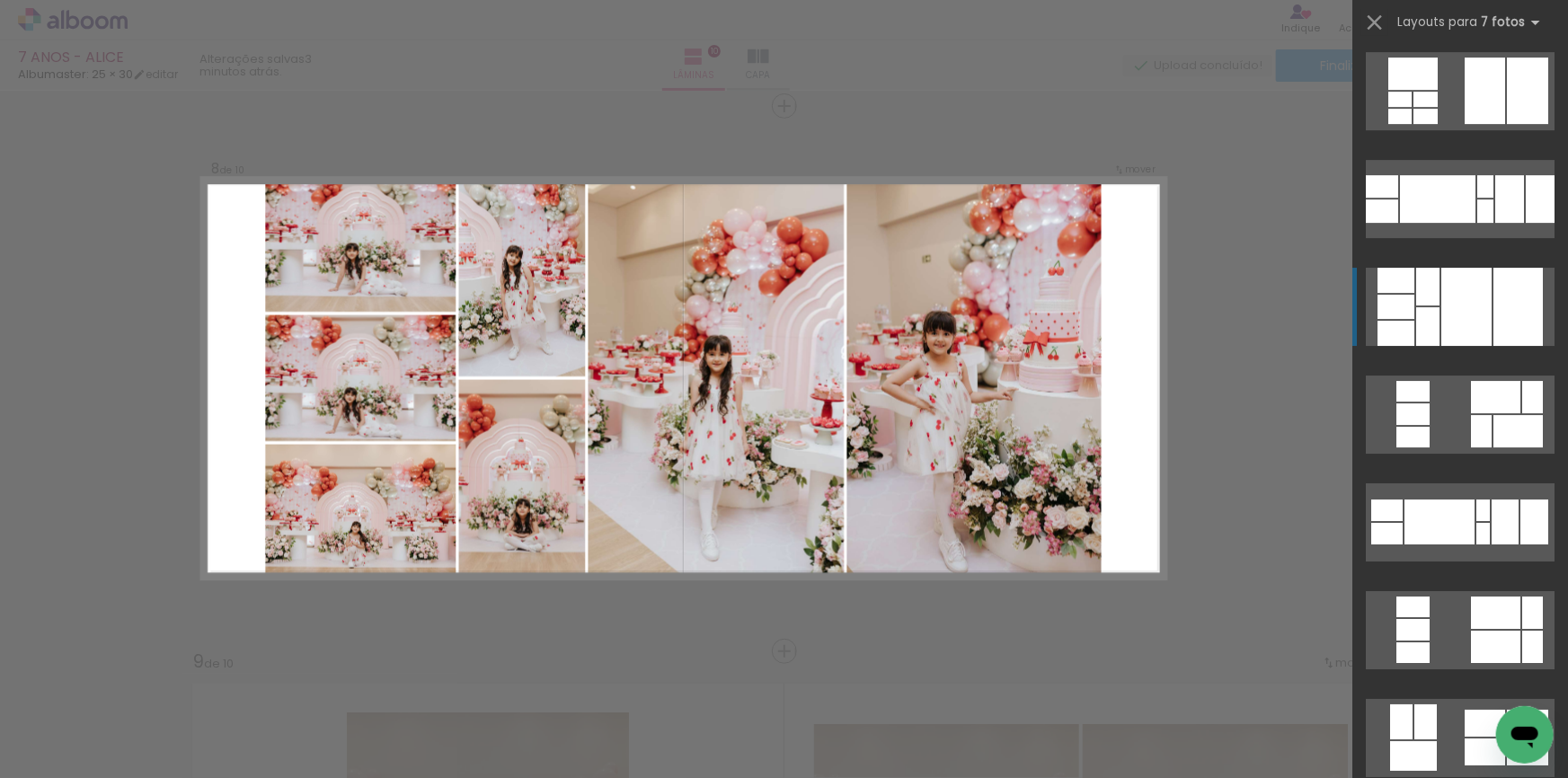
click at [1475, 328] on div at bounding box center [1467, 307] width 50 height 78
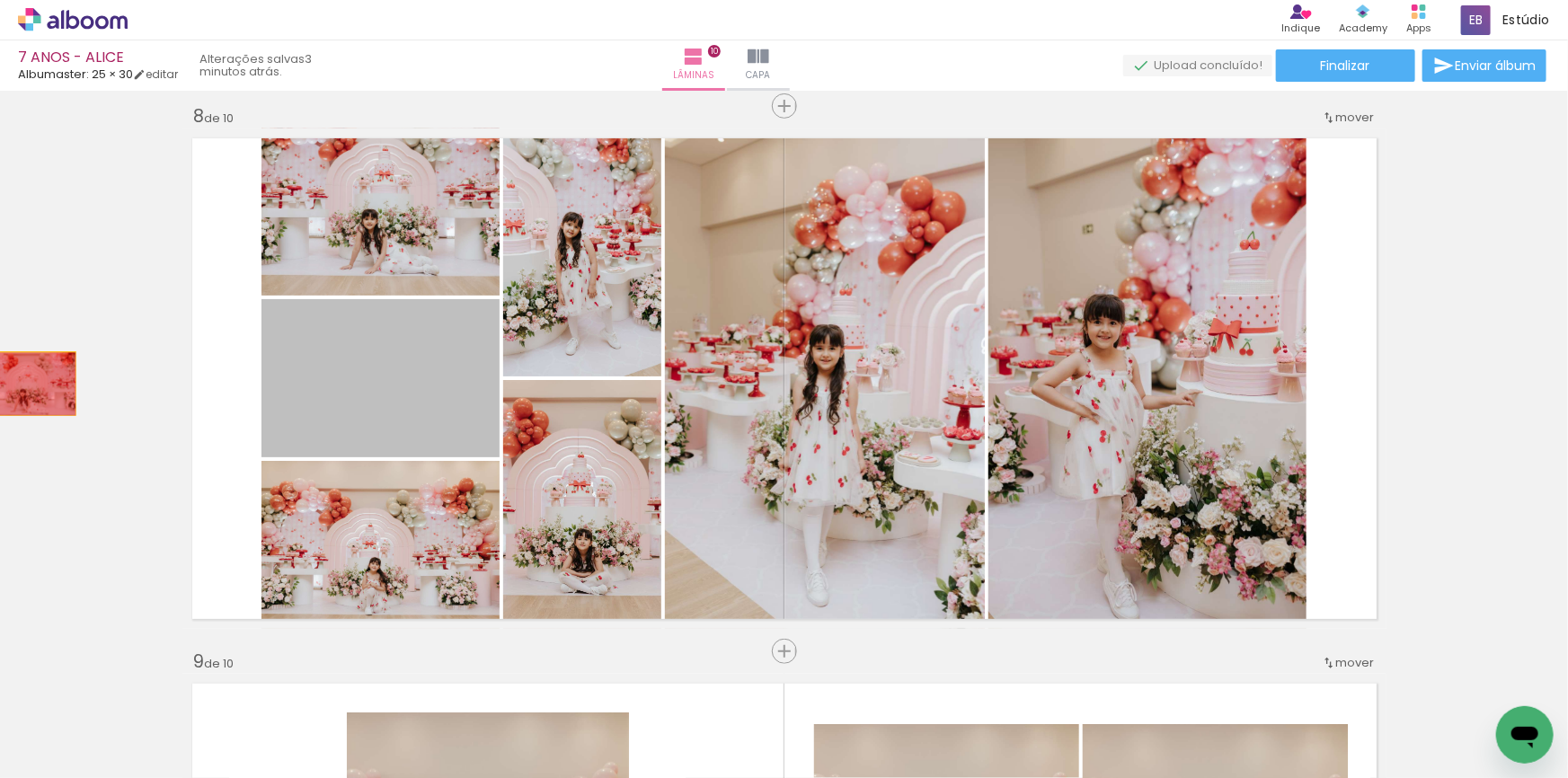
drag, startPoint x: 442, startPoint y: 413, endPoint x: 164, endPoint y: 403, distance: 278.2
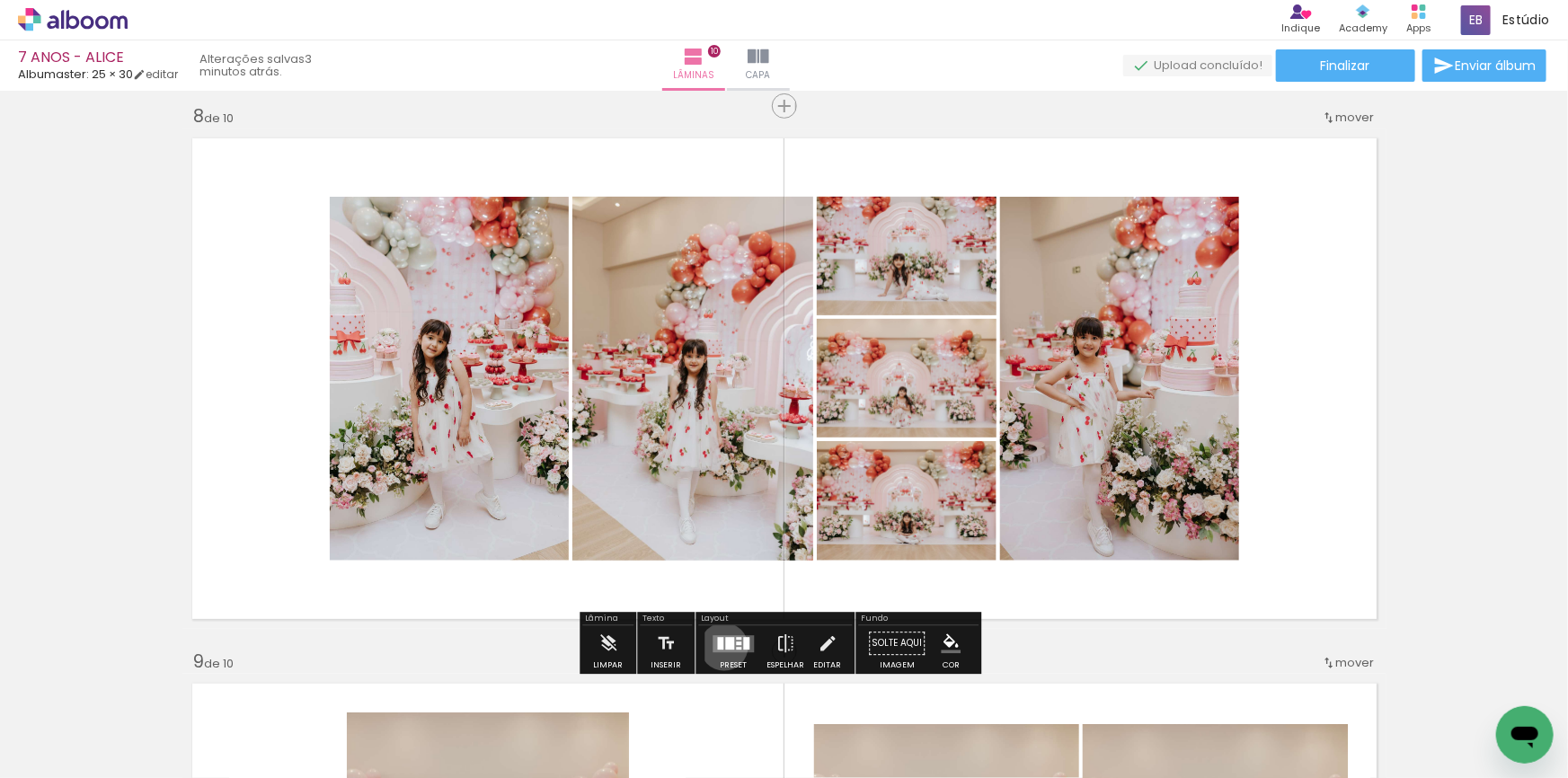
click at [726, 645] on div at bounding box center [730, 644] width 9 height 13
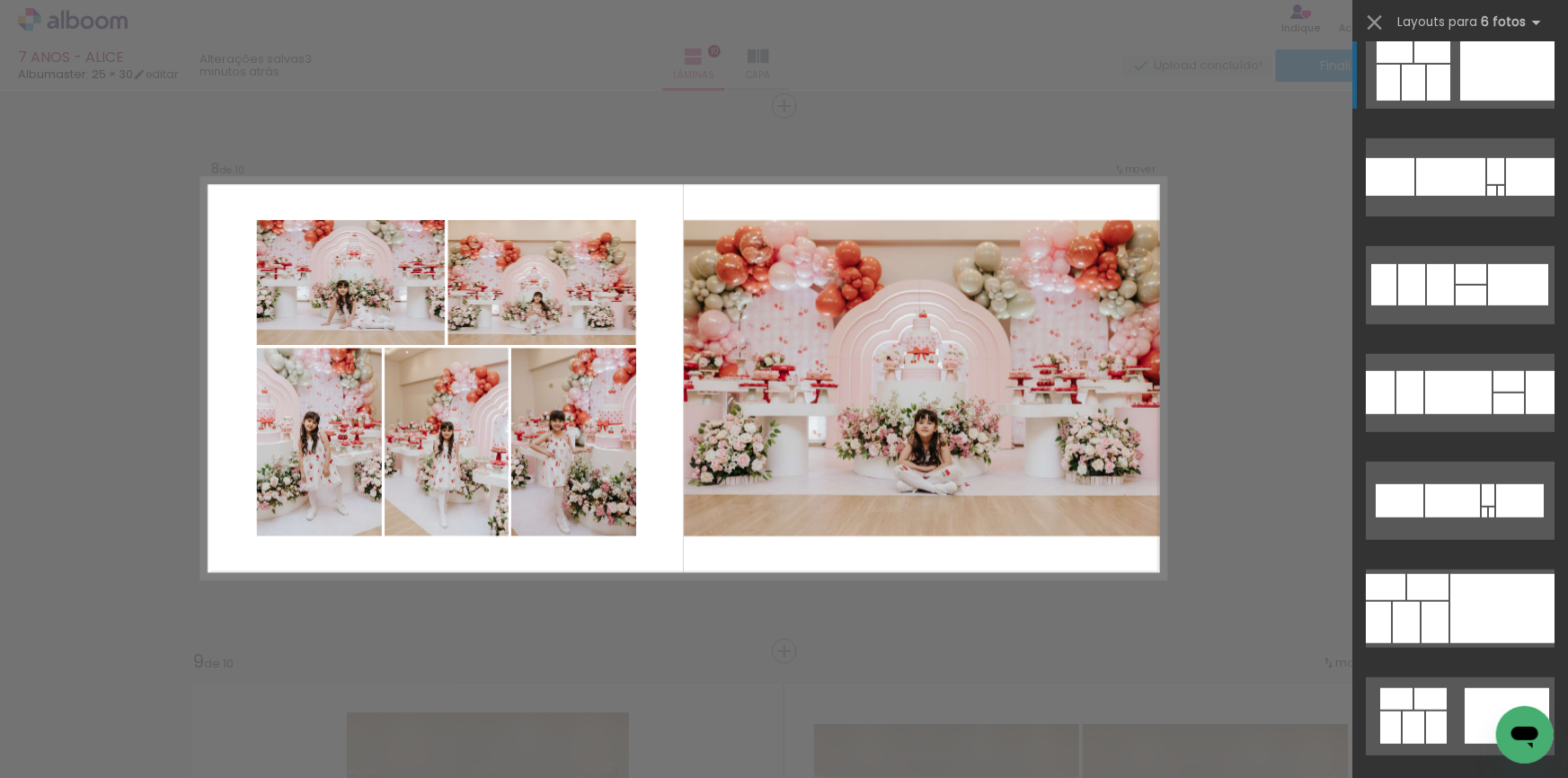
scroll to position [490, 0]
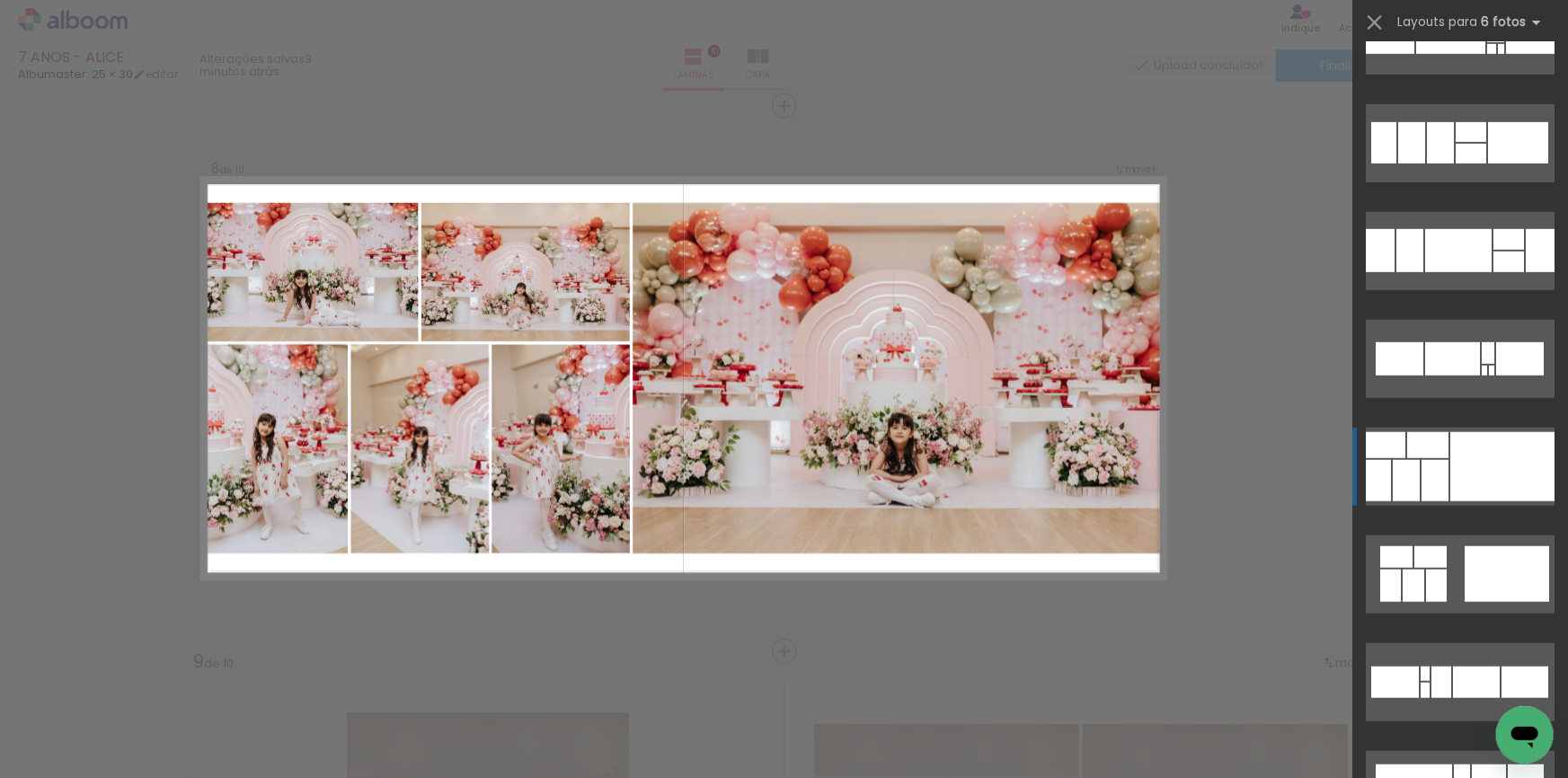
click at [1450, 456] on div at bounding box center [1502, 466] width 104 height 70
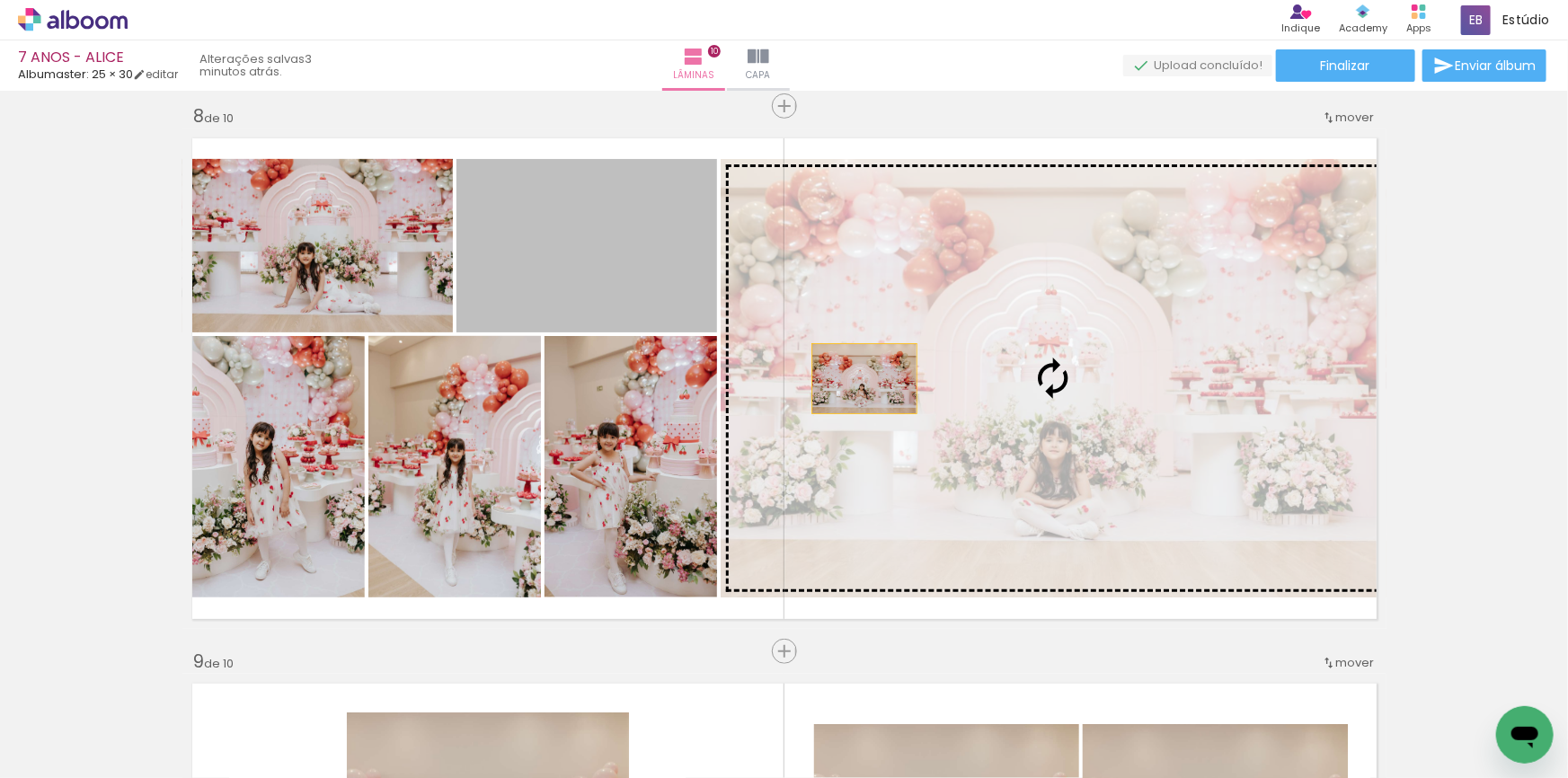
drag, startPoint x: 602, startPoint y: 272, endPoint x: 858, endPoint y: 378, distance: 277.1
click at [0, 0] on slot at bounding box center [0, 0] width 0 height 0
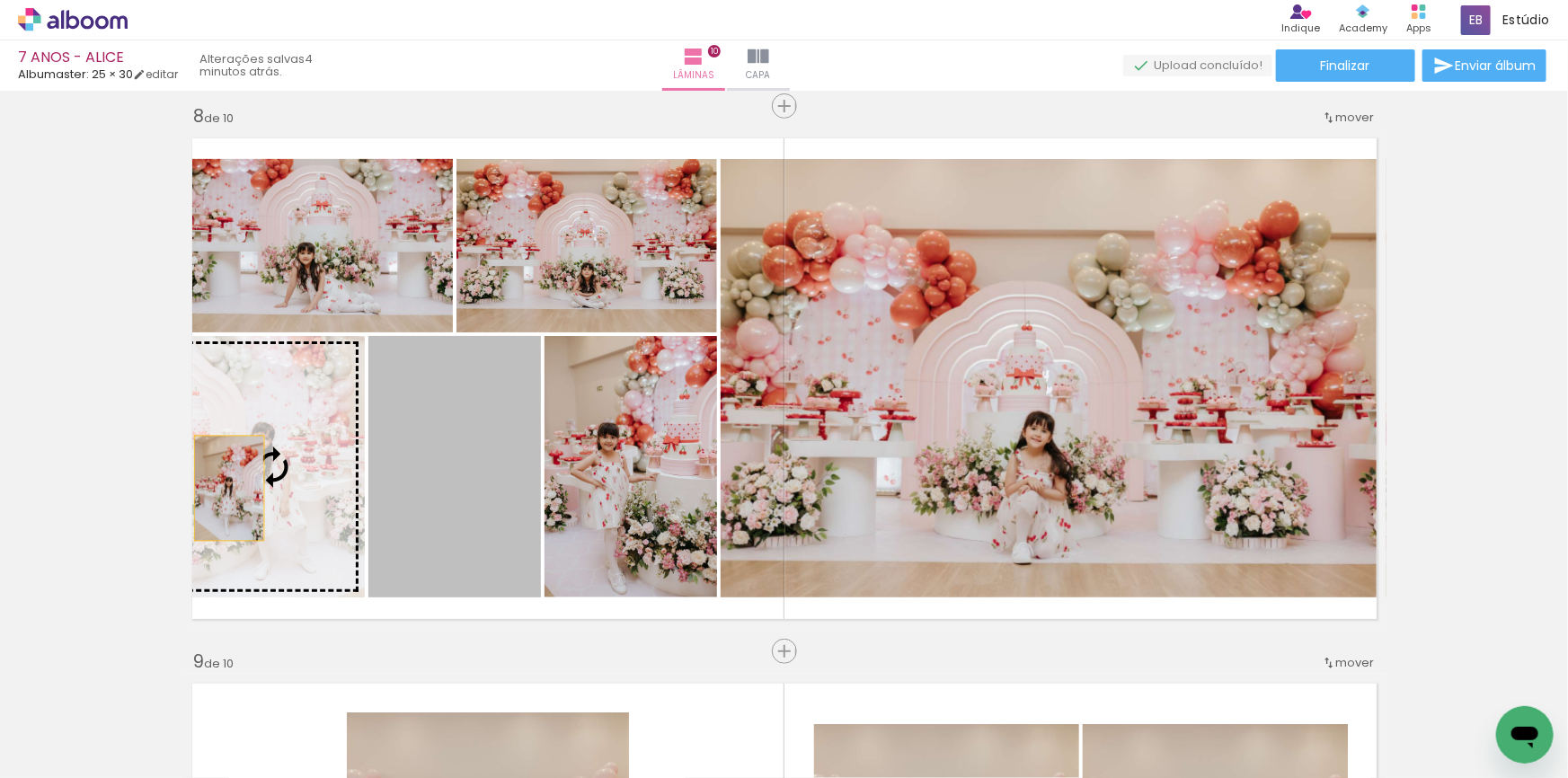
drag, startPoint x: 457, startPoint y: 539, endPoint x: 222, endPoint y: 487, distance: 240.7
click at [0, 0] on slot at bounding box center [0, 0] width 0 height 0
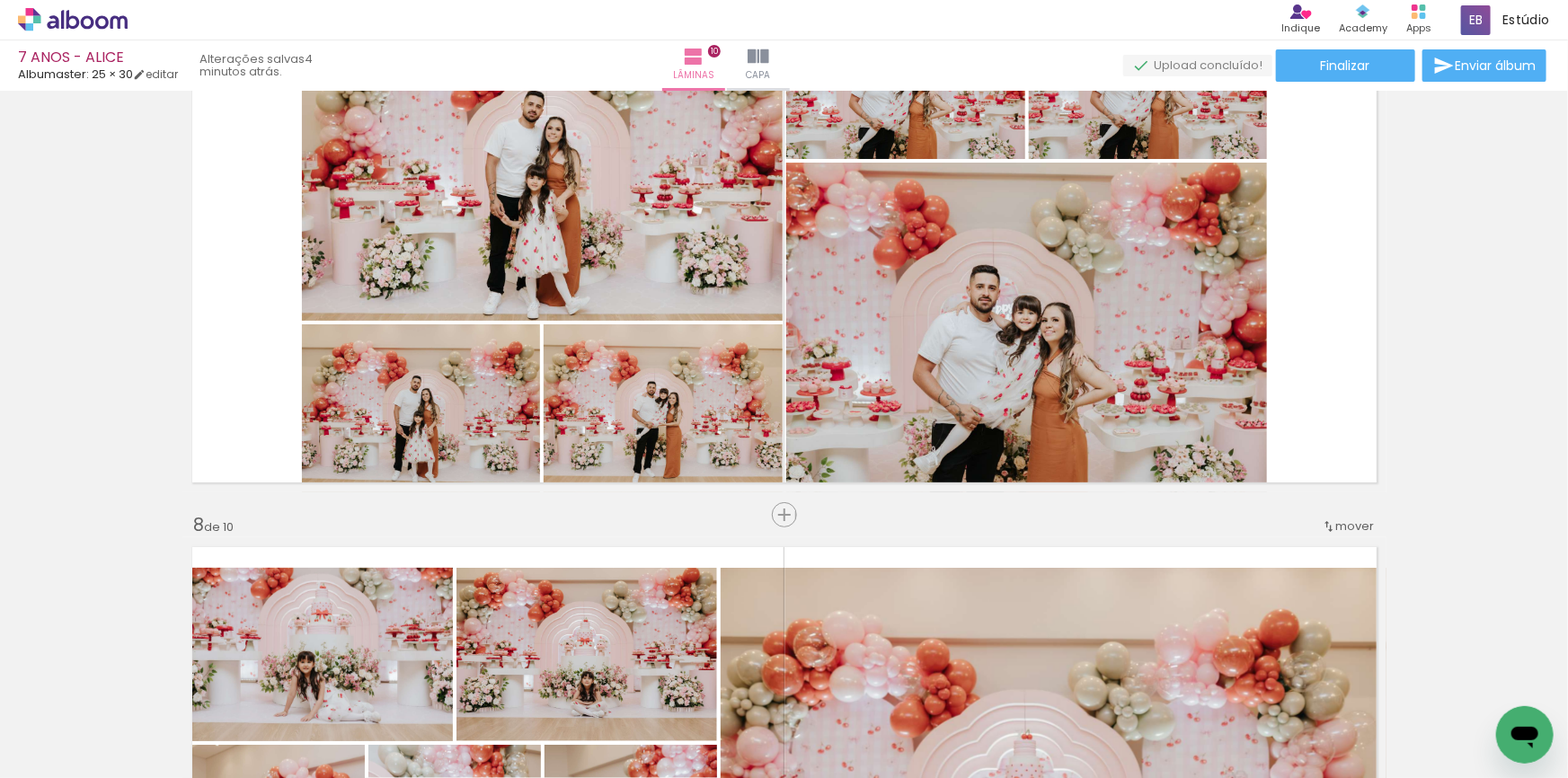
scroll to position [3341, 0]
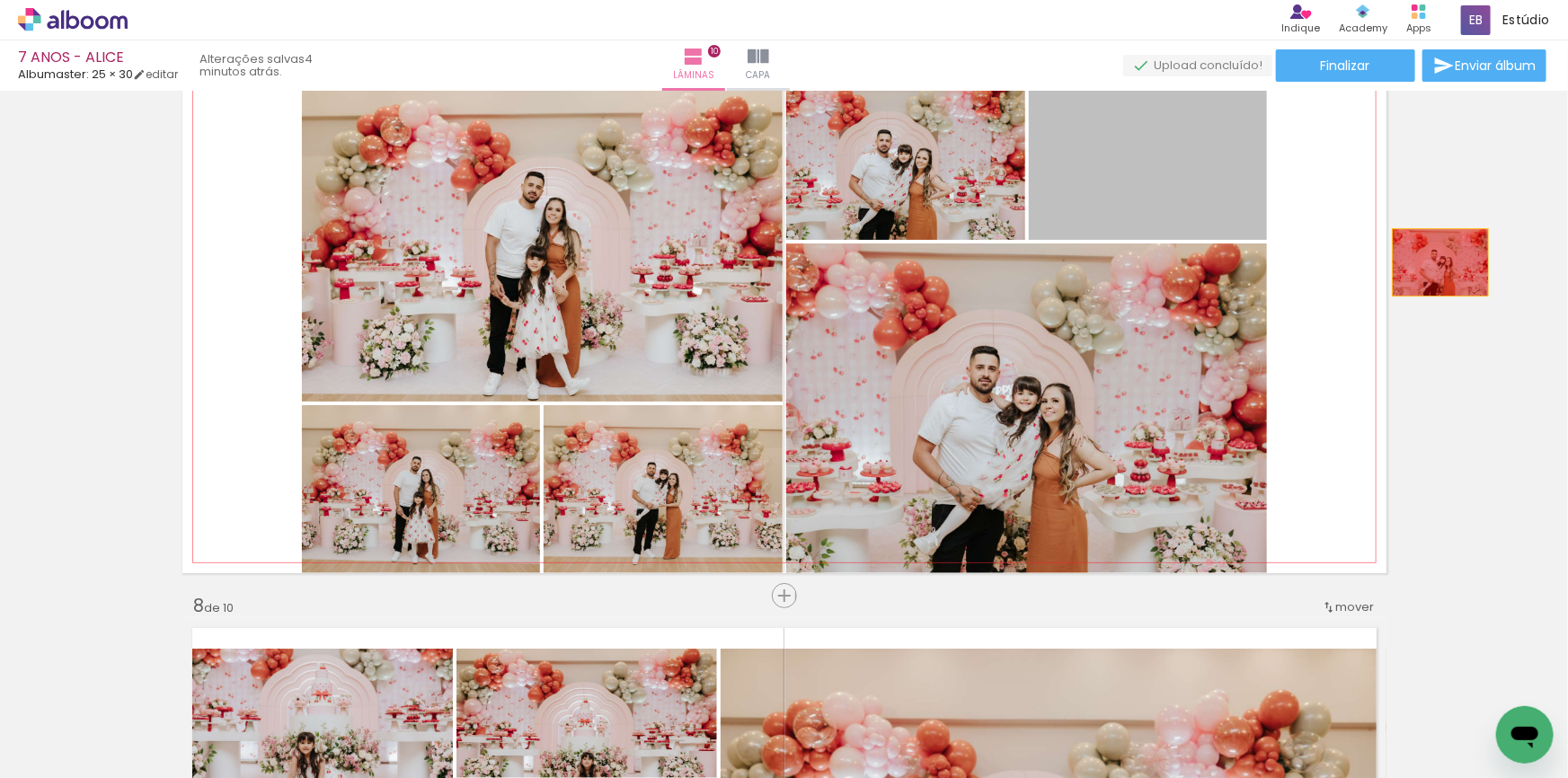
drag, startPoint x: 1141, startPoint y: 186, endPoint x: 1434, endPoint y: 262, distance: 302.7
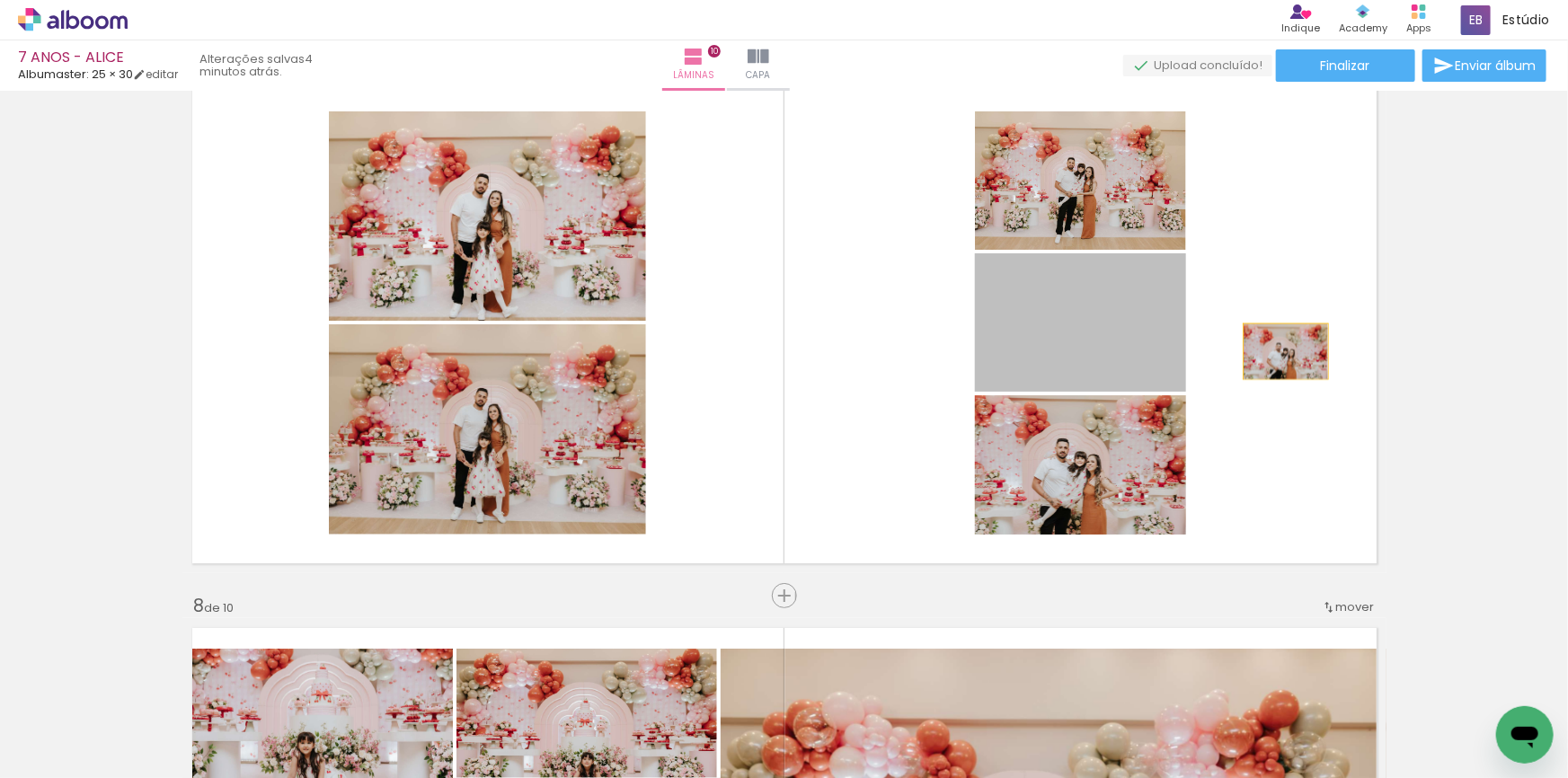
drag, startPoint x: 1127, startPoint y: 326, endPoint x: 1358, endPoint y: 364, distance: 234.1
click at [1358, 364] on quentale-layouter at bounding box center [785, 322] width 1204 height 500
drag, startPoint x: 1087, startPoint y: 310, endPoint x: 1018, endPoint y: 611, distance: 308.8
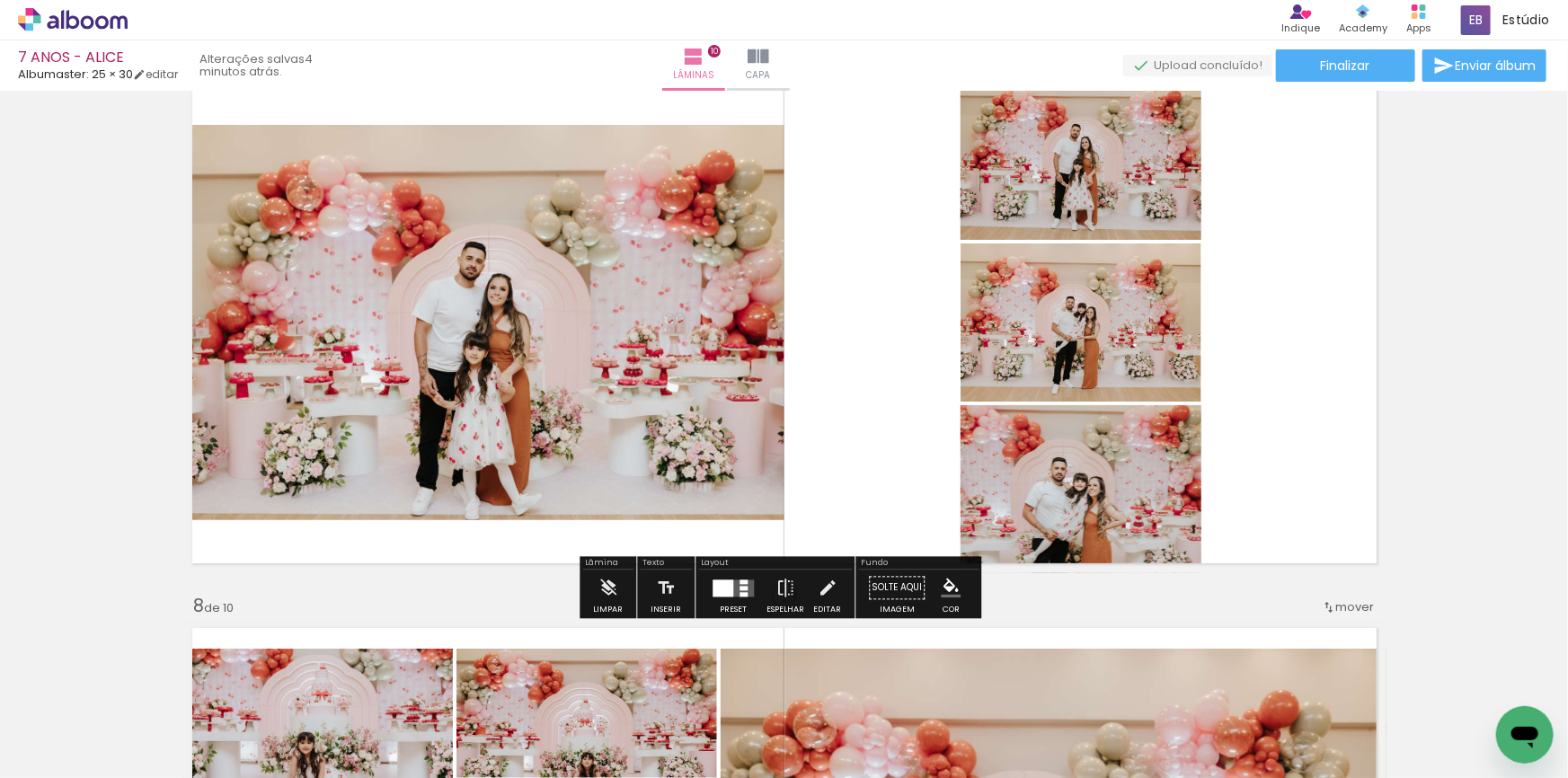
click at [739, 595] on div at bounding box center [743, 593] width 8 height 5
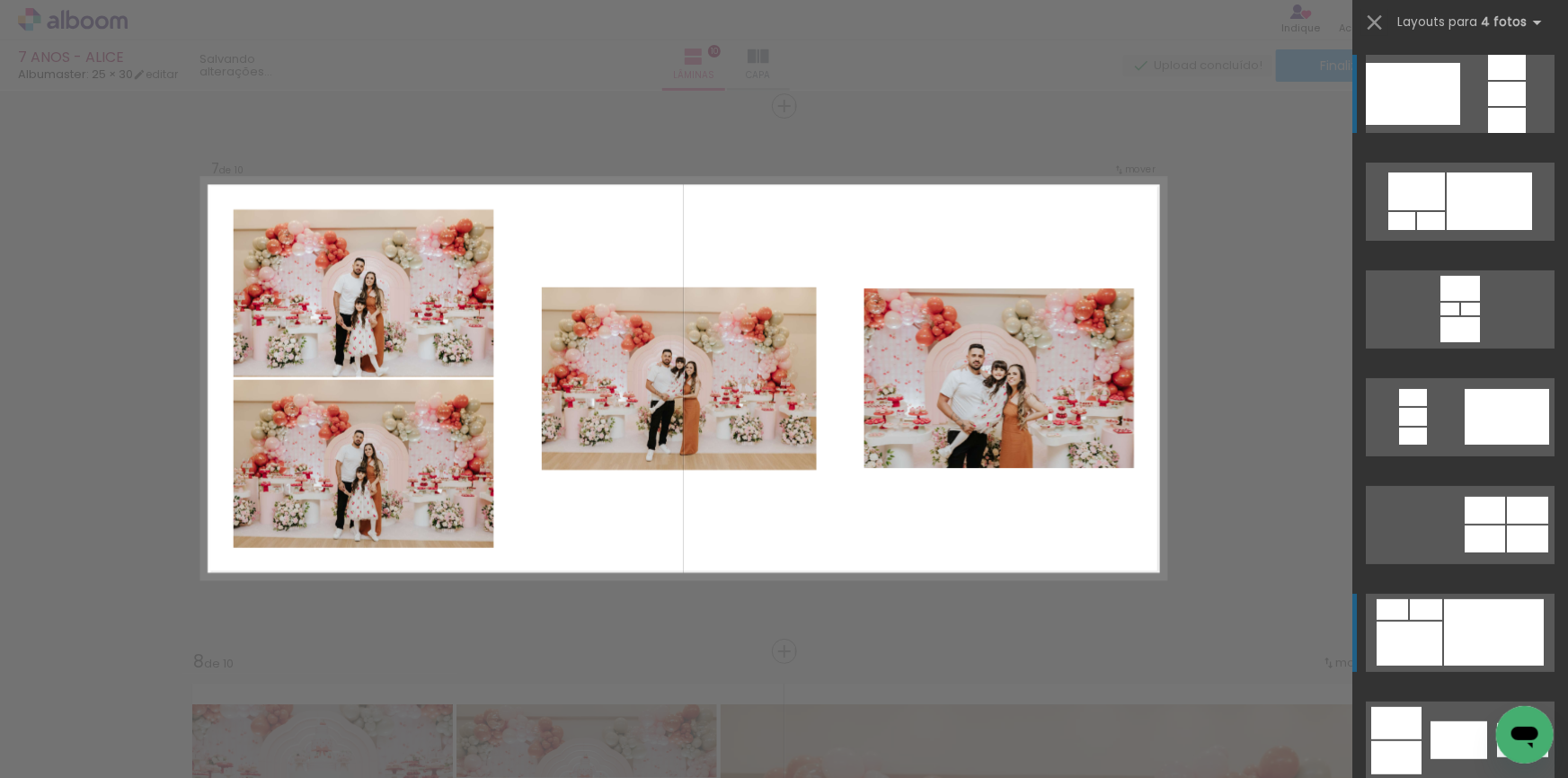
scroll to position [162, 0]
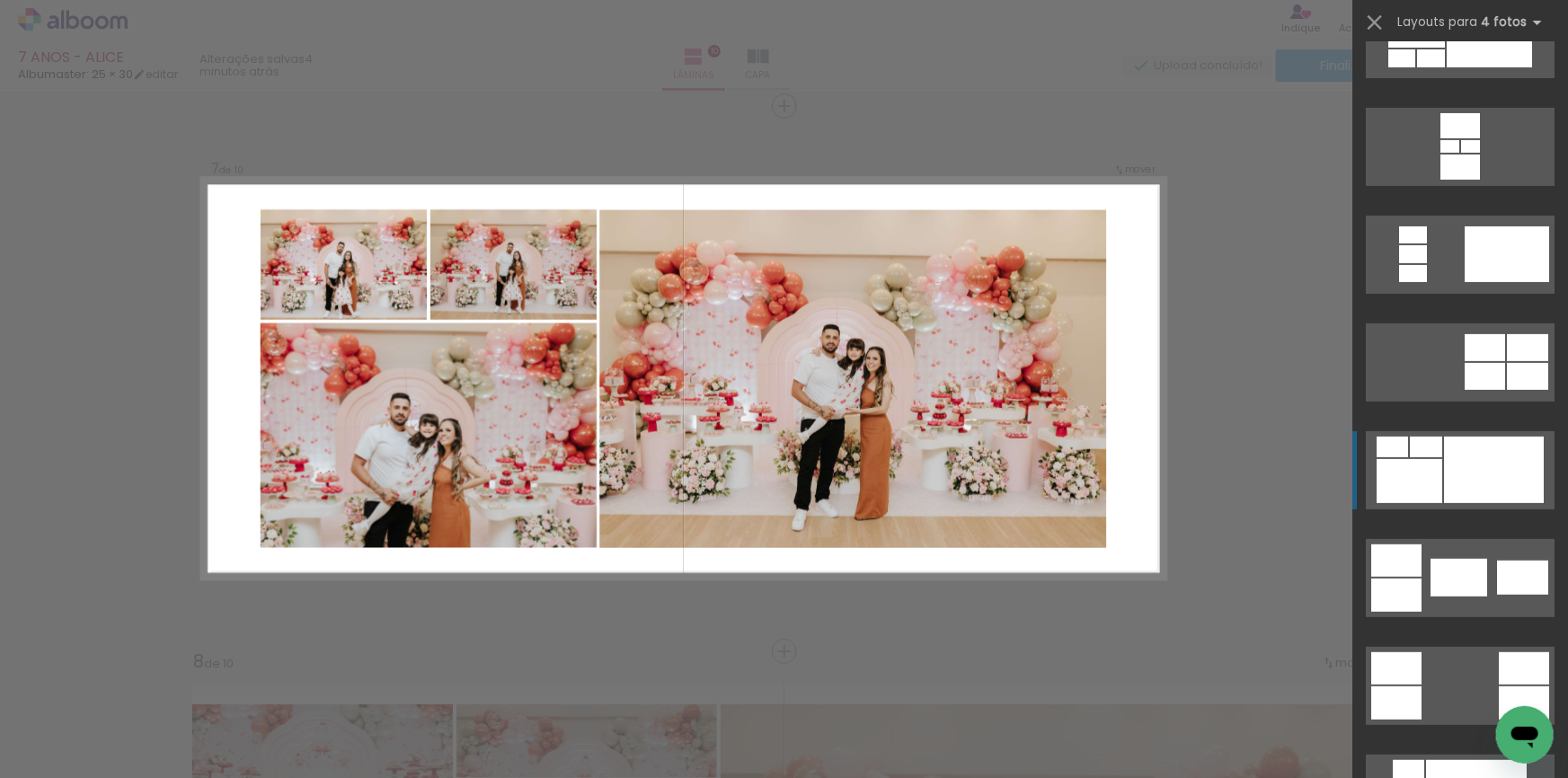
click at [1463, 480] on div at bounding box center [1494, 470] width 100 height 67
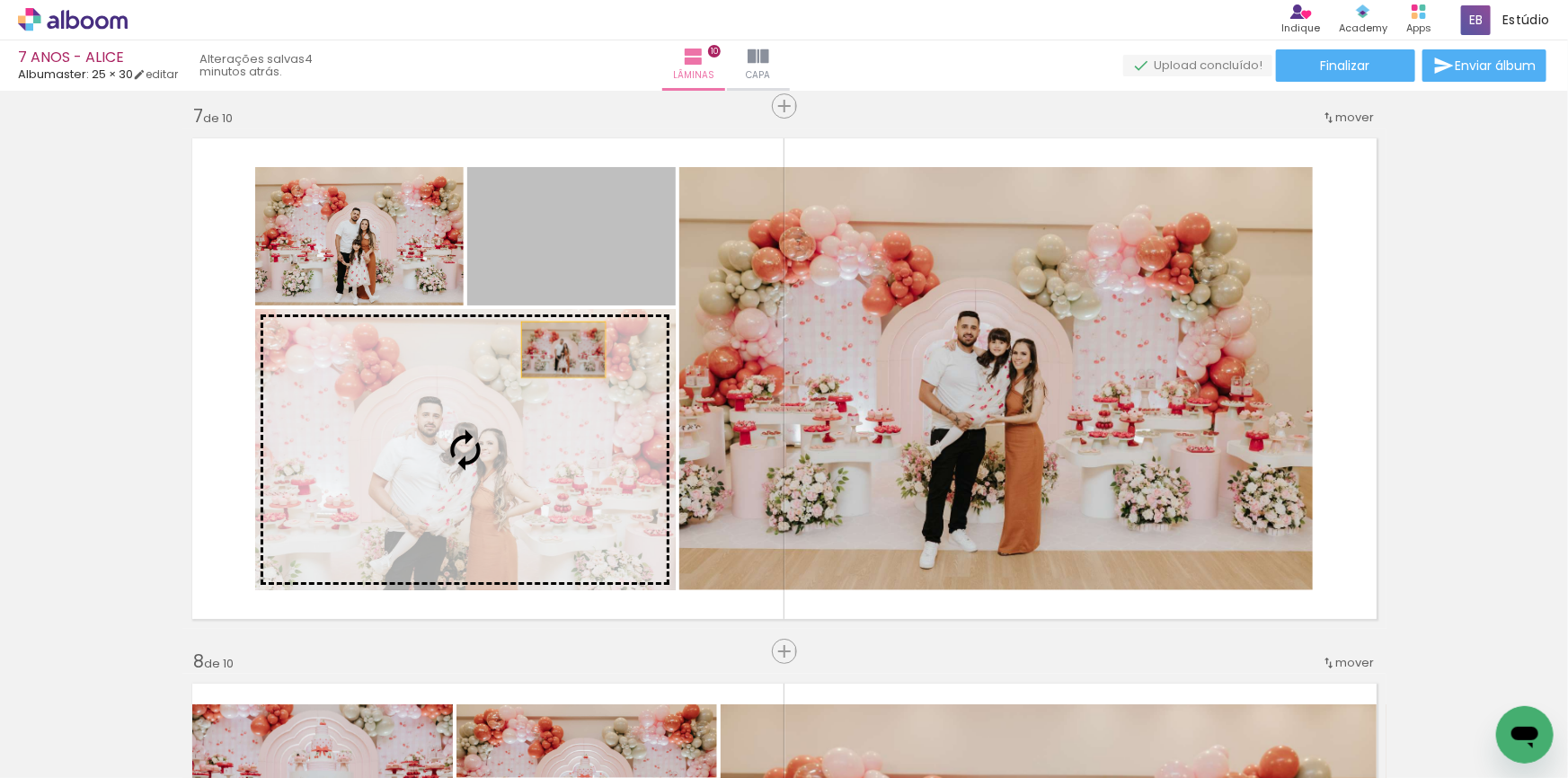
drag, startPoint x: 577, startPoint y: 277, endPoint x: 540, endPoint y: 383, distance: 112.3
click at [0, 0] on slot at bounding box center [0, 0] width 0 height 0
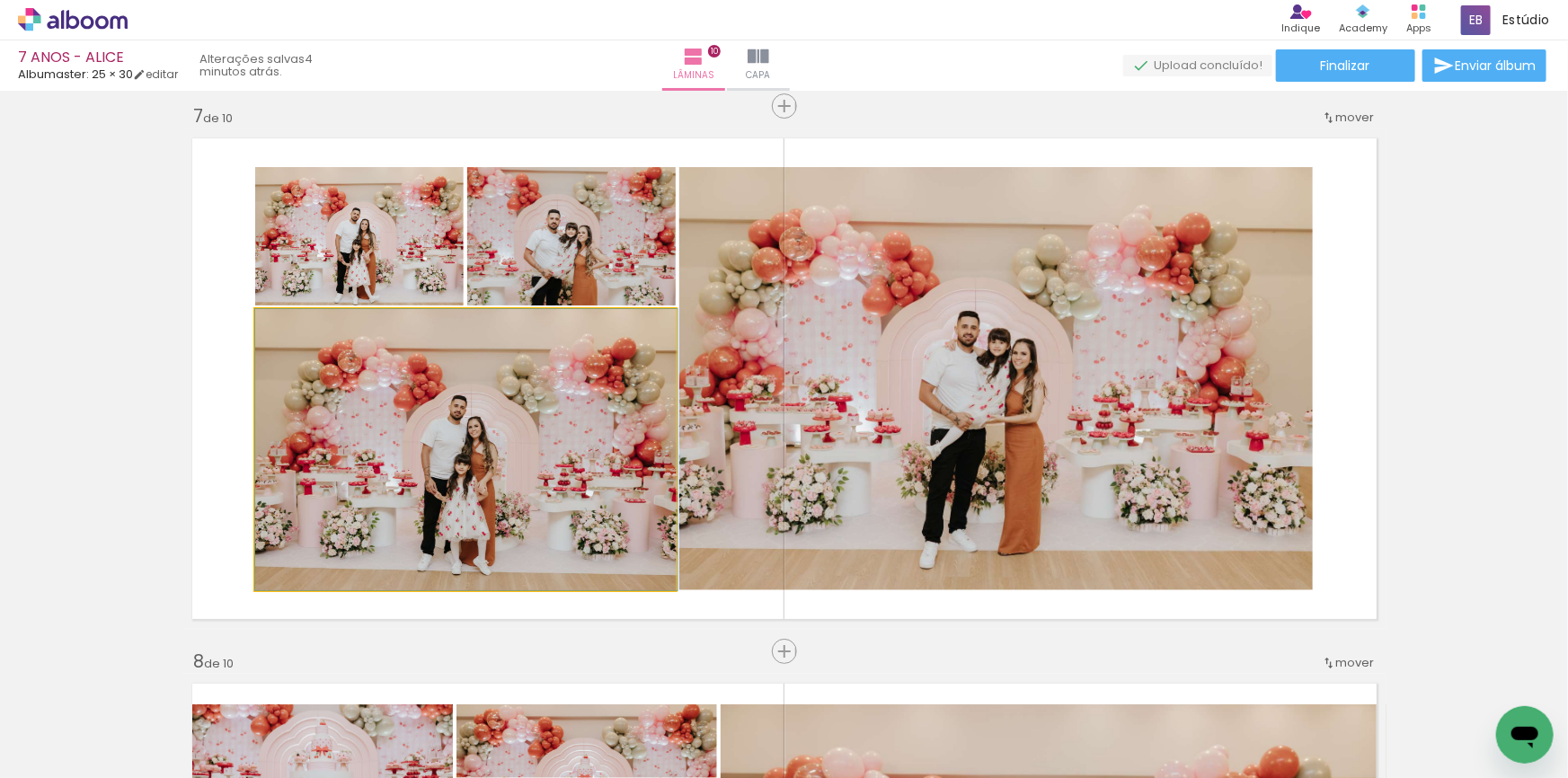
drag, startPoint x: 532, startPoint y: 434, endPoint x: 809, endPoint y: 410, distance: 278.0
click at [0, 0] on slot at bounding box center [0, 0] width 0 height 0
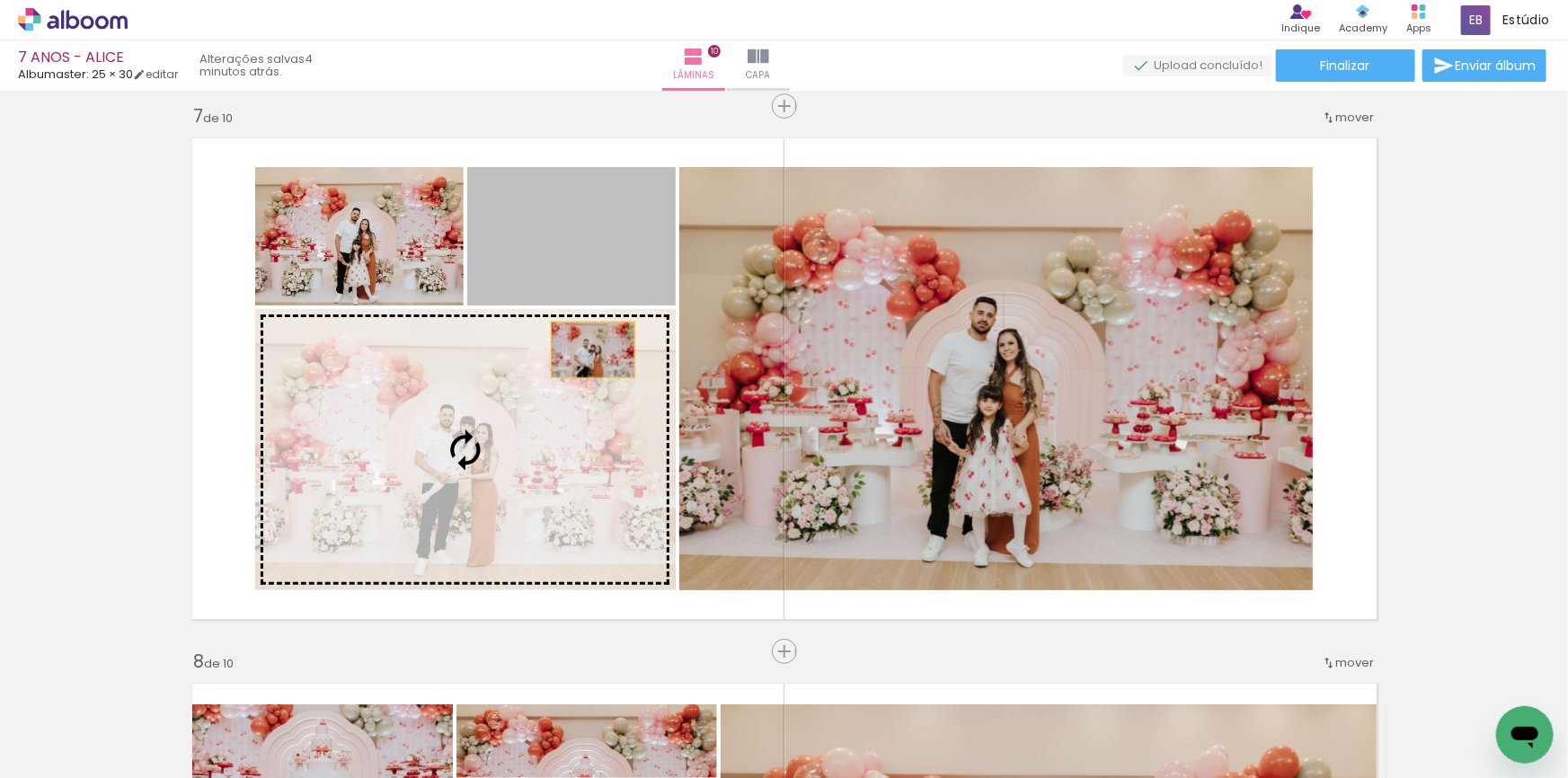
drag, startPoint x: 594, startPoint y: 272, endPoint x: 572, endPoint y: 417, distance: 146.7
click at [0, 0] on slot at bounding box center [0, 0] width 0 height 0
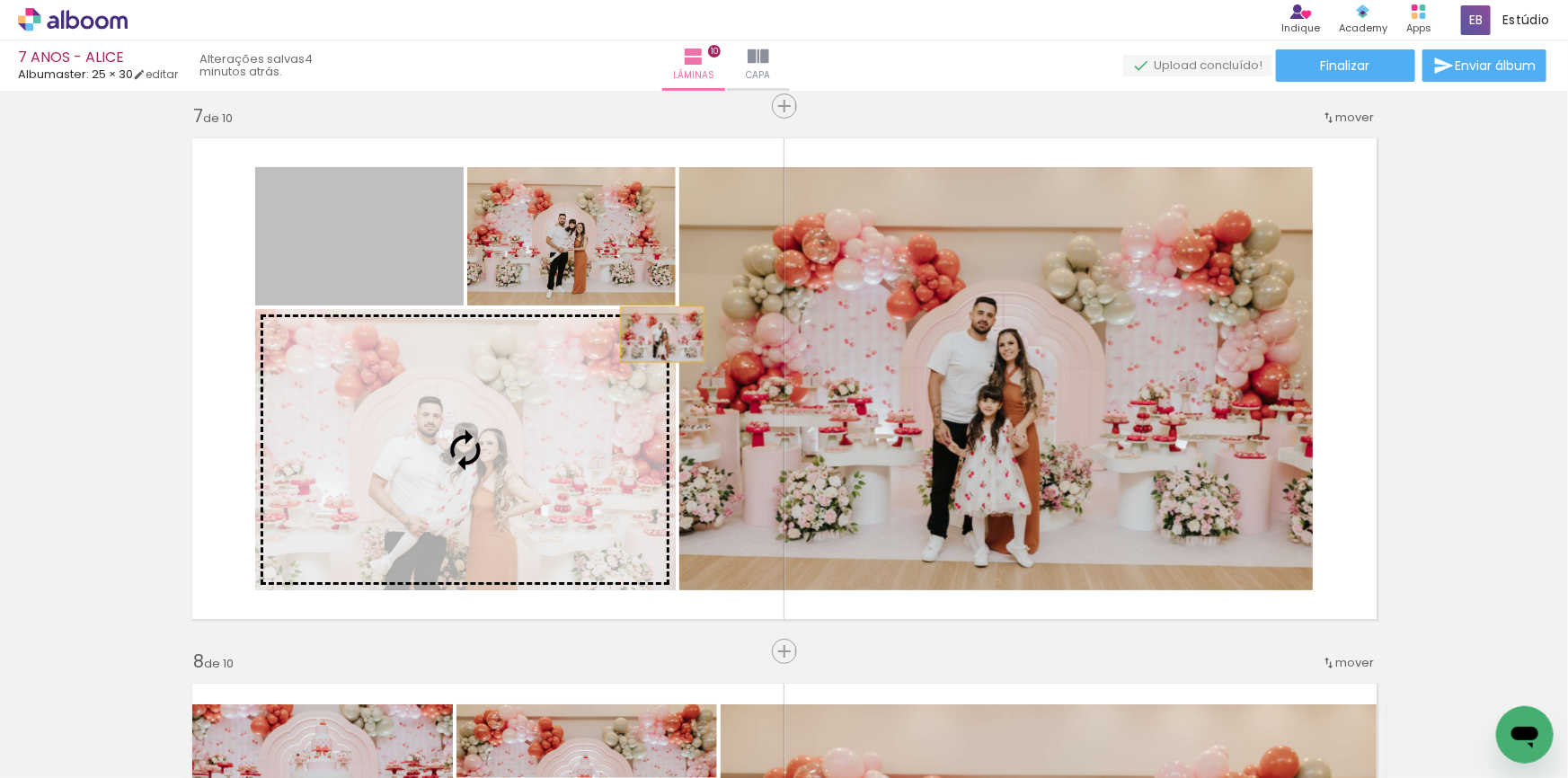
drag, startPoint x: 379, startPoint y: 241, endPoint x: 817, endPoint y: 375, distance: 458.0
click at [0, 0] on slot at bounding box center [0, 0] width 0 height 0
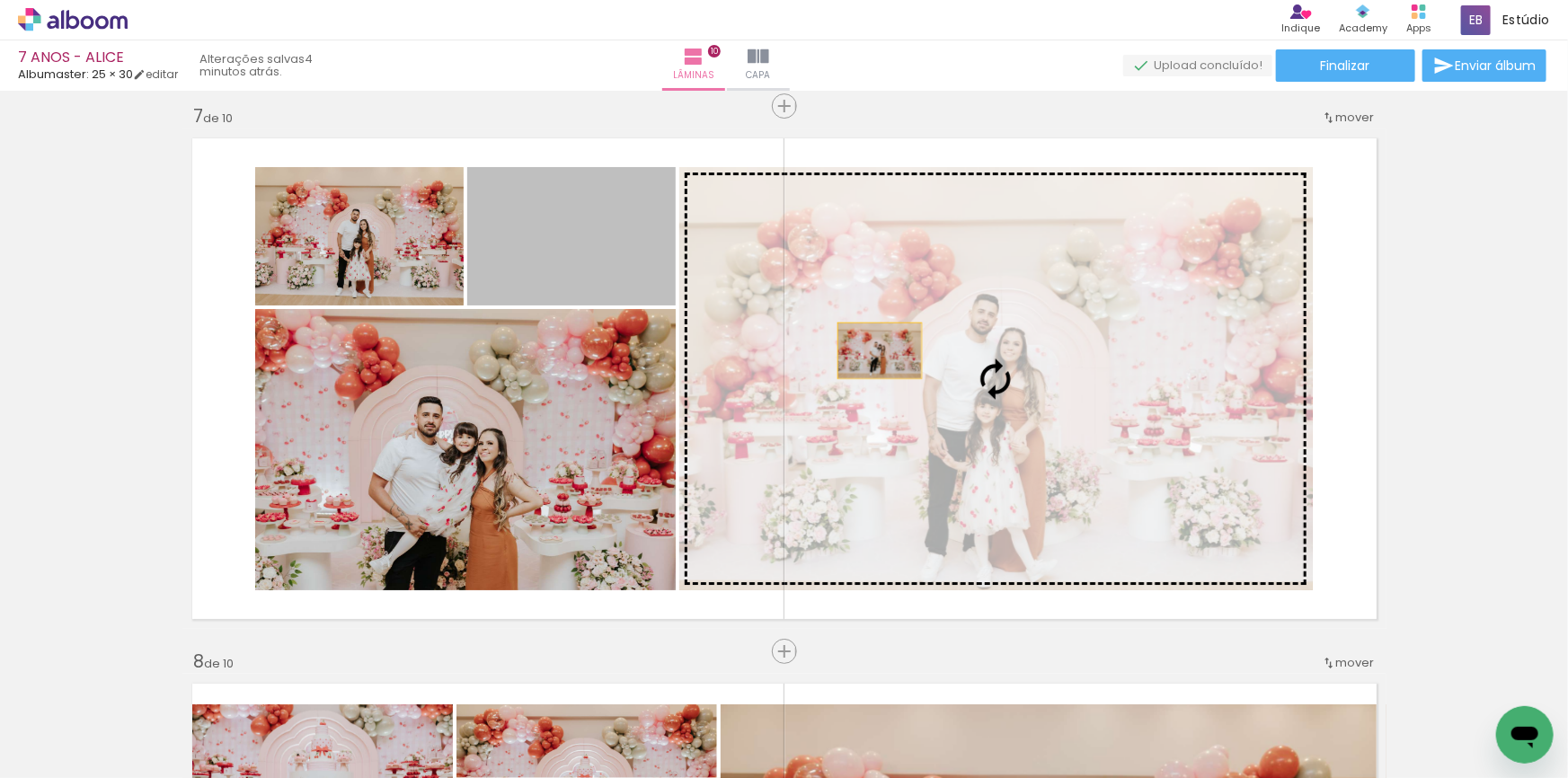
drag, startPoint x: 572, startPoint y: 224, endPoint x: 873, endPoint y: 351, distance: 326.7
click at [0, 0] on slot at bounding box center [0, 0] width 0 height 0
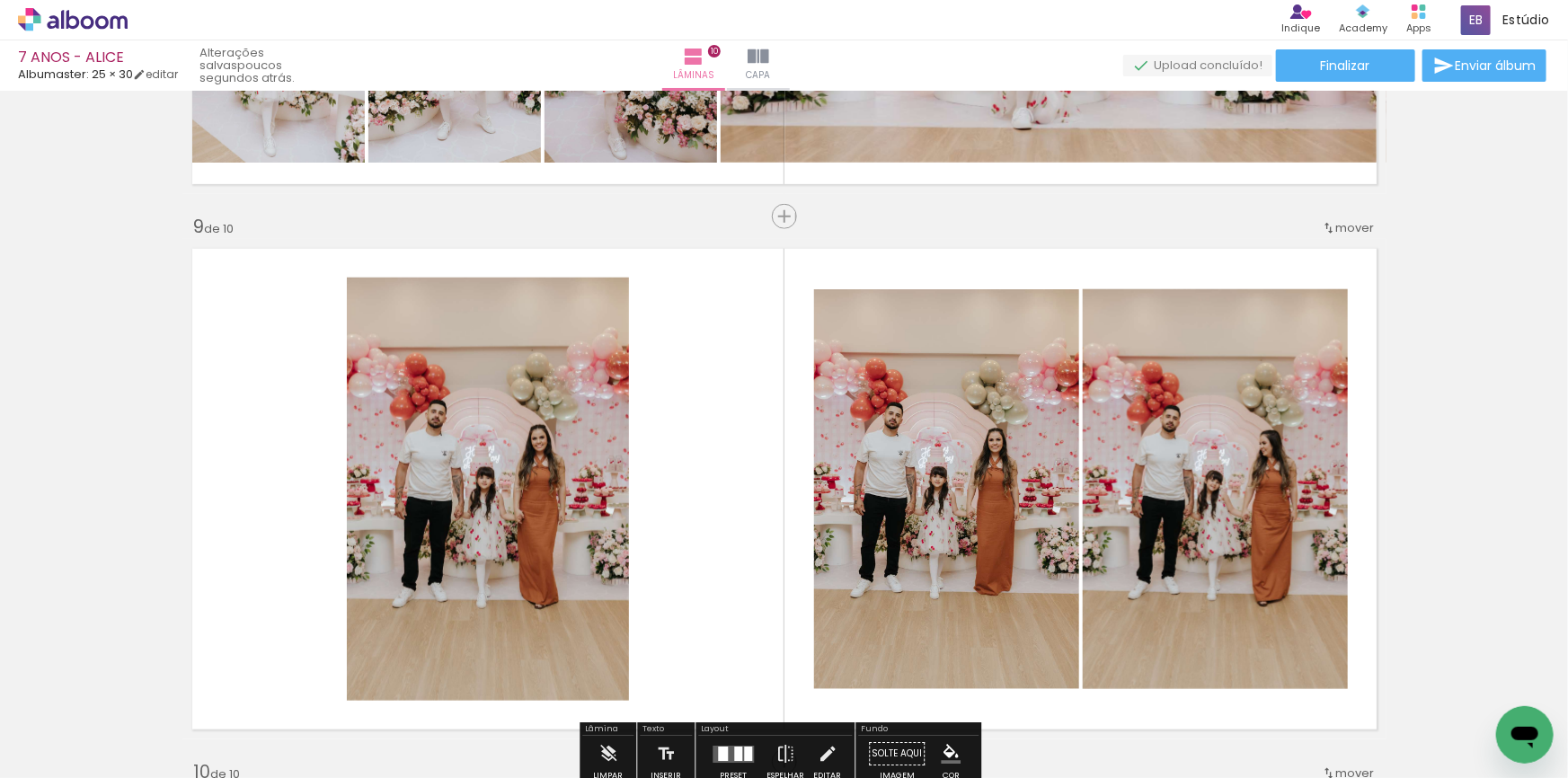
scroll to position [0, 754]
click at [776, 211] on span "Inserir lâmina" at bounding box center [792, 217] width 71 height 12
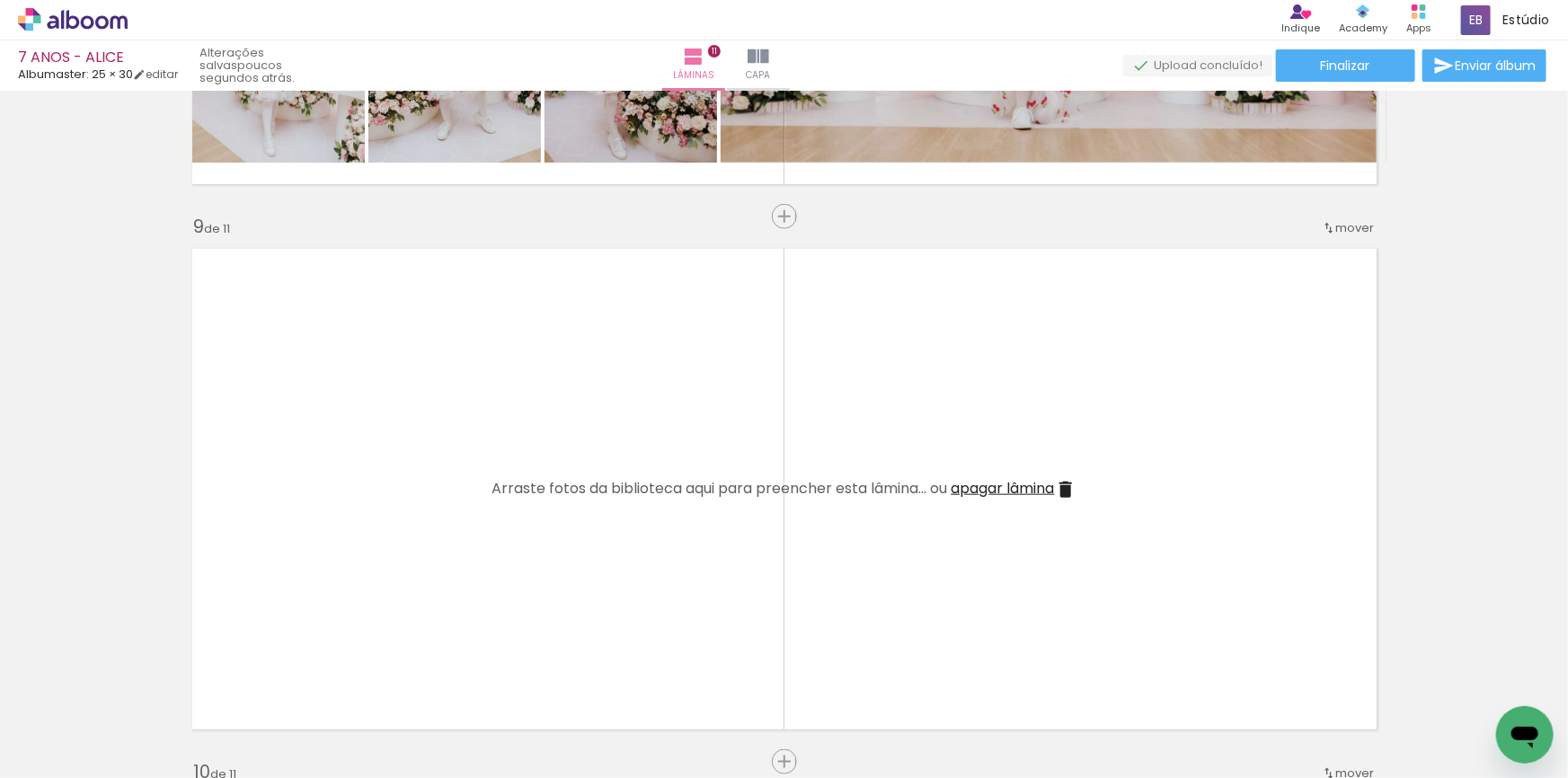
scroll to position [0, 3817]
click at [991, 710] on div at bounding box center [993, 718] width 89 height 59
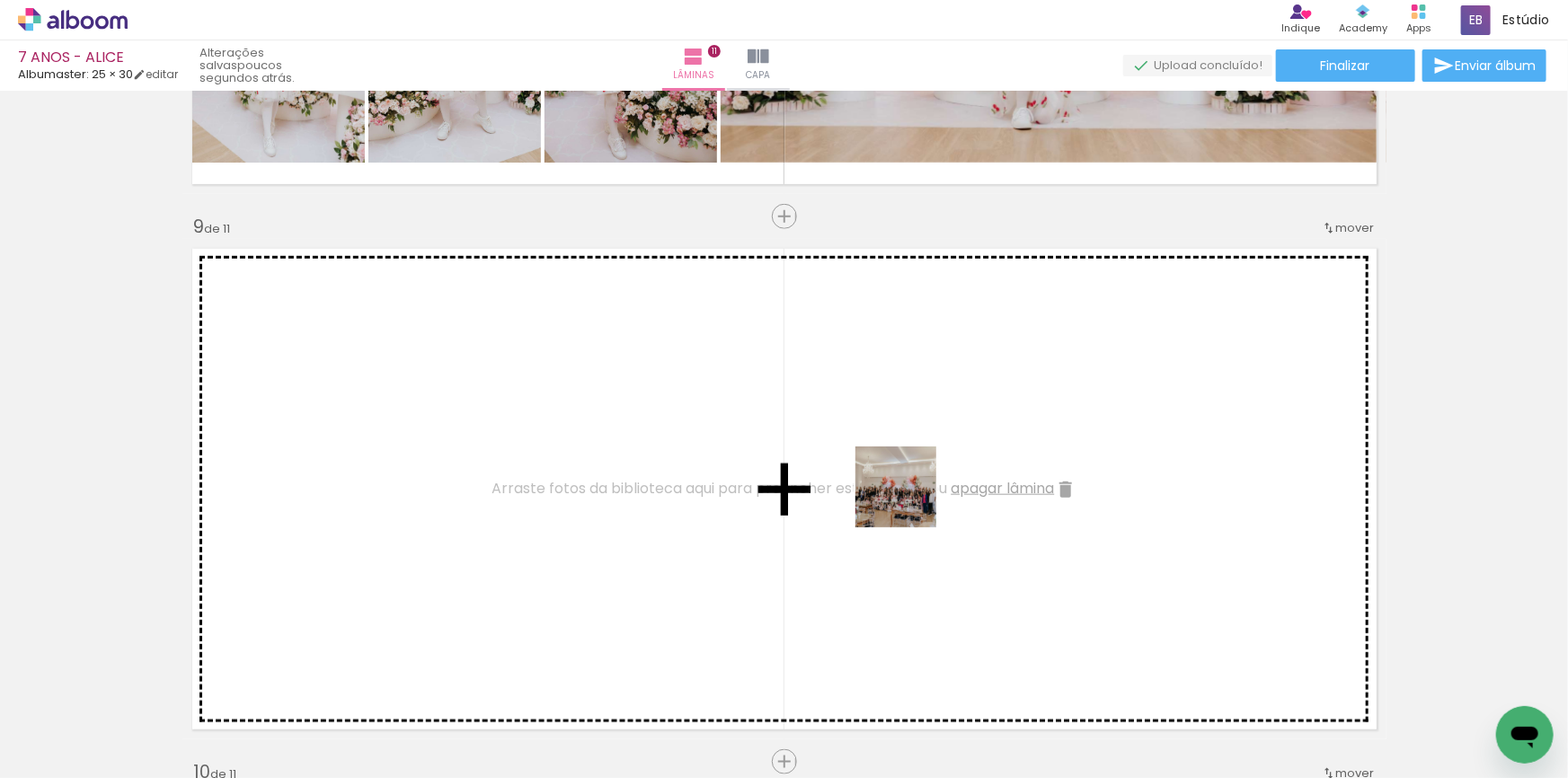
drag, startPoint x: 986, startPoint y: 719, endPoint x: 907, endPoint y: 498, distance: 234.7
click at [907, 498] on quentale-workspace at bounding box center [784, 389] width 1568 height 778
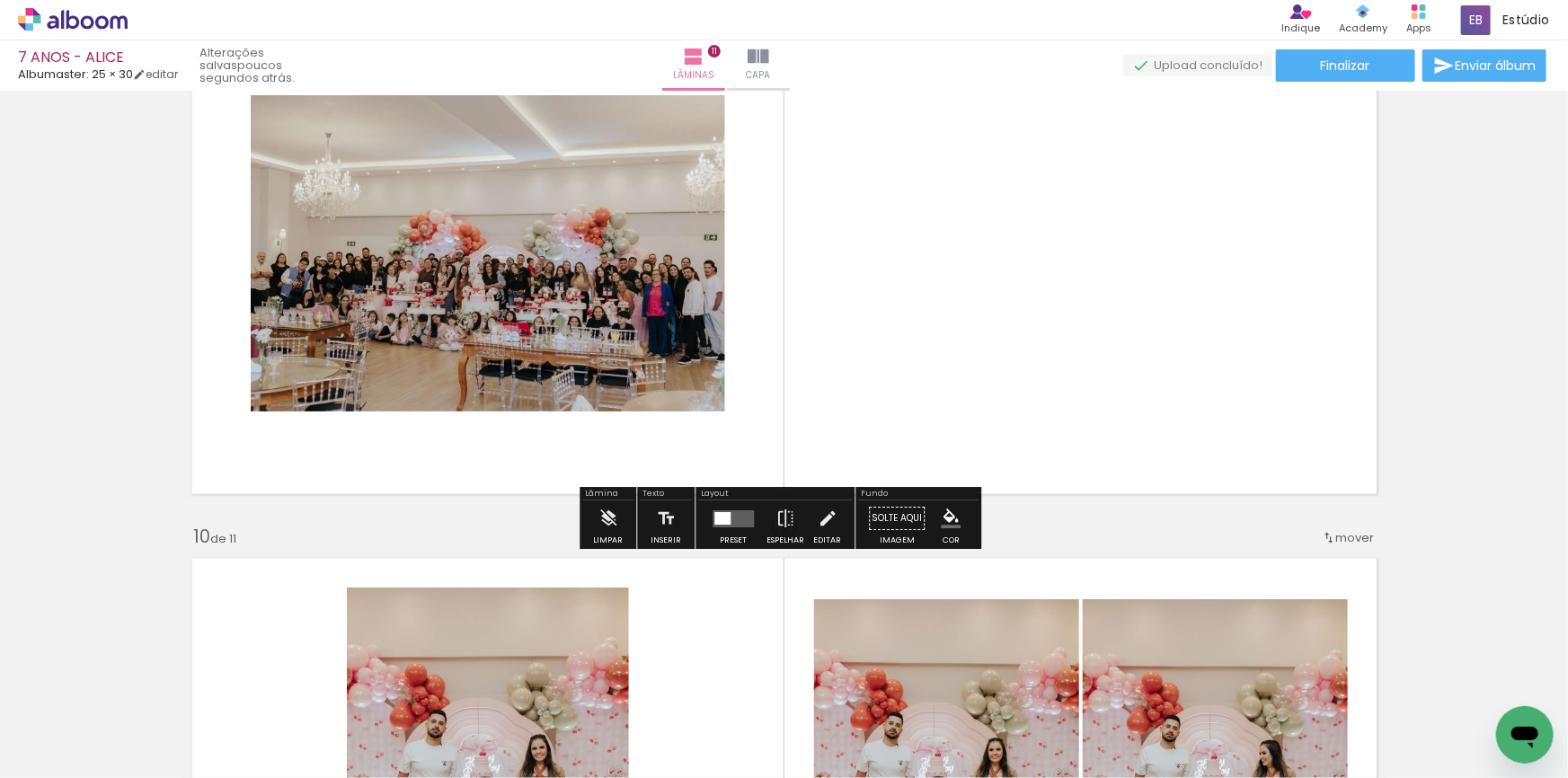
scroll to position [4509, 0]
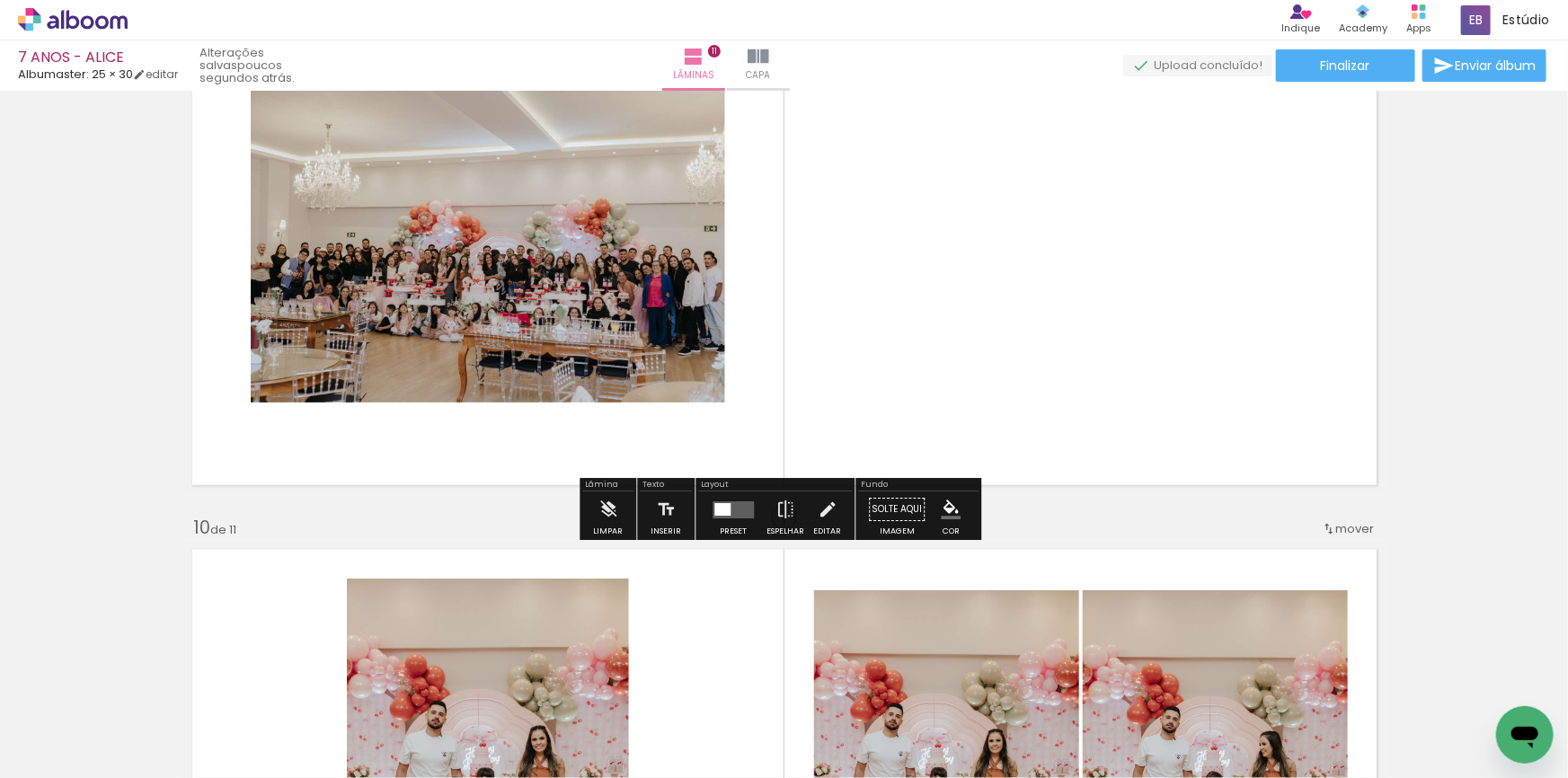
click at [719, 507] on div at bounding box center [722, 509] width 16 height 13
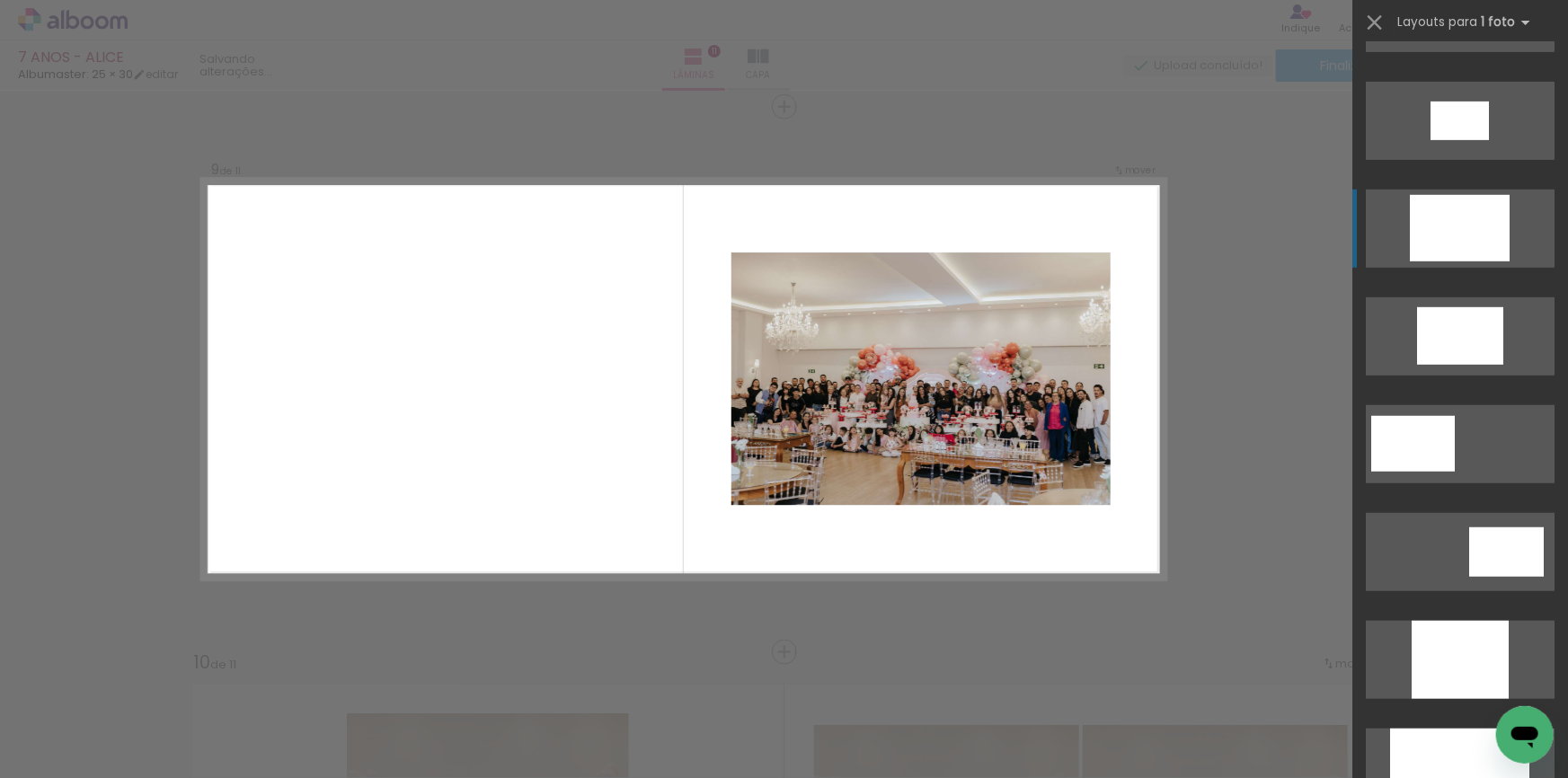
scroll to position [734, 0]
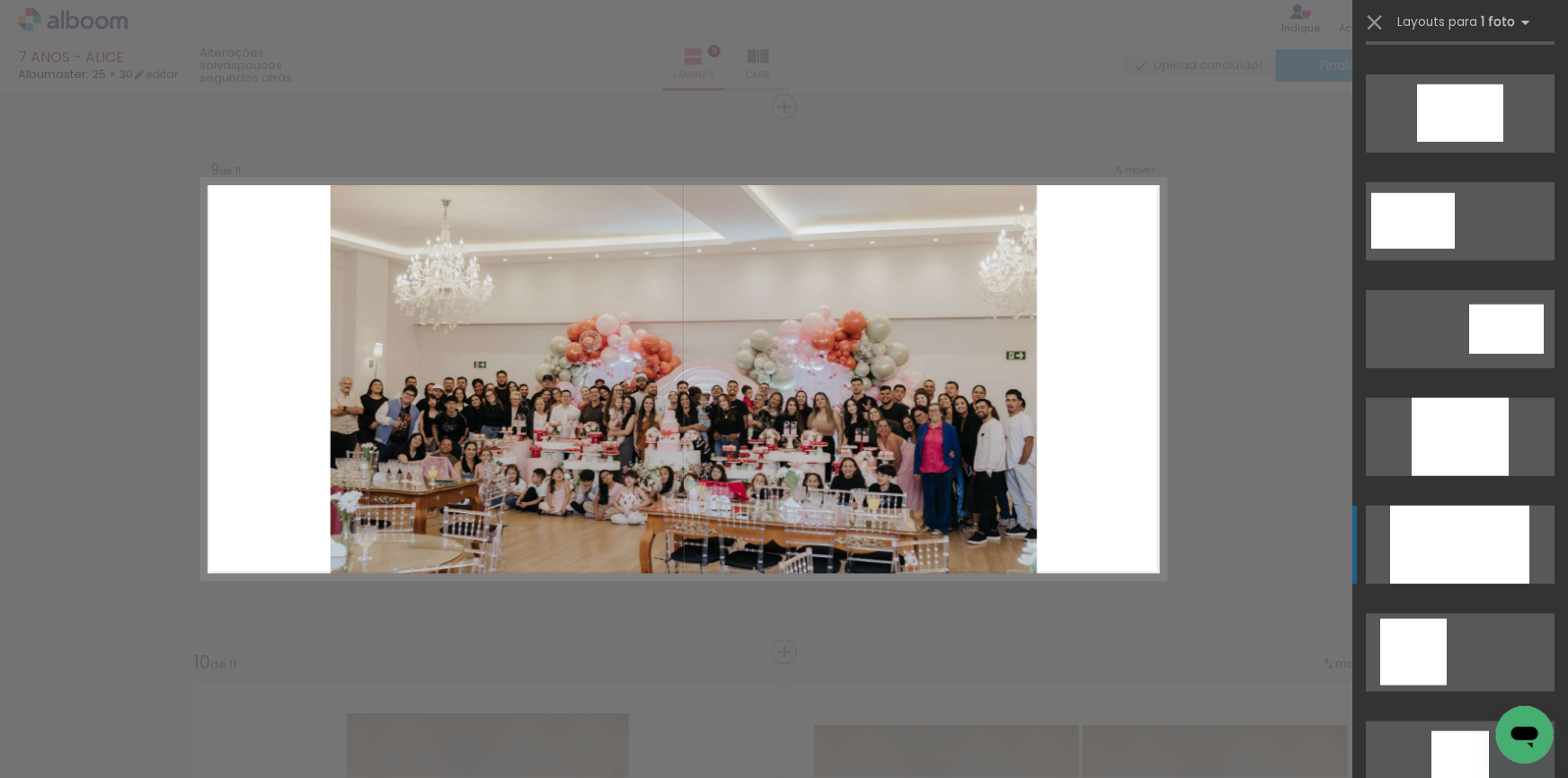
click at [1456, 542] on div at bounding box center [1459, 544] width 139 height 78
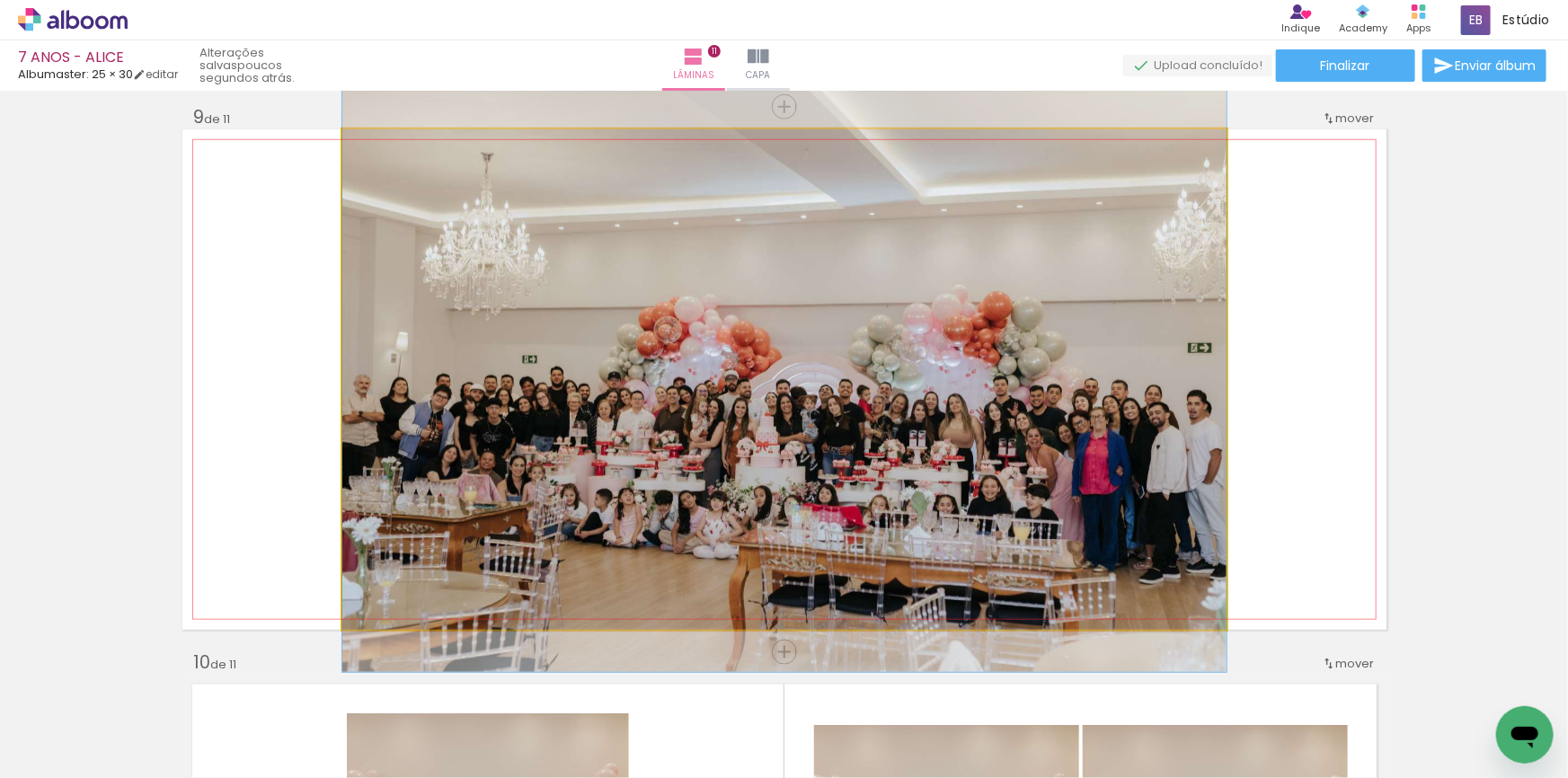
drag, startPoint x: 932, startPoint y: 486, endPoint x: 946, endPoint y: 483, distance: 14.3
drag, startPoint x: 377, startPoint y: 152, endPoint x: 366, endPoint y: 149, distance: 11.4
type paper-slider "100"
click at [370, 149] on div at bounding box center [384, 147] width 29 height 29
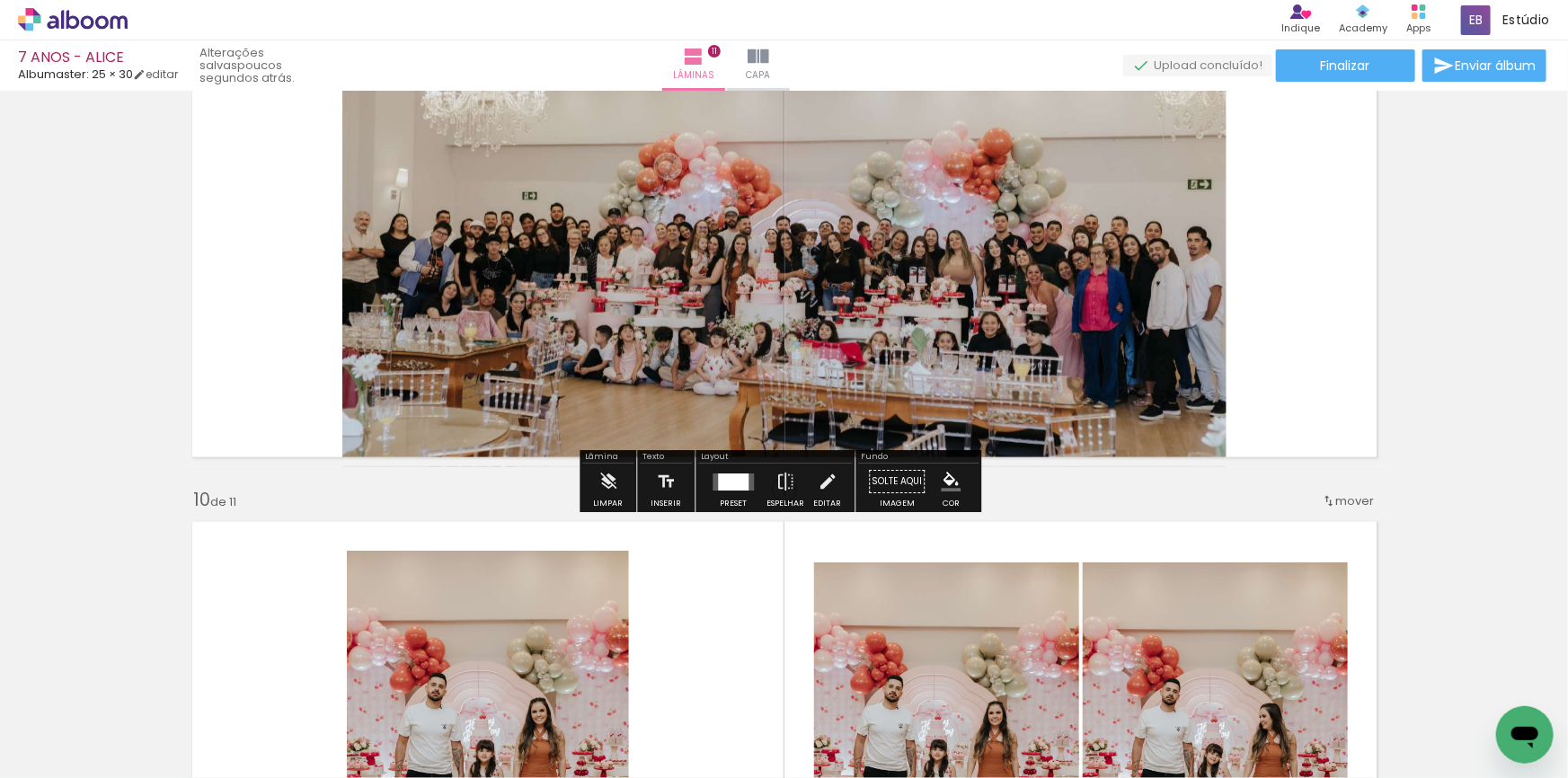
scroll to position [4538, 0]
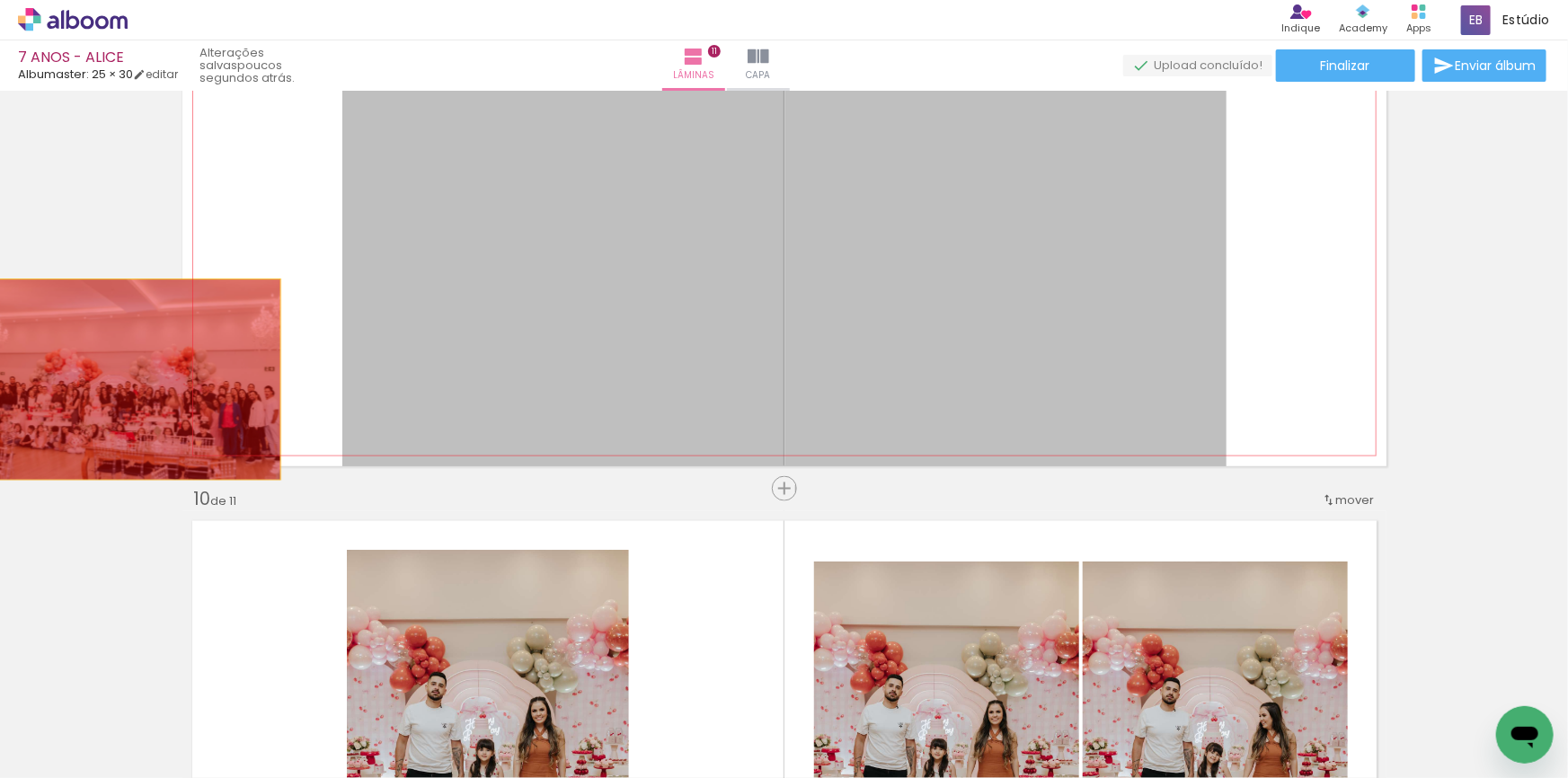
drag, startPoint x: 755, startPoint y: 350, endPoint x: 93, endPoint y: 379, distance: 662.6
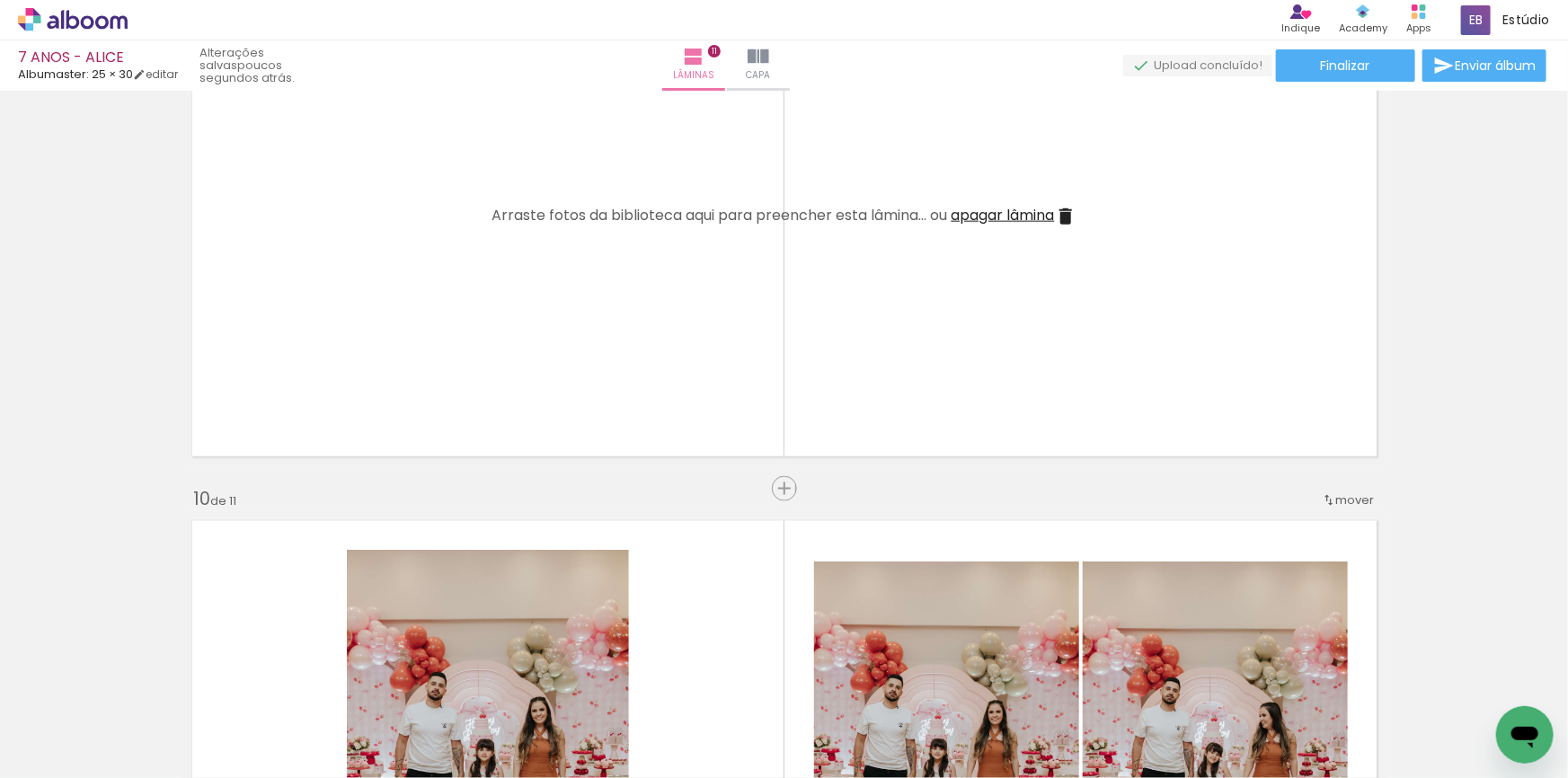
click at [89, 745] on span "Adicionar Fotos" at bounding box center [64, 753] width 54 height 19
click at [0, 0] on input "file" at bounding box center [0, 0] width 0 height 0
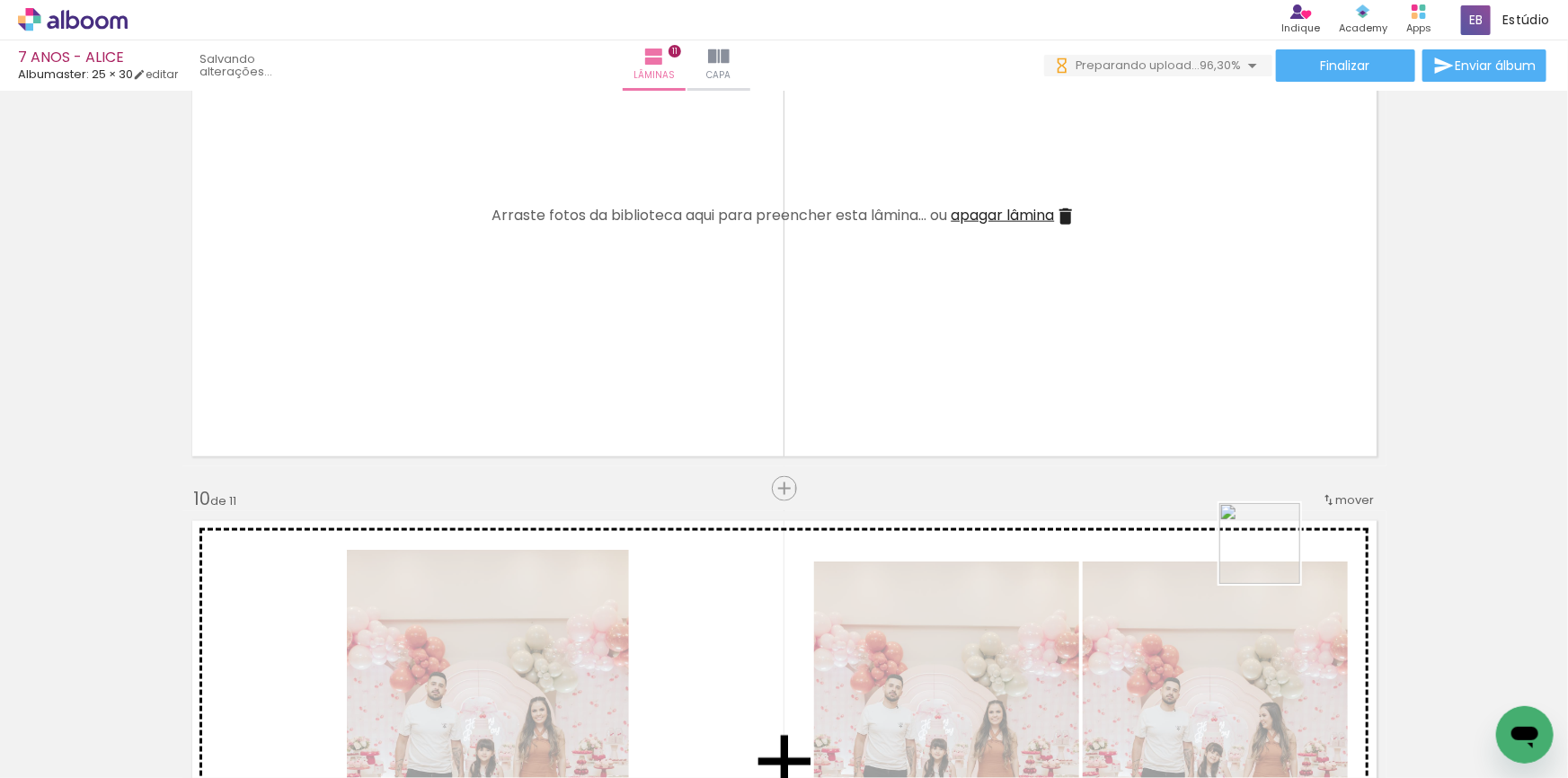
drag, startPoint x: 1388, startPoint y: 738, endPoint x: 989, endPoint y: 205, distance: 665.8
click at [989, 205] on quentale-workspace at bounding box center [784, 389] width 1568 height 778
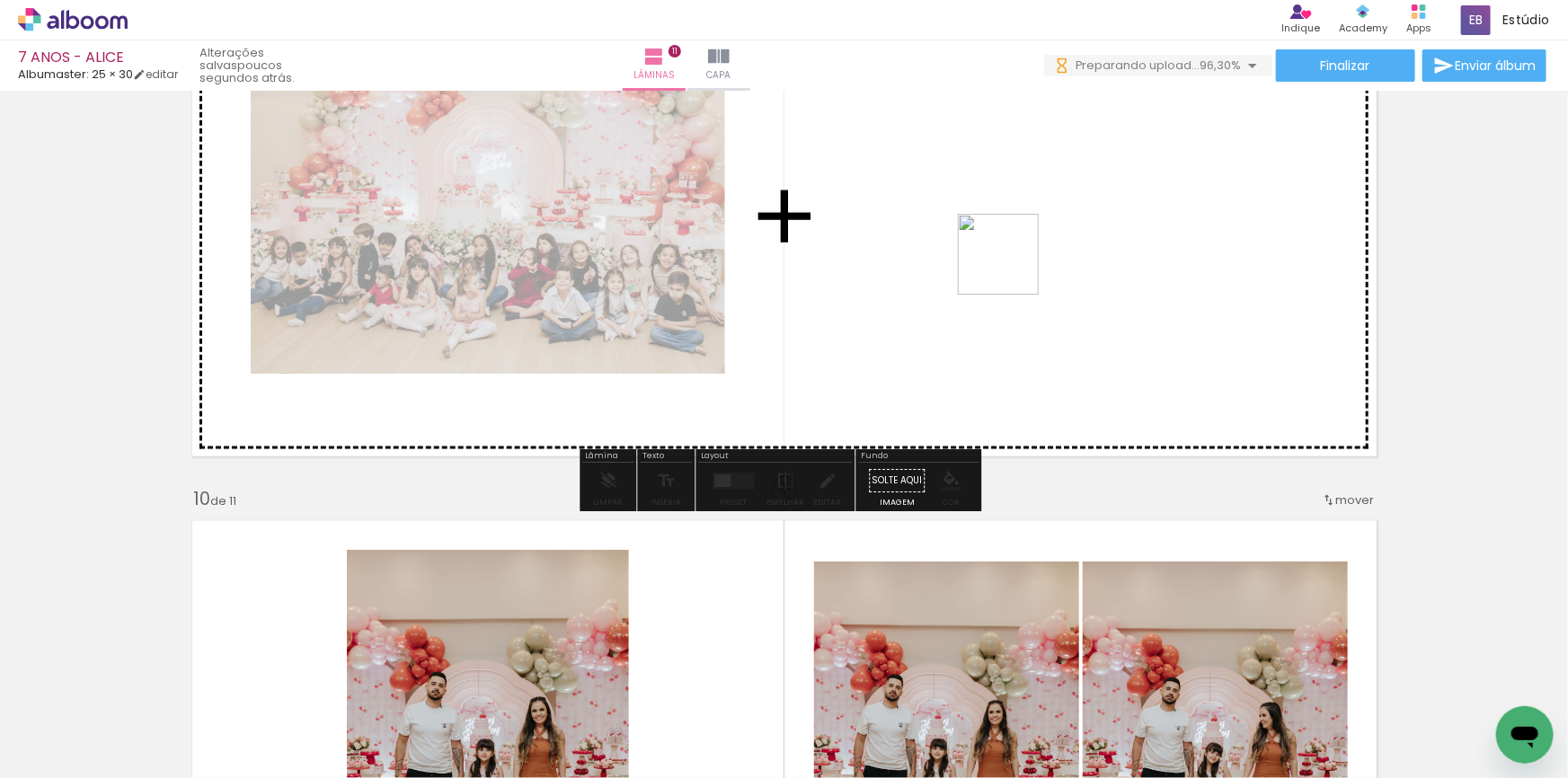
drag, startPoint x: 1487, startPoint y: 719, endPoint x: 988, endPoint y: 254, distance: 682.1
click at [988, 254] on quentale-workspace at bounding box center [784, 389] width 1568 height 778
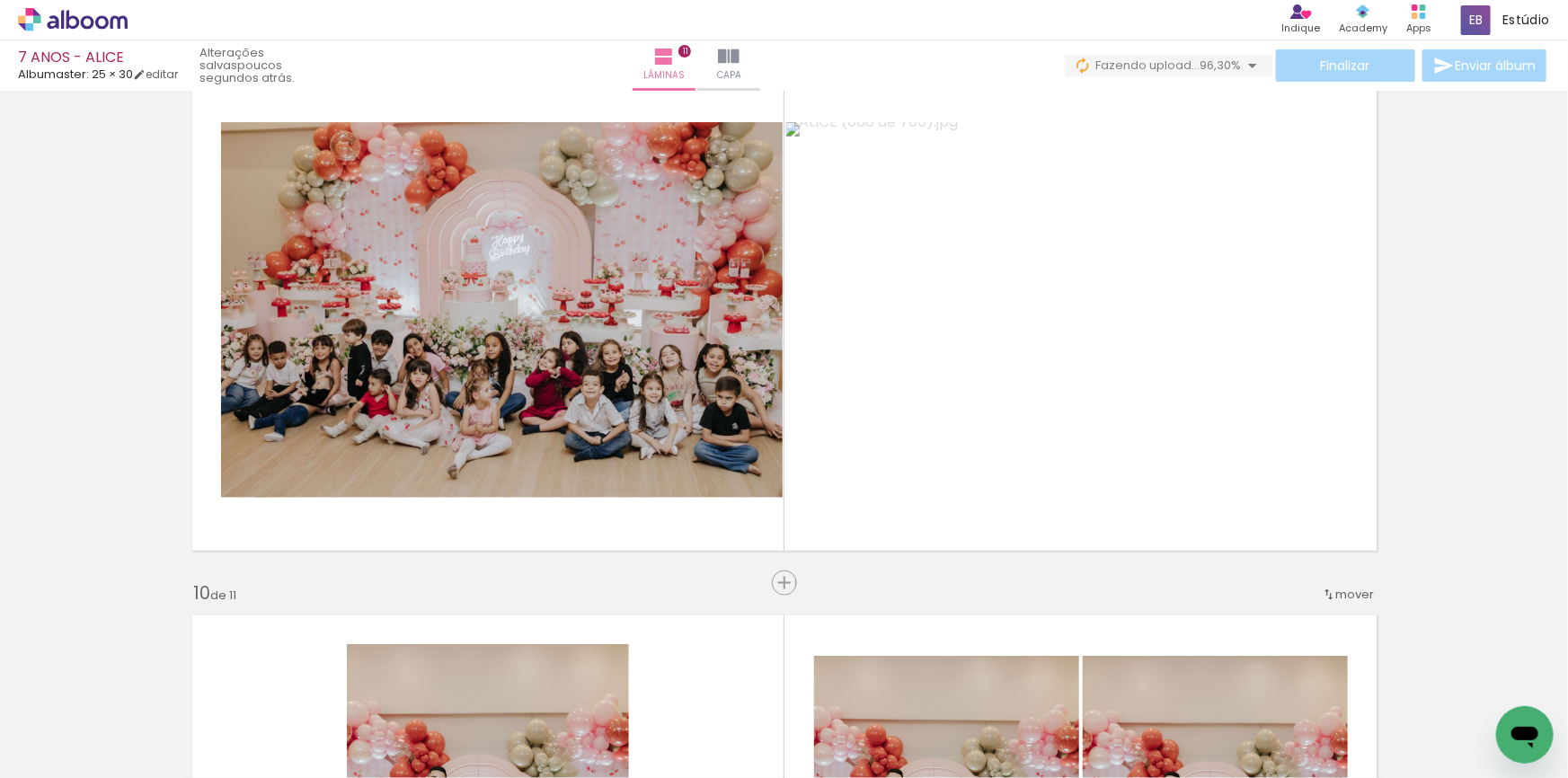
scroll to position [4457, 0]
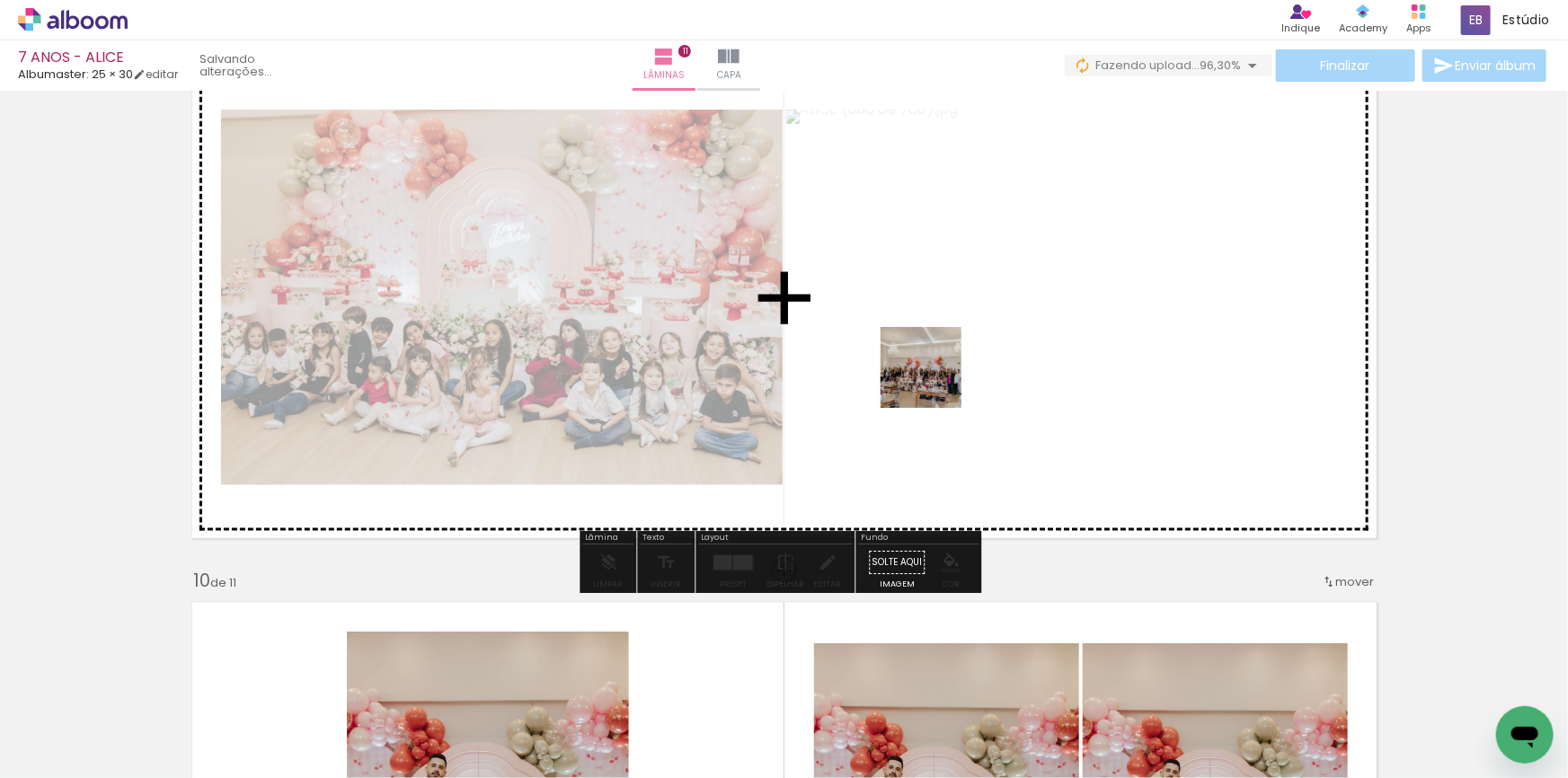
drag, startPoint x: 828, startPoint y: 732, endPoint x: 934, endPoint y: 381, distance: 366.7
click at [934, 381] on quentale-workspace at bounding box center [784, 389] width 1568 height 778
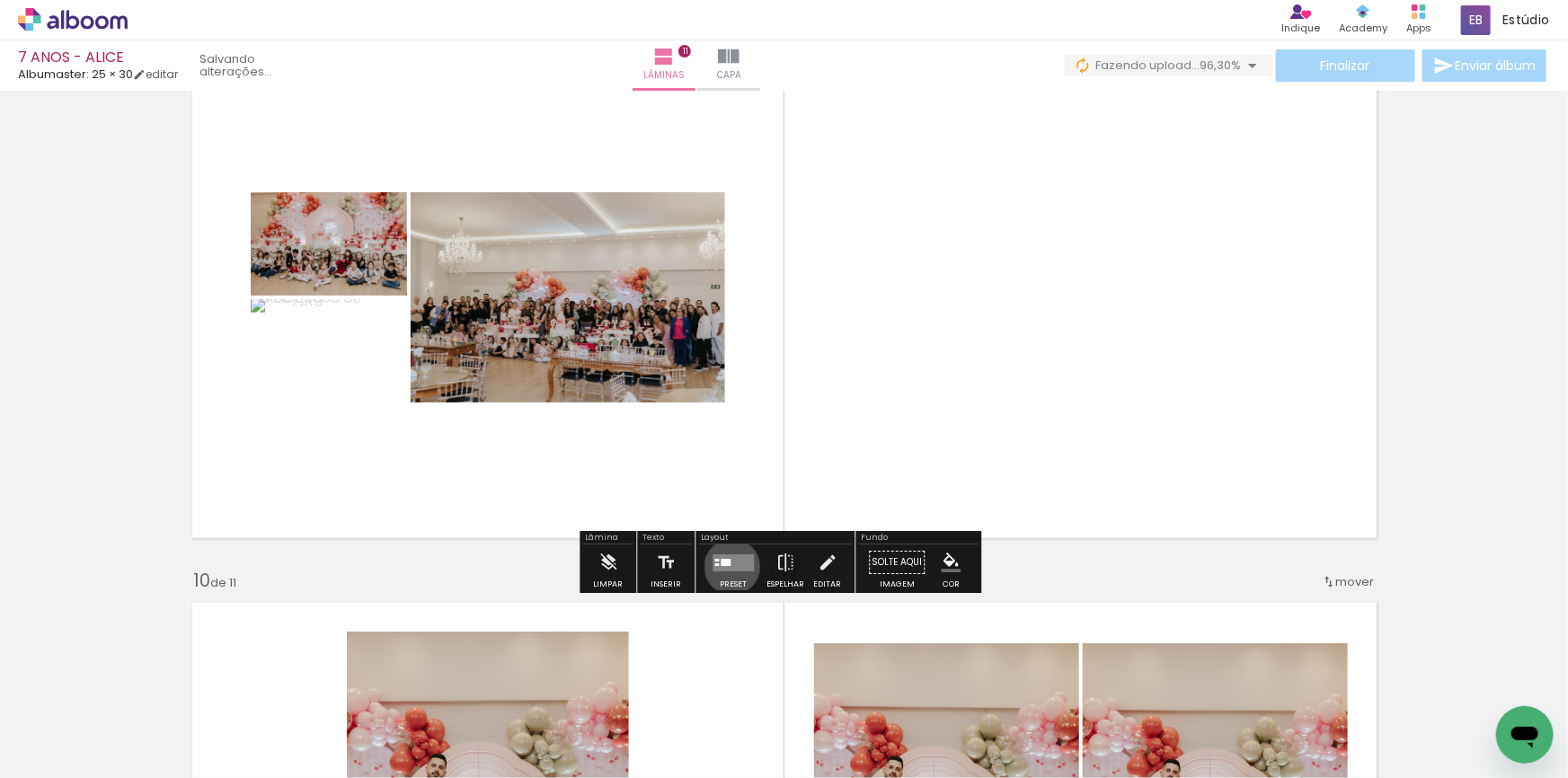
click at [728, 566] on quentale-layouter at bounding box center [733, 563] width 42 height 17
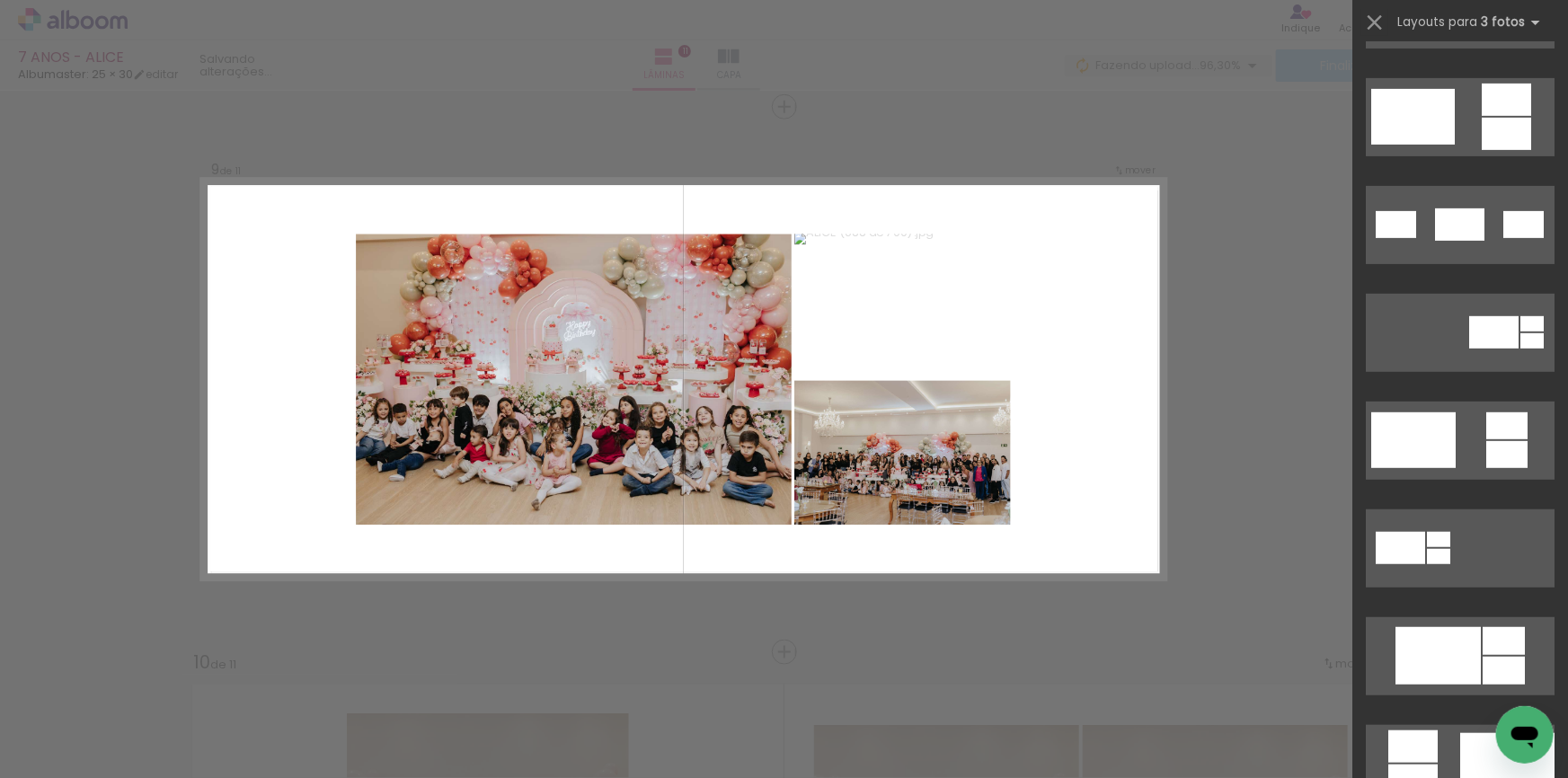
scroll to position [816, 0]
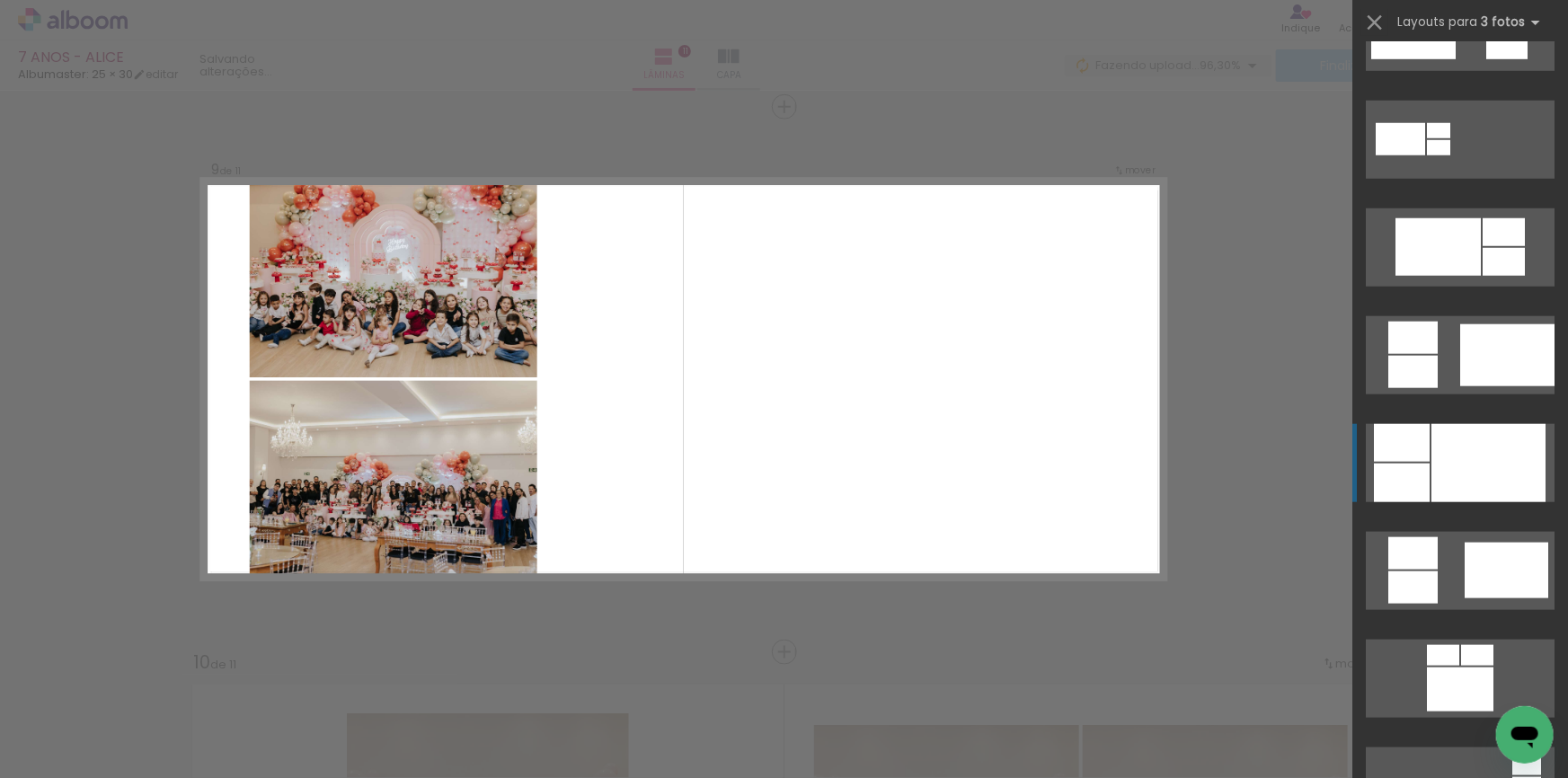
click at [1474, 445] on div at bounding box center [1488, 463] width 114 height 78
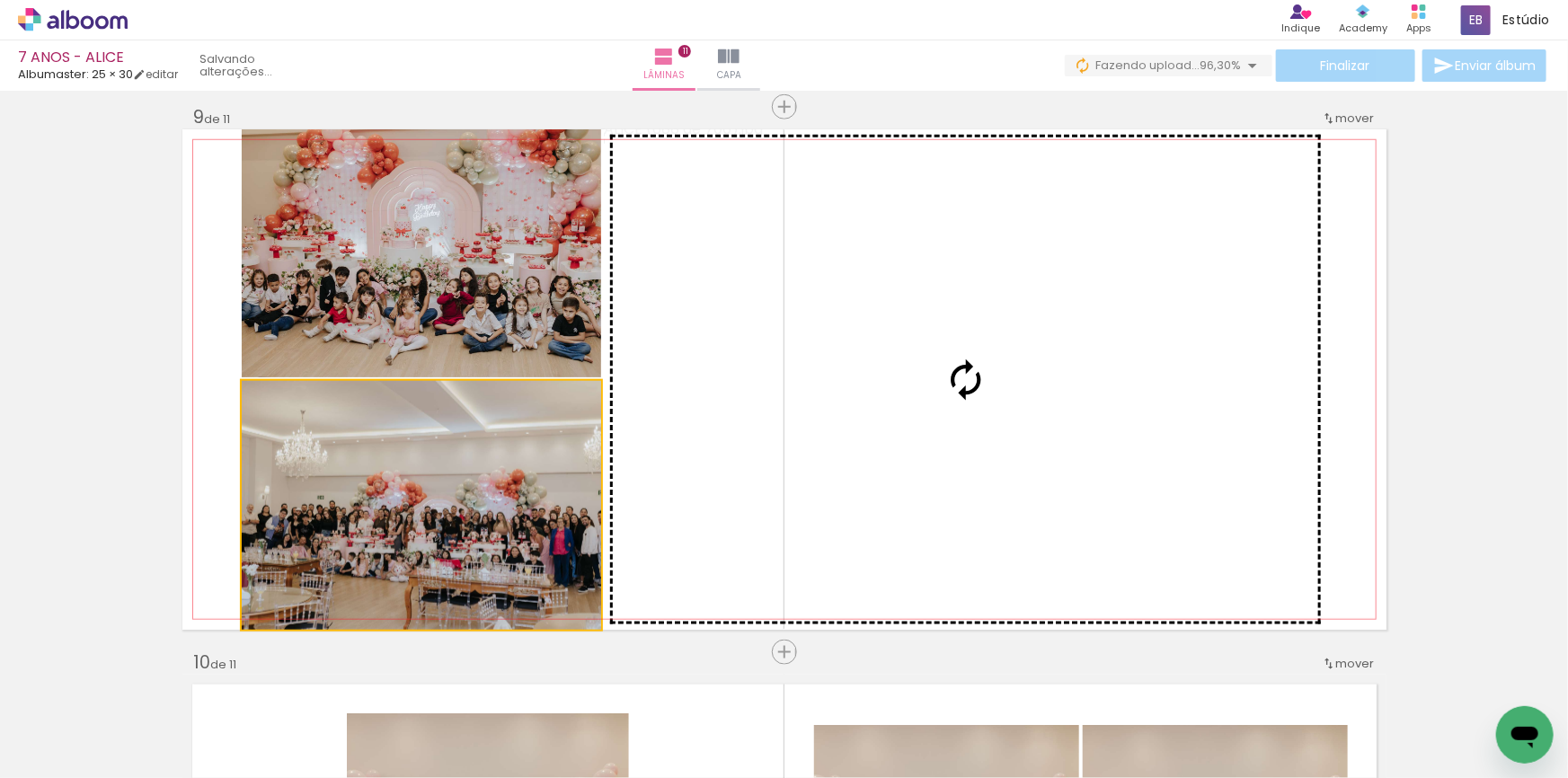
drag, startPoint x: 503, startPoint y: 473, endPoint x: 825, endPoint y: 437, distance: 324.0
click at [0, 0] on slot at bounding box center [0, 0] width 0 height 0
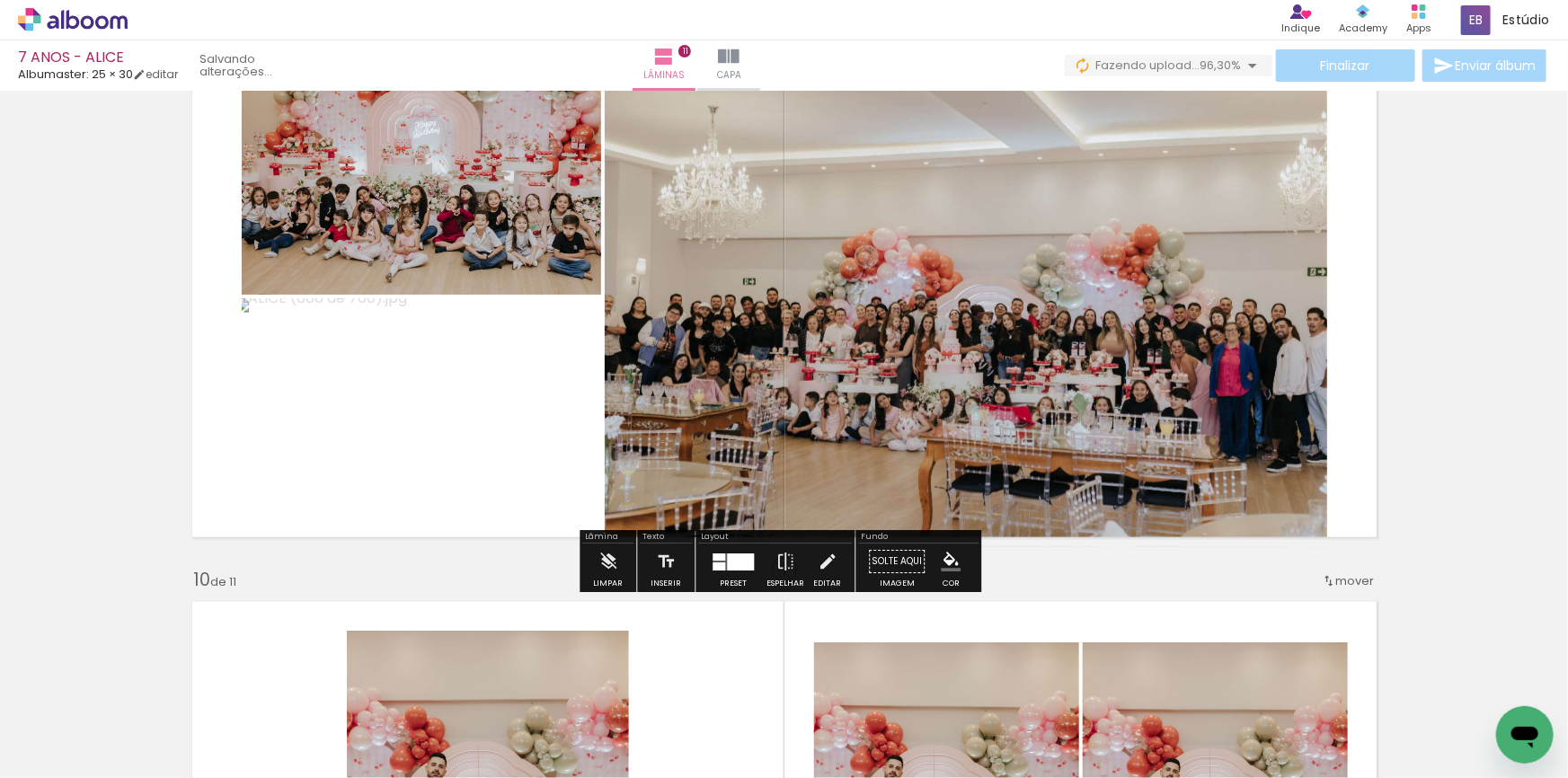
scroll to position [4457, 0]
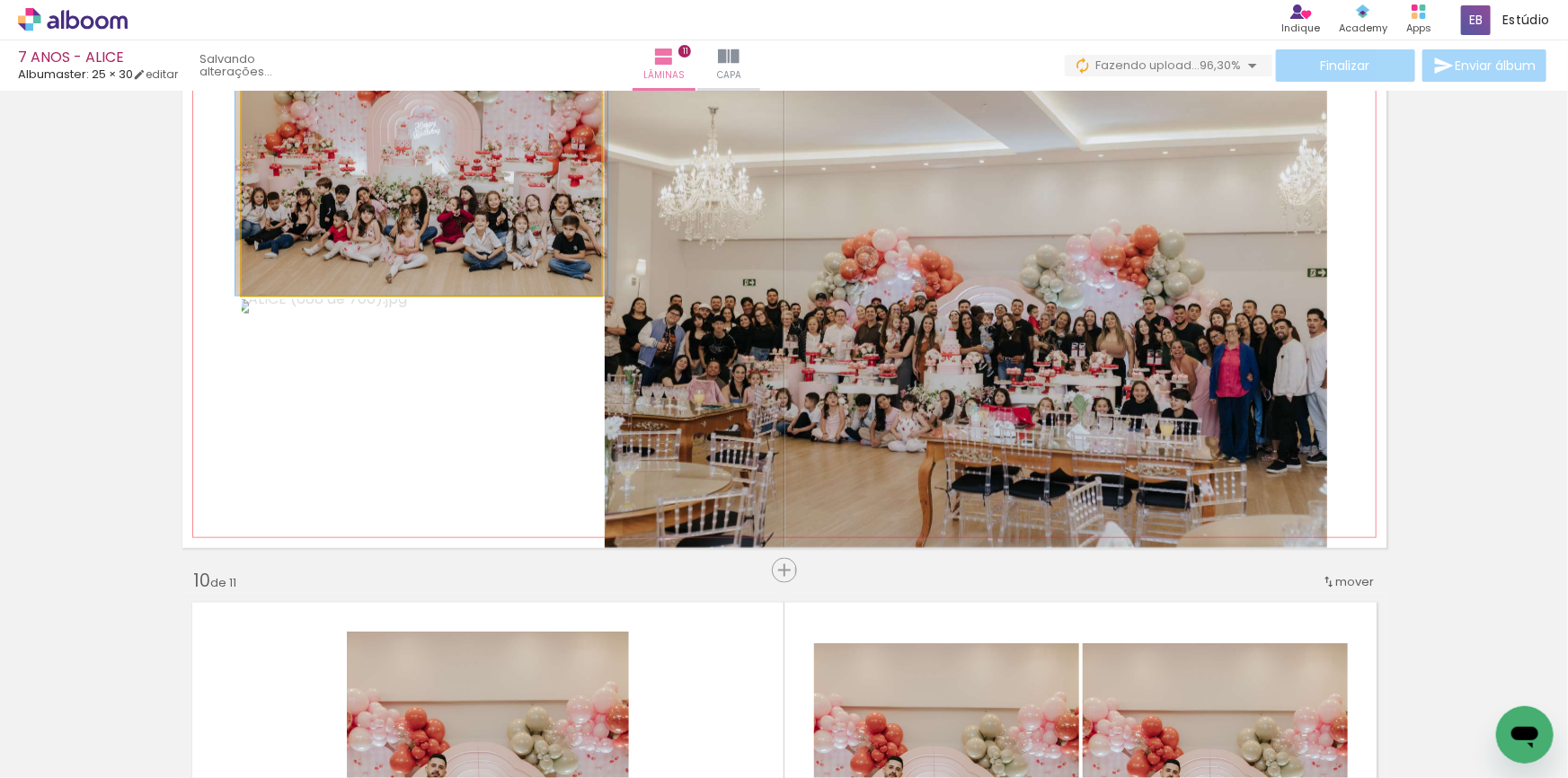
drag, startPoint x: 490, startPoint y: 182, endPoint x: 757, endPoint y: 246, distance: 274.6
click at [0, 0] on slot at bounding box center [0, 0] width 0 height 0
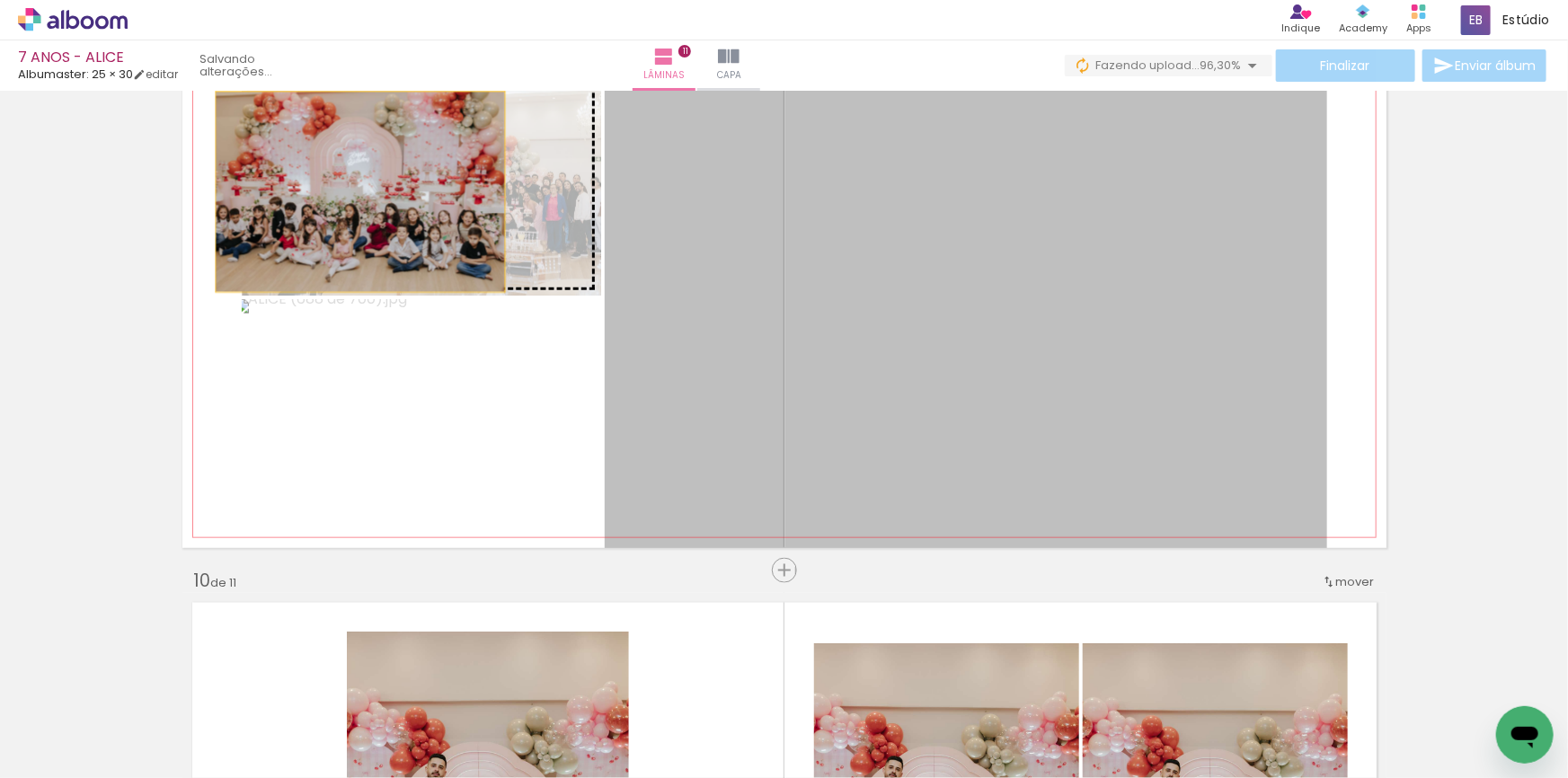
drag, startPoint x: 929, startPoint y: 398, endPoint x: 354, endPoint y: 191, distance: 611.1
click at [0, 0] on slot at bounding box center [0, 0] width 0 height 0
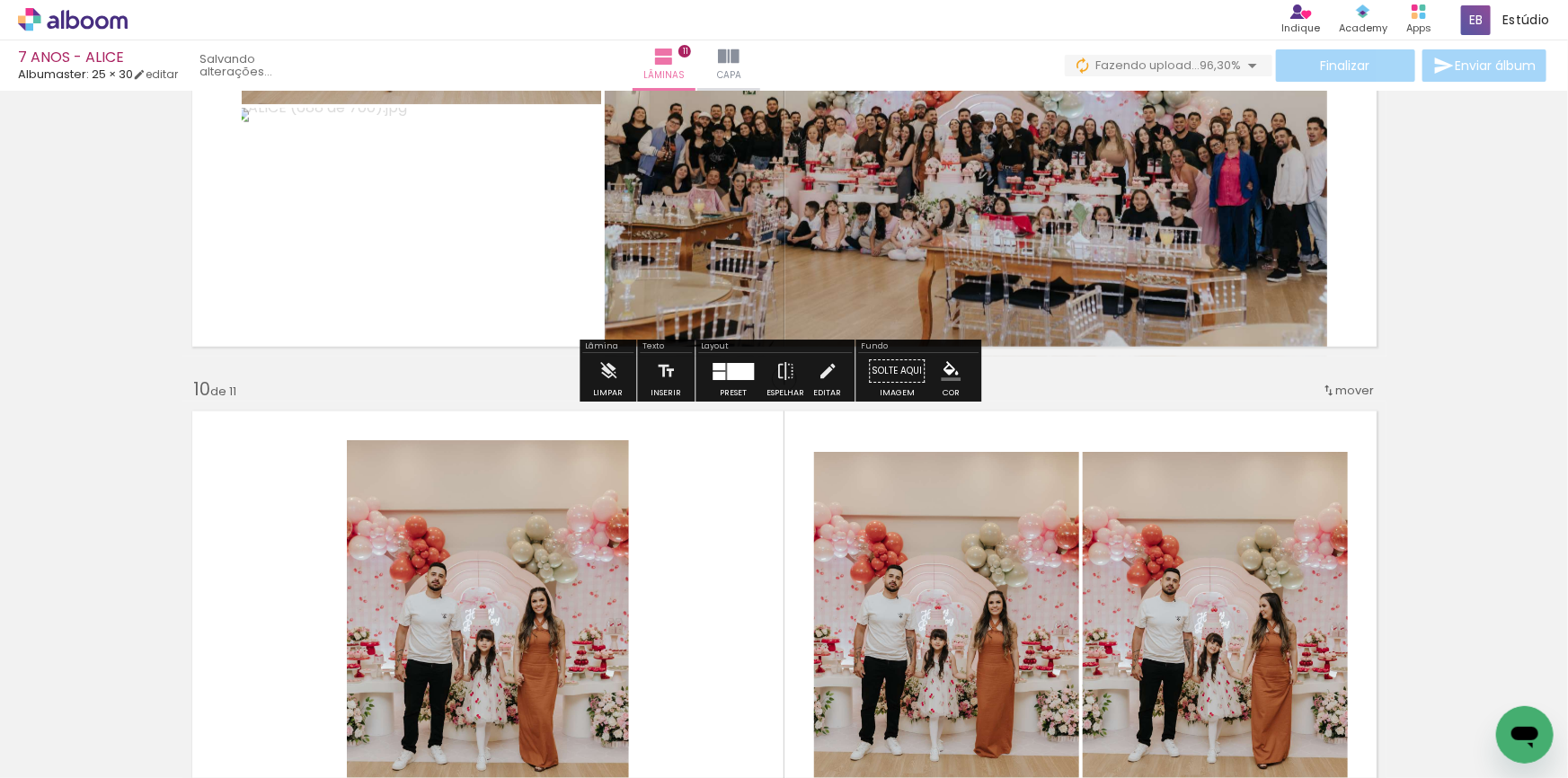
scroll to position [4620, 0]
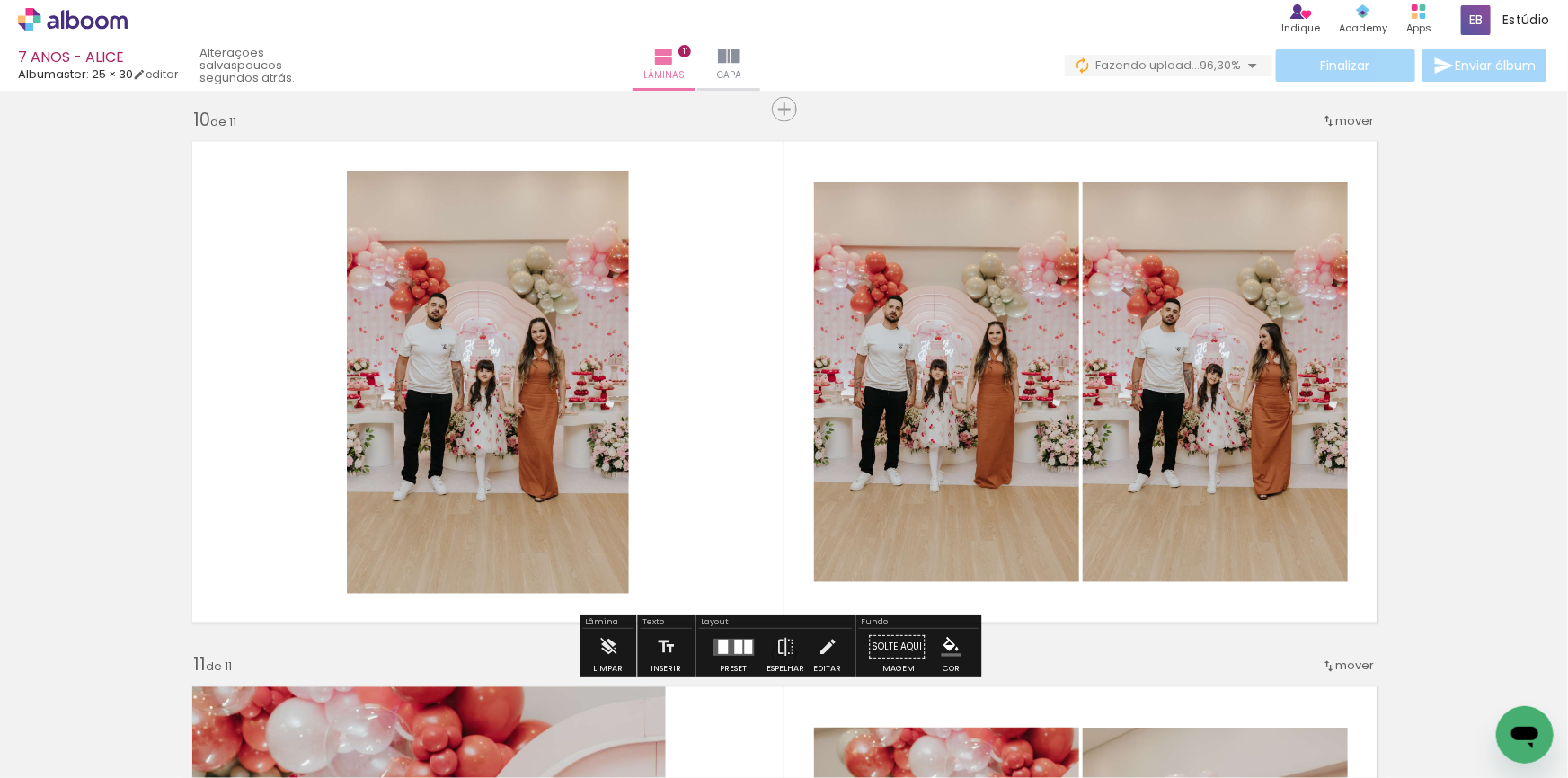
scroll to position [4947, 0]
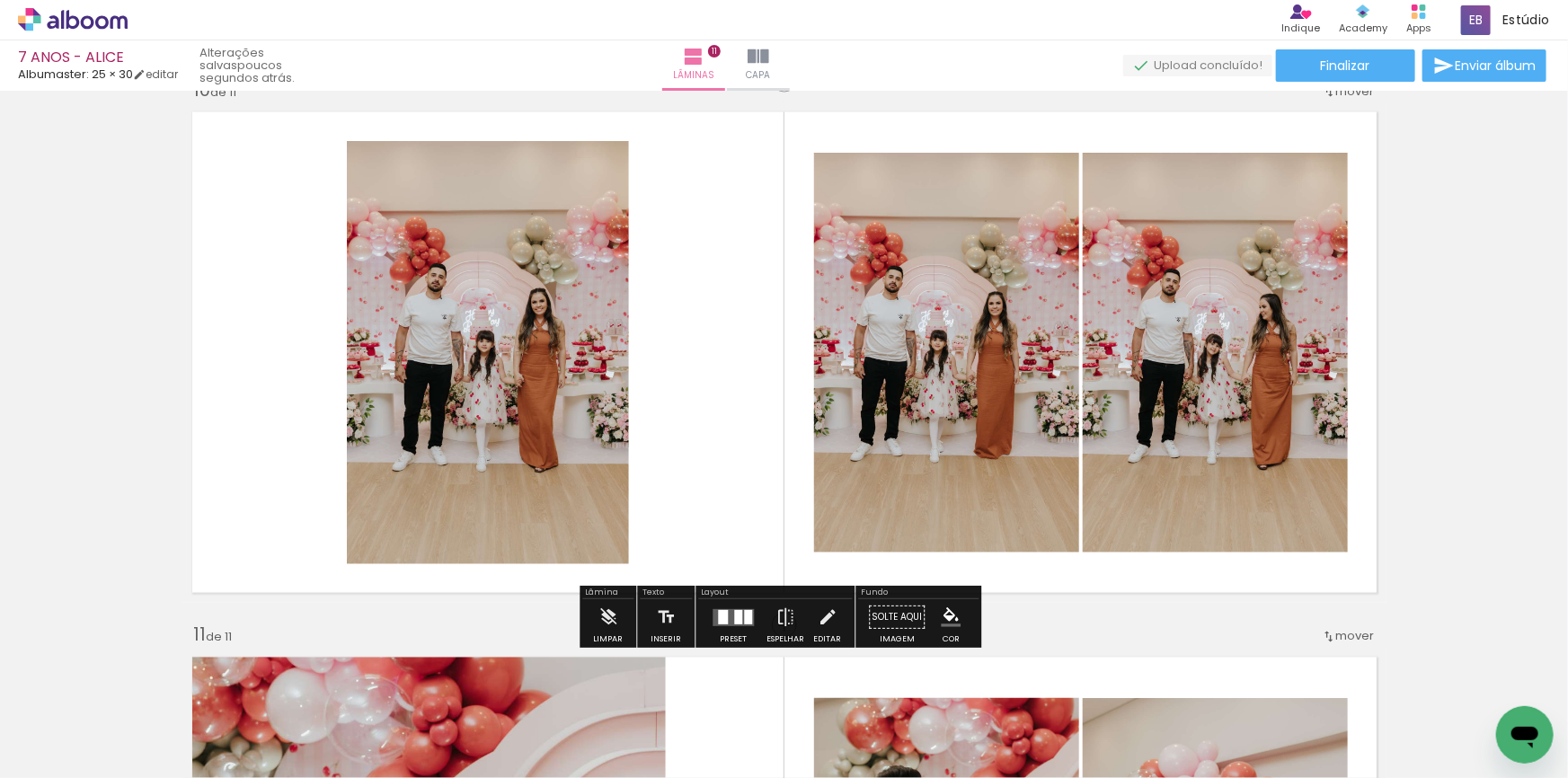
click at [734, 620] on div at bounding box center [738, 617] width 8 height 14
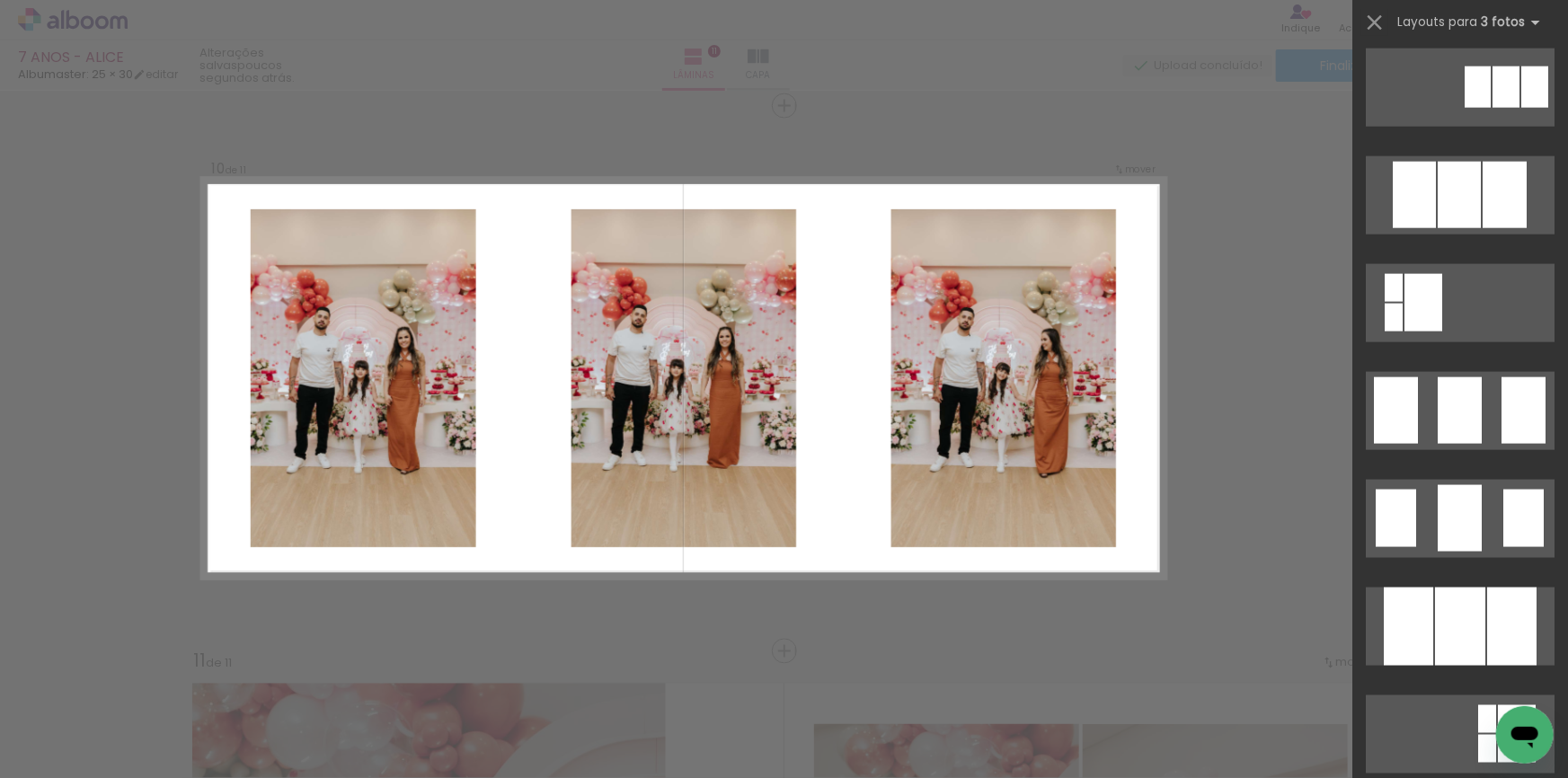
scroll to position [1061, 0]
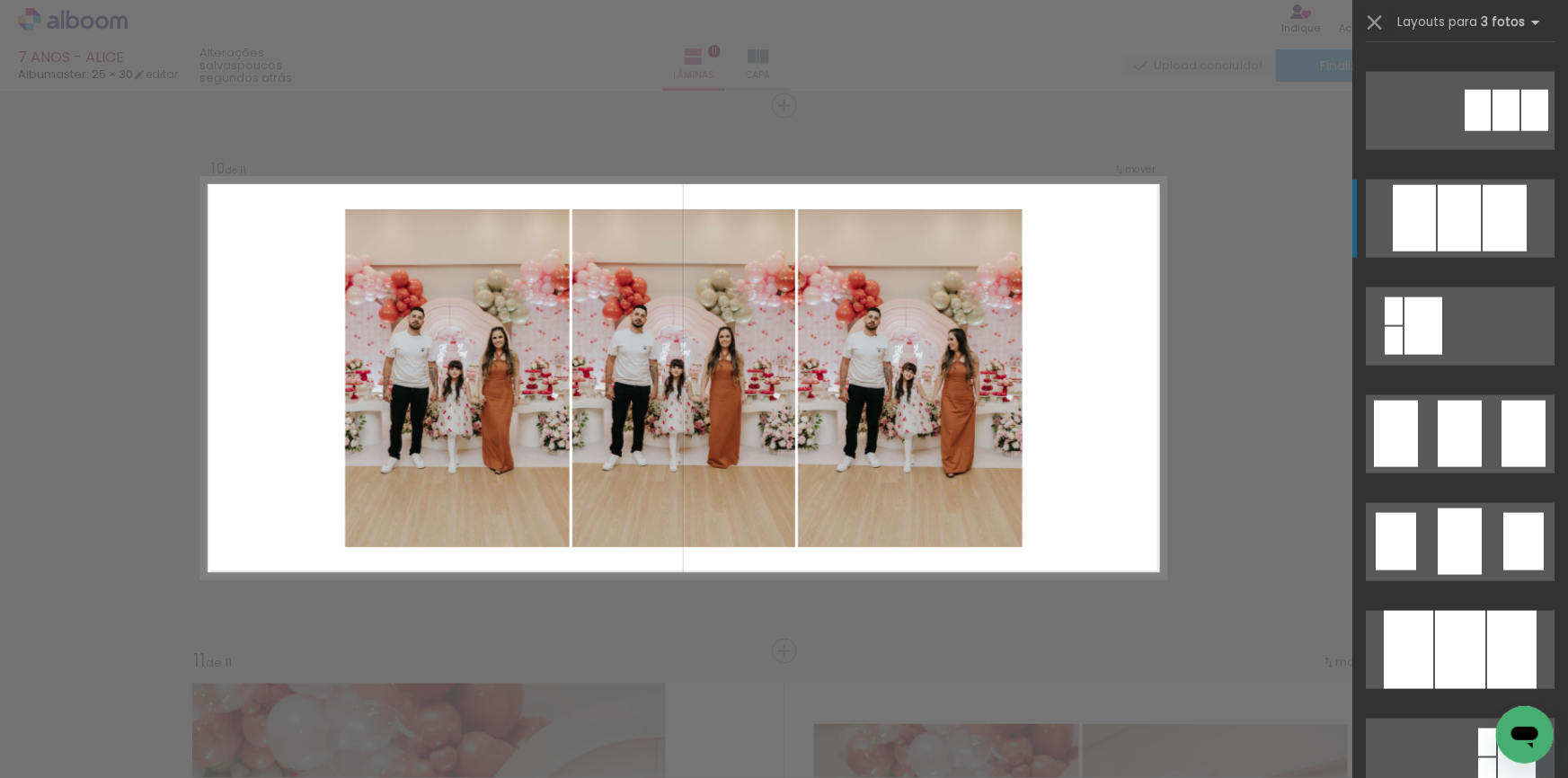
click at [1483, 213] on div at bounding box center [1504, 219] width 44 height 67
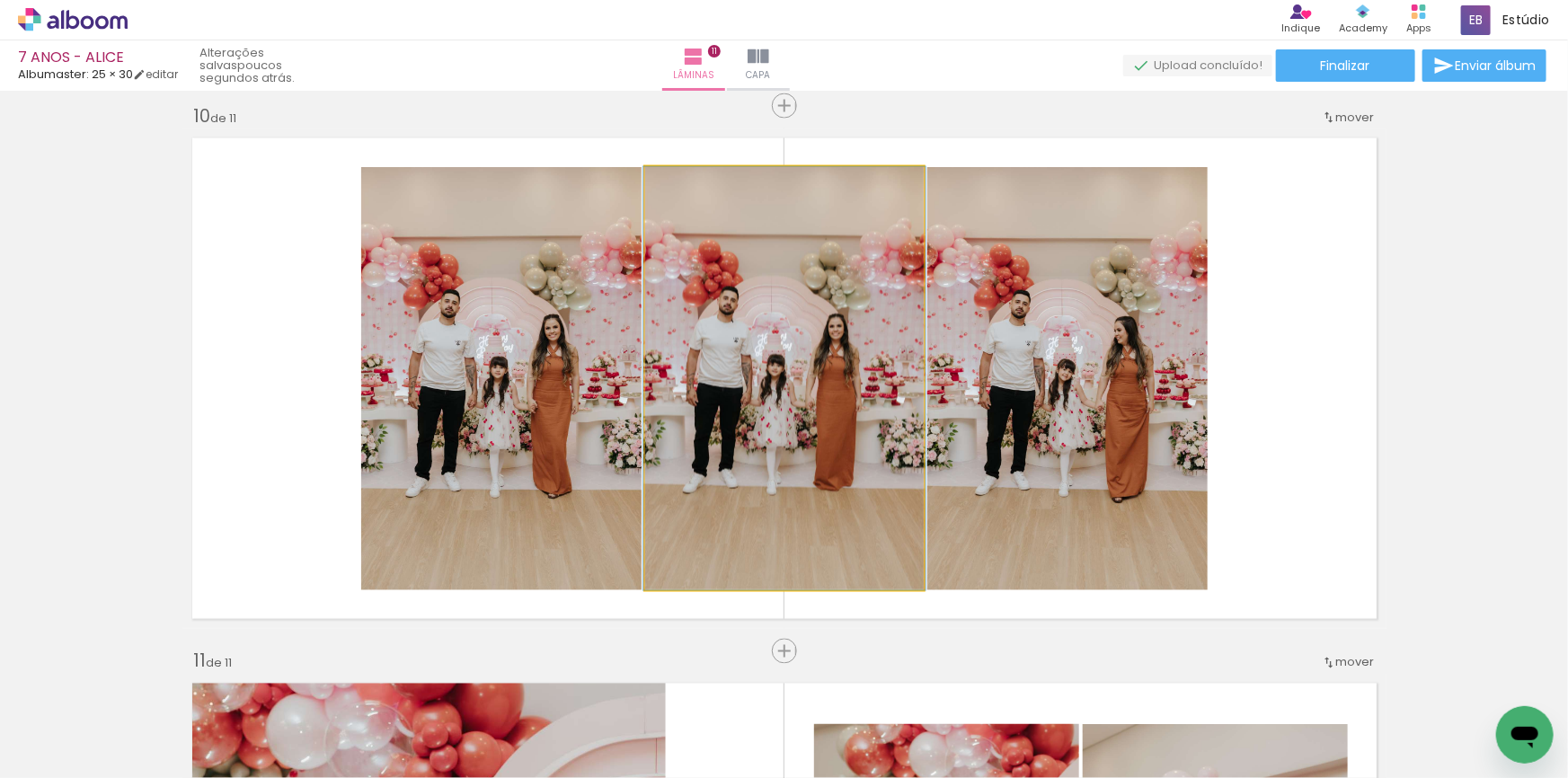
click at [813, 440] on quentale-photo at bounding box center [784, 378] width 278 height 423
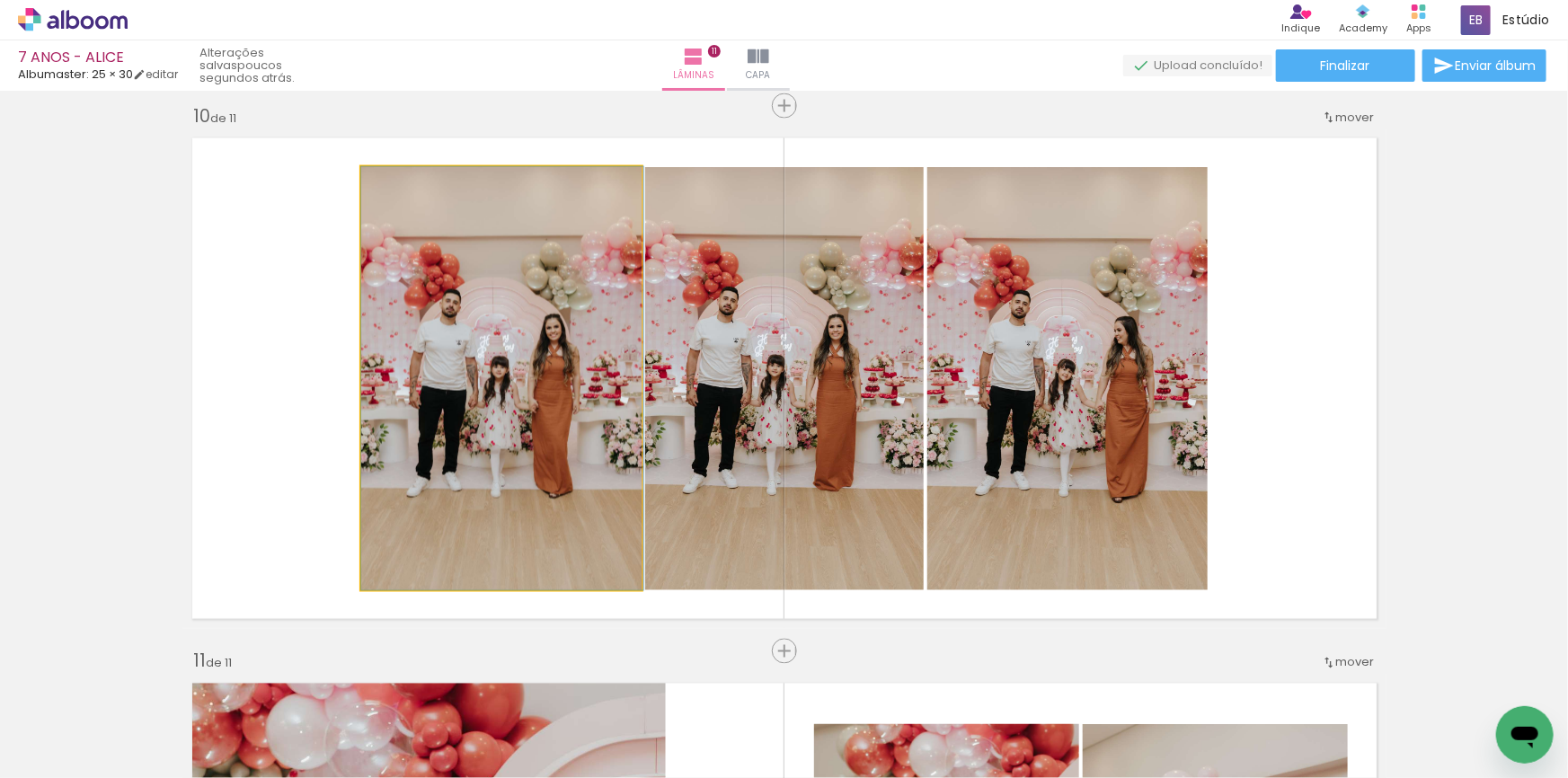
drag, startPoint x: 570, startPoint y: 444, endPoint x: 737, endPoint y: 440, distance: 167.0
click at [0, 0] on slot at bounding box center [0, 0] width 0 height 0
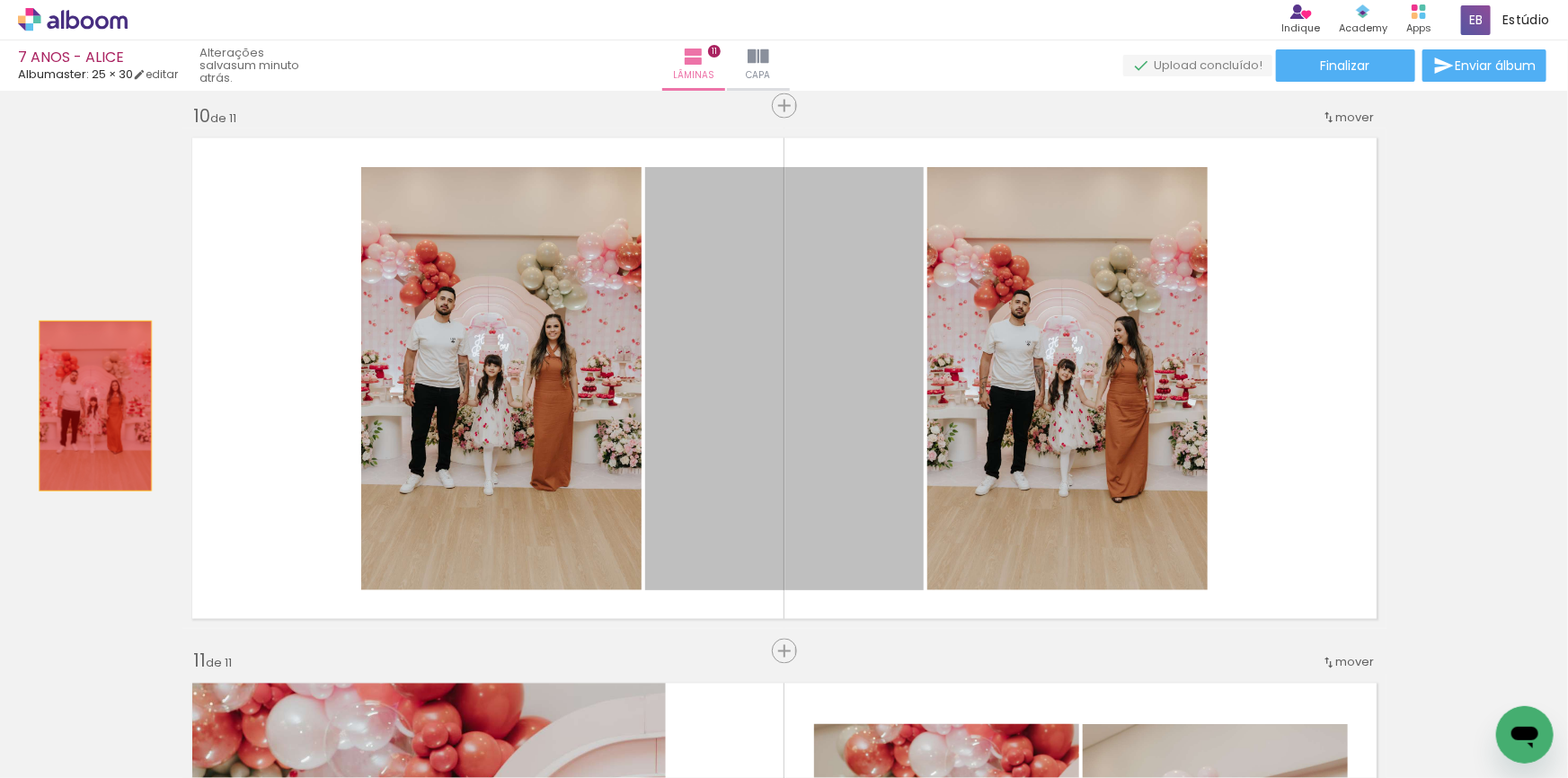
drag, startPoint x: 805, startPoint y: 423, endPoint x: 79, endPoint y: 404, distance: 726.2
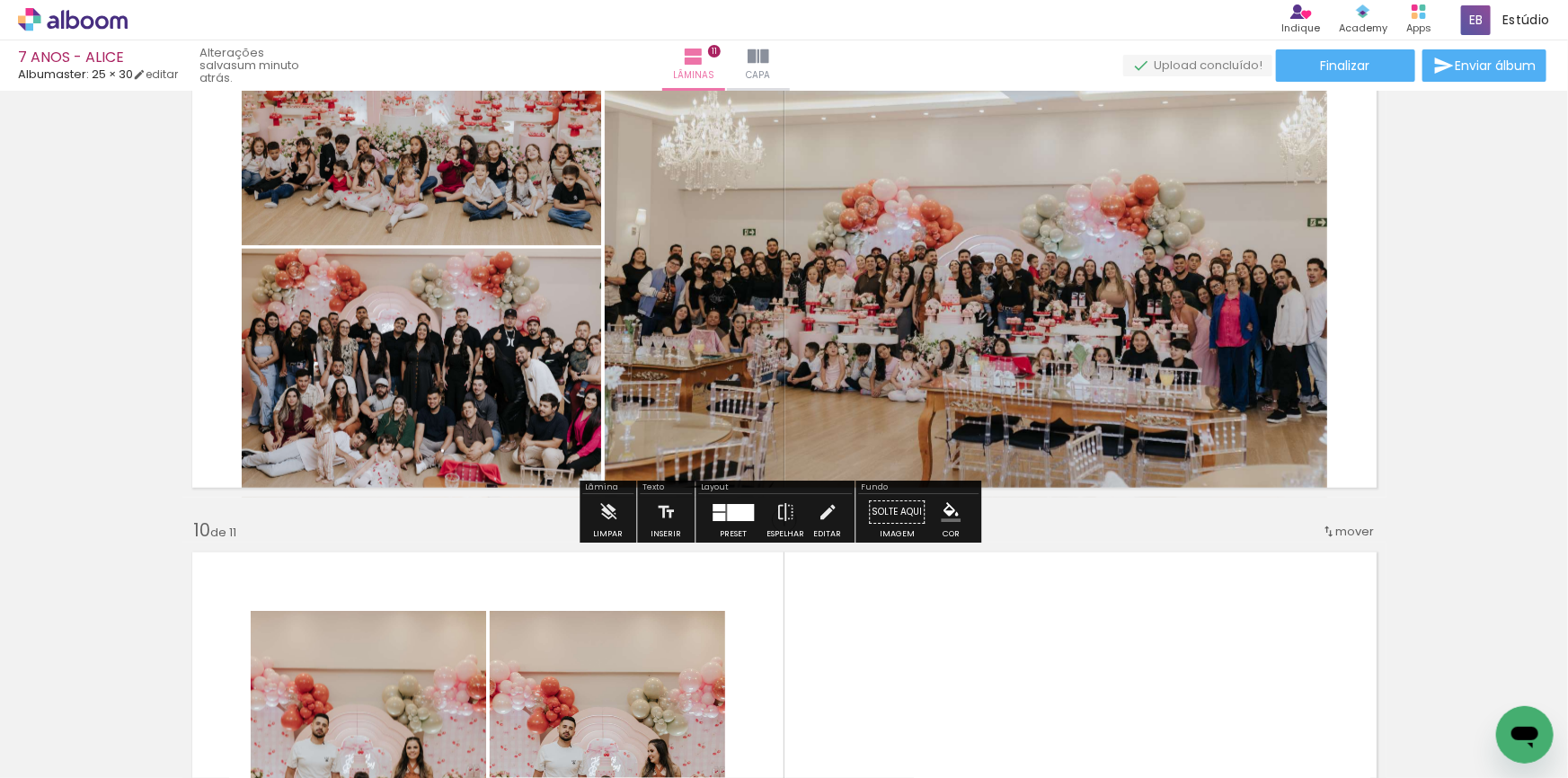
scroll to position [4757, 0]
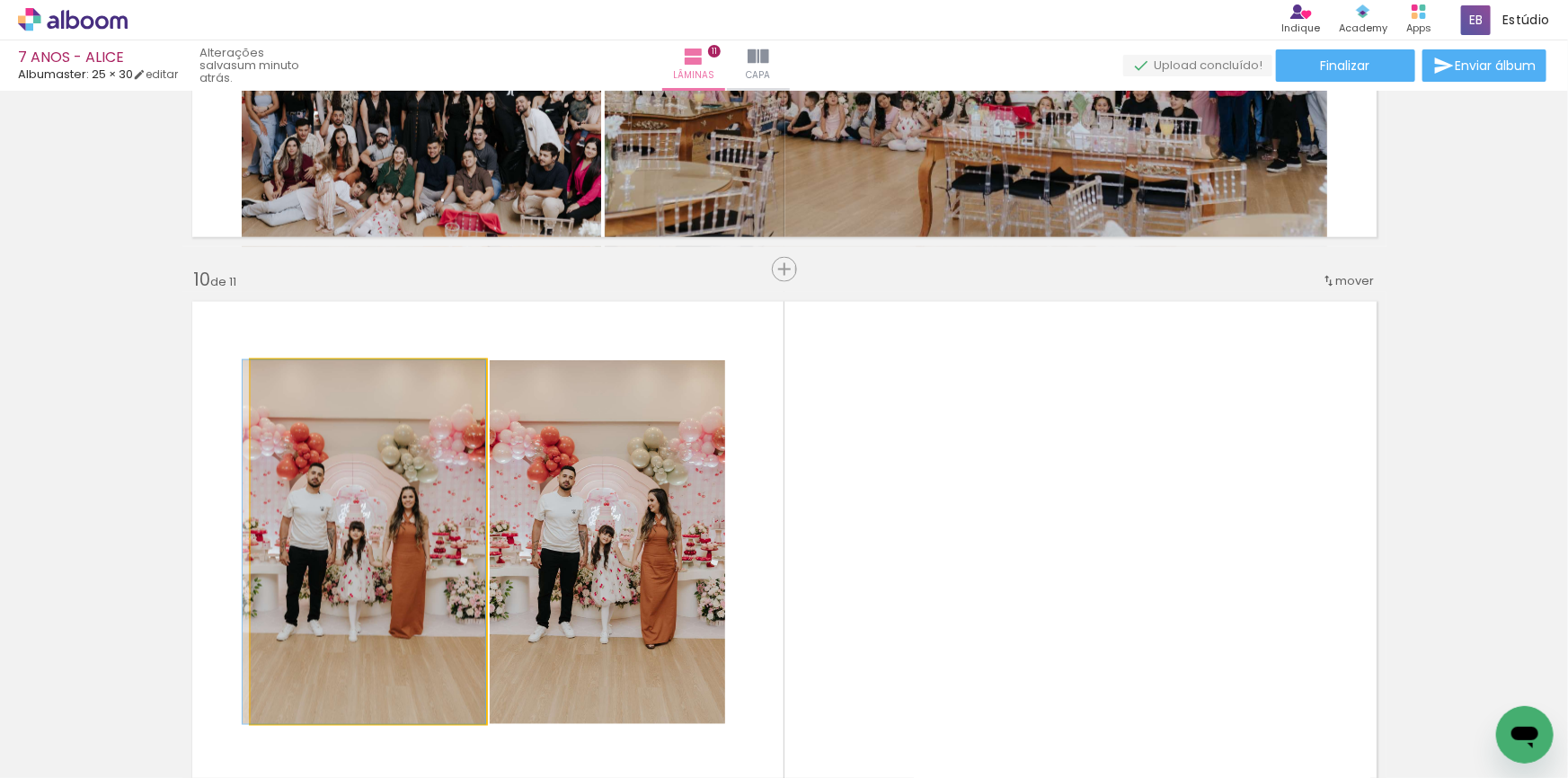
drag, startPoint x: 436, startPoint y: 529, endPoint x: 296, endPoint y: 546, distance: 141.0
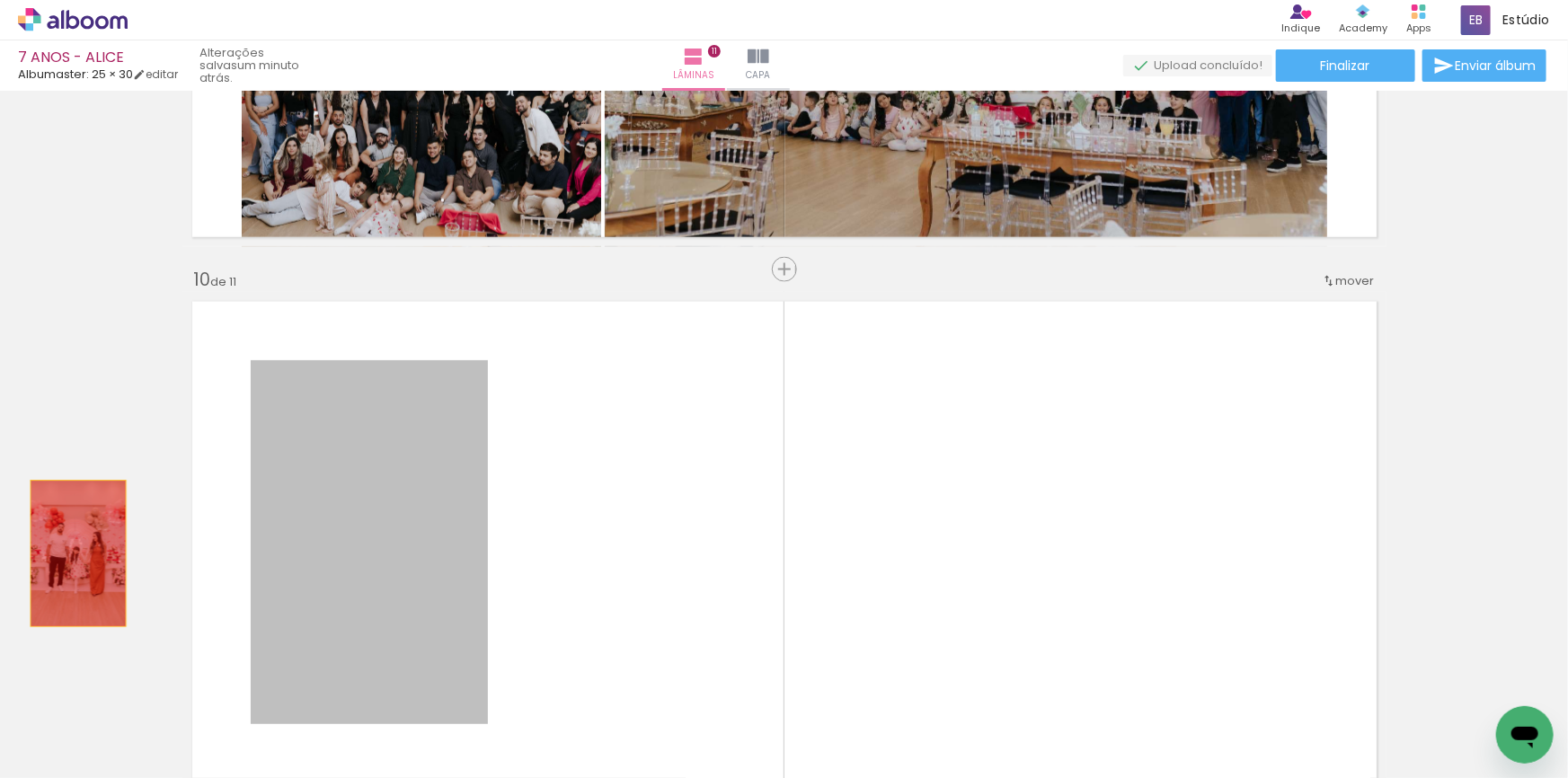
drag, startPoint x: 225, startPoint y: 542, endPoint x: 58, endPoint y: 566, distance: 168.7
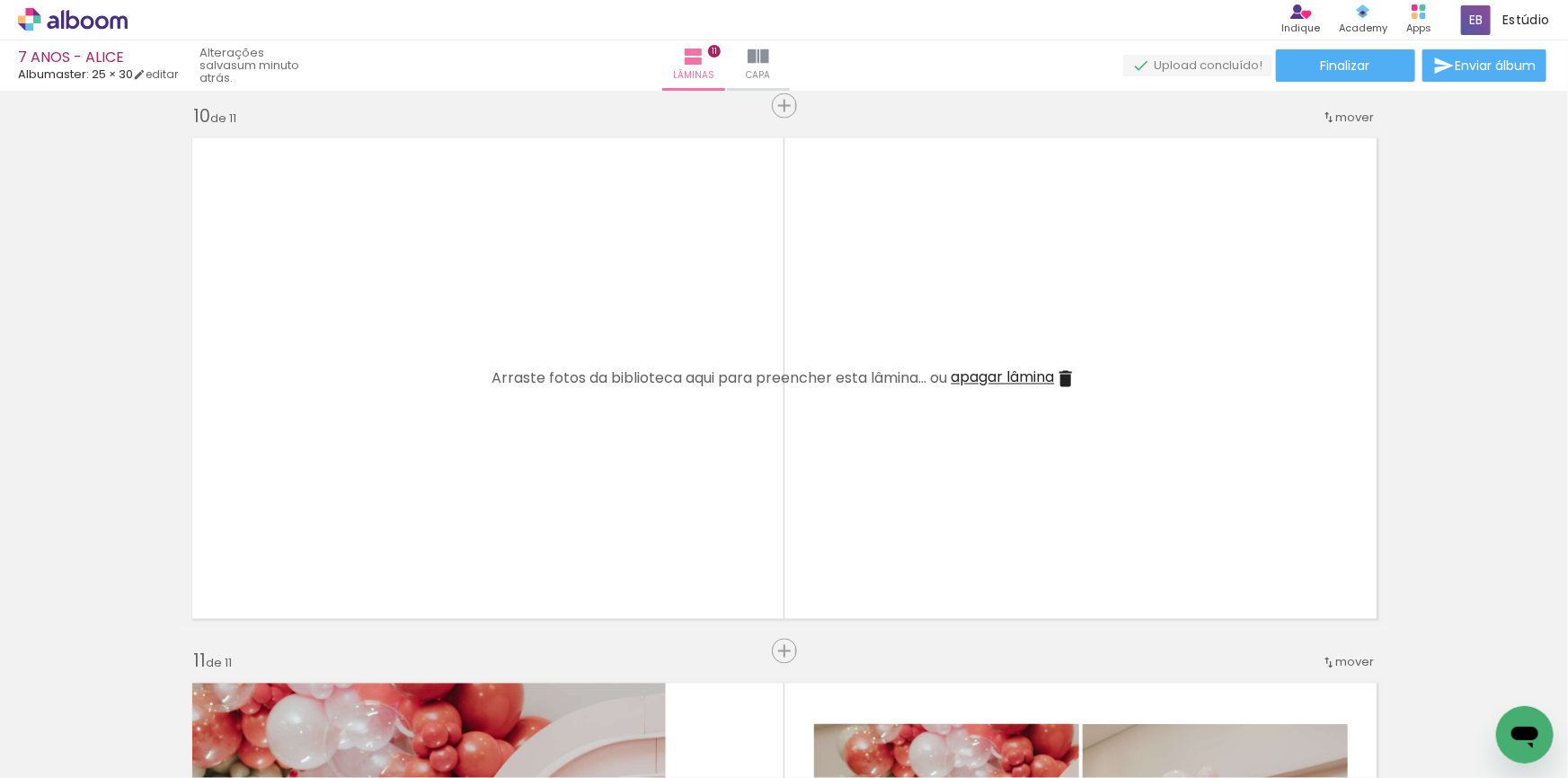
click at [1060, 381] on iron-icon at bounding box center [1065, 378] width 21 height 21
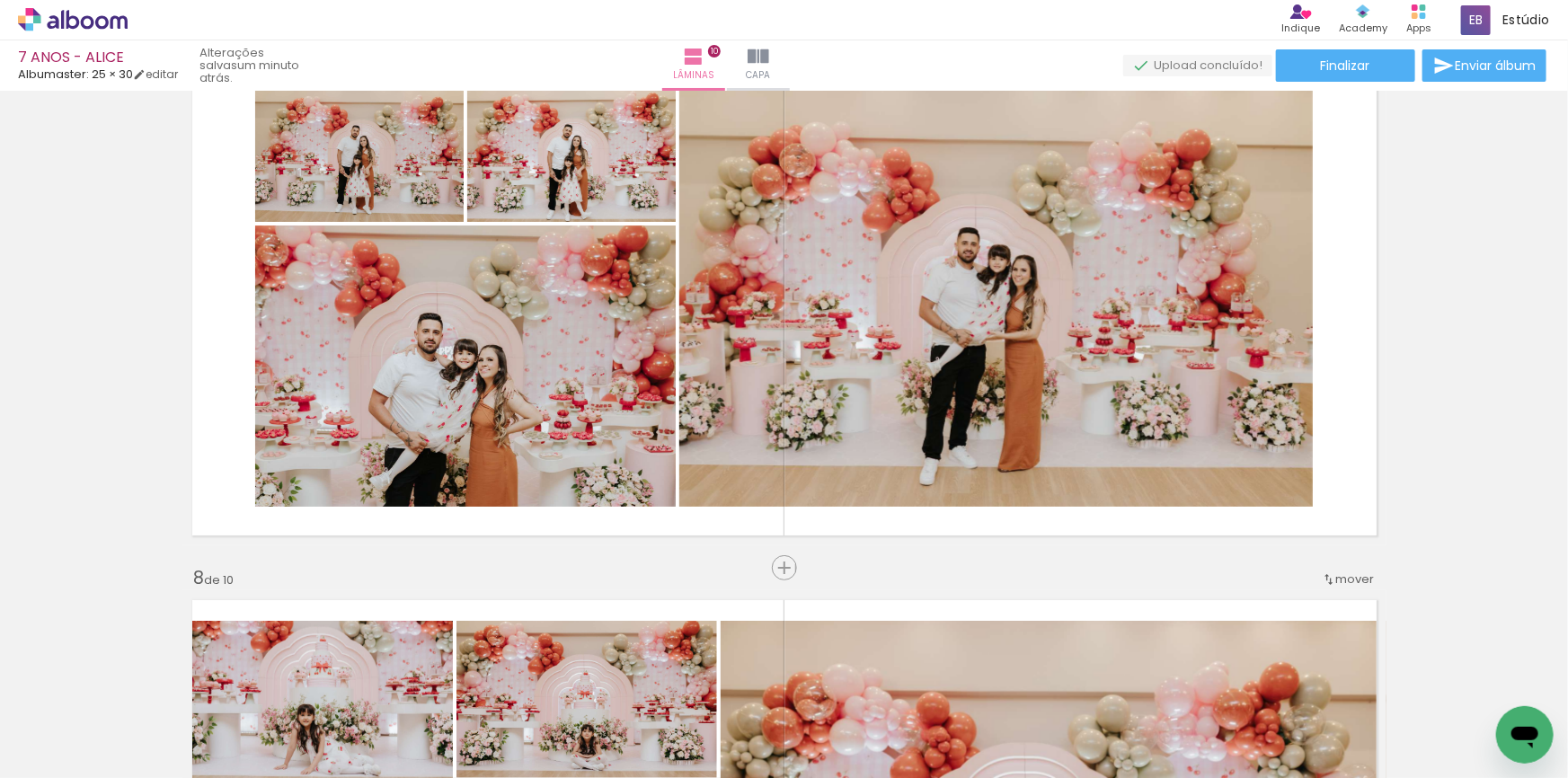
scroll to position [0, 2844]
drag, startPoint x: 673, startPoint y: 718, endPoint x: 787, endPoint y: 390, distance: 347.2
click at [787, 390] on quentale-workspace at bounding box center [784, 389] width 1568 height 778
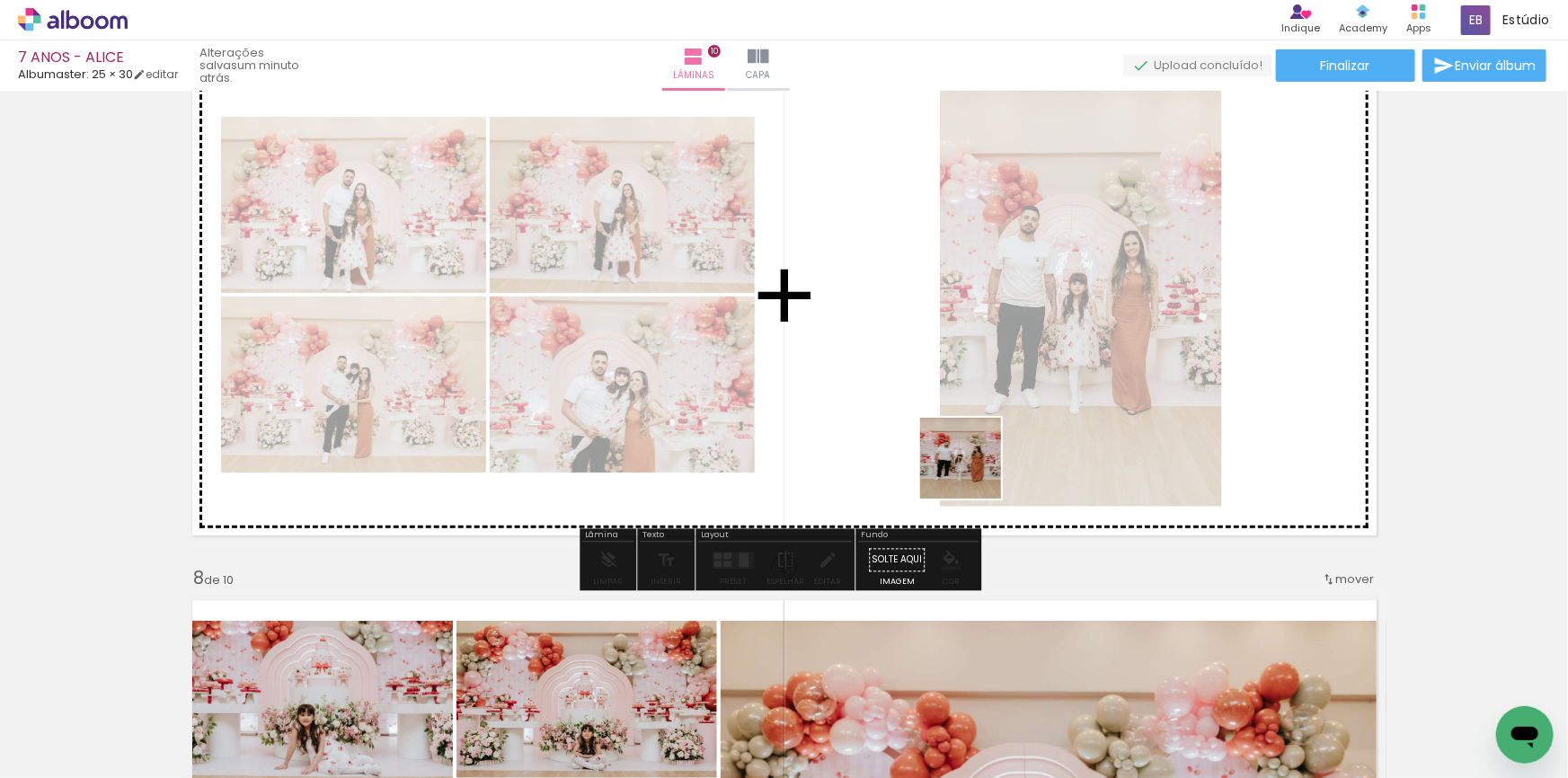
drag, startPoint x: 977, startPoint y: 722, endPoint x: 978, endPoint y: 440, distance: 282.0
click at [978, 440] on quentale-workspace at bounding box center [784, 389] width 1568 height 778
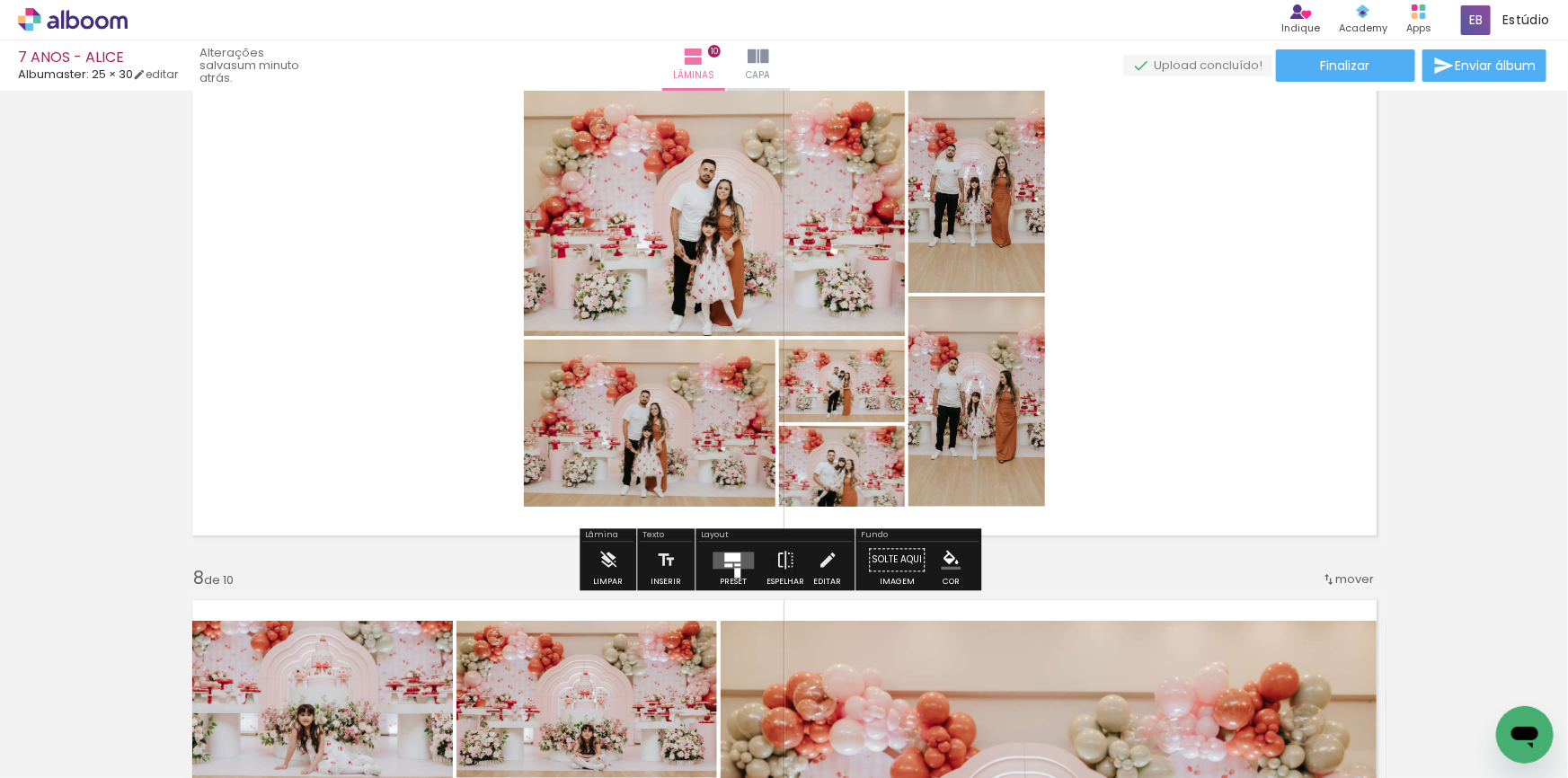
click at [732, 558] on div at bounding box center [732, 557] width 16 height 9
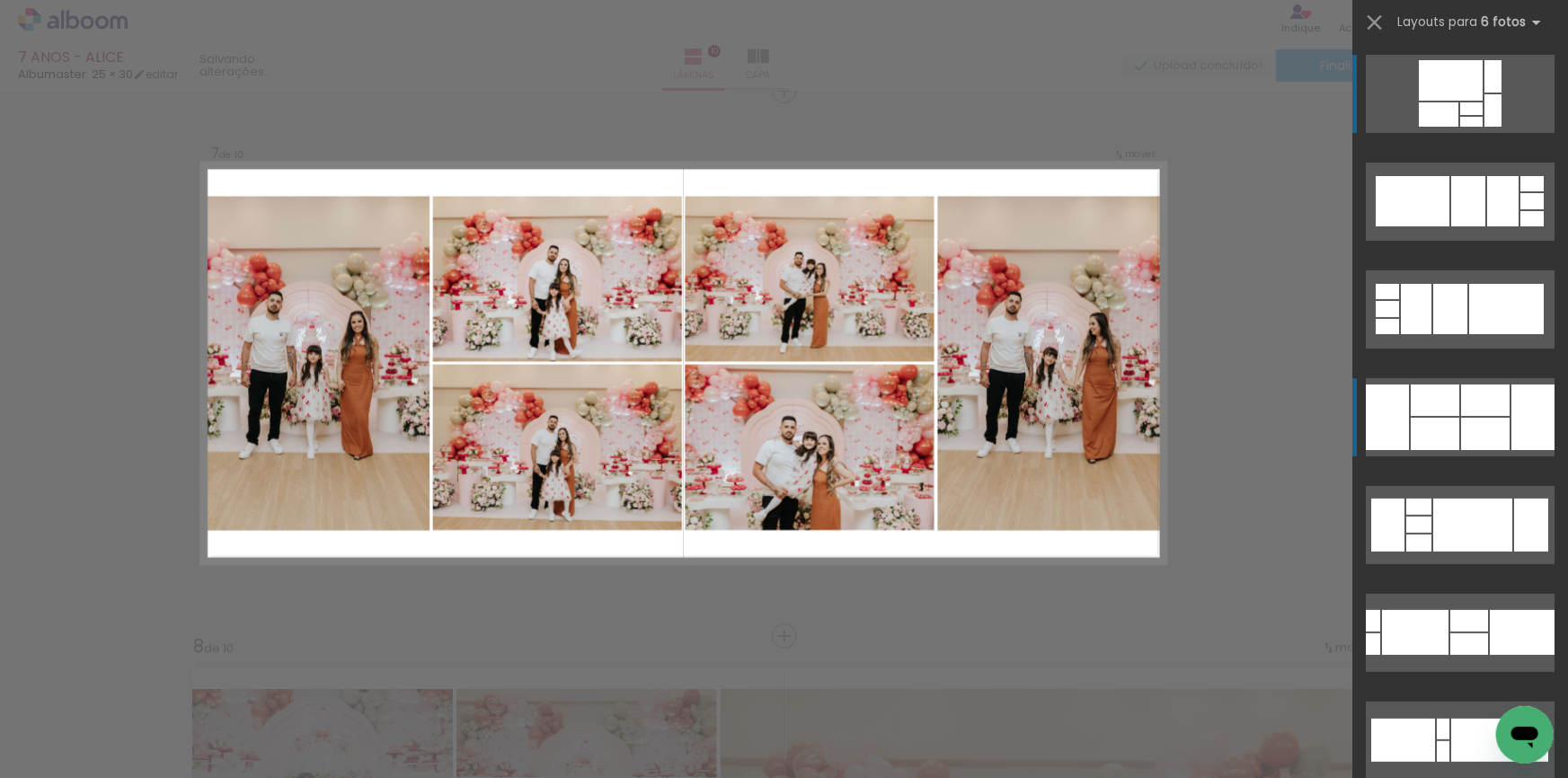
scroll to position [3285, 0]
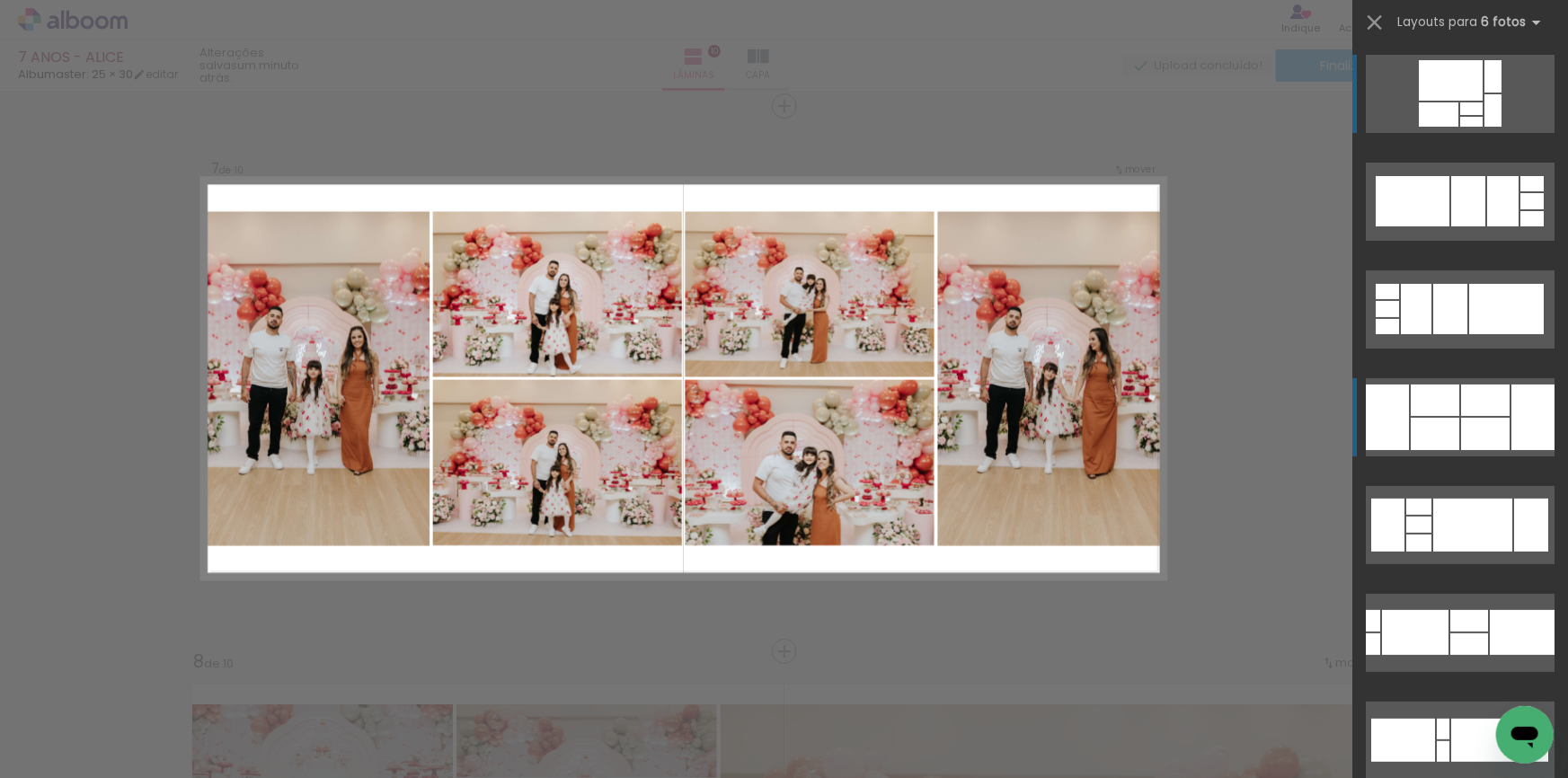
click at [1411, 415] on div at bounding box center [1435, 401] width 48 height 32
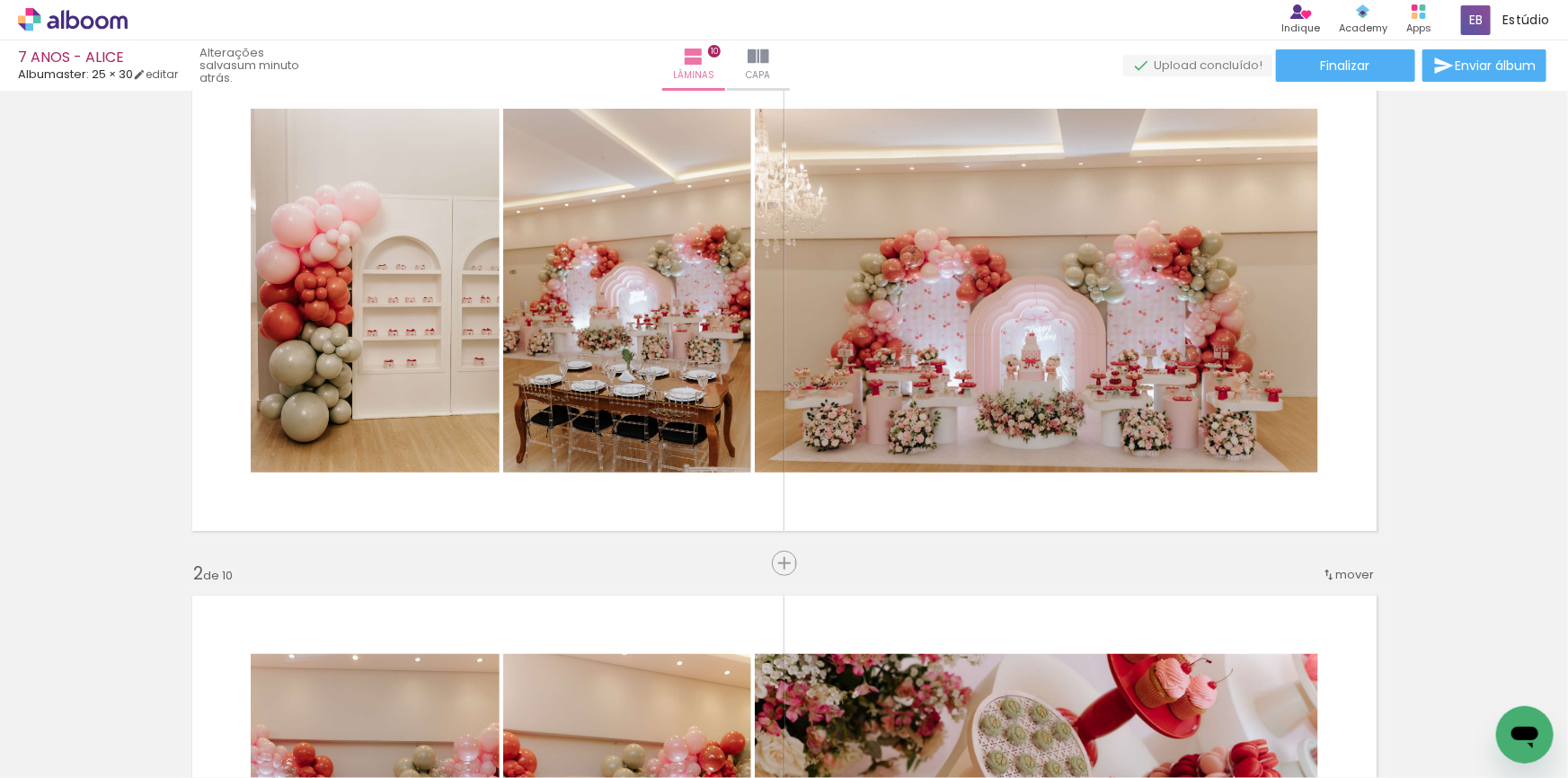
scroll to position [0, 0]
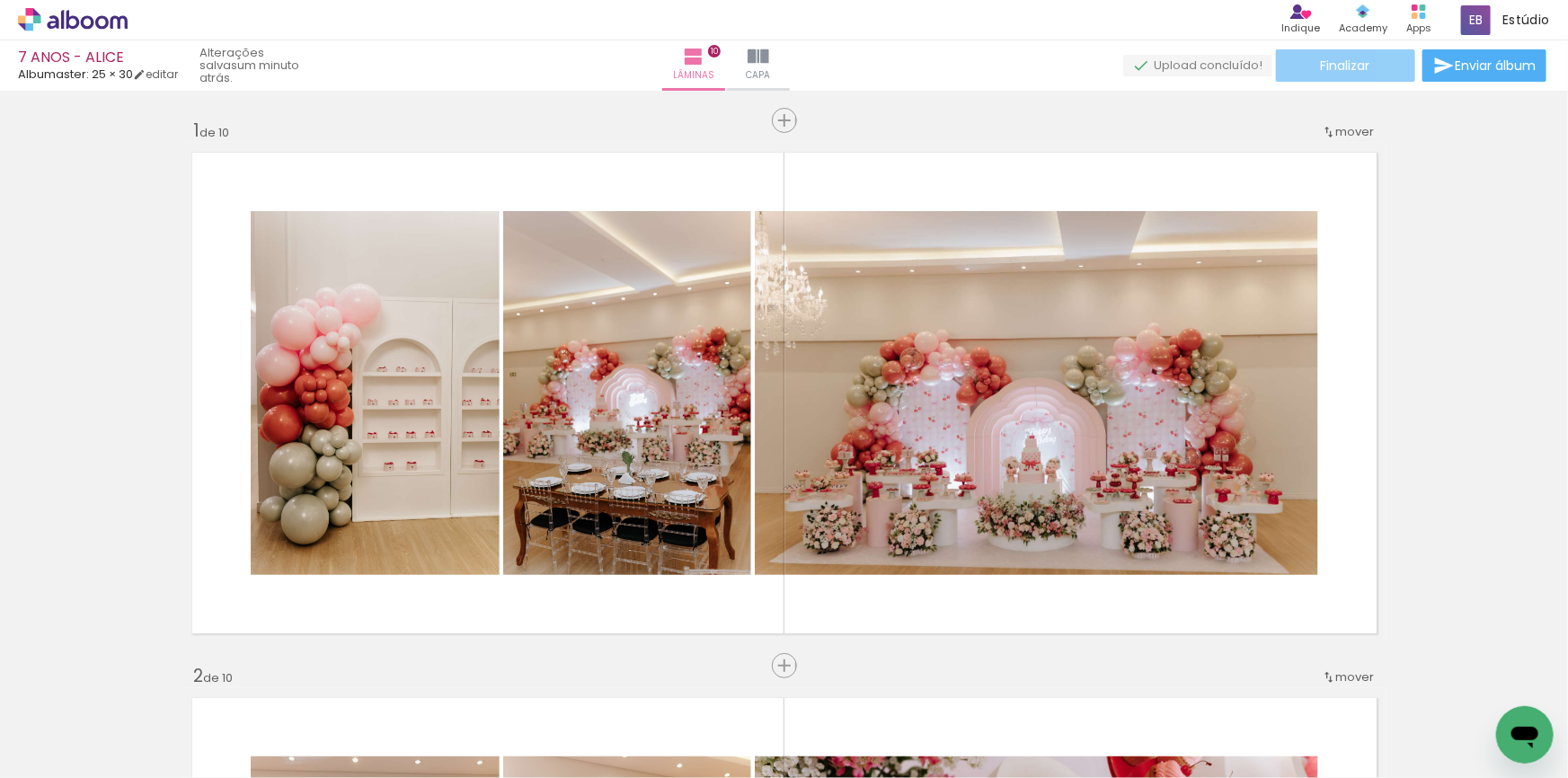
click at [1312, 66] on paper-button "Finalizar" at bounding box center [1345, 65] width 139 height 32
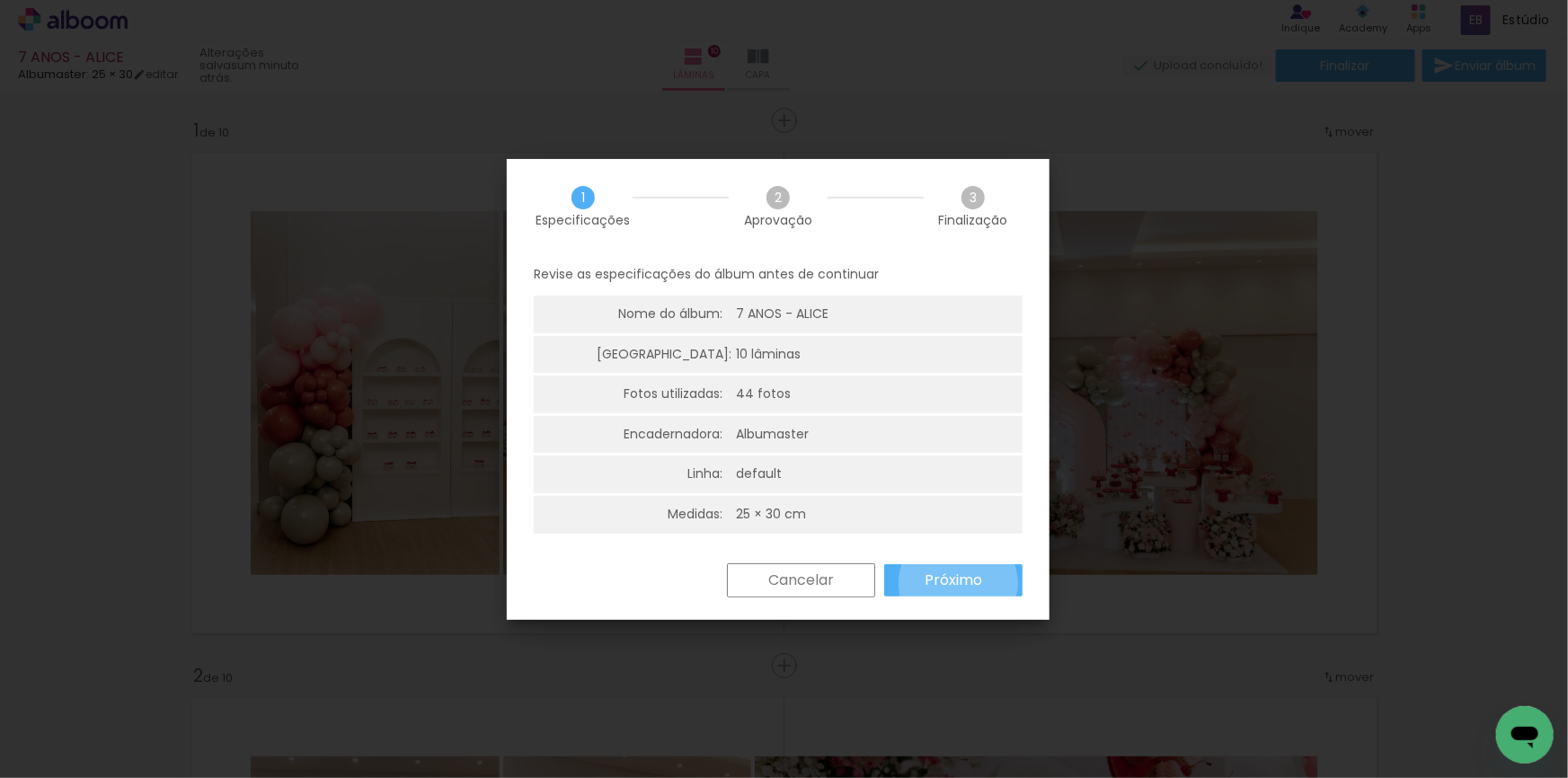
click at [0, 0] on slot "Próximo" at bounding box center [0, 0] width 0 height 0
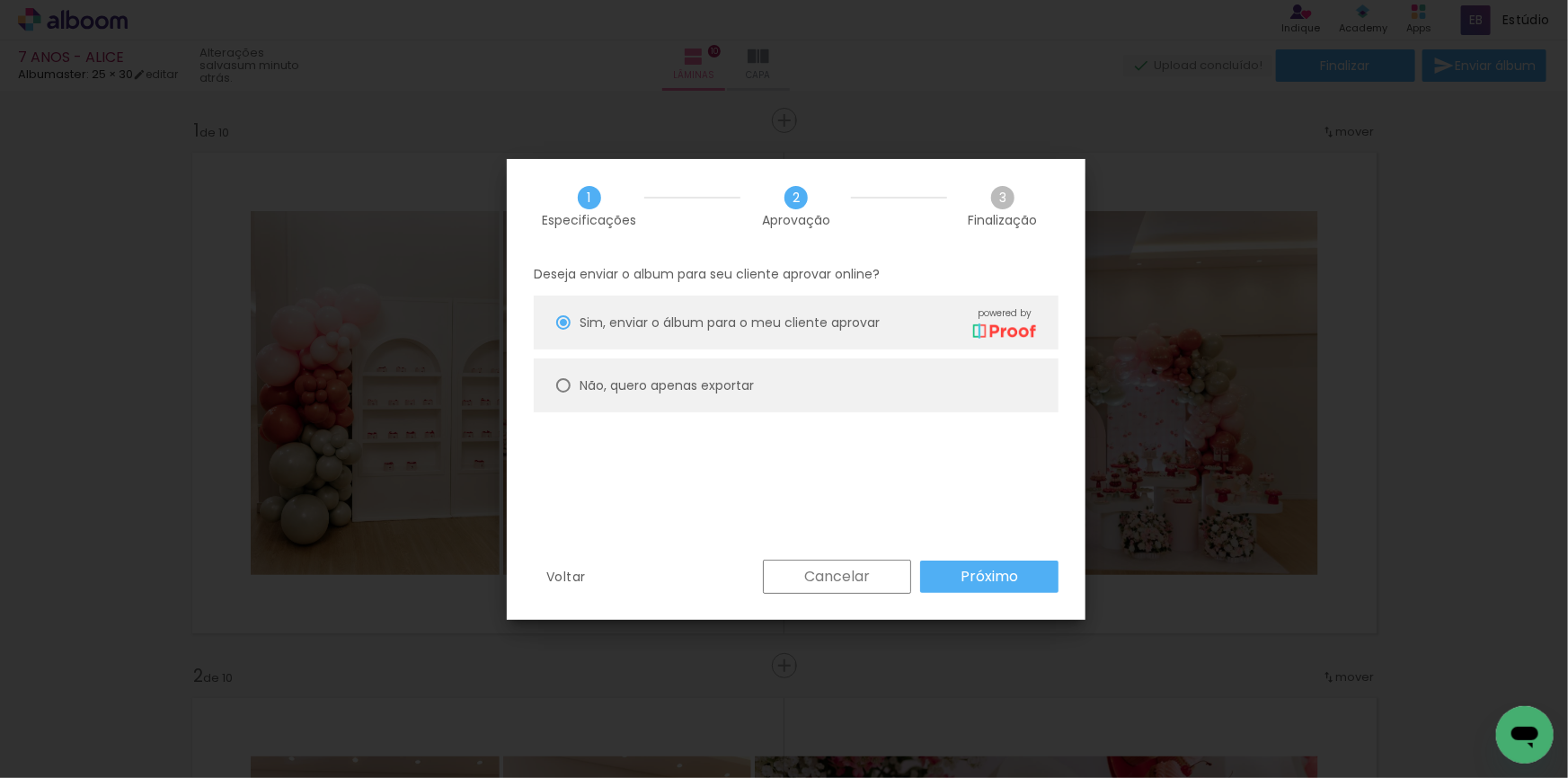
click at [0, 0] on slot "Não, quero apenas exportar" at bounding box center [0, 0] width 0 height 0
type paper-radio-button "on"
click at [0, 0] on slot "Próximo" at bounding box center [0, 0] width 0 height 0
type input "Alta, 300 DPI"
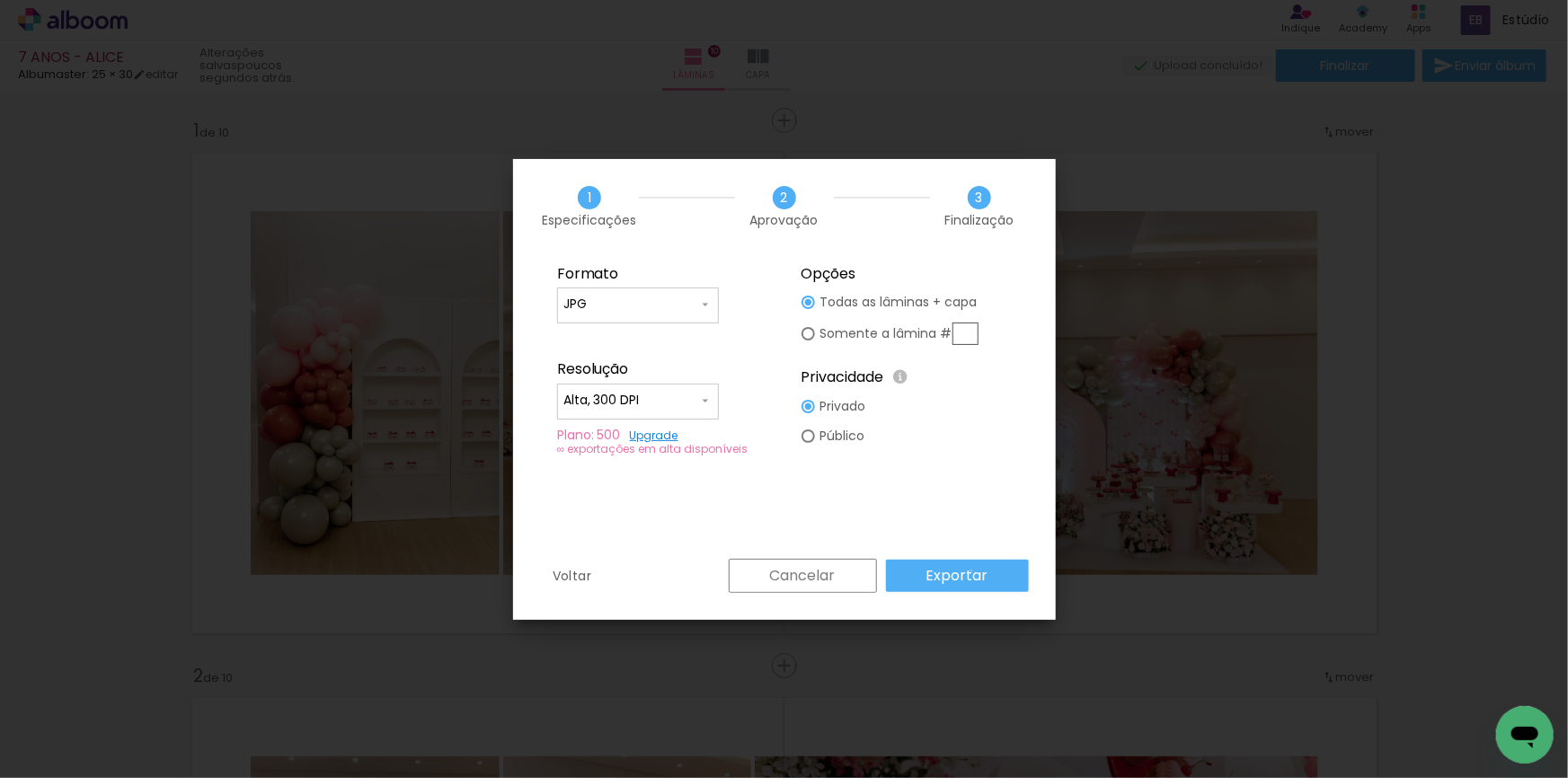
click at [0, 0] on slot "Exportar" at bounding box center [0, 0] width 0 height 0
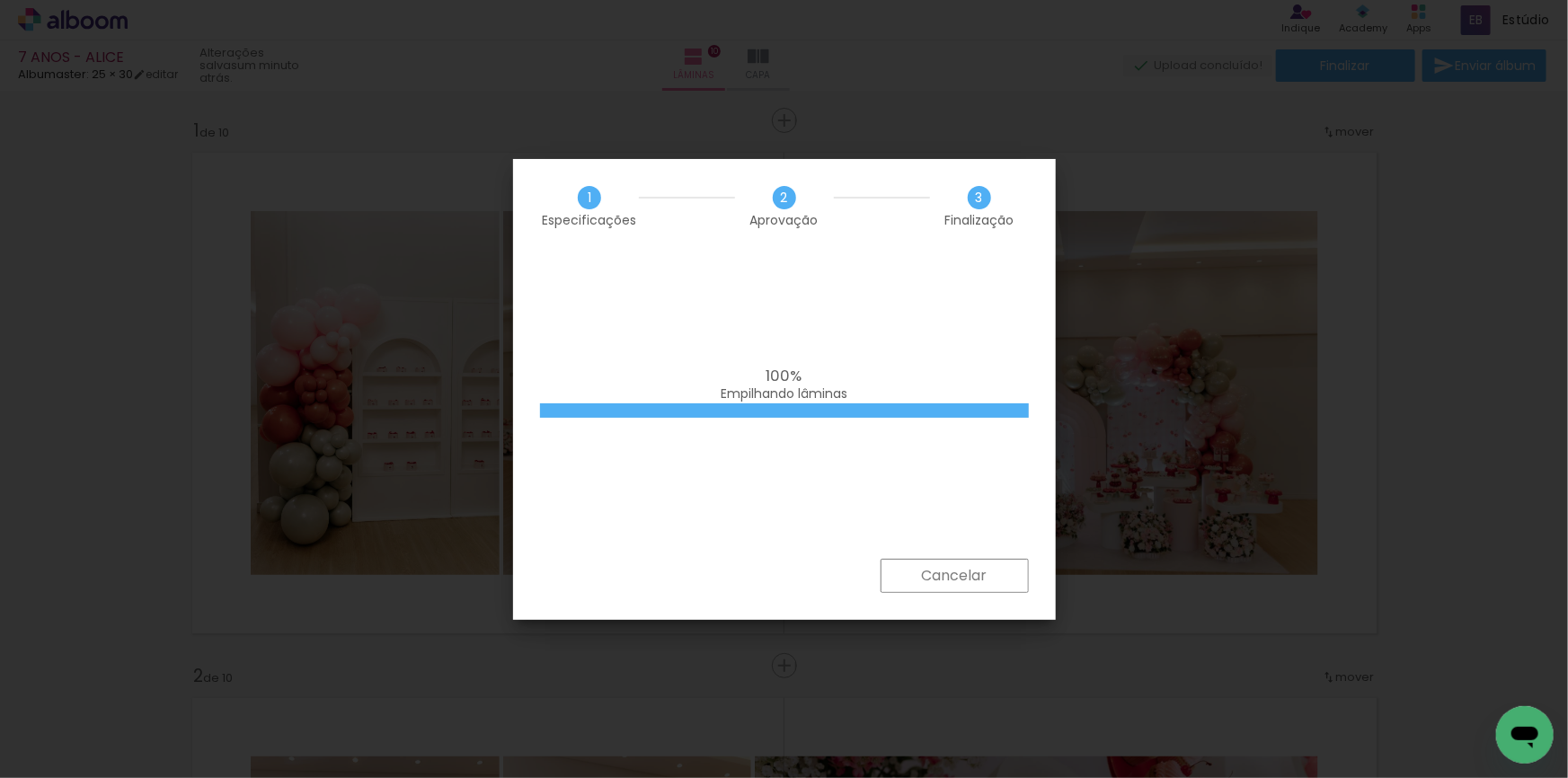
scroll to position [0, 2844]
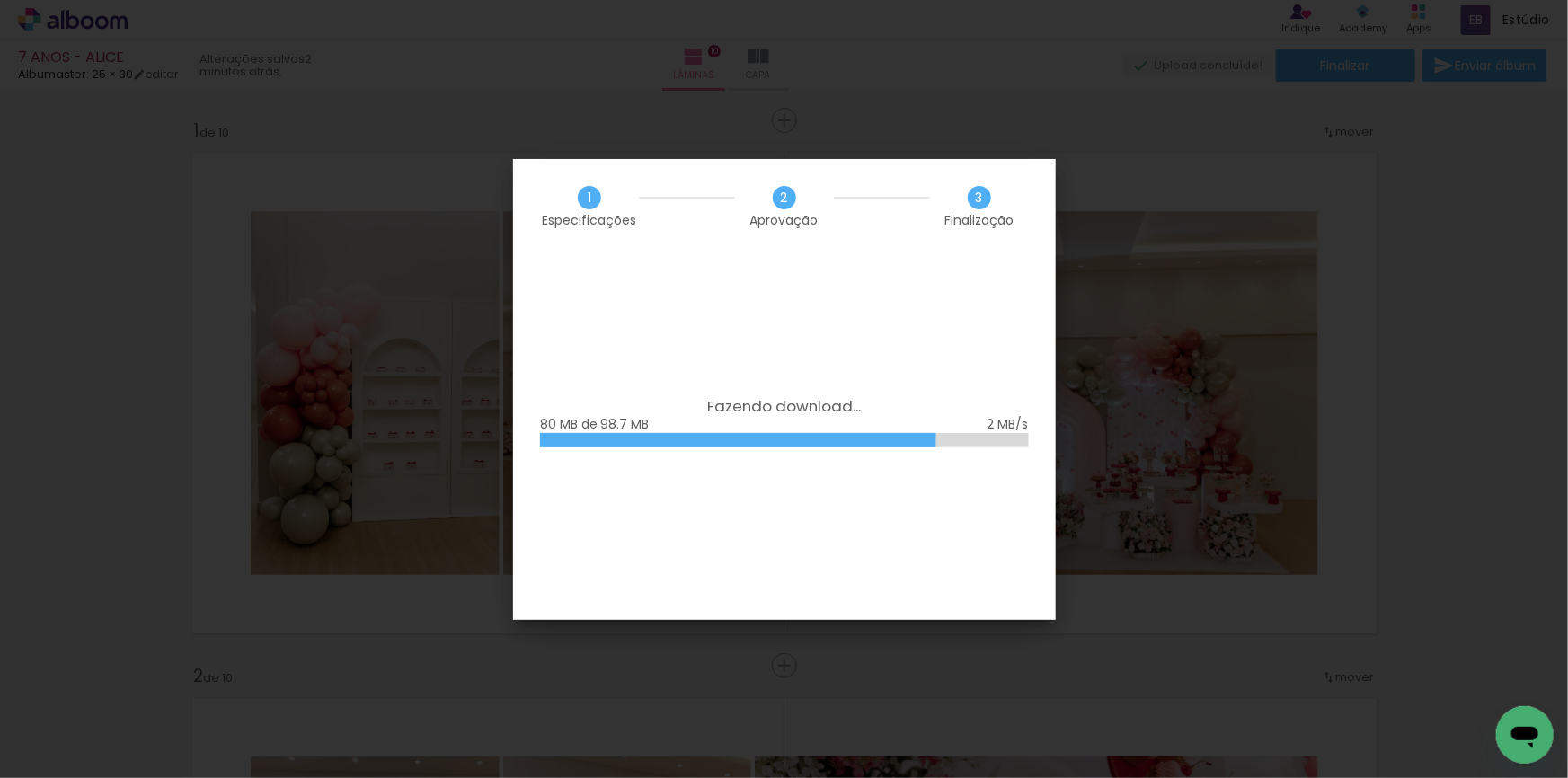
scroll to position [0, 2844]
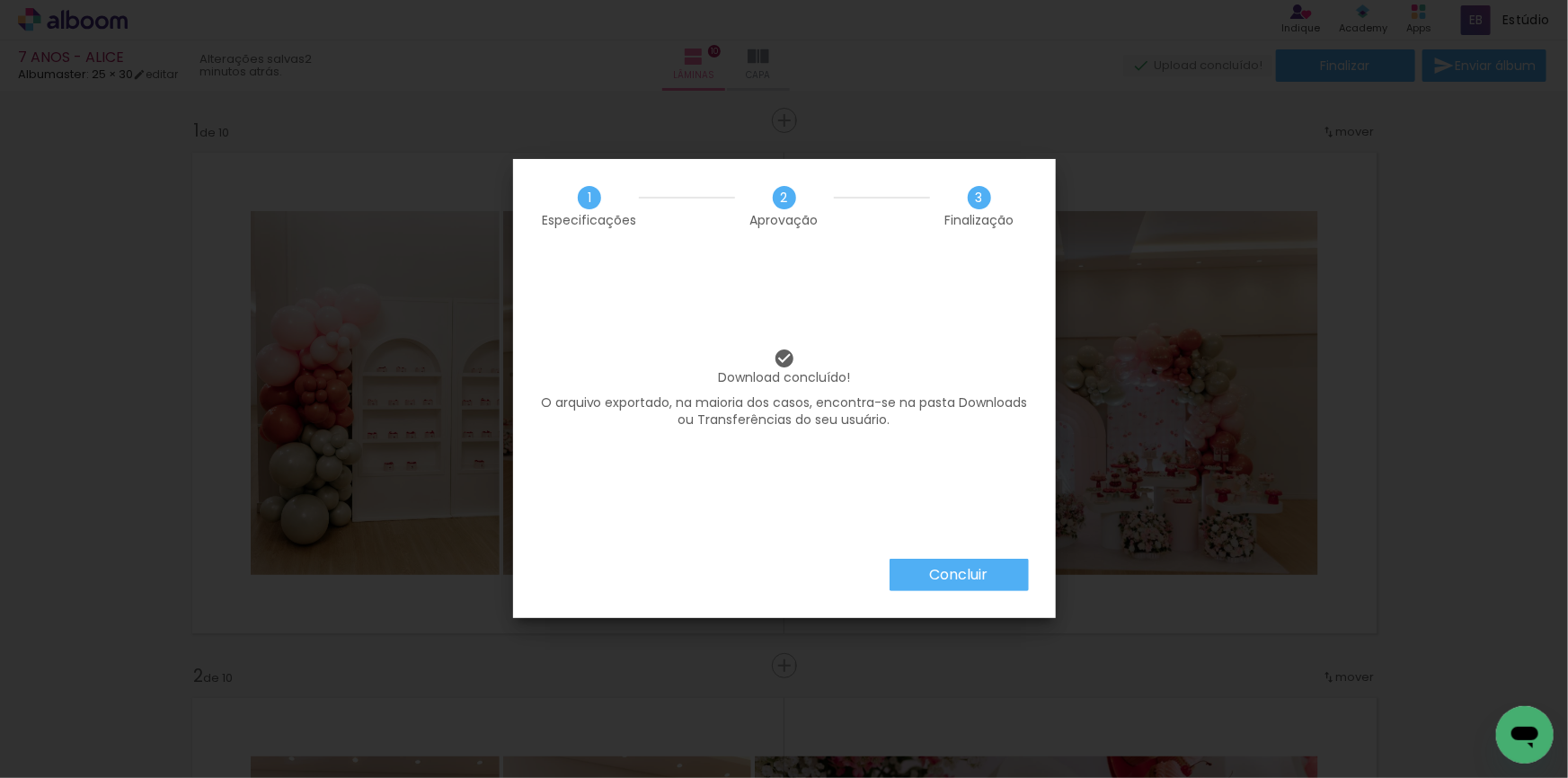
click at [0, 0] on slot "Concluir" at bounding box center [0, 0] width 0 height 0
